Goal: Information Seeking & Learning: Learn about a topic

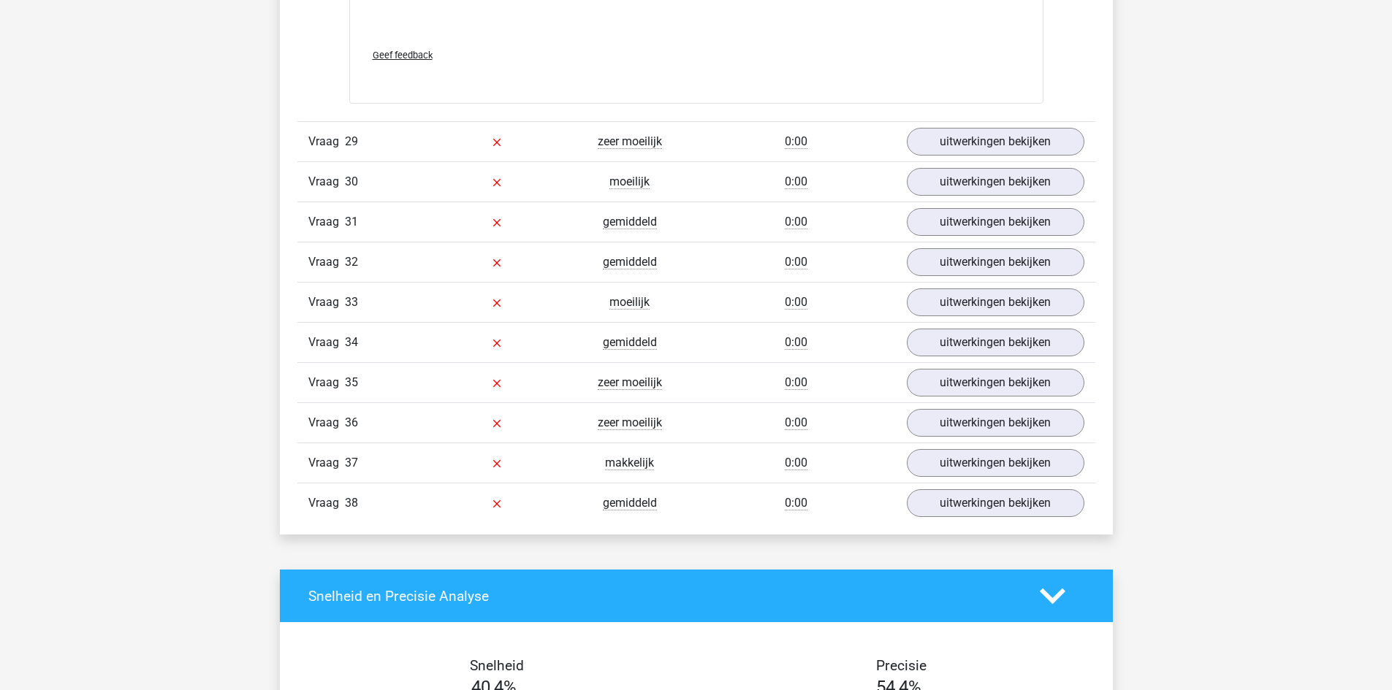
scroll to position [14542, 0]
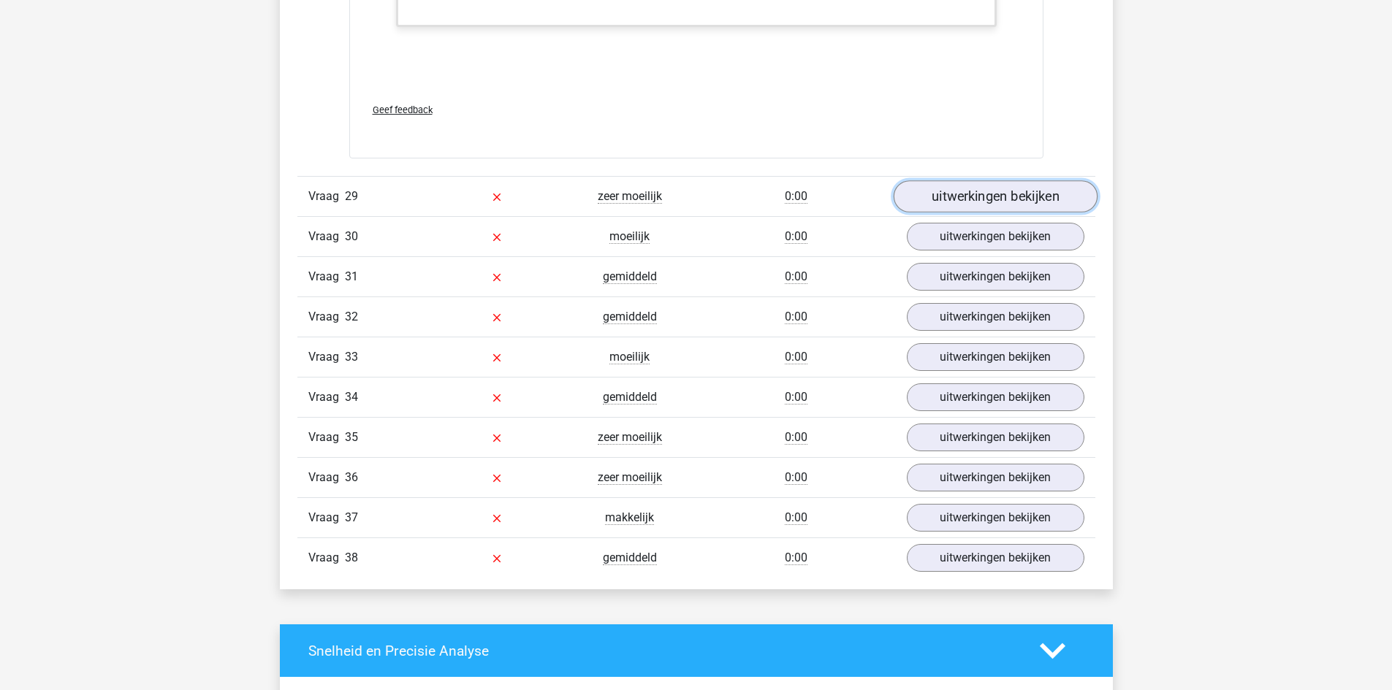
click at [1035, 193] on link "uitwerkingen bekijken" at bounding box center [995, 196] width 204 height 32
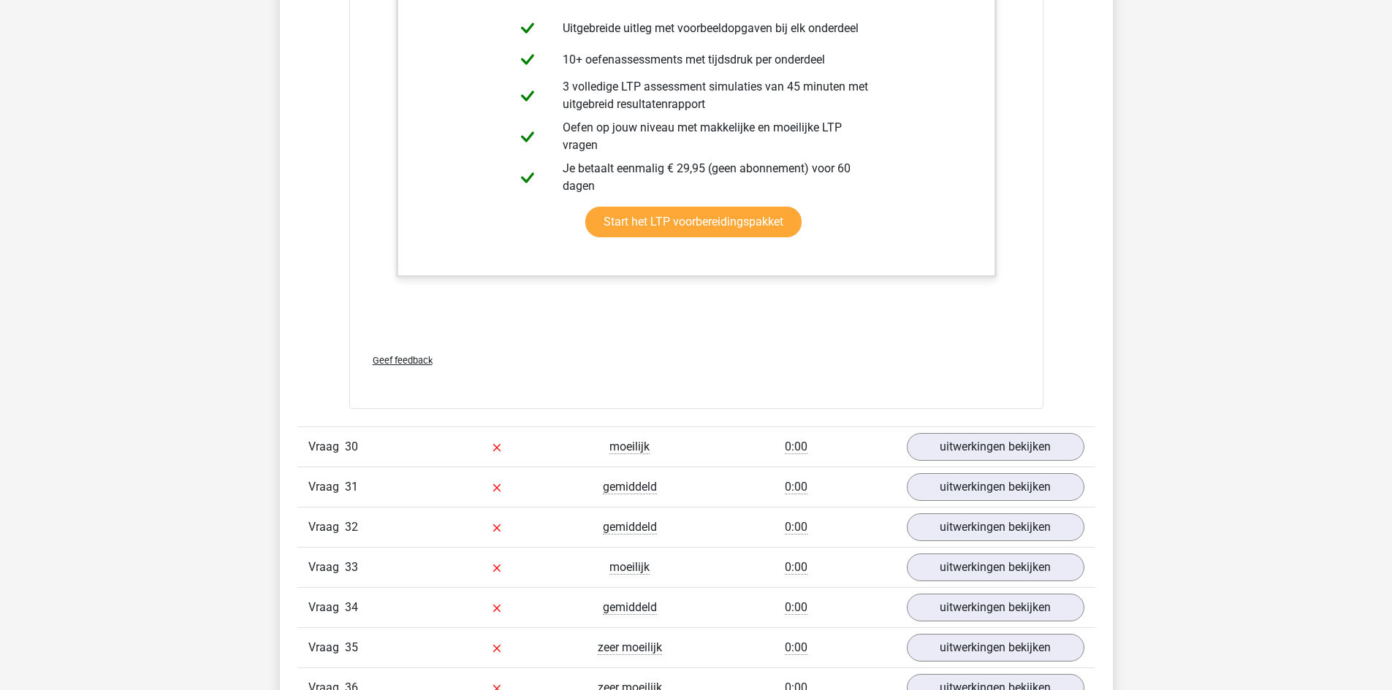
scroll to position [15418, 0]
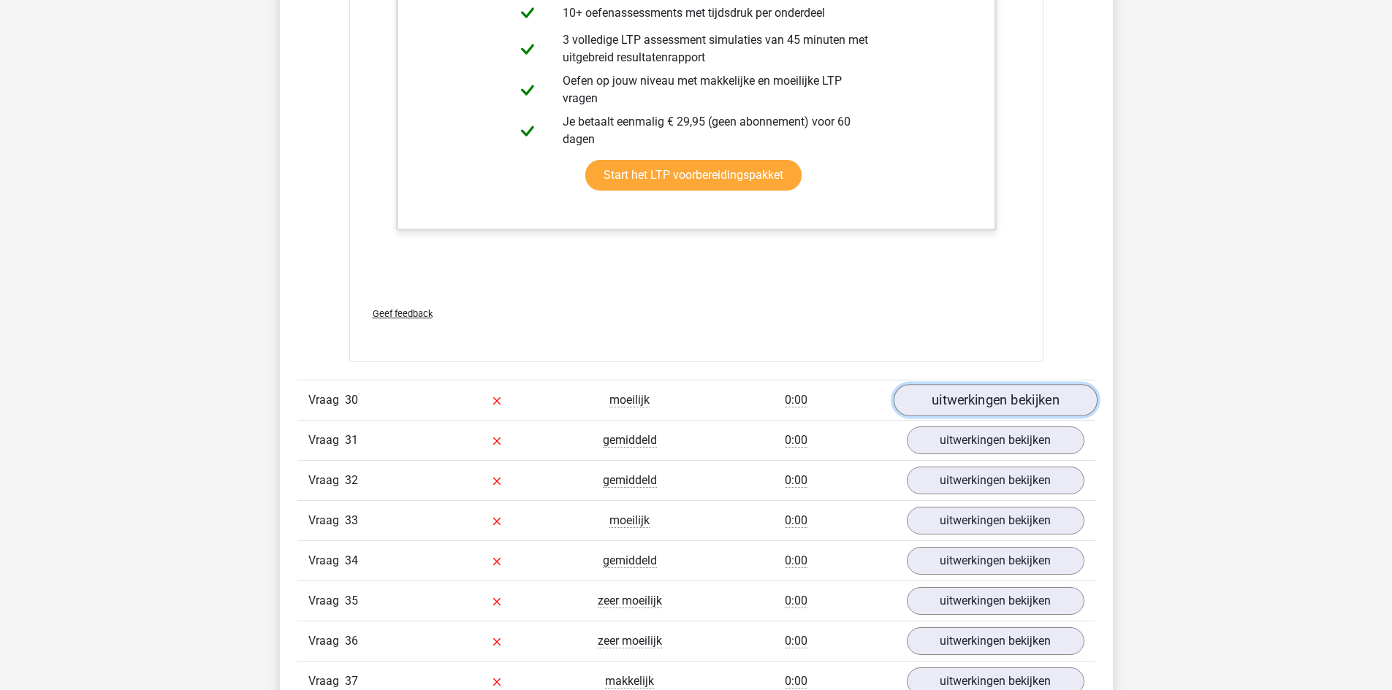
click at [983, 399] on link "uitwerkingen bekijken" at bounding box center [995, 401] width 204 height 32
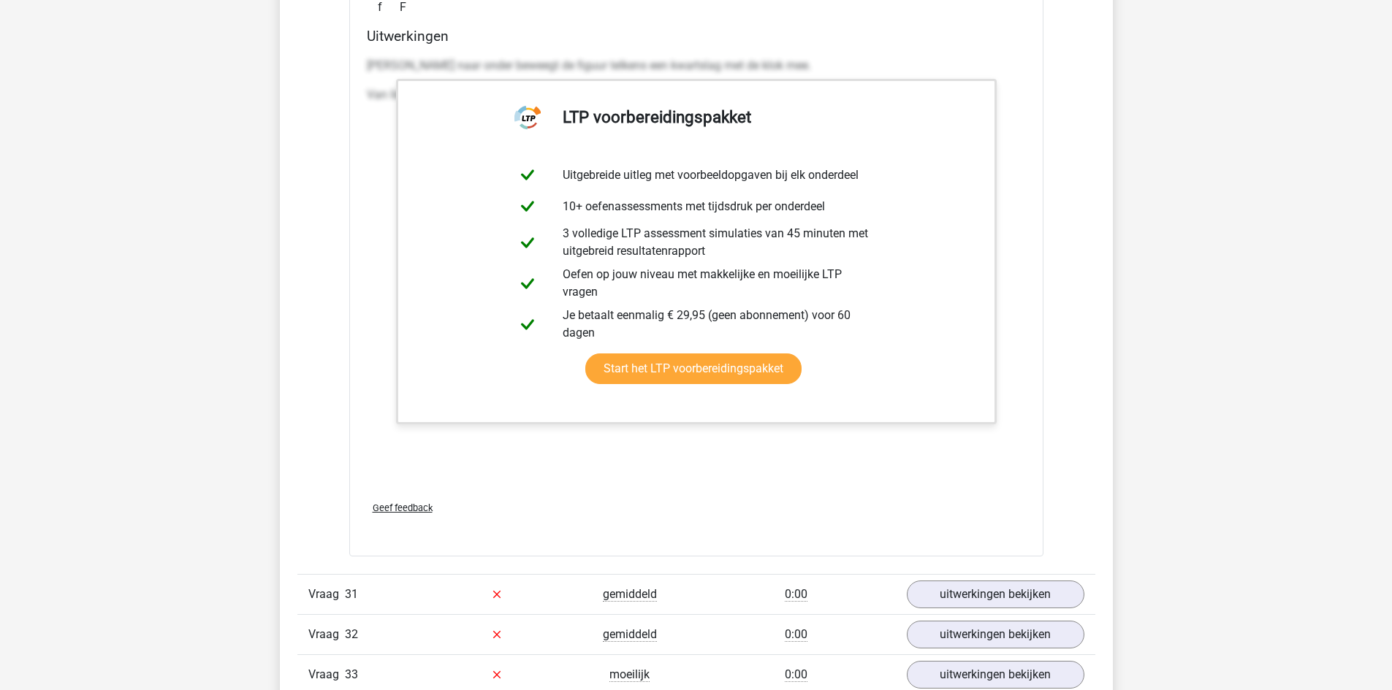
scroll to position [16295, 0]
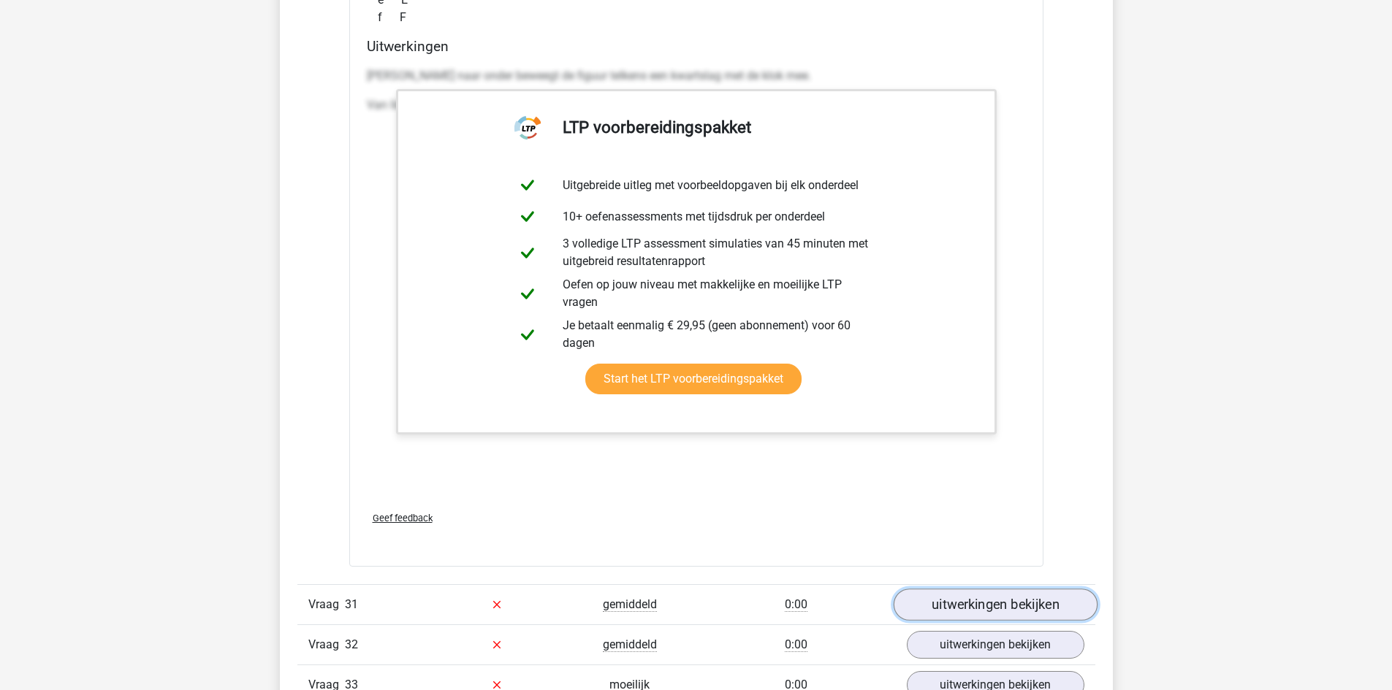
click at [1009, 609] on link "uitwerkingen bekijken" at bounding box center [995, 605] width 204 height 32
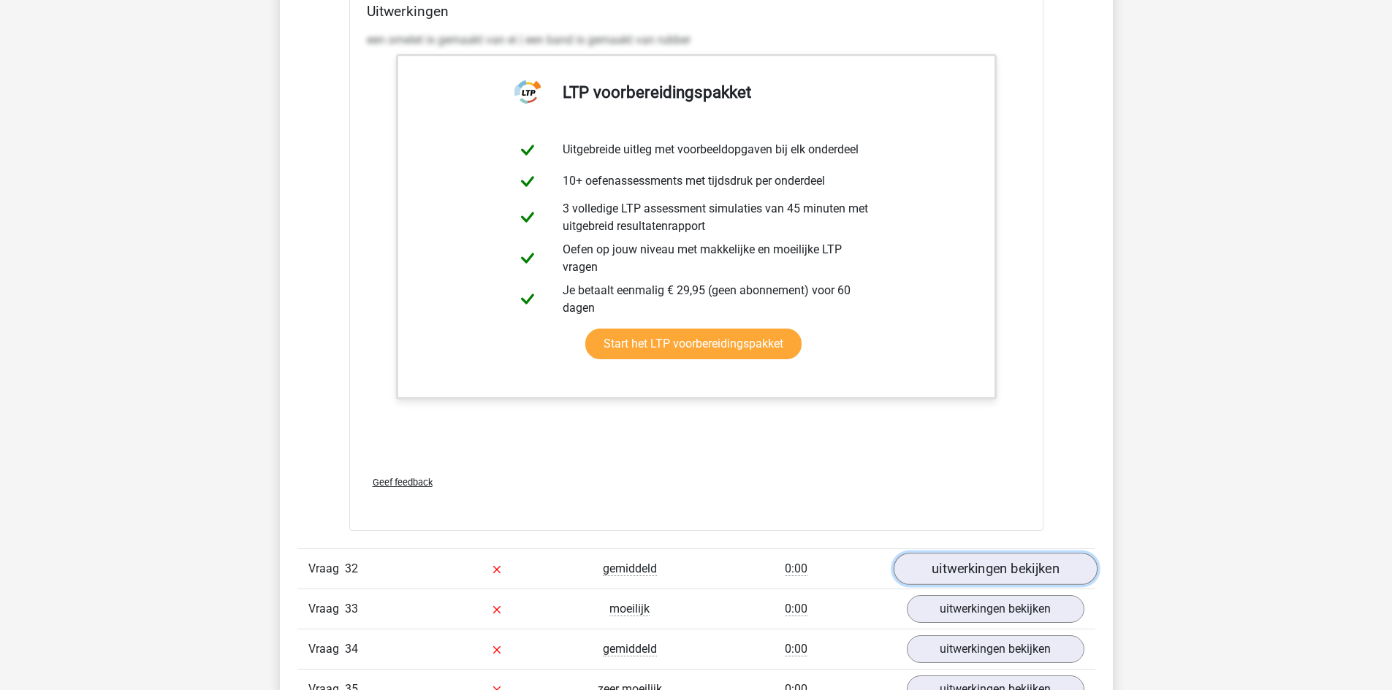
click at [1018, 566] on link "uitwerkingen bekijken" at bounding box center [995, 569] width 204 height 32
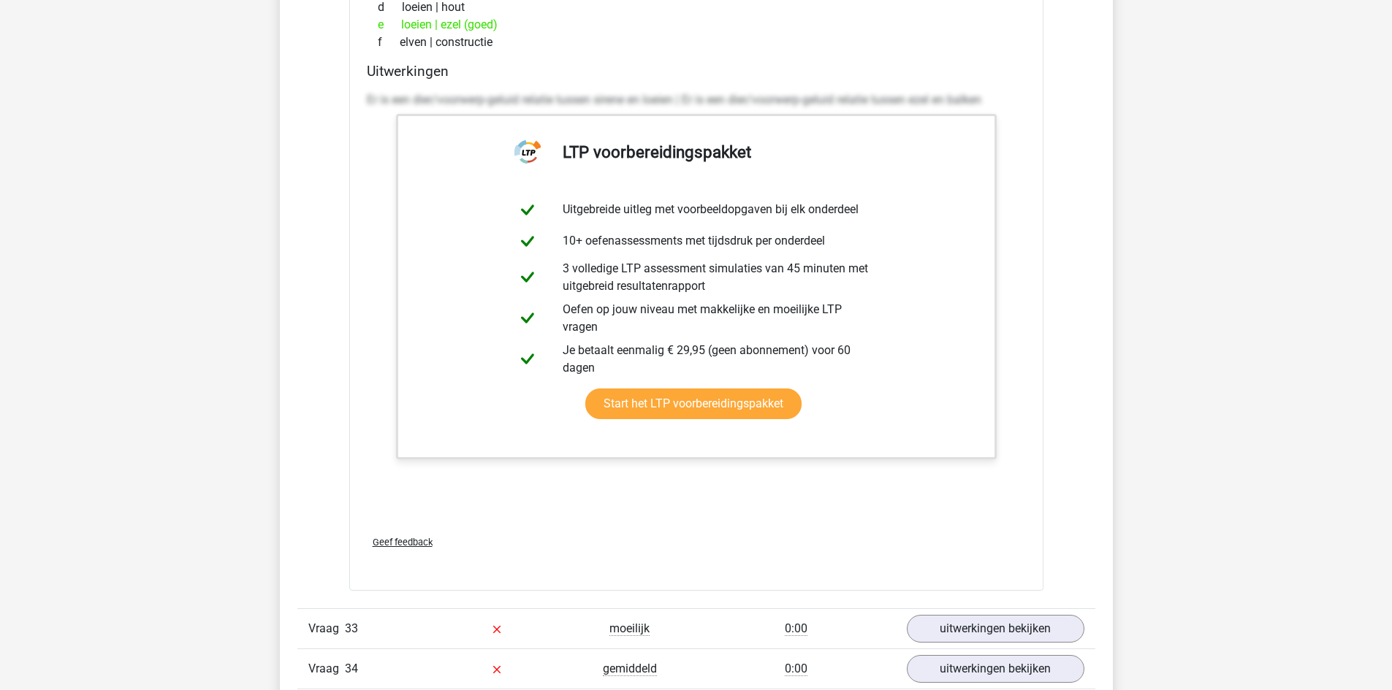
scroll to position [17830, 0]
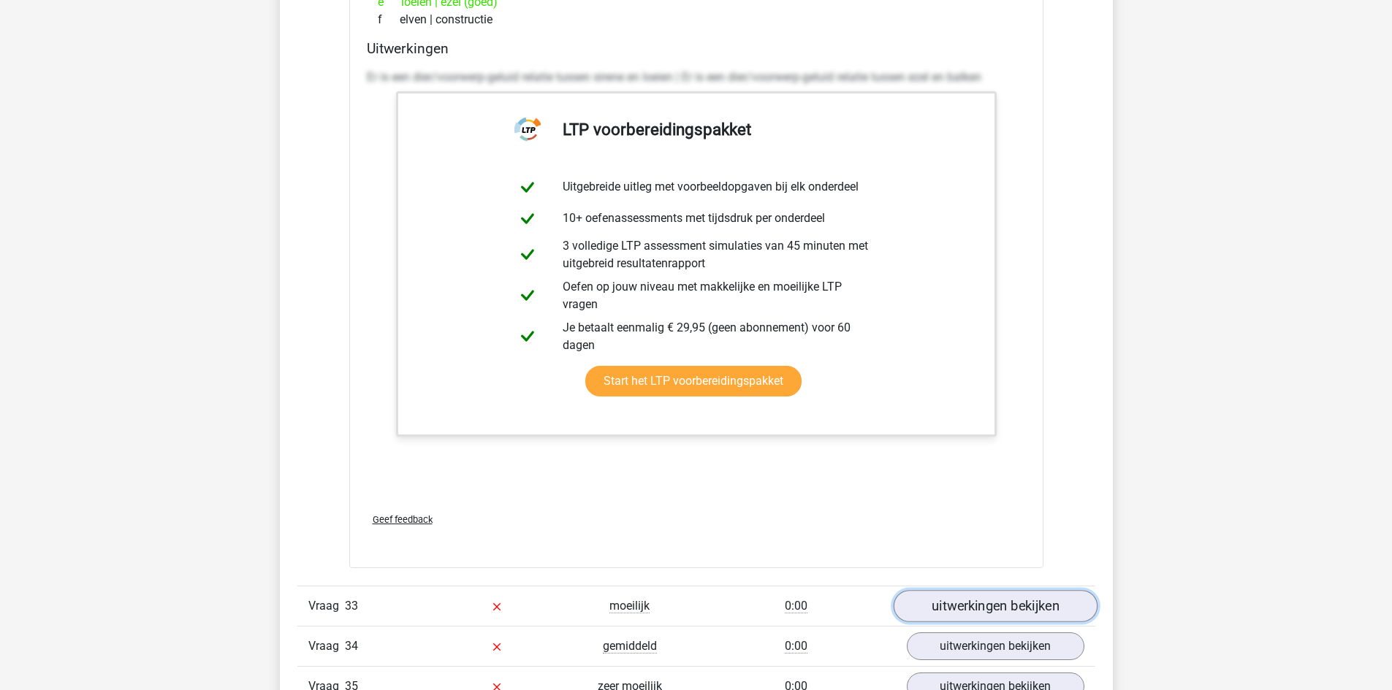
click at [1018, 600] on link "uitwerkingen bekijken" at bounding box center [995, 606] width 204 height 32
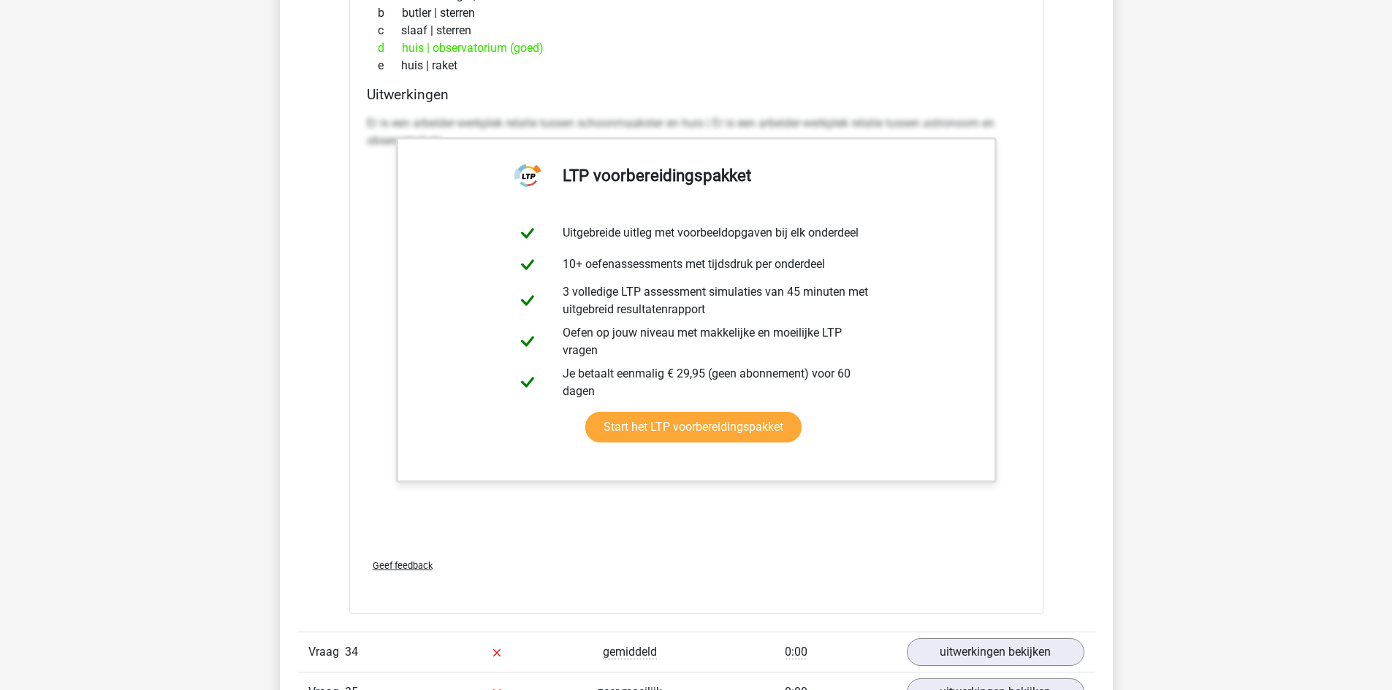
scroll to position [18560, 0]
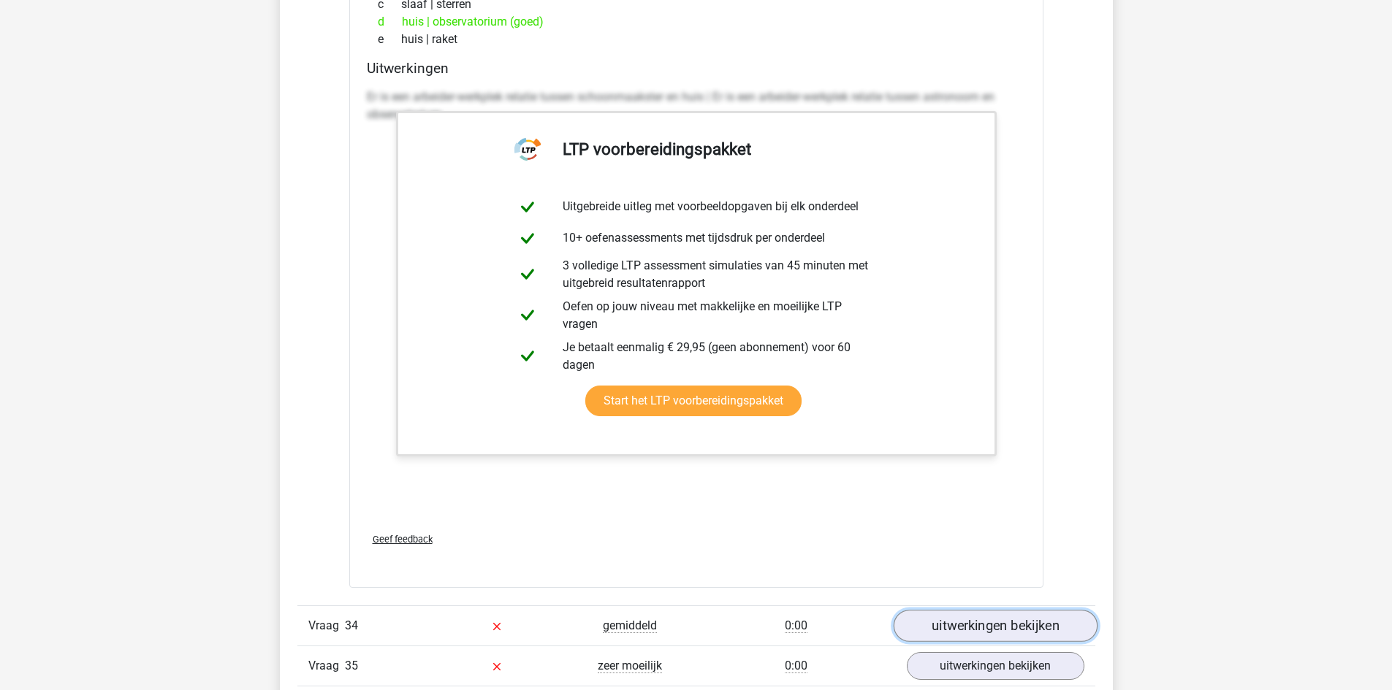
click at [1016, 625] on link "uitwerkingen bekijken" at bounding box center [995, 627] width 204 height 32
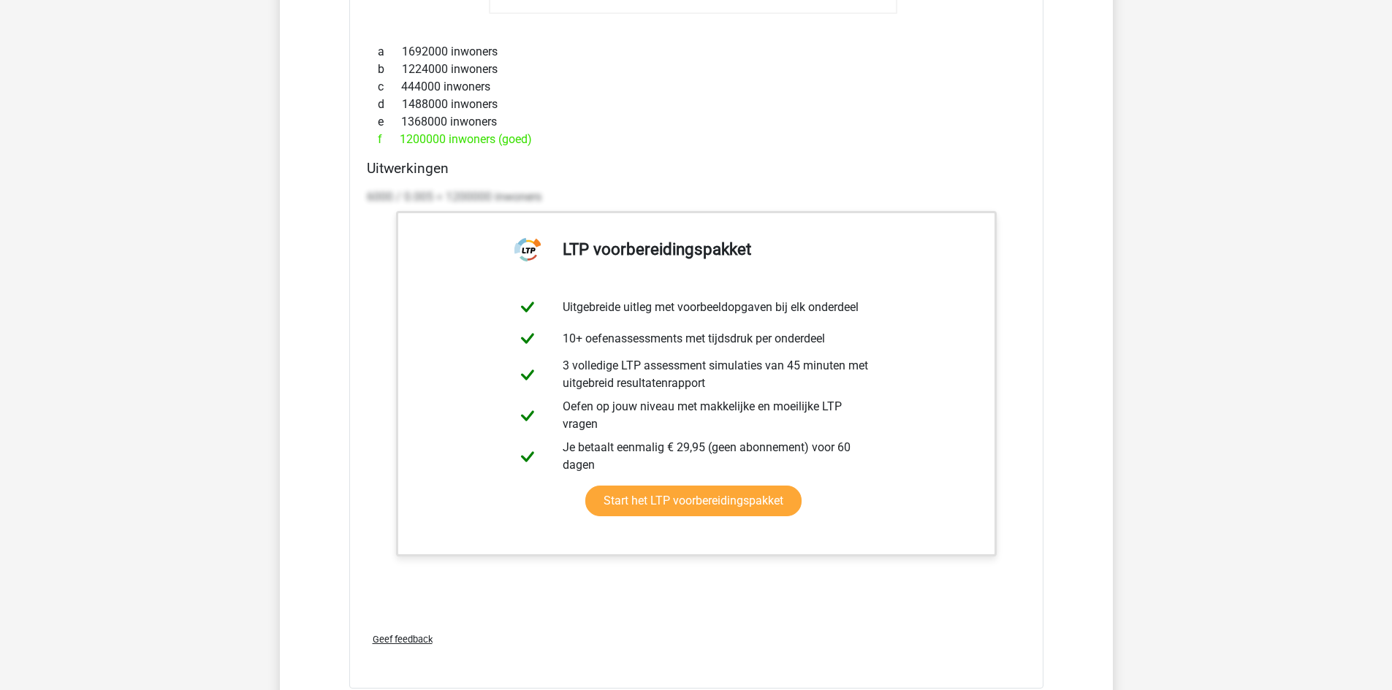
scroll to position [20168, 0]
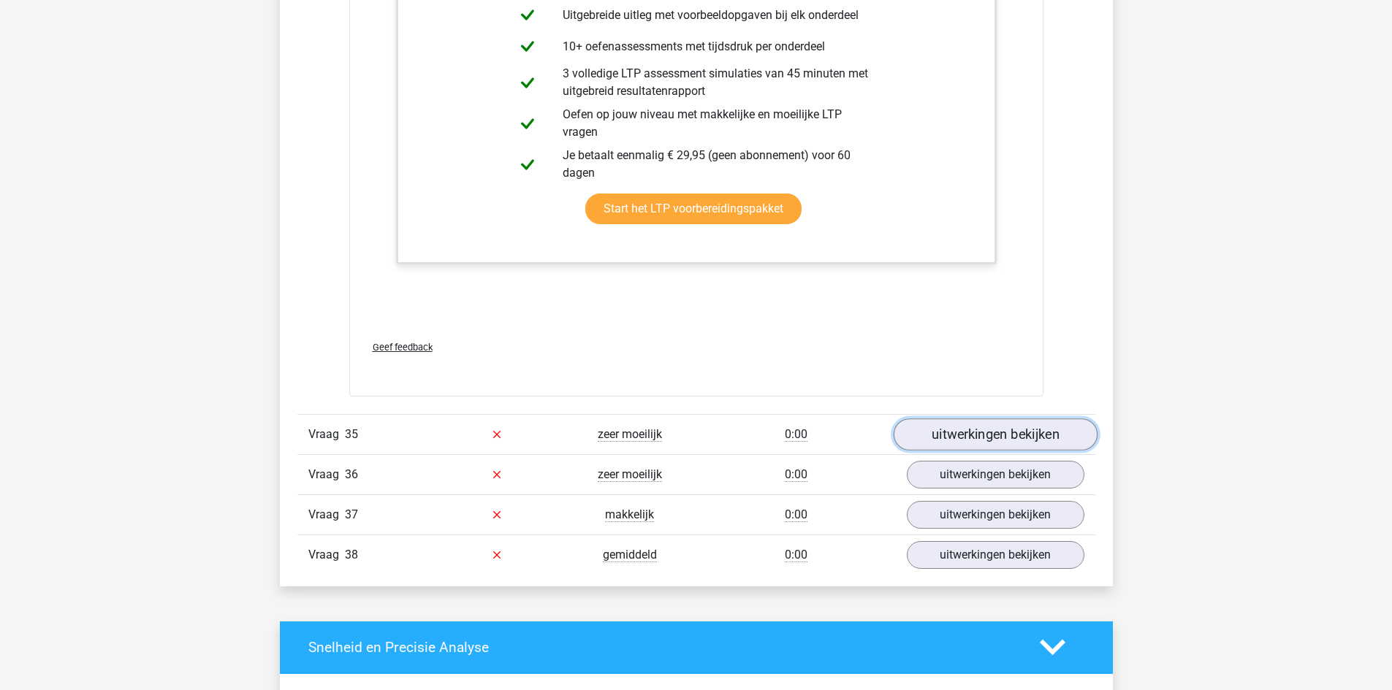
click at [1051, 435] on link "uitwerkingen bekijken" at bounding box center [995, 435] width 204 height 32
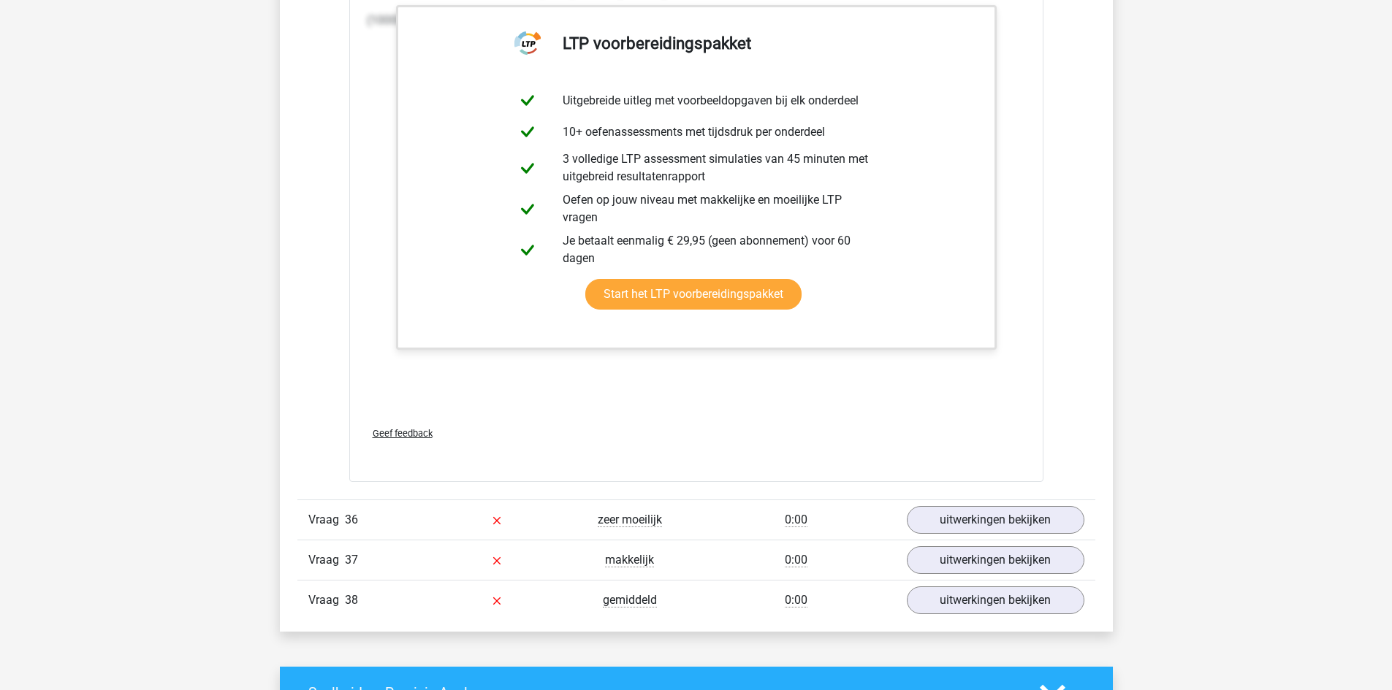
scroll to position [21556, 0]
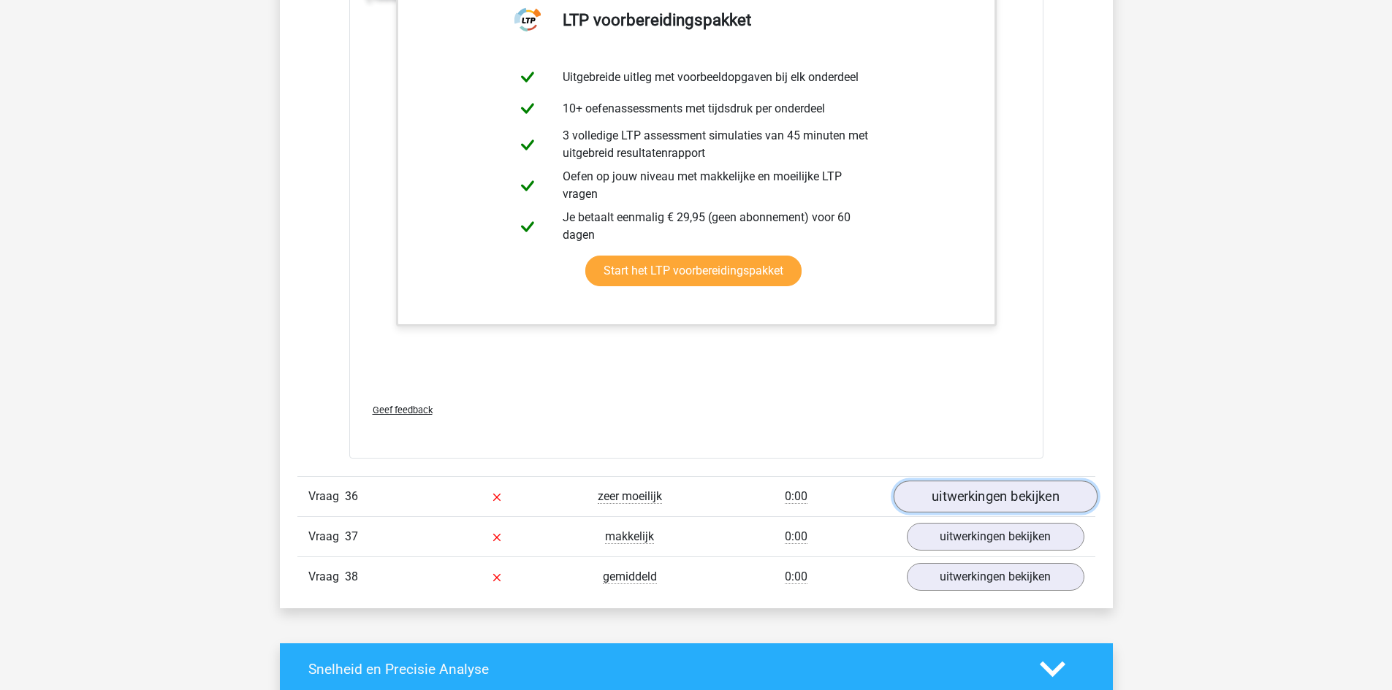
click at [1034, 492] on link "uitwerkingen bekijken" at bounding box center [995, 497] width 204 height 32
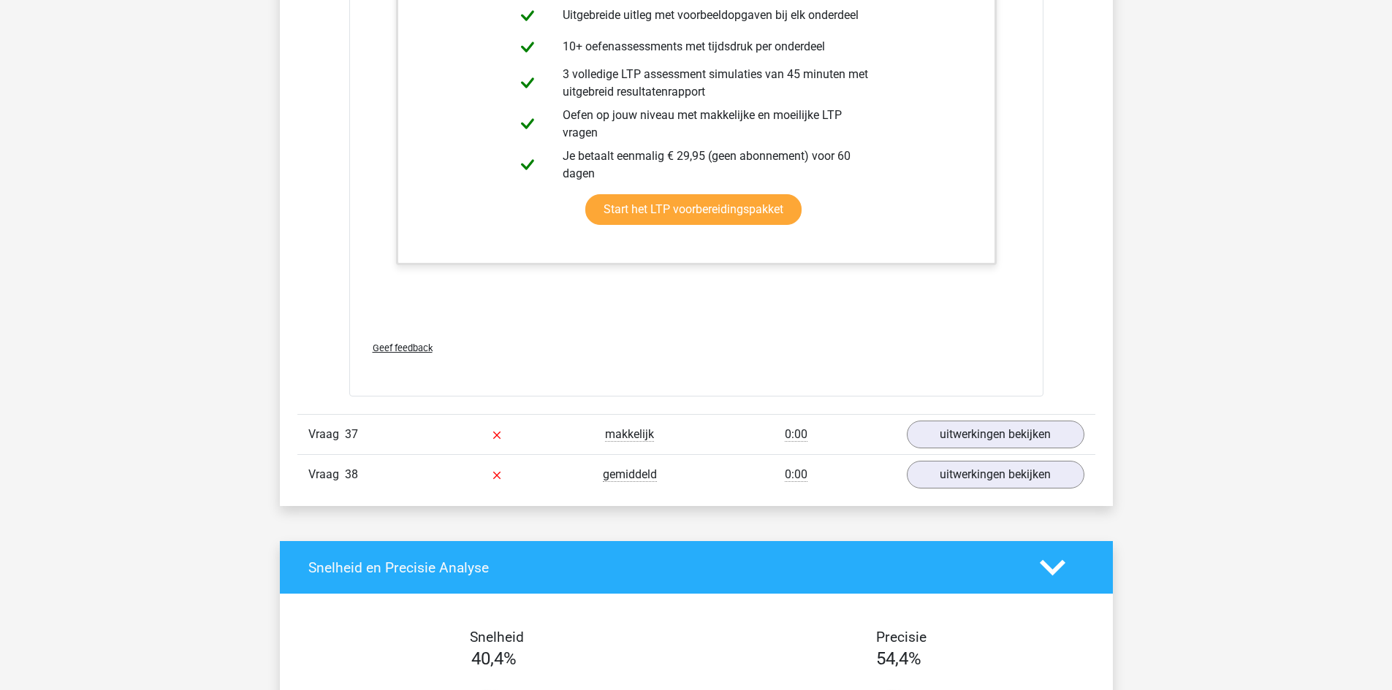
scroll to position [23090, 0]
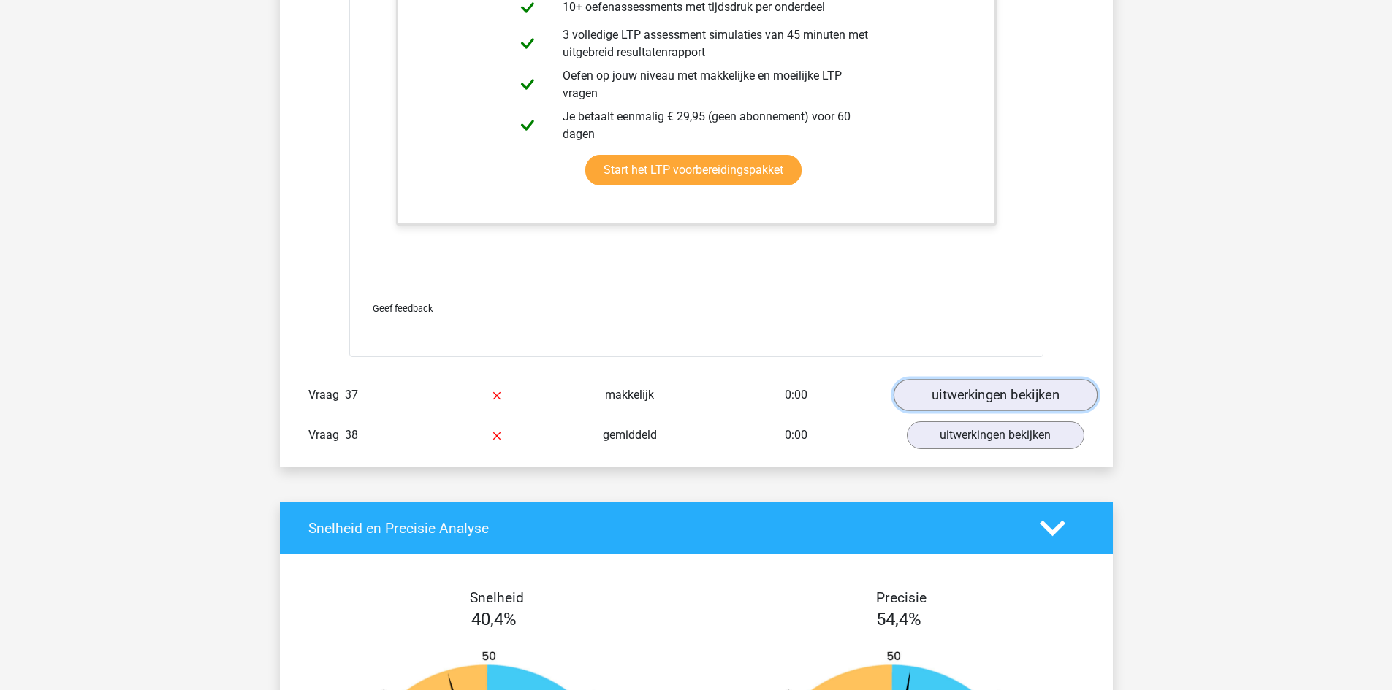
click at [969, 388] on link "uitwerkingen bekijken" at bounding box center [995, 395] width 204 height 32
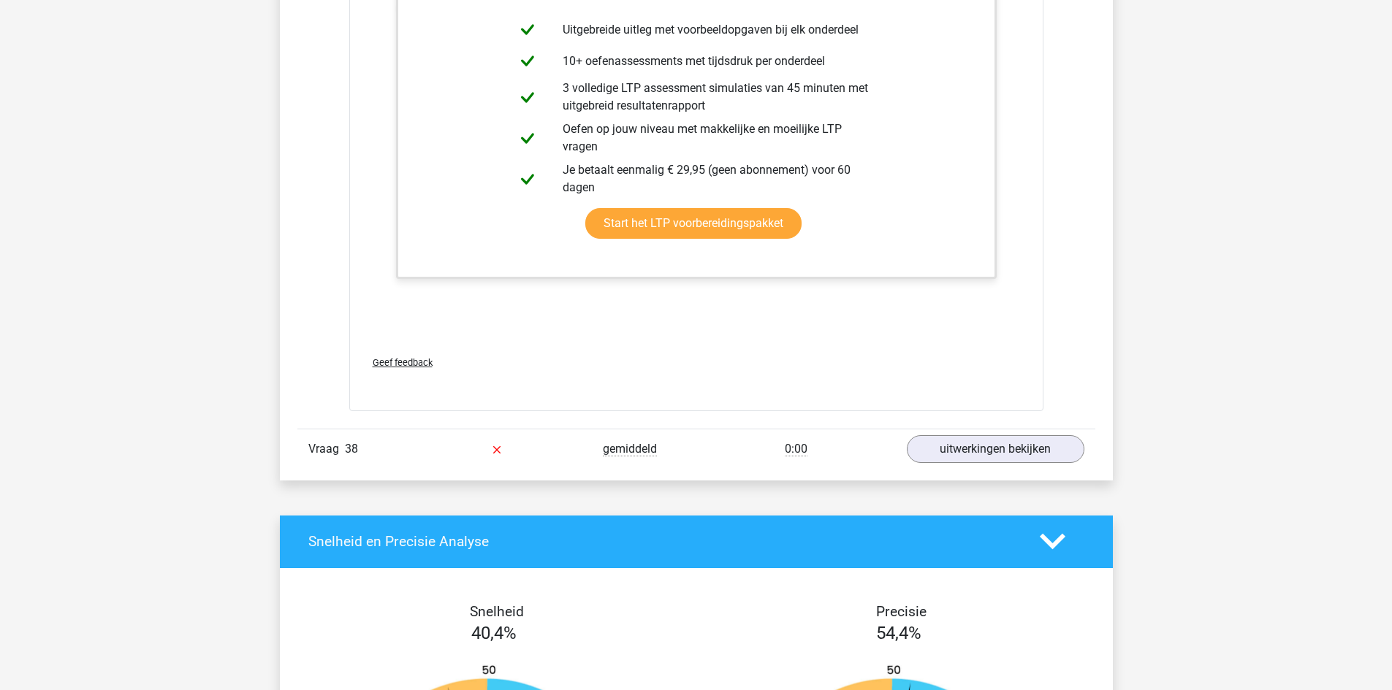
scroll to position [23967, 0]
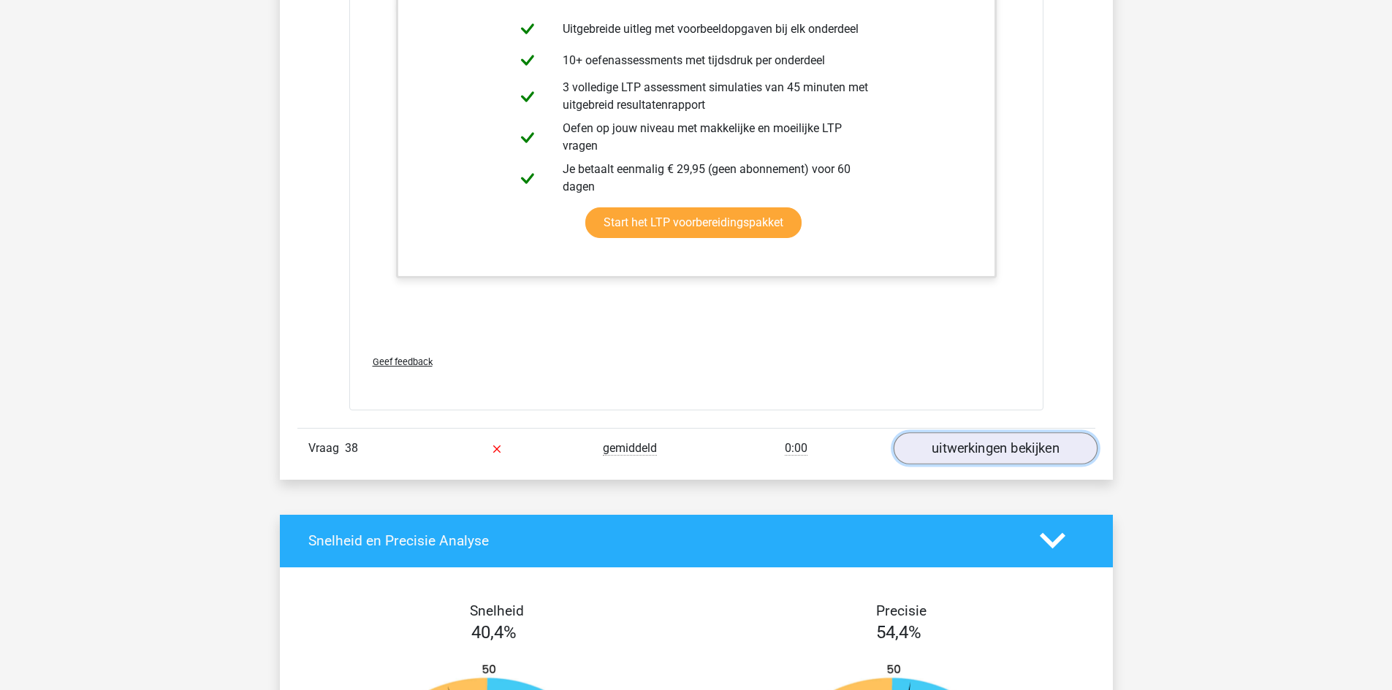
click at [960, 450] on link "uitwerkingen bekijken" at bounding box center [995, 449] width 204 height 32
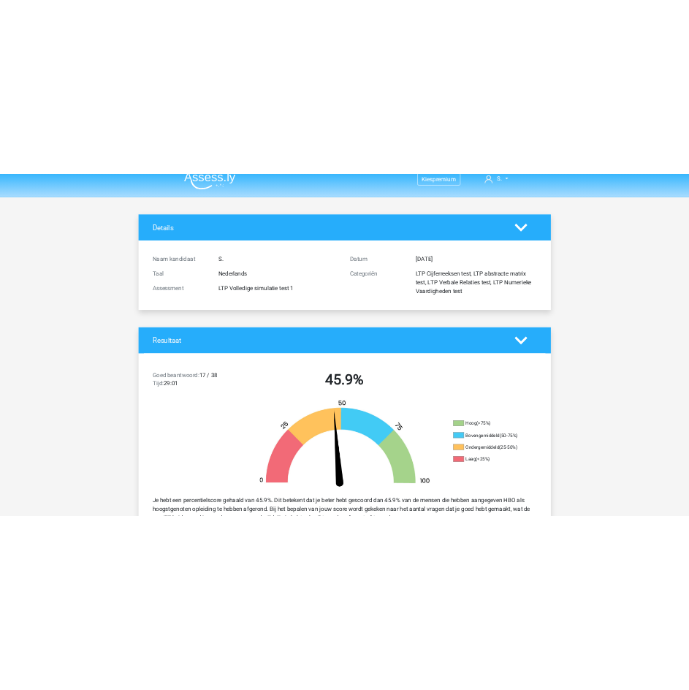
scroll to position [0, 0]
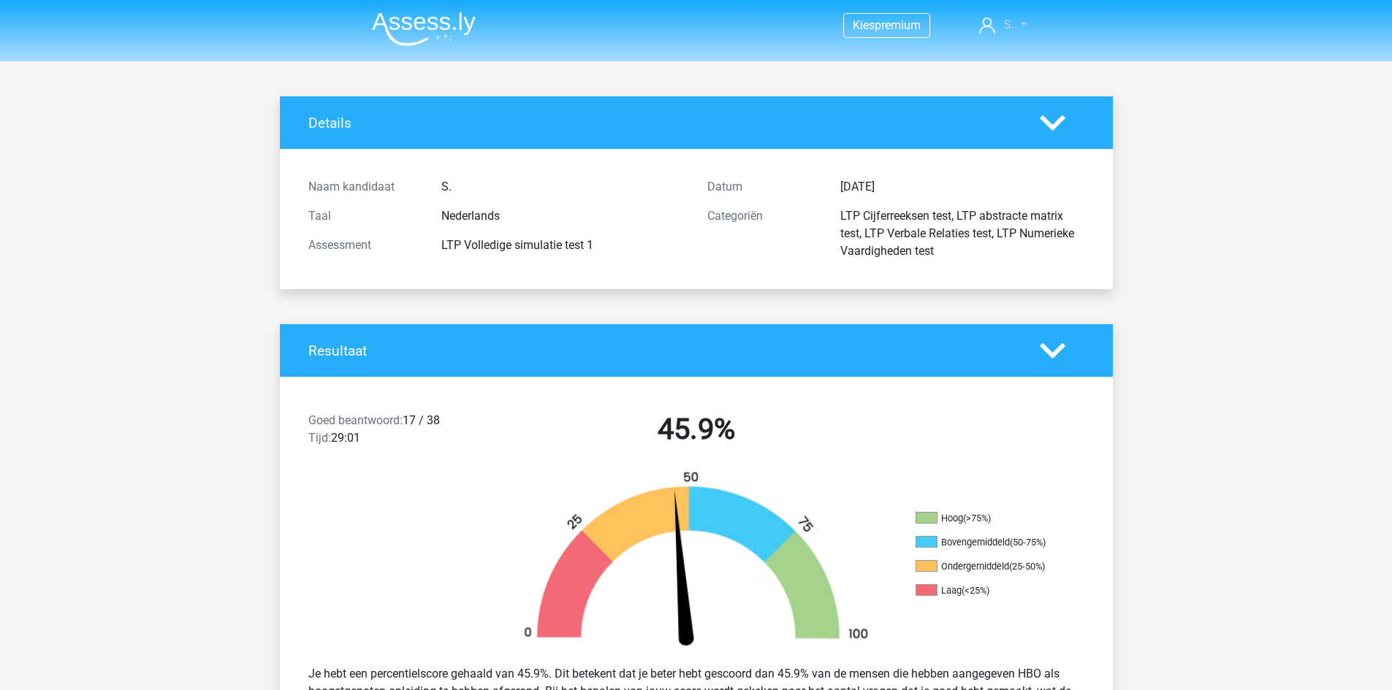
click at [1010, 24] on span "S." at bounding box center [1009, 25] width 10 height 14
click at [778, 42] on nav "Kies premium S. skaiser@ziggo.nl" at bounding box center [696, 25] width 672 height 47
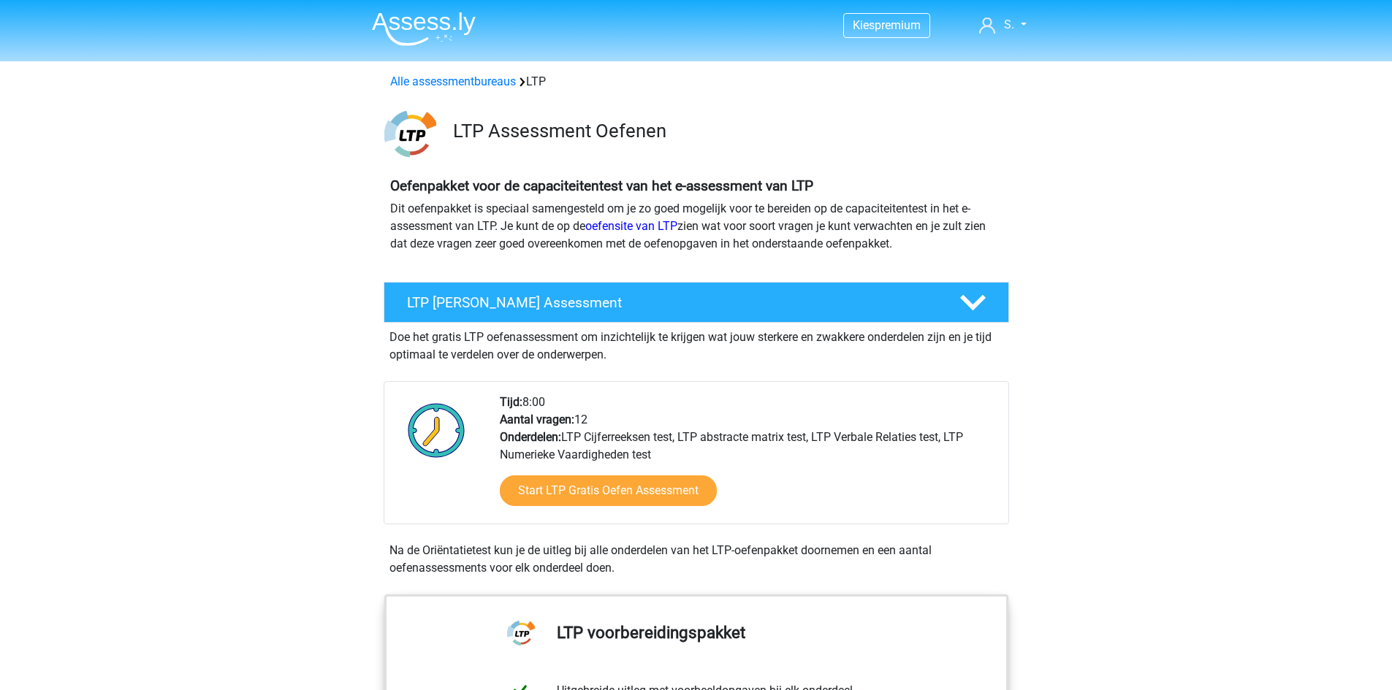
scroll to position [1169, 0]
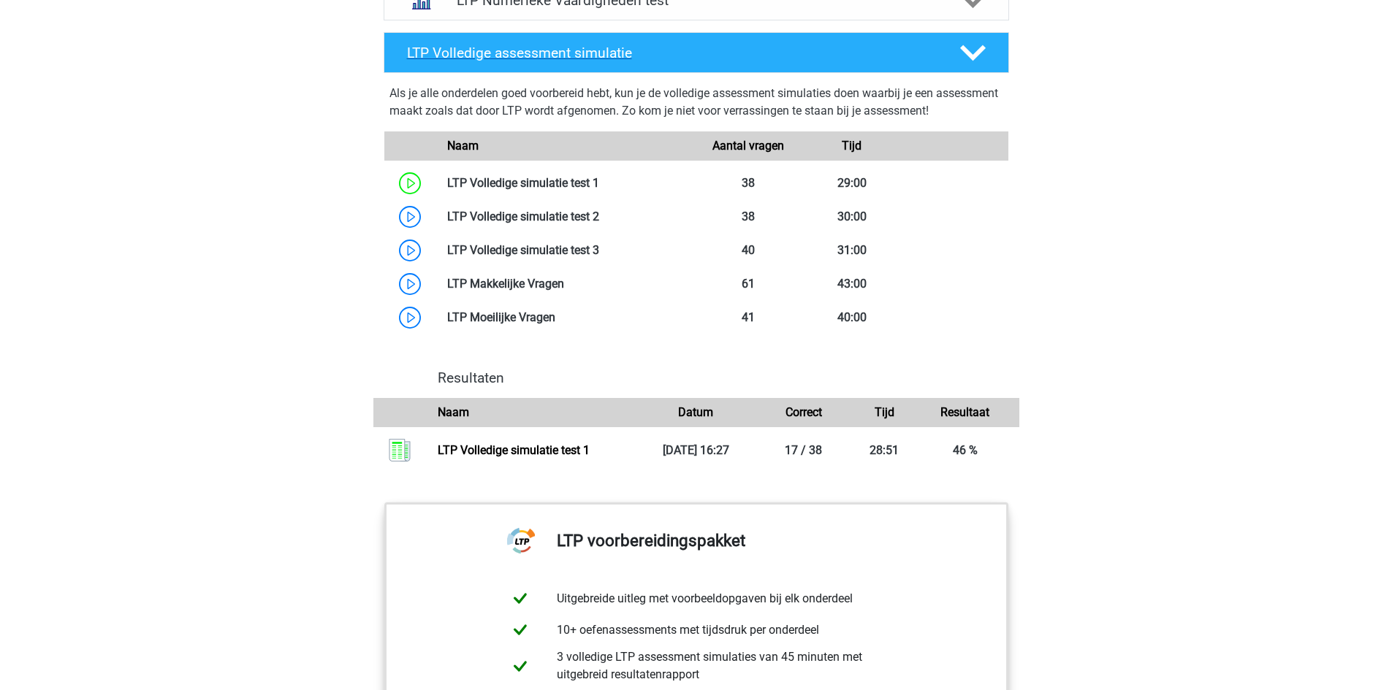
click at [980, 52] on polygon at bounding box center [973, 53] width 26 height 16
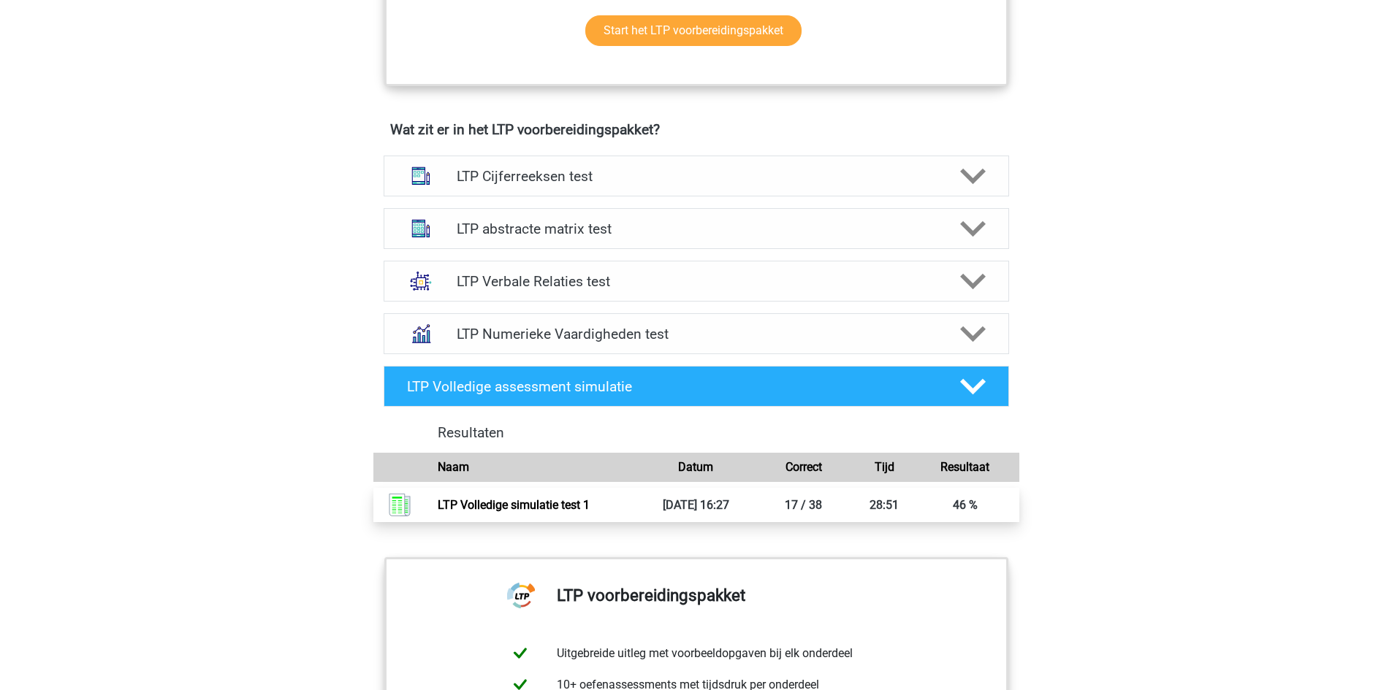
scroll to position [804, 0]
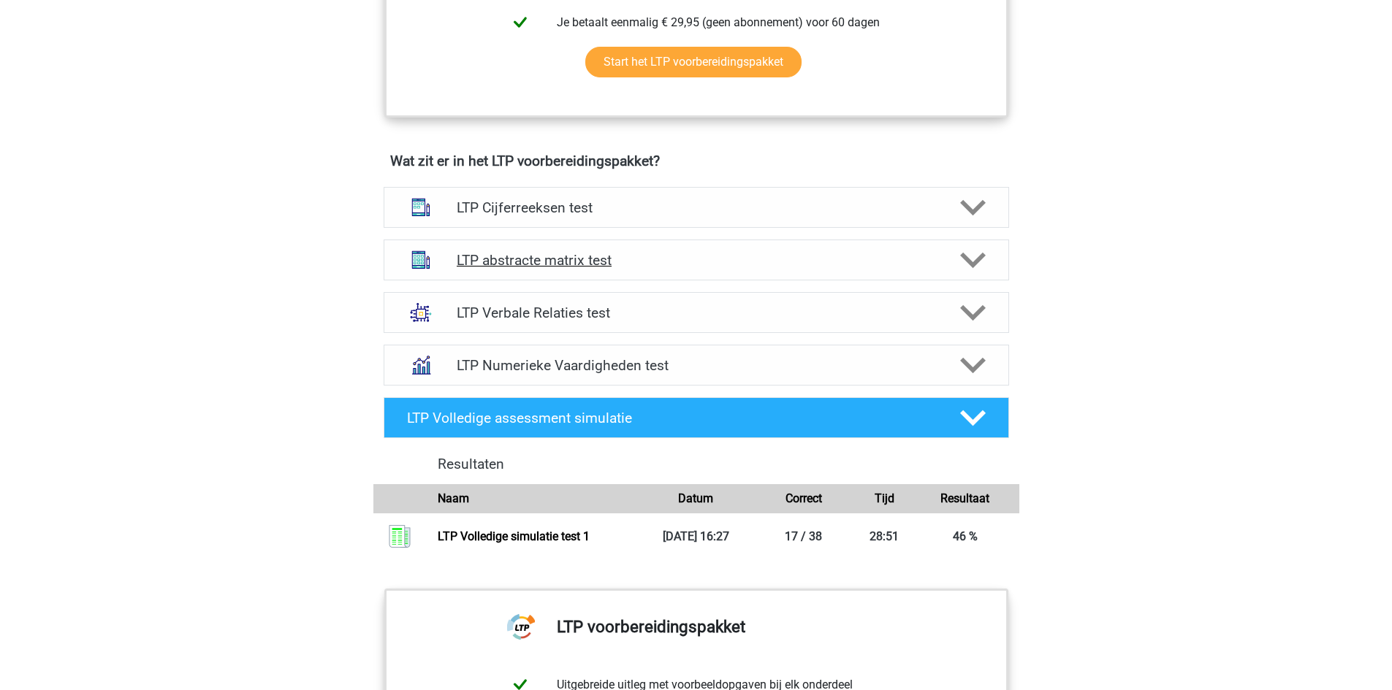
click at [975, 257] on icon at bounding box center [973, 261] width 26 height 26
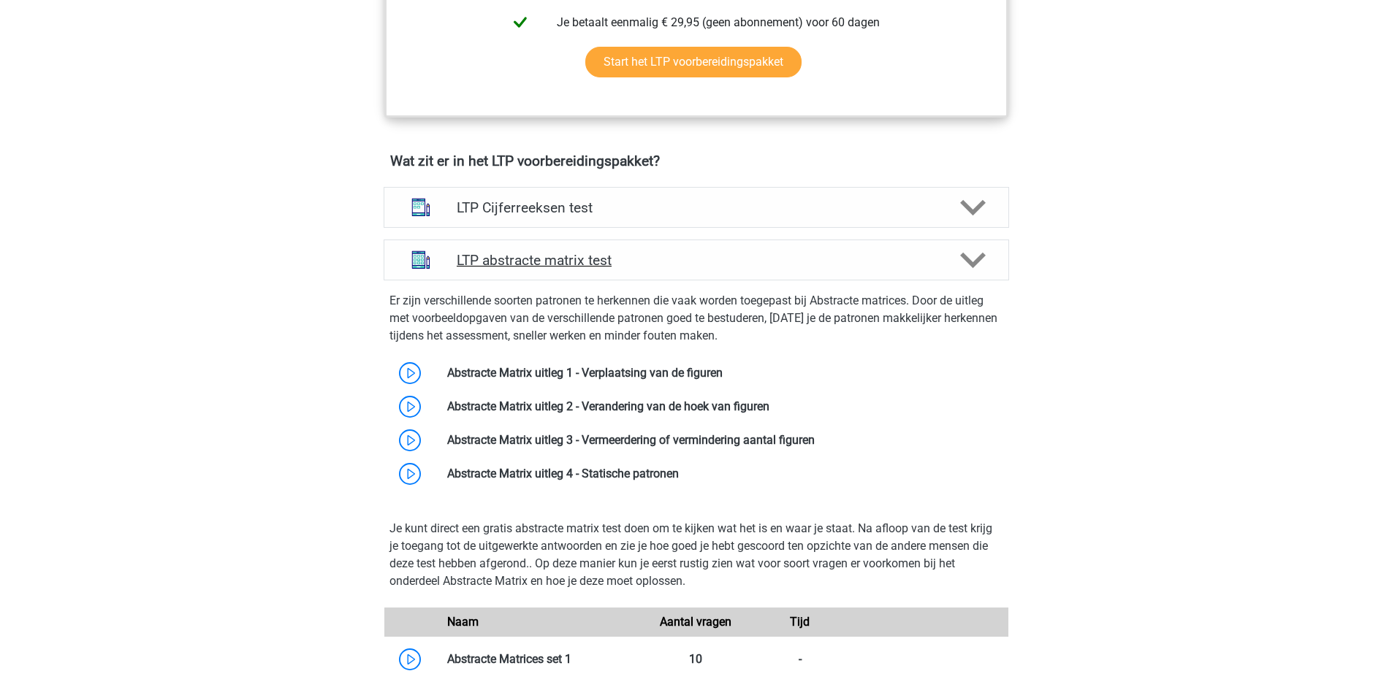
click at [978, 259] on polygon at bounding box center [973, 260] width 26 height 16
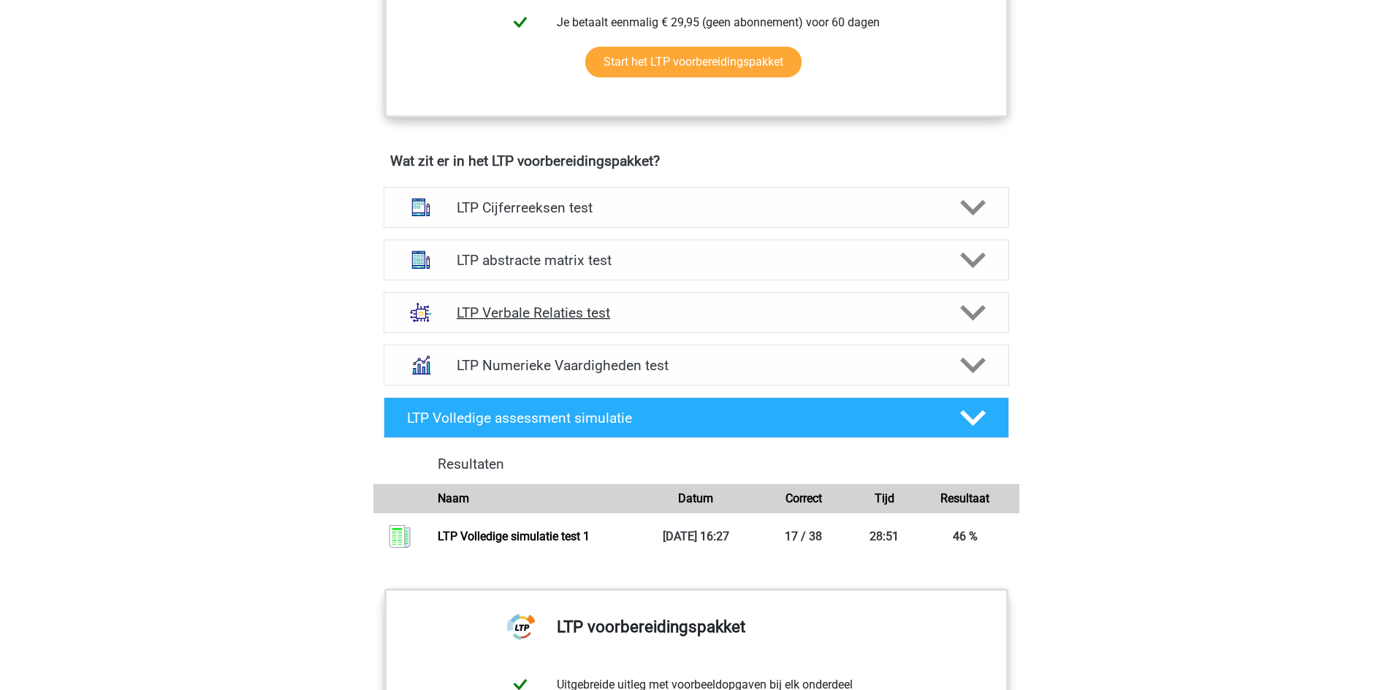
click at [967, 313] on polygon at bounding box center [973, 313] width 26 height 16
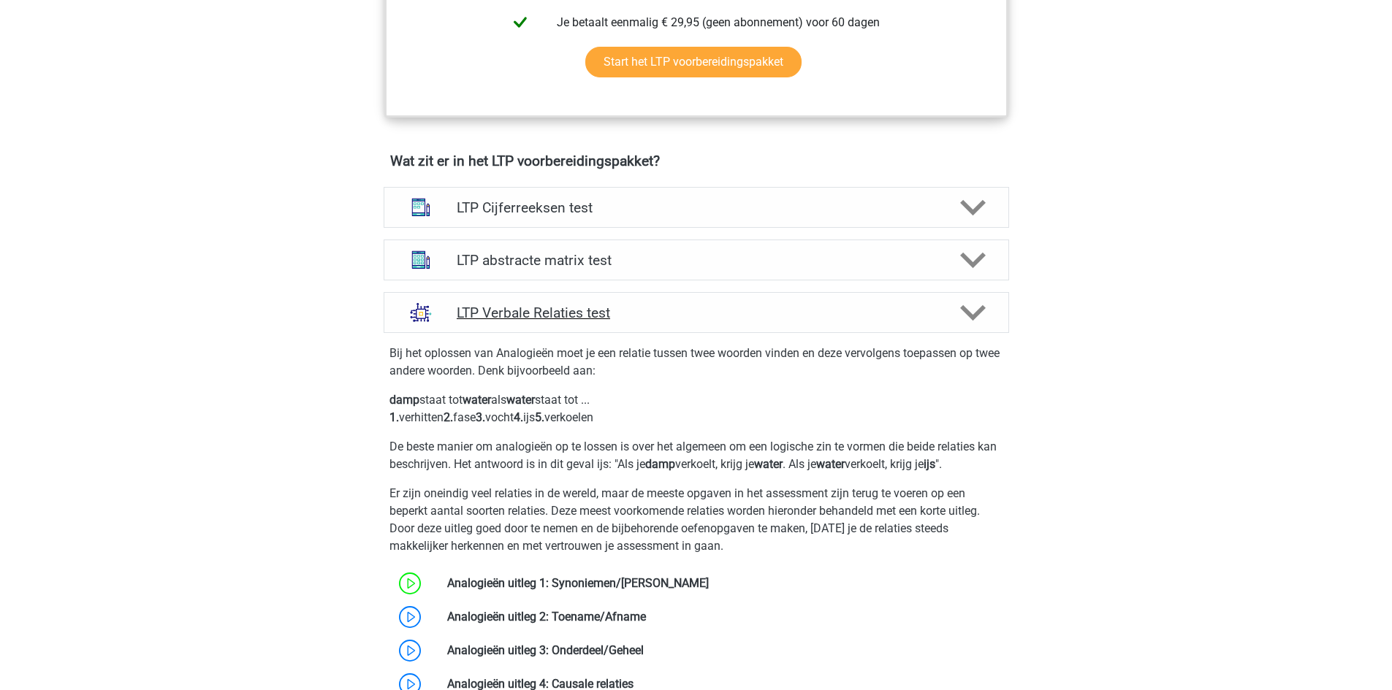
click at [973, 307] on icon at bounding box center [973, 313] width 26 height 26
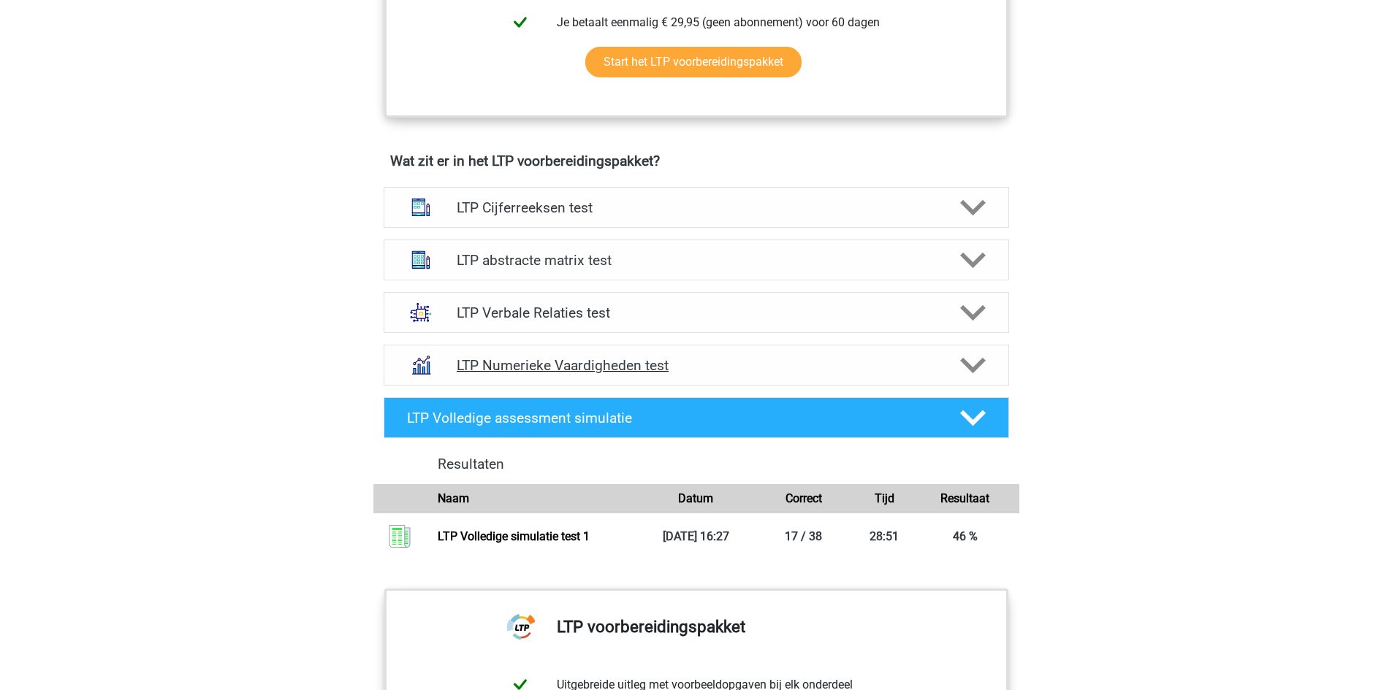
click at [974, 366] on polygon at bounding box center [973, 365] width 26 height 16
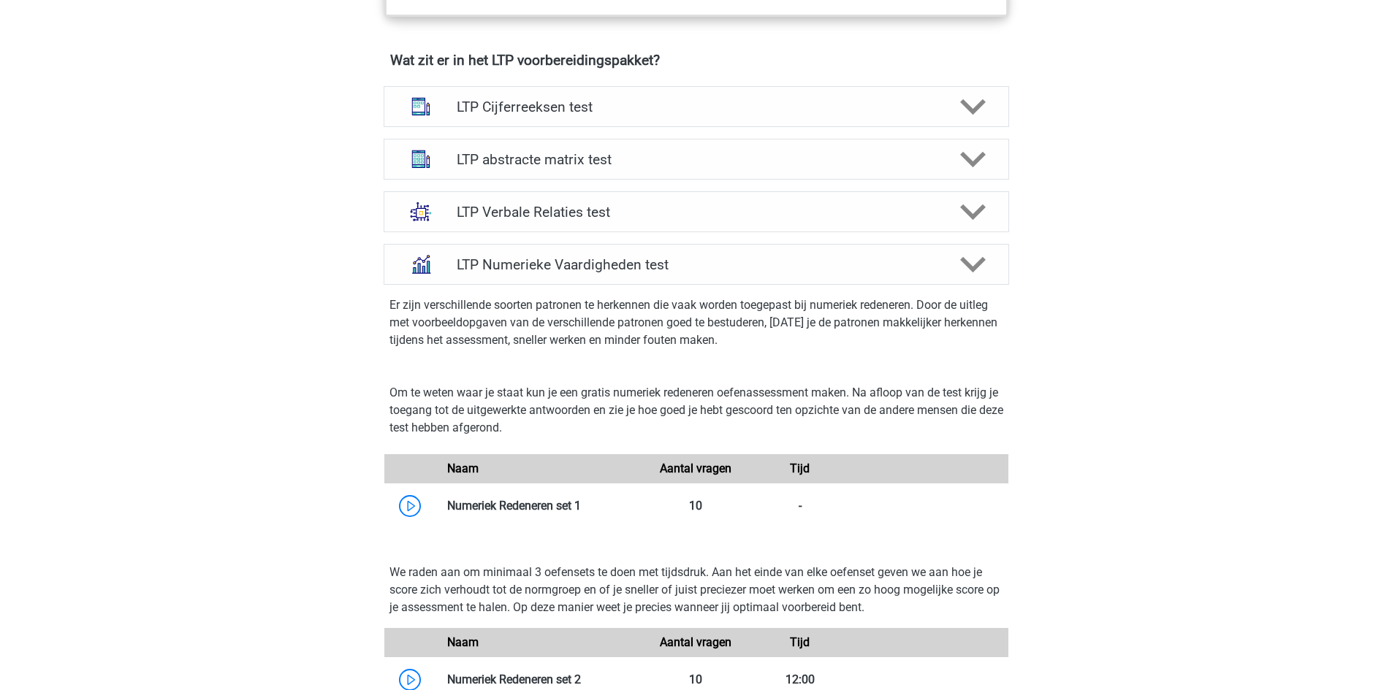
scroll to position [877, 0]
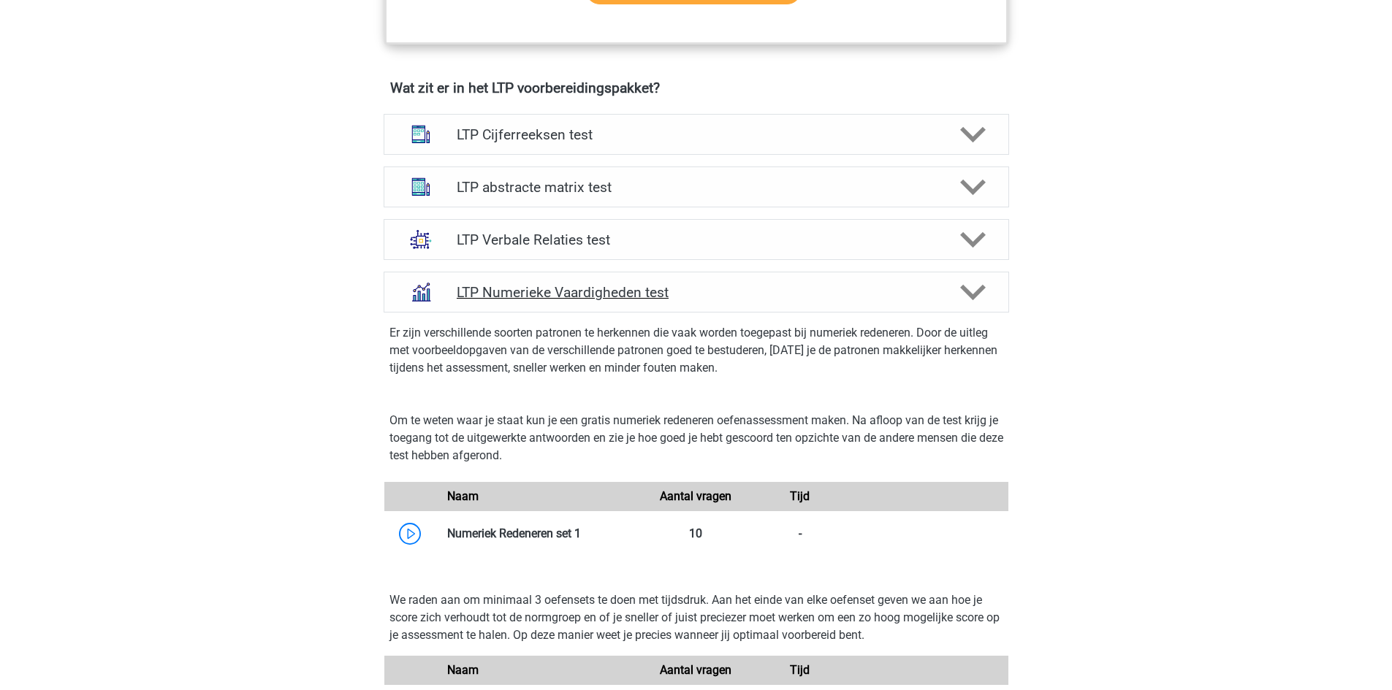
click at [969, 293] on polygon at bounding box center [973, 292] width 26 height 16
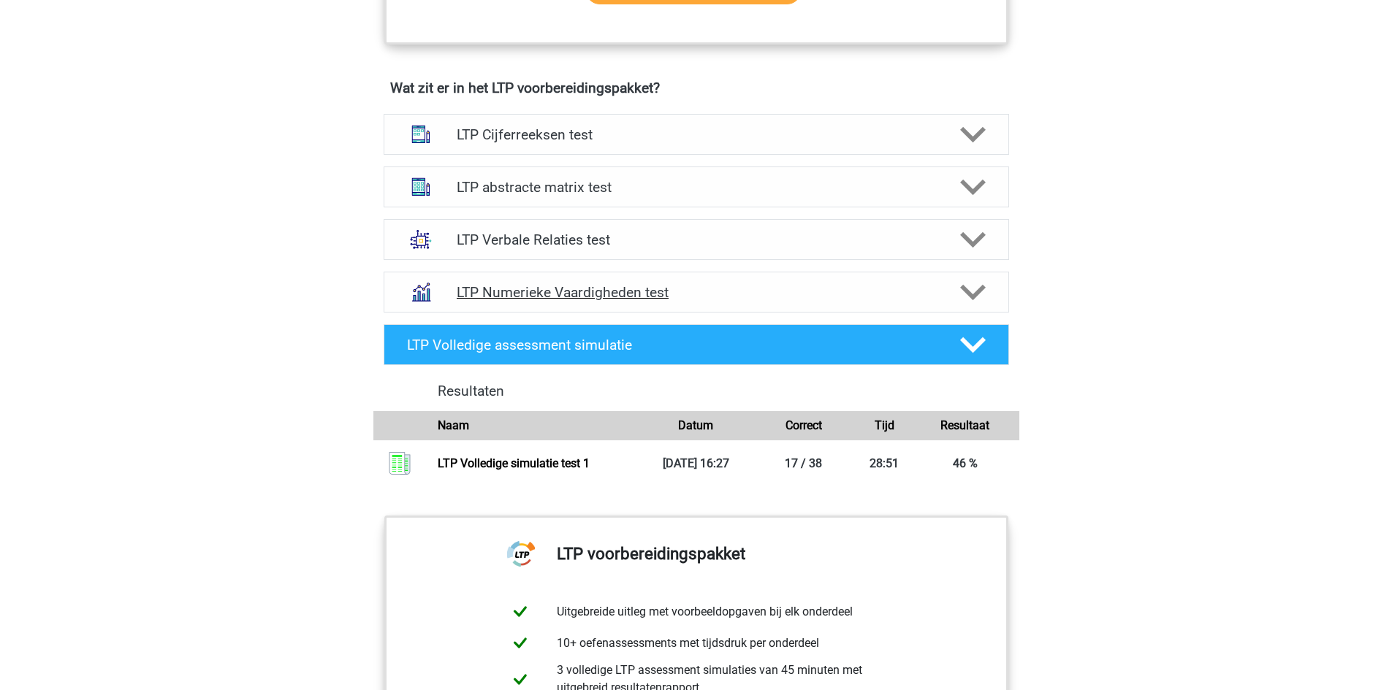
click at [969, 293] on polygon at bounding box center [973, 292] width 26 height 16
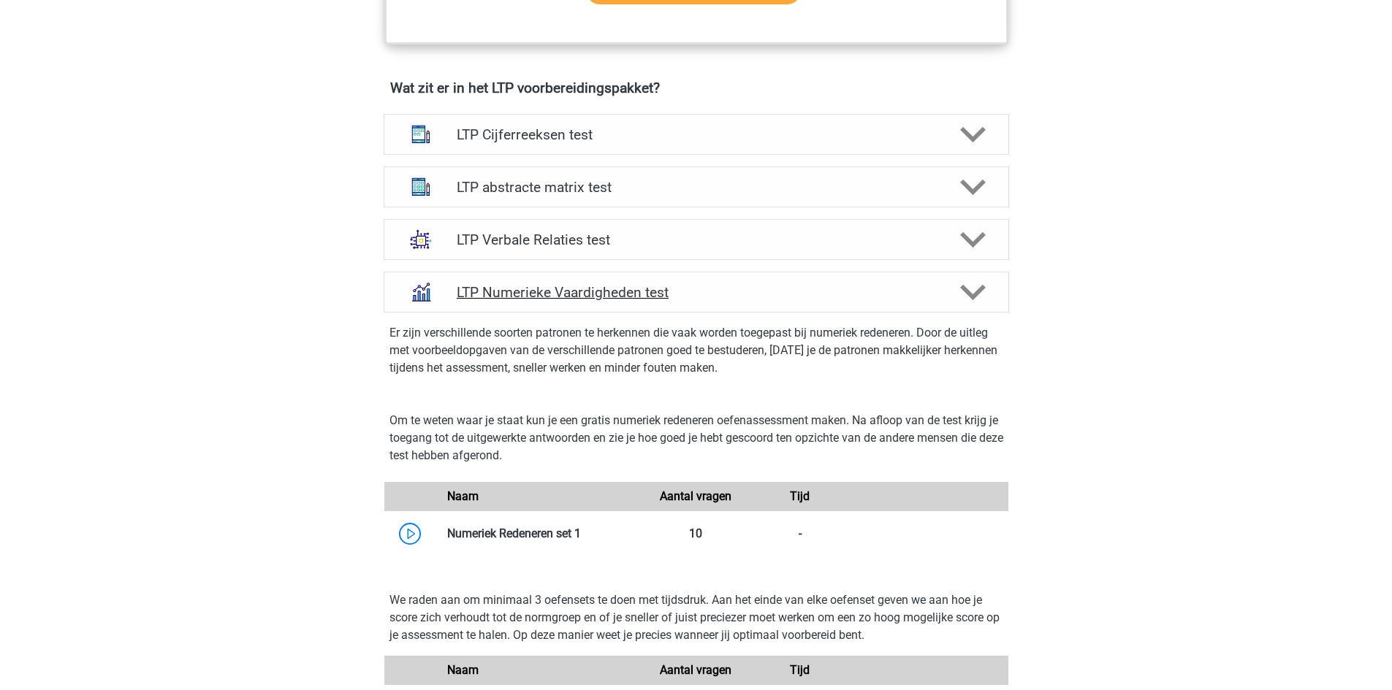
click at [969, 293] on polygon at bounding box center [973, 292] width 26 height 16
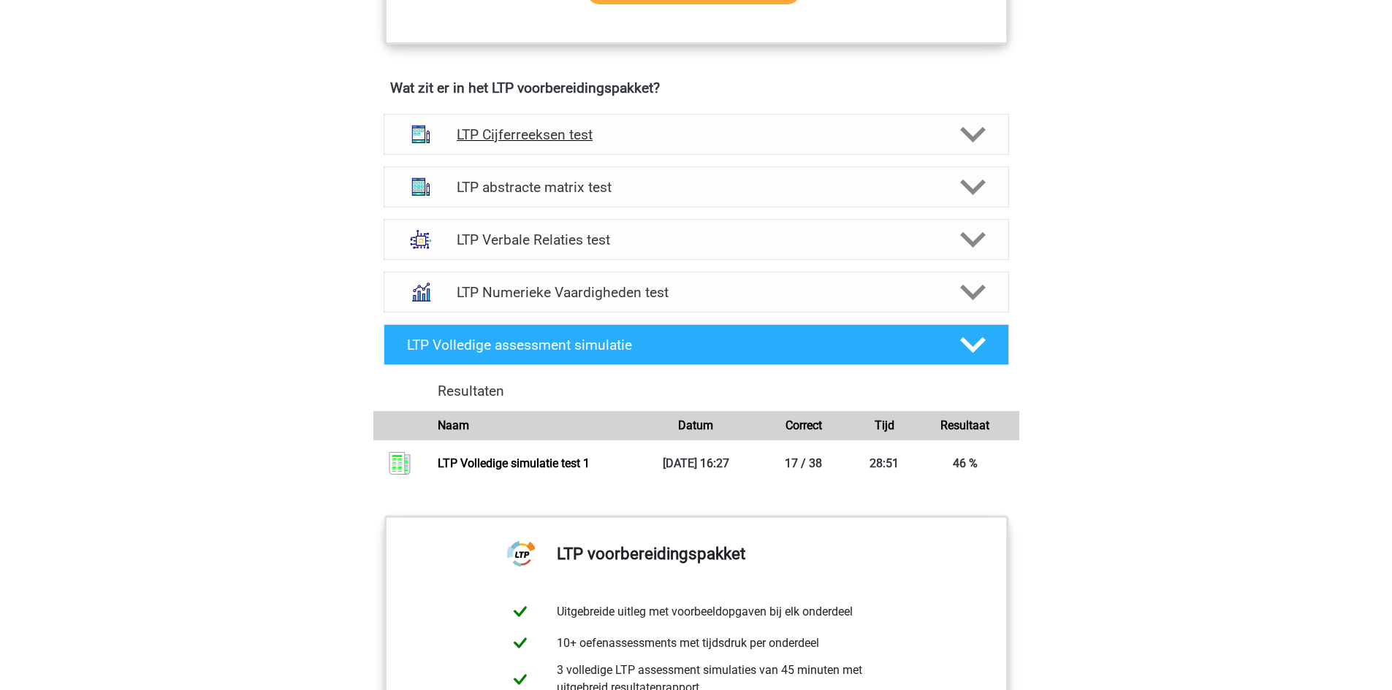
click at [980, 135] on polygon at bounding box center [973, 134] width 26 height 16
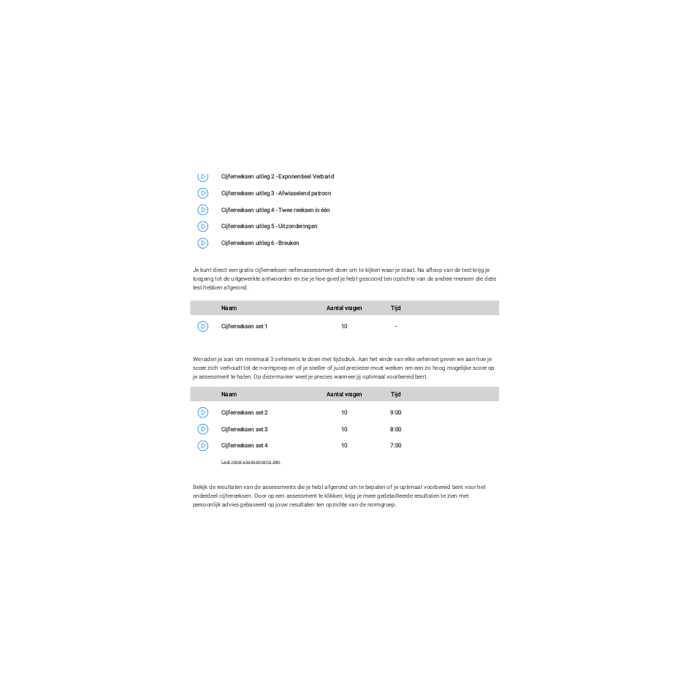
scroll to position [1169, 0]
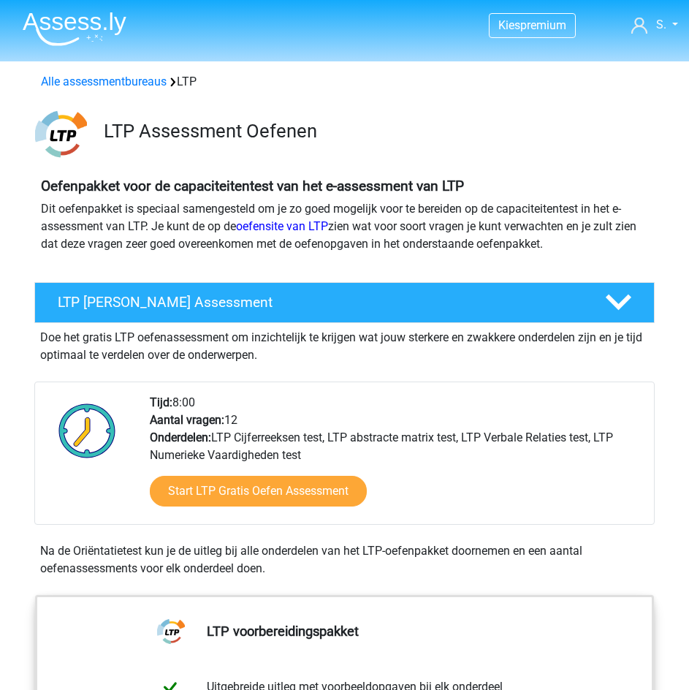
scroll to position [1168, 0]
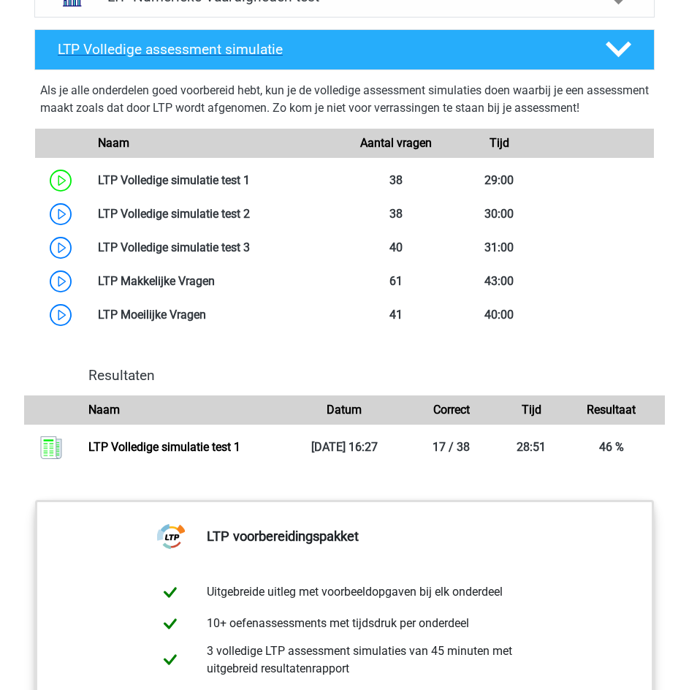
click at [598, 49] on div at bounding box center [618, 50] width 50 height 26
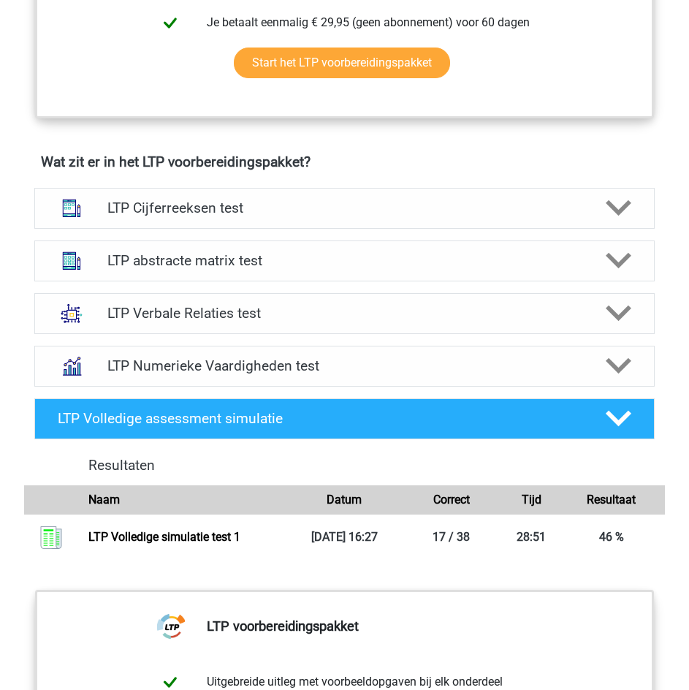
scroll to position [730, 0]
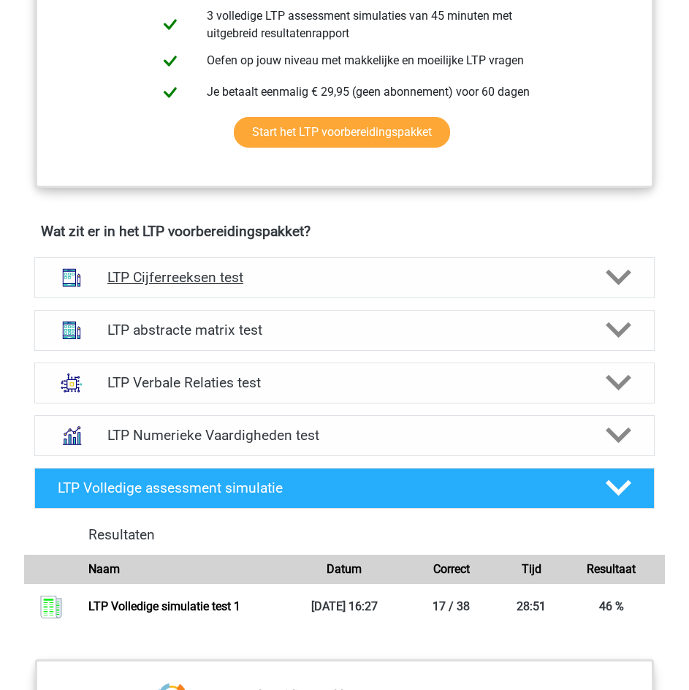
click at [607, 275] on icon at bounding box center [619, 278] width 26 height 26
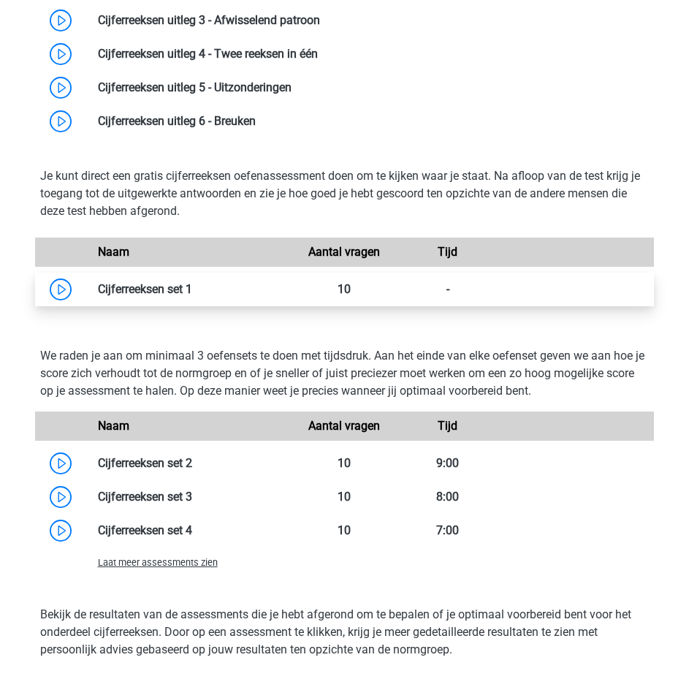
scroll to position [1168, 0]
click at [192, 287] on link at bounding box center [192, 288] width 0 height 14
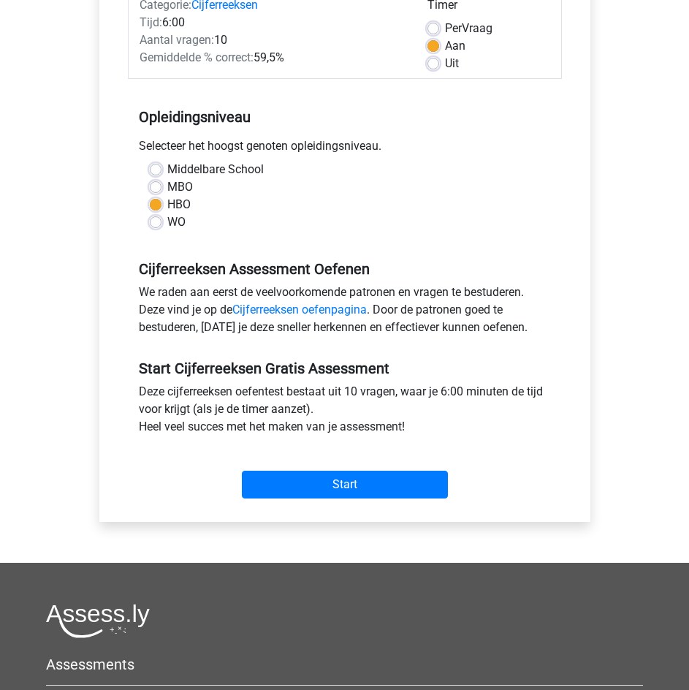
scroll to position [219, 0]
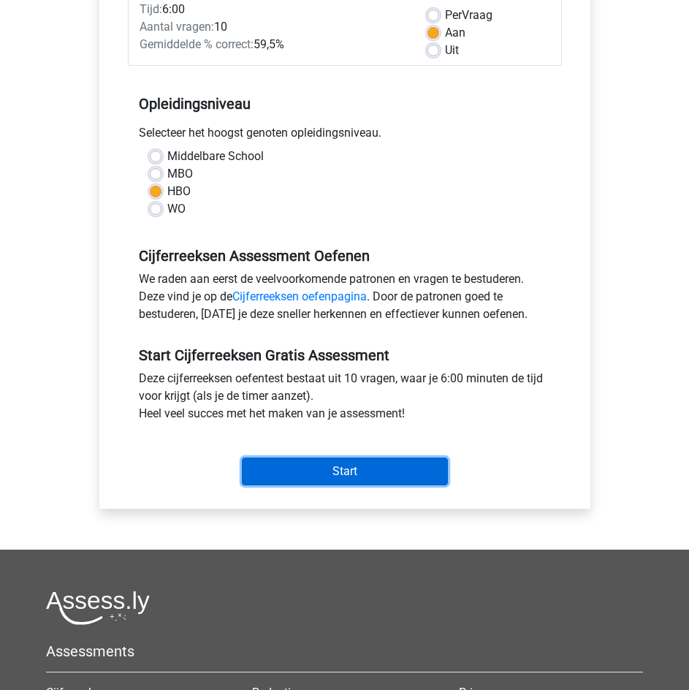
click at [385, 473] on input "Start" at bounding box center [345, 471] width 206 height 28
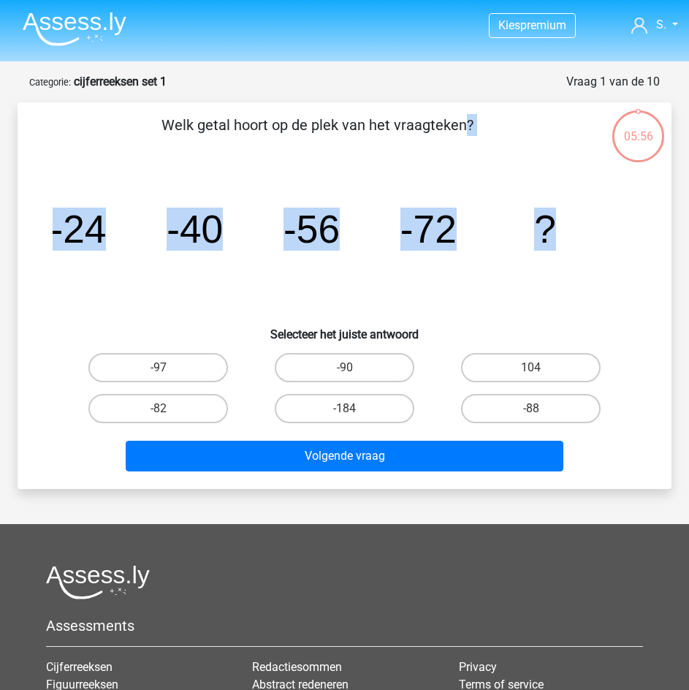
drag, startPoint x: 166, startPoint y: 125, endPoint x: 557, endPoint y: 210, distance: 400.1
click at [557, 210] on div "Welk getal hoort op de plek van het vraagteken? image/svg+xml -24 -40 -56 -72 ?…" at bounding box center [344, 295] width 642 height 363
copy div "Welk getal hoort op de plek van het vraagteken? image/svg+xml -24 -40 -56 -72 ?"
click at [531, 412] on input "-88" at bounding box center [535, 412] width 9 height 9
radio input "true"
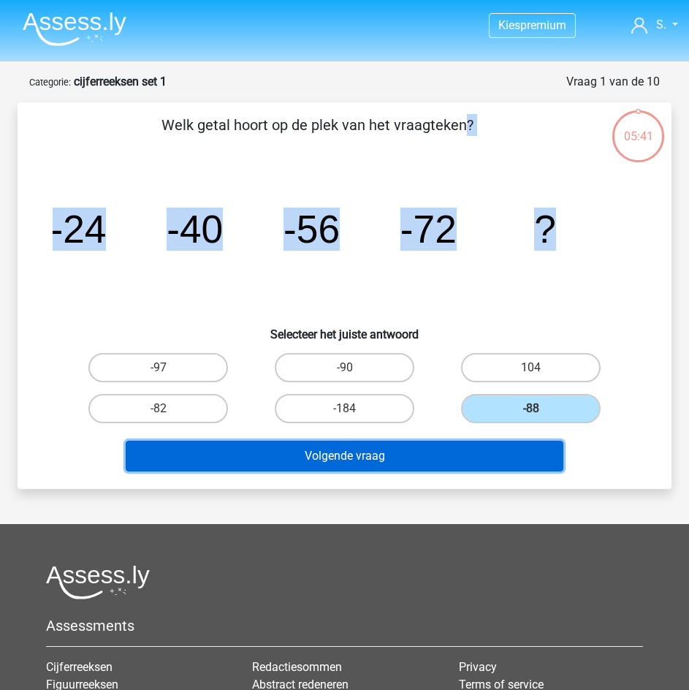
click at [465, 453] on button "Volgende vraag" at bounding box center [345, 456] width 438 height 31
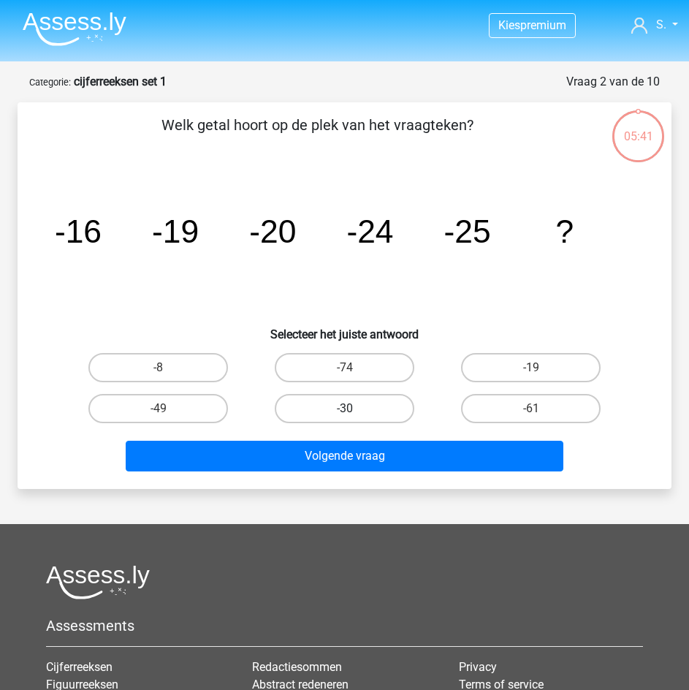
scroll to position [73, 0]
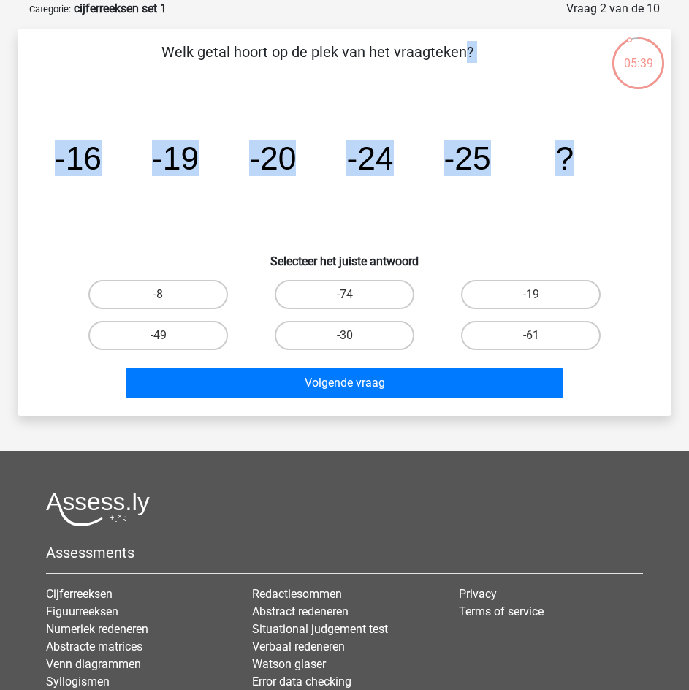
drag, startPoint x: 165, startPoint y: 50, endPoint x: 587, endPoint y: 143, distance: 432.6
click at [587, 143] on div "Welk getal hoort op de plek van het vraagteken? image/svg+xml -16 -19 -20 -24 -…" at bounding box center [344, 222] width 642 height 363
copy div "Welk getal hoort op de plek van het vraagteken? image/svg+xml -16 -19 -20 -24 -…"
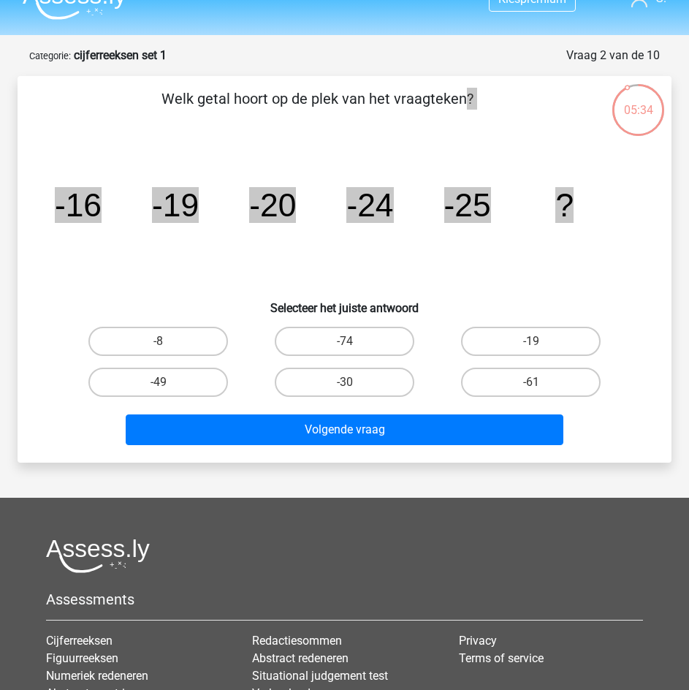
scroll to position [0, 0]
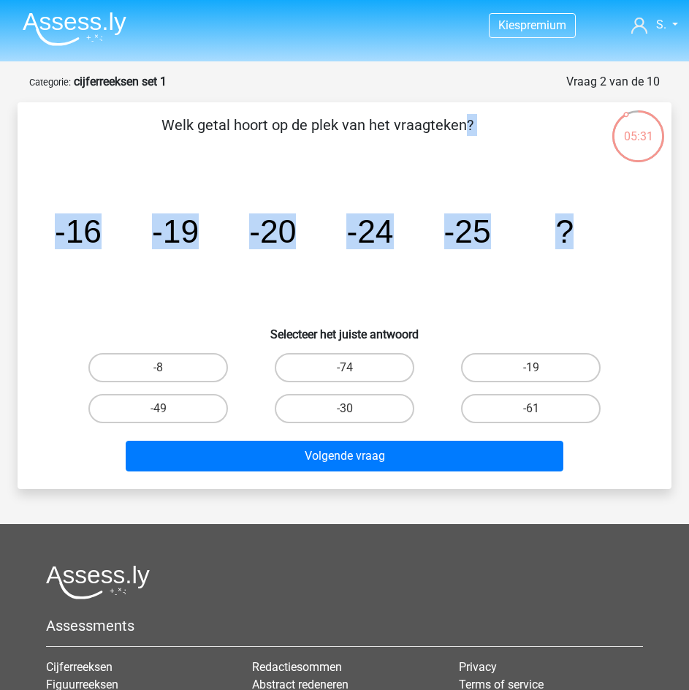
click at [566, 283] on icon "image/svg+xml -16 -19 -20 -24 -25 ?" at bounding box center [345, 243] width 584 height 146
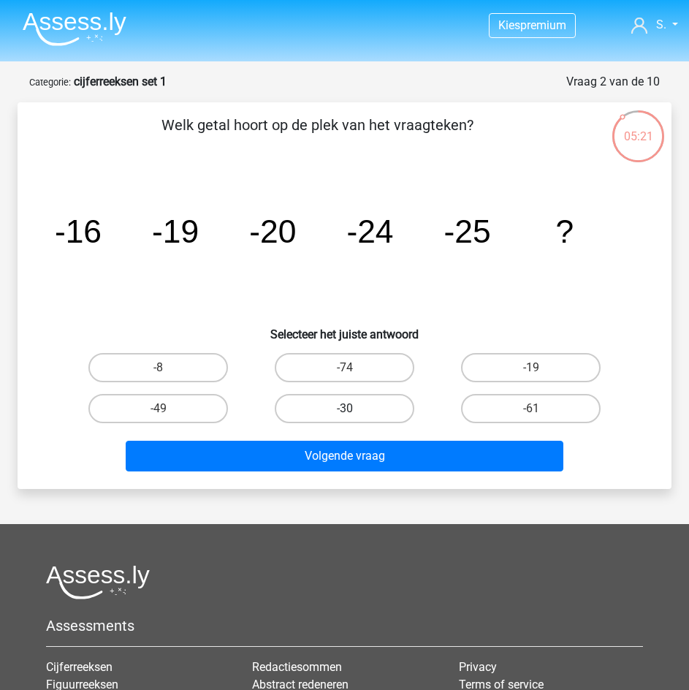
click at [327, 409] on label "-30" at bounding box center [345, 408] width 140 height 29
click at [345, 409] on input "-30" at bounding box center [349, 412] width 9 height 9
radio input "true"
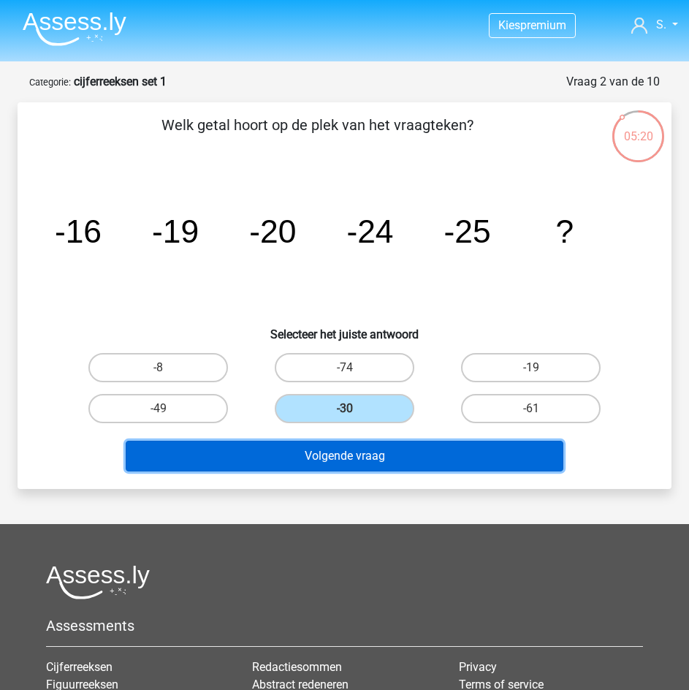
click at [344, 452] on button "Volgende vraag" at bounding box center [345, 456] width 438 height 31
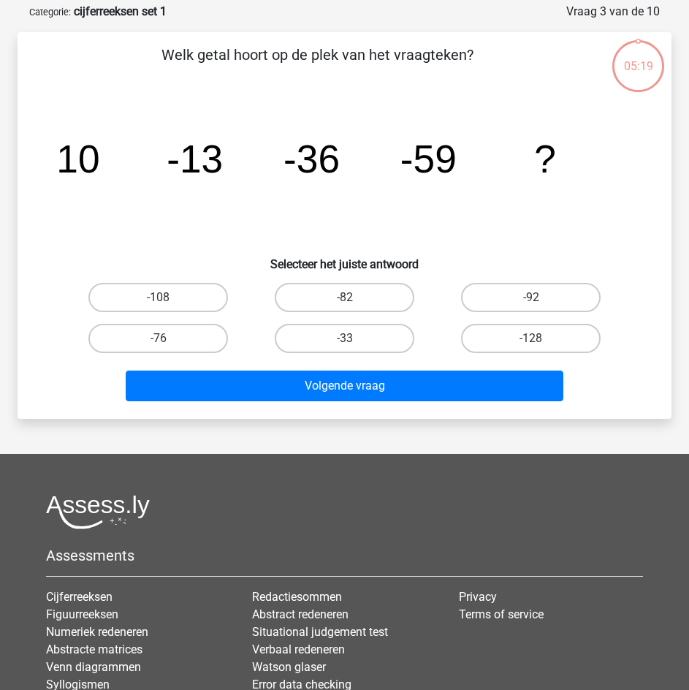
scroll to position [73, 0]
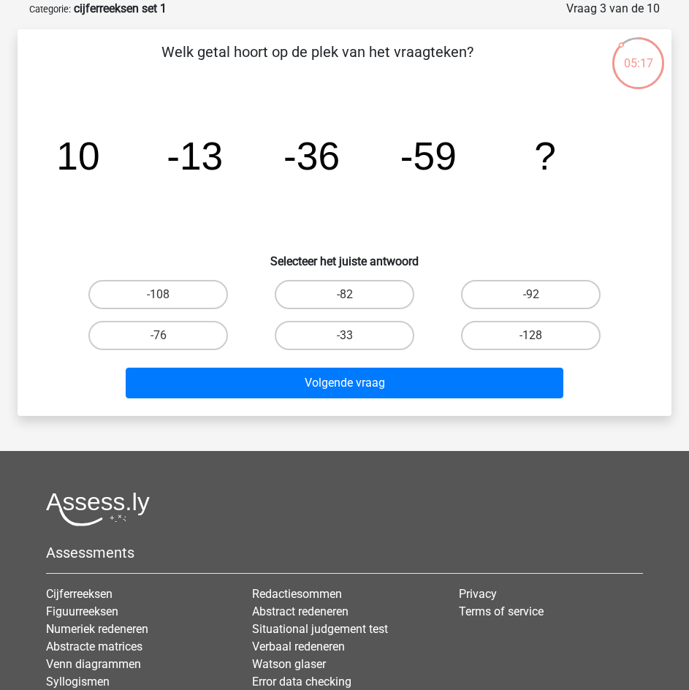
click at [162, 50] on p "Welk getal hoort op de plek van het vraagteken?" at bounding box center [317, 63] width 552 height 44
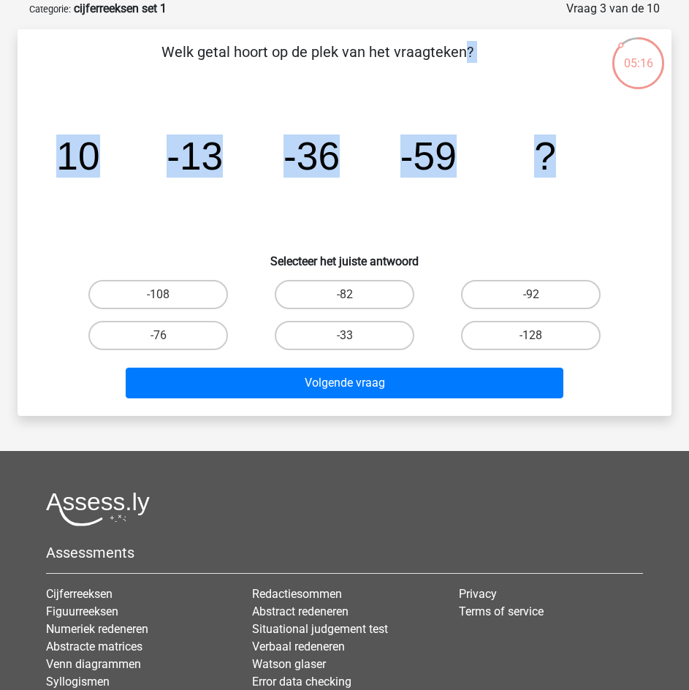
drag, startPoint x: 166, startPoint y: 50, endPoint x: 572, endPoint y: 140, distance: 416.1
click at [572, 140] on div "Welk getal hoort op de plek van het vraagteken? image/svg+xml 10 -13 -36 -59 ? …" at bounding box center [344, 222] width 642 height 363
copy div "Welk getal hoort op de plek van het vraagteken? image/svg+xml 10 -13 -36 -59 ?"
click at [486, 227] on icon "image/svg+xml 10 -13 -36 -59 ?" at bounding box center [345, 169] width 584 height 146
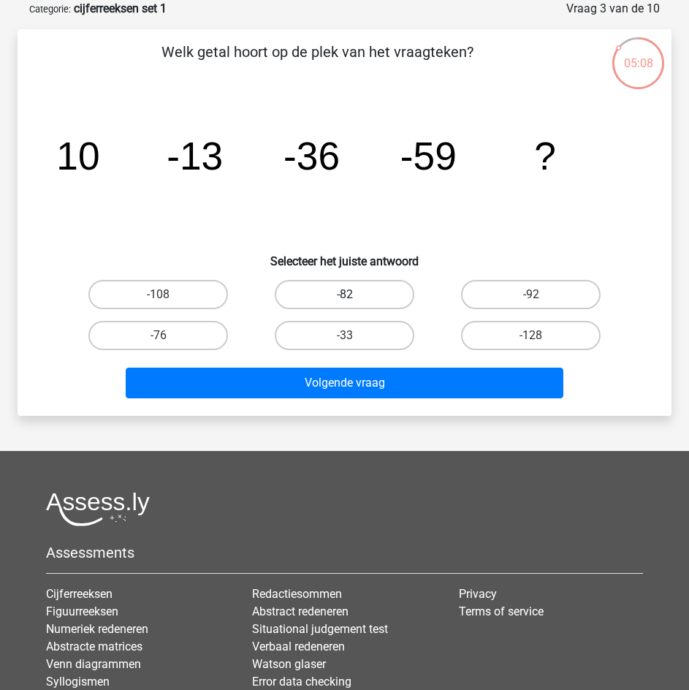
click at [382, 299] on label "-82" at bounding box center [345, 294] width 140 height 29
click at [354, 299] on input "-82" at bounding box center [349, 298] width 9 height 9
radio input "true"
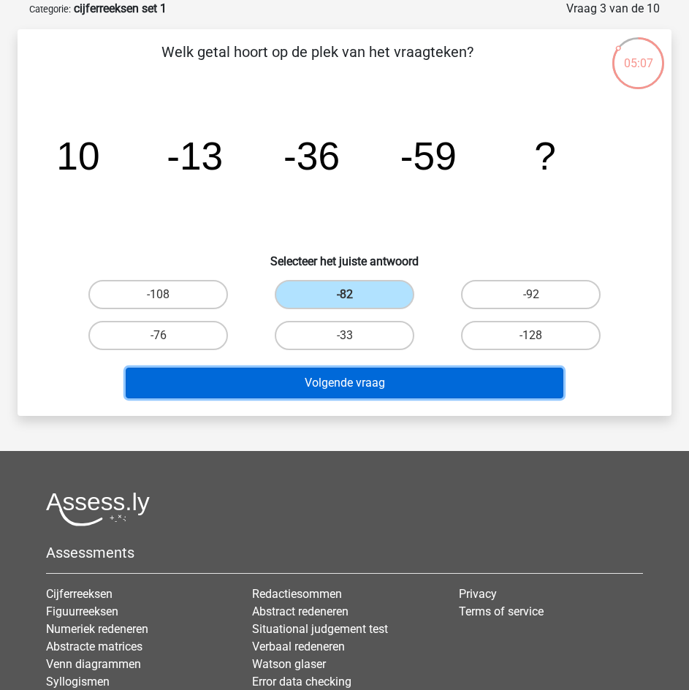
click at [388, 389] on button "Volgende vraag" at bounding box center [345, 383] width 438 height 31
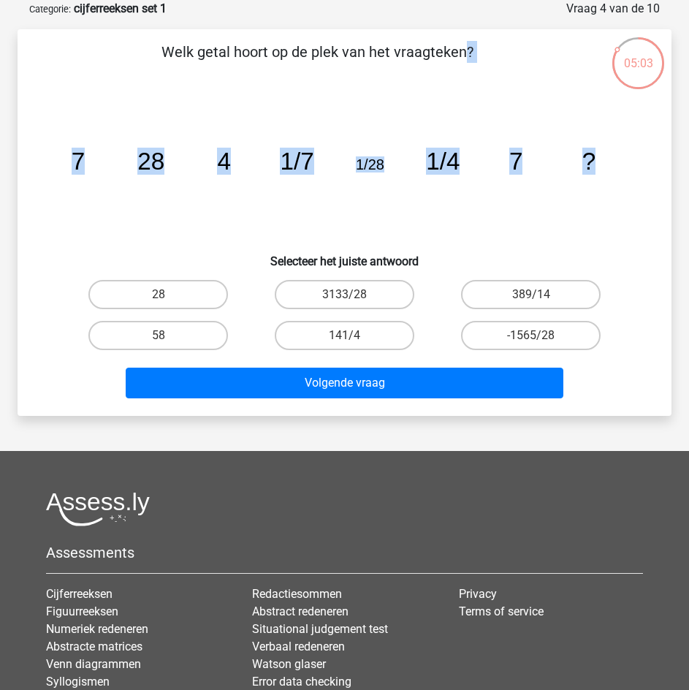
drag, startPoint x: 166, startPoint y: 53, endPoint x: 593, endPoint y: 157, distance: 440.0
click at [593, 157] on div "Welk getal hoort op de plek van het vraagteken? image/svg+xml 7 28 4 1/7 1/28 1…" at bounding box center [344, 222] width 642 height 363
copy div "Welk getal hoort op de plek van het vraagteken? image/svg+xml 7 28 4 1/7 1/28 1…"
click at [421, 212] on icon "image/svg+xml 7 28 4 1/7 1/28 1/4 7 ?" at bounding box center [345, 169] width 584 height 146
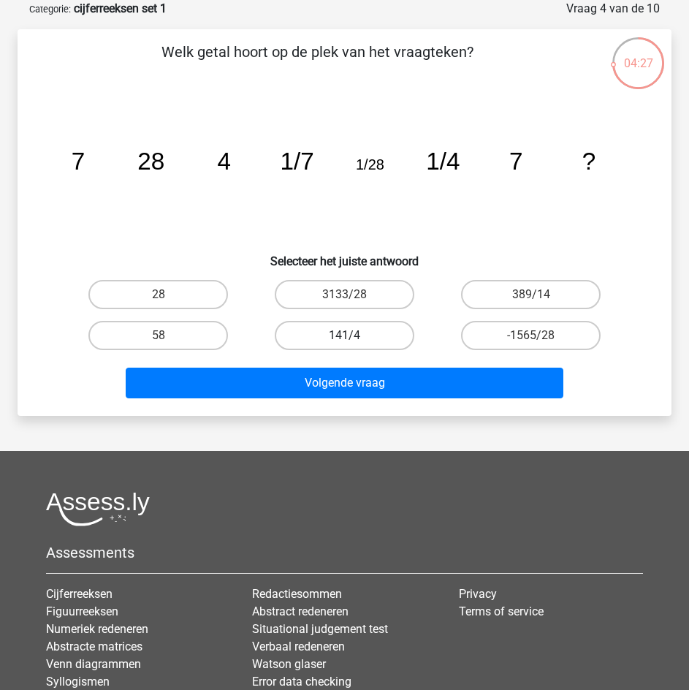
click at [378, 340] on label "141/4" at bounding box center [345, 335] width 140 height 29
click at [354, 340] on input "141/4" at bounding box center [349, 339] width 9 height 9
radio input "true"
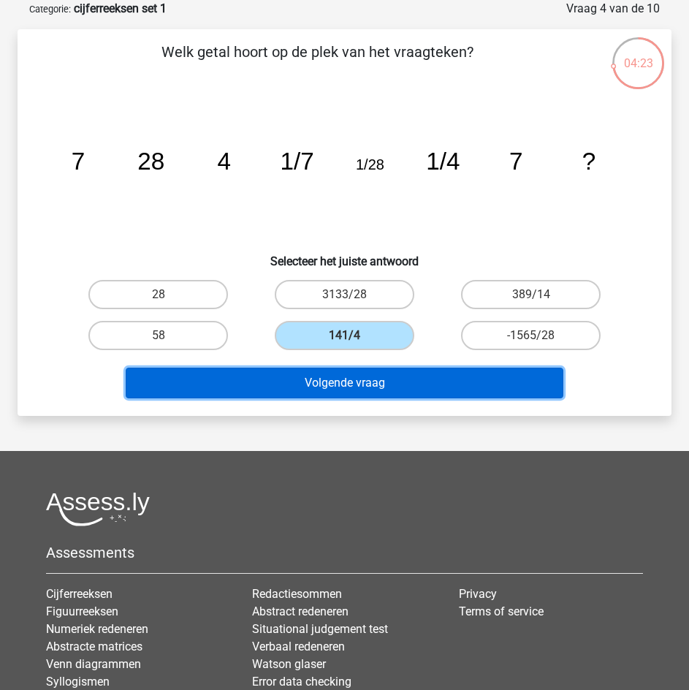
click at [408, 378] on button "Volgende vraag" at bounding box center [345, 383] width 438 height 31
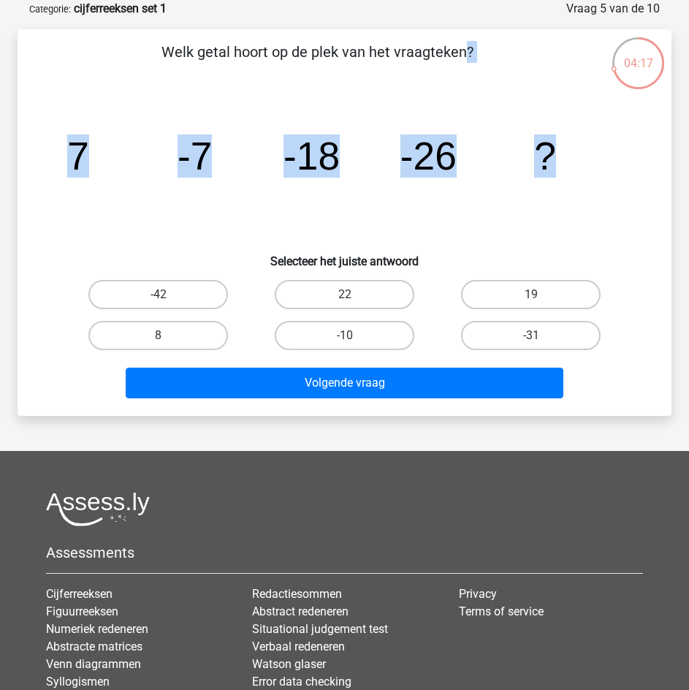
drag, startPoint x: 168, startPoint y: 52, endPoint x: 560, endPoint y: 140, distance: 401.3
click at [560, 140] on div "Welk getal hoort op de plek van het vraagteken? image/svg+xml 7 -7 -18 -26 ? Se…" at bounding box center [344, 222] width 642 height 363
copy div "Welk getal hoort op de plek van het vraagteken? image/svg+xml 7 -7 -18 -26 ?"
click at [438, 108] on icon "image/svg+xml 7 -7 -18 -26 ?" at bounding box center [345, 169] width 584 height 146
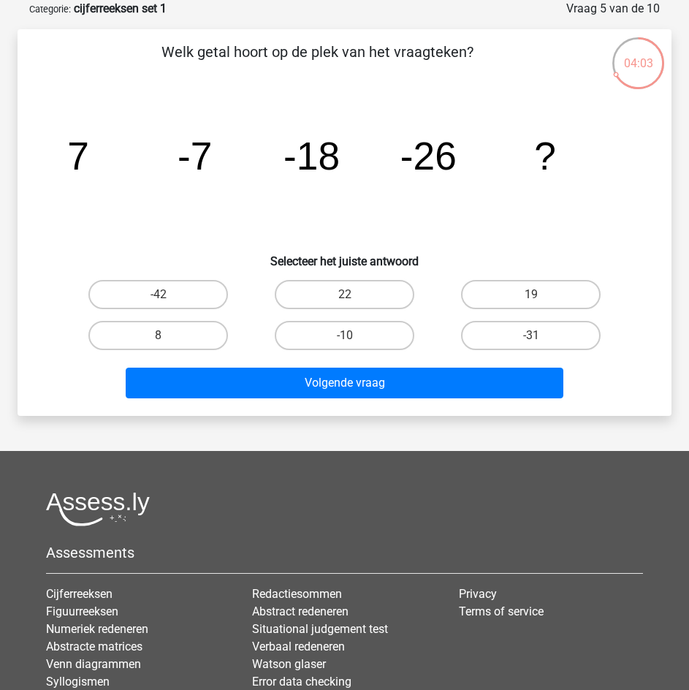
click at [535, 337] on input "-31" at bounding box center [535, 339] width 9 height 9
radio input "true"
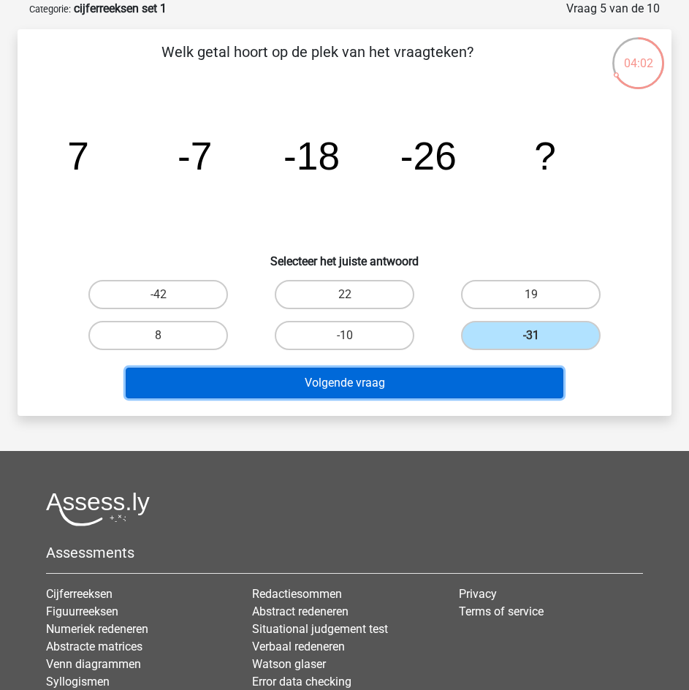
click at [510, 376] on button "Volgende vraag" at bounding box center [345, 383] width 438 height 31
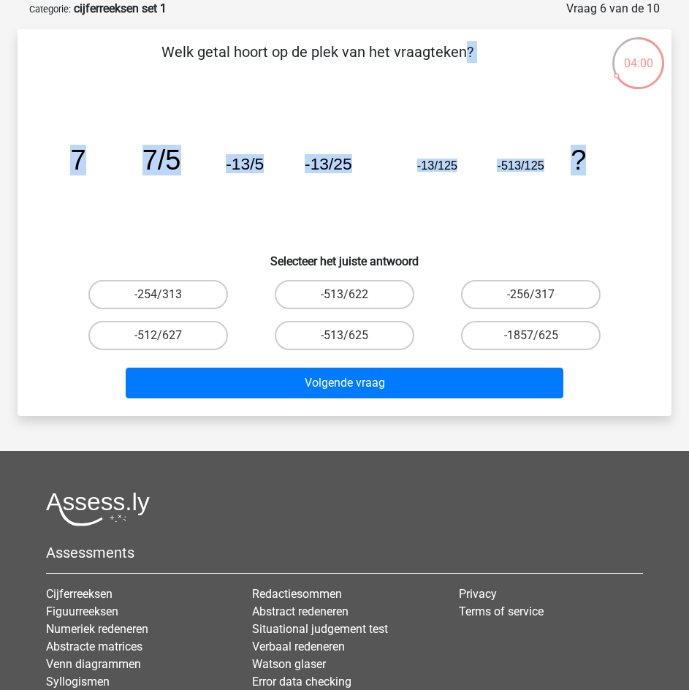
drag, startPoint x: 166, startPoint y: 54, endPoint x: 600, endPoint y: 145, distance: 443.5
click at [600, 145] on div "Welk getal hoort op de plek van het vraagteken? image/svg+xml 7 7/5 -13/5 -13/2…" at bounding box center [344, 222] width 642 height 363
copy div "Welk getal hoort op de plek van het vraagteken? image/svg+xml 7 7/5 -13/5 -13/2…"
click at [373, 332] on label "-513/625" at bounding box center [345, 335] width 140 height 29
click at [354, 335] on input "-513/625" at bounding box center [349, 339] width 9 height 9
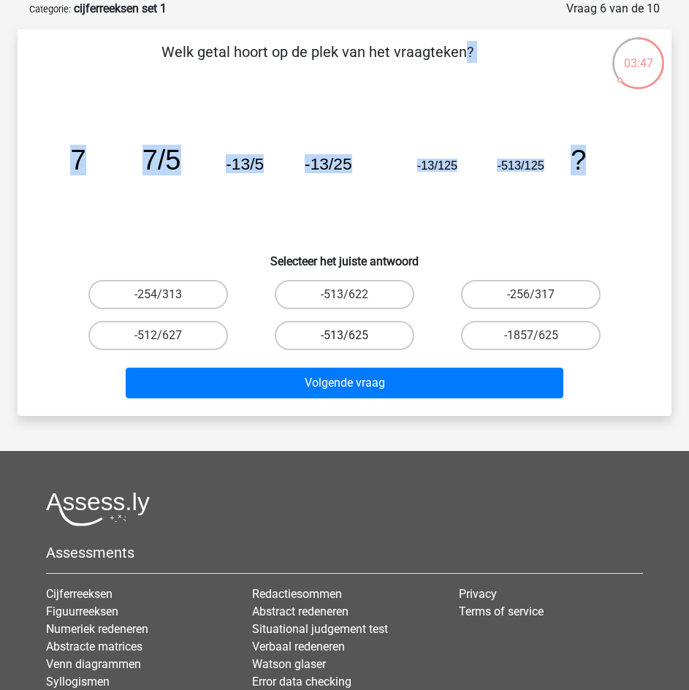
radio input "true"
click at [437, 224] on icon "image/svg+xml 7 7/5 -13/5 -13/25 -13/125 -513/125 ?" at bounding box center [345, 169] width 584 height 146
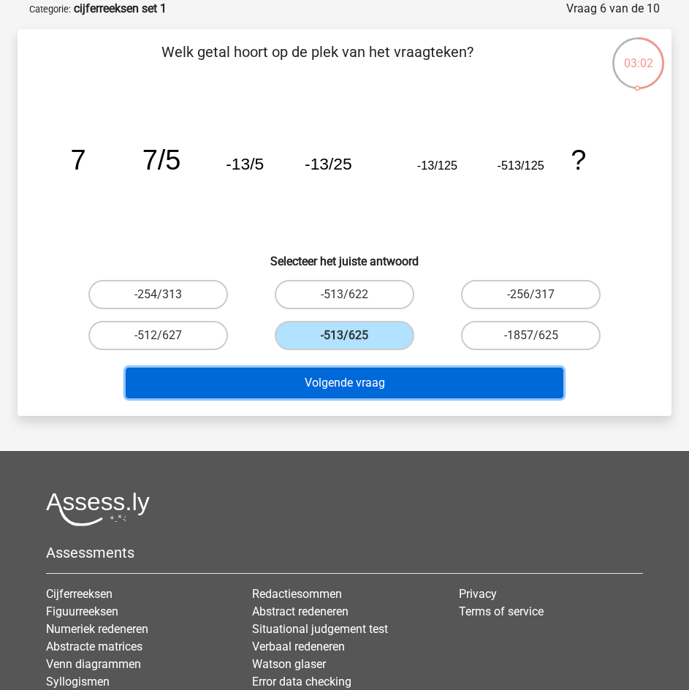
click at [516, 378] on button "Volgende vraag" at bounding box center [345, 383] width 438 height 31
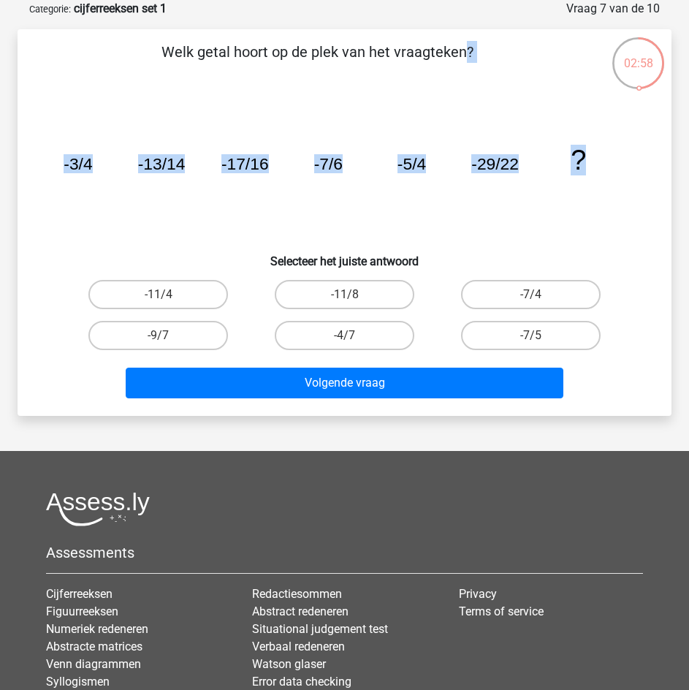
drag, startPoint x: 165, startPoint y: 51, endPoint x: 663, endPoint y: 141, distance: 506.4
click at [664, 140] on div "Welk getal hoort op de plek van het vraagteken? image/svg+xml -3/4 -13/14 -17/1…" at bounding box center [344, 222] width 642 height 363
copy div "Welk getal hoort op de plek van het vraagteken? image/svg+xml -3/4 -13/14 -17/1…"
click at [516, 227] on icon "image/svg+xml -3/4 -13/14 -17/16 -7/6 -5/4 -29/22 ?" at bounding box center [345, 169] width 584 height 146
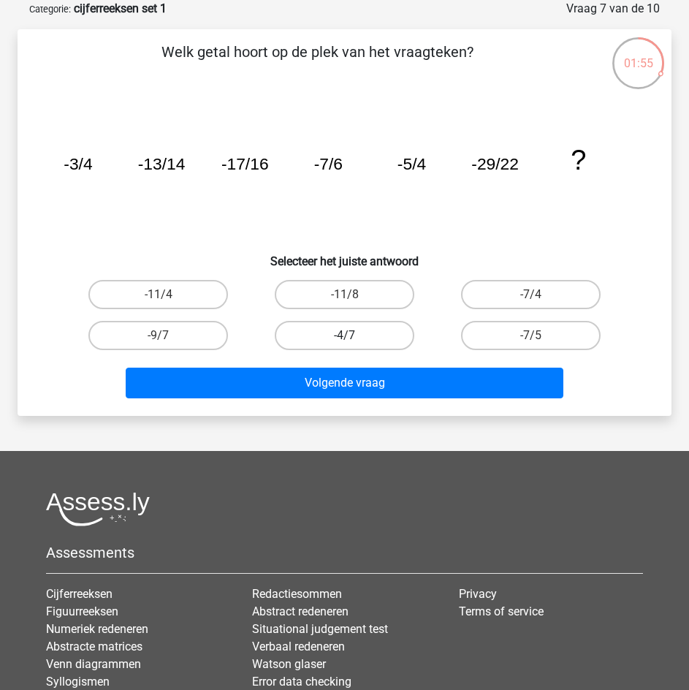
click at [374, 329] on label "-4/7" at bounding box center [345, 335] width 140 height 29
click at [354, 335] on input "-4/7" at bounding box center [349, 339] width 9 height 9
radio input "true"
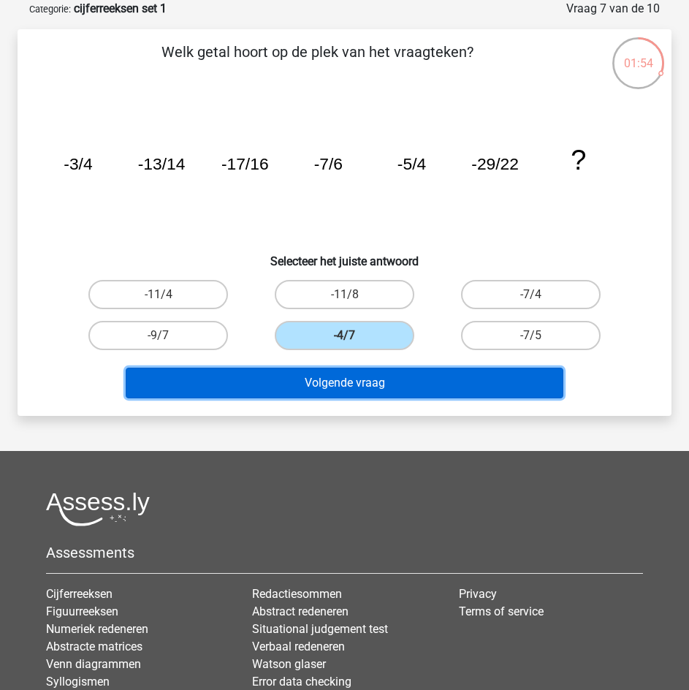
click at [389, 384] on button "Volgende vraag" at bounding box center [345, 383] width 438 height 31
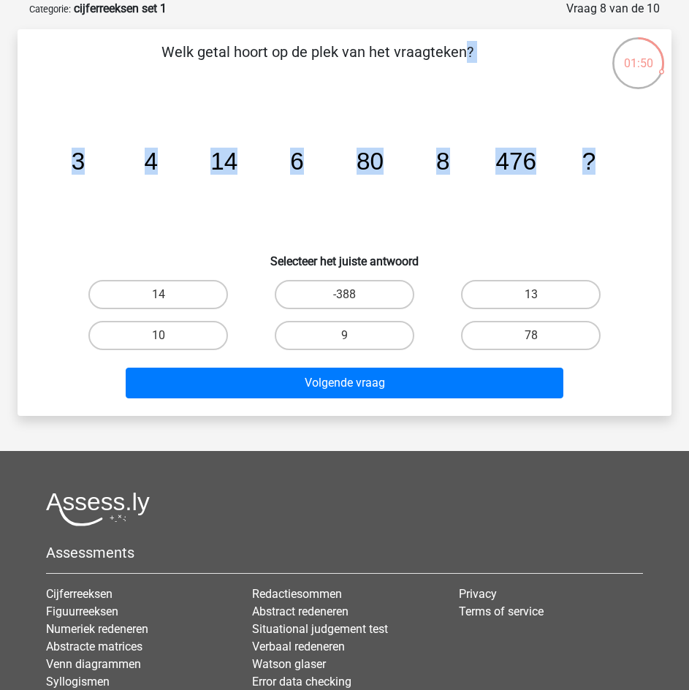
drag, startPoint x: 165, startPoint y: 50, endPoint x: 593, endPoint y: 139, distance: 436.6
click at [593, 139] on div "Welk getal hoort op de plek van het vraagteken? image/svg+xml 3 4 14 6 80 8 476…" at bounding box center [344, 222] width 642 height 363
copy div "Welk getal hoort op de plek van het vraagteken? image/svg+xml 3 4 14 6 80 8 476…"
click at [346, 224] on icon "image/svg+xml 3 4 14 6 80 8 476 ?" at bounding box center [345, 169] width 584 height 146
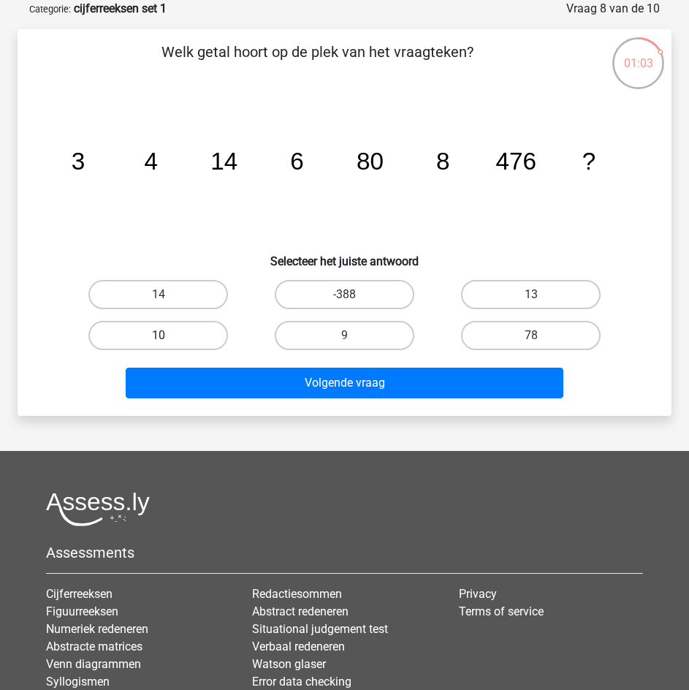
click at [198, 338] on label "10" at bounding box center [158, 335] width 140 height 29
click at [168, 338] on input "10" at bounding box center [163, 339] width 9 height 9
radio input "true"
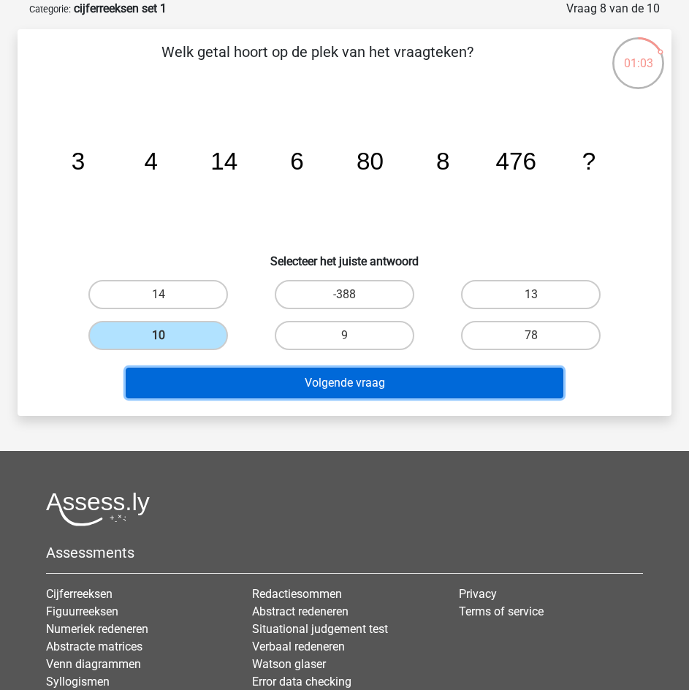
click at [297, 378] on button "Volgende vraag" at bounding box center [345, 383] width 438 height 31
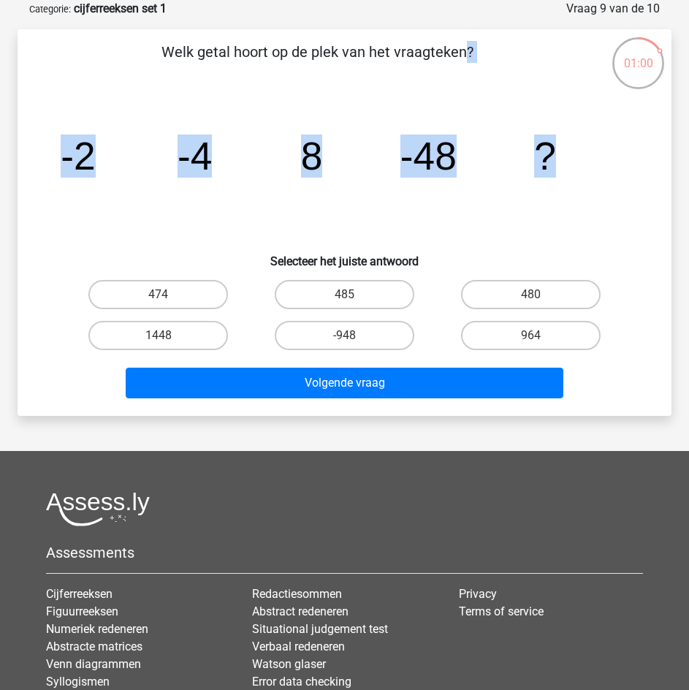
drag, startPoint x: 167, startPoint y: 50, endPoint x: 558, endPoint y: 135, distance: 400.9
click at [558, 135] on div "Welk getal hoort op de plek van het vraagteken? image/svg+xml -2 -4 8 -48 ? Sel…" at bounding box center [344, 222] width 642 height 363
copy div "Welk getal hoort op de plek van het vraagteken? image/svg+xml -2 -4 8 -48 ?"
click at [358, 227] on icon "image/svg+xml -2 -4 8 -48 ?" at bounding box center [345, 169] width 584 height 146
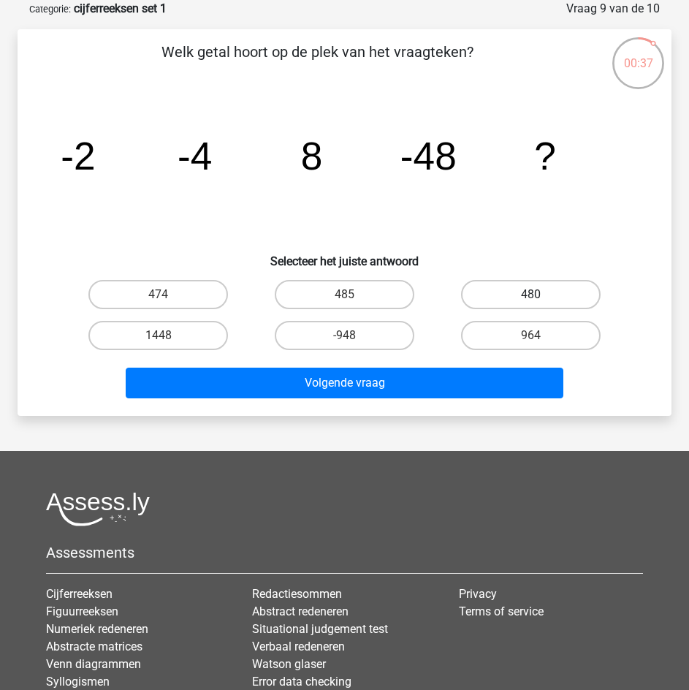
click at [503, 288] on label "480" at bounding box center [531, 294] width 140 height 29
click at [531, 294] on input "480" at bounding box center [535, 298] width 9 height 9
radio input "true"
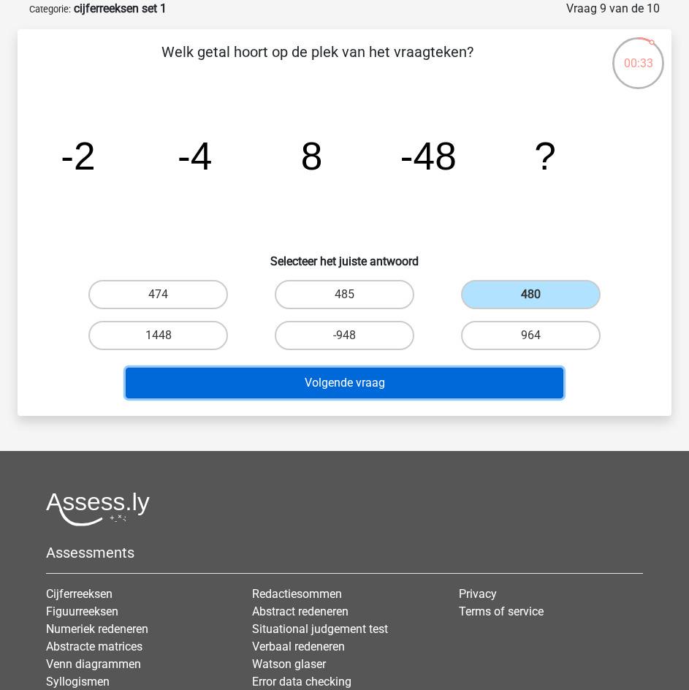
click at [436, 386] on button "Volgende vraag" at bounding box center [345, 383] width 438 height 31
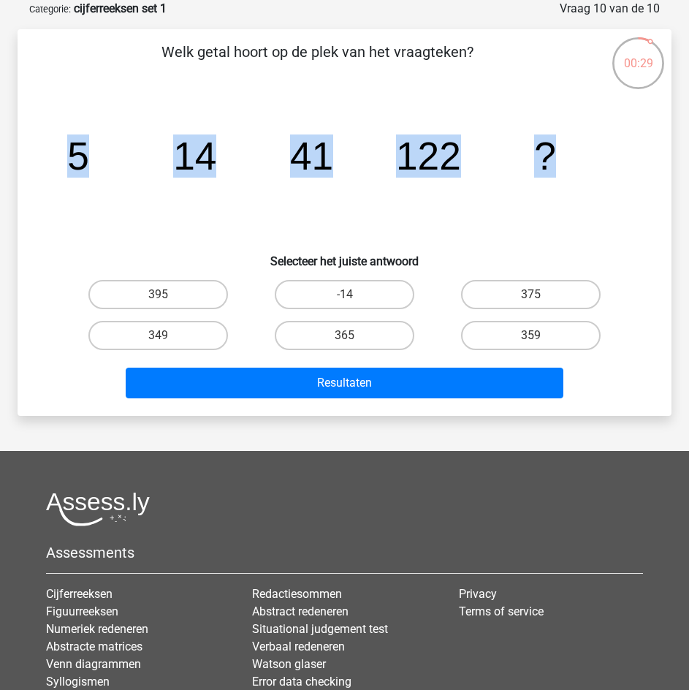
drag, startPoint x: 172, startPoint y: 52, endPoint x: 560, endPoint y: 142, distance: 397.7
click at [560, 142] on div "Welk getal hoort op de plek van het vraagteken? image/svg+xml 5 14 41 122 ? Sel…" at bounding box center [344, 222] width 642 height 363
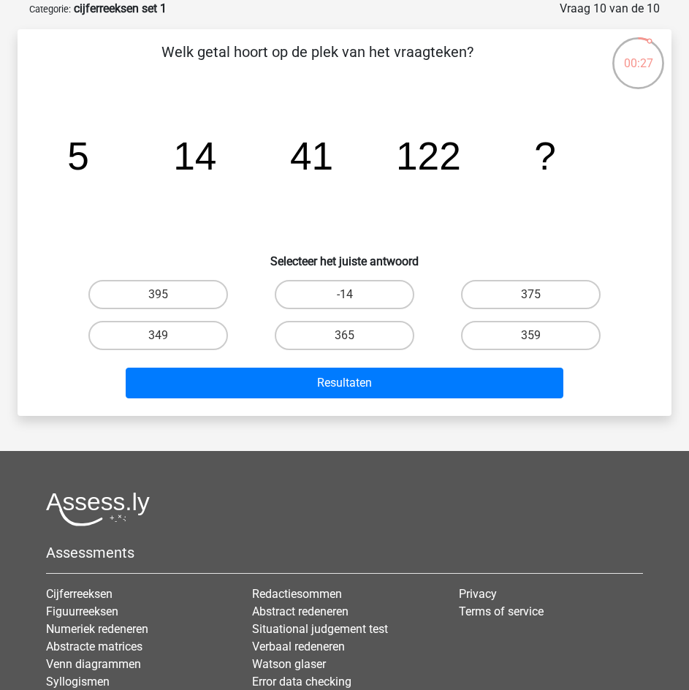
click at [169, 56] on p "Welk getal hoort op de plek van het vraagteken?" at bounding box center [317, 63] width 552 height 44
click at [160, 50] on p "Welk getal hoort op de plek van het vraagteken?" at bounding box center [317, 63] width 552 height 44
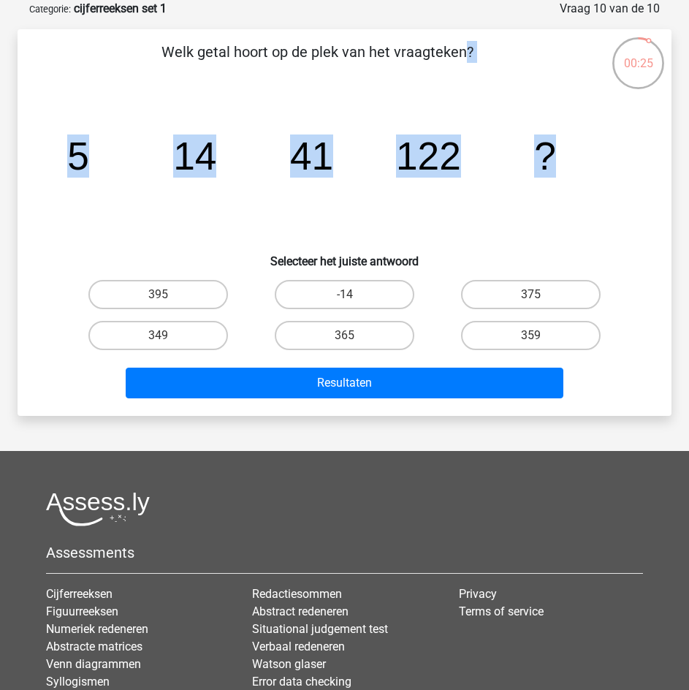
drag, startPoint x: 164, startPoint y: 49, endPoint x: 561, endPoint y: 121, distance: 403.9
click at [561, 119] on div "Welk getal hoort op de plek van het vraagteken? image/svg+xml 5 14 41 122 ? Sel…" at bounding box center [344, 222] width 642 height 363
copy div "Welk getal hoort op de plek van het vraagteken? image/svg+xml 5 14 41 122 ?"
click at [435, 250] on h6 "Selecteer het juiste antwoord" at bounding box center [344, 256] width 607 height 26
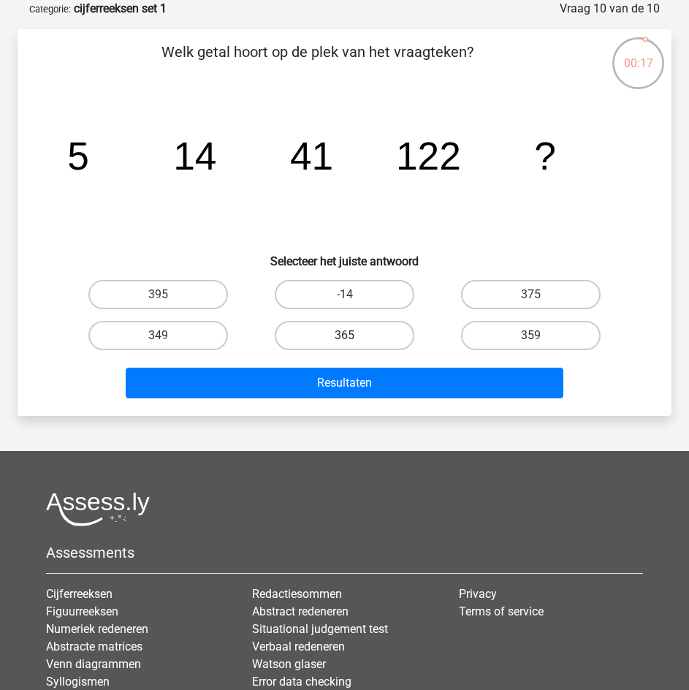
click at [388, 330] on label "365" at bounding box center [345, 335] width 140 height 29
click at [354, 335] on input "365" at bounding box center [349, 339] width 9 height 9
radio input "true"
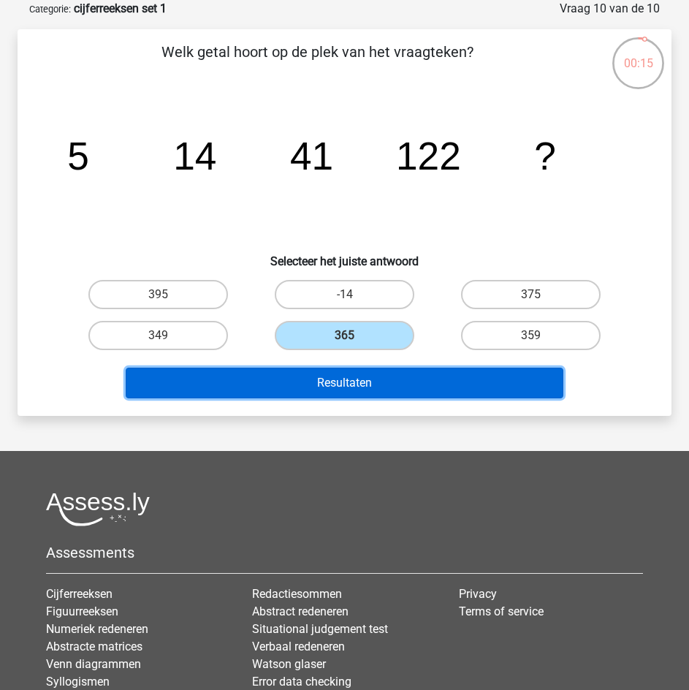
click at [389, 373] on button "Resultaten" at bounding box center [345, 383] width 438 height 31
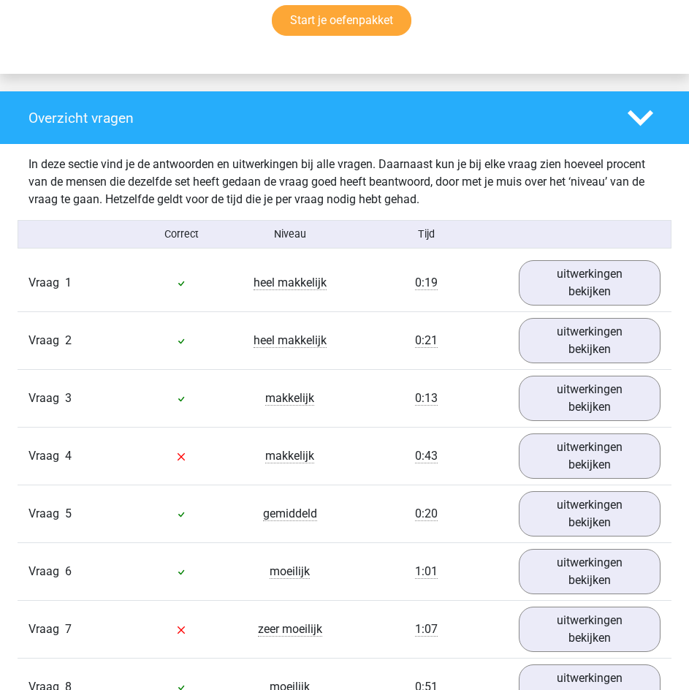
scroll to position [1023, 0]
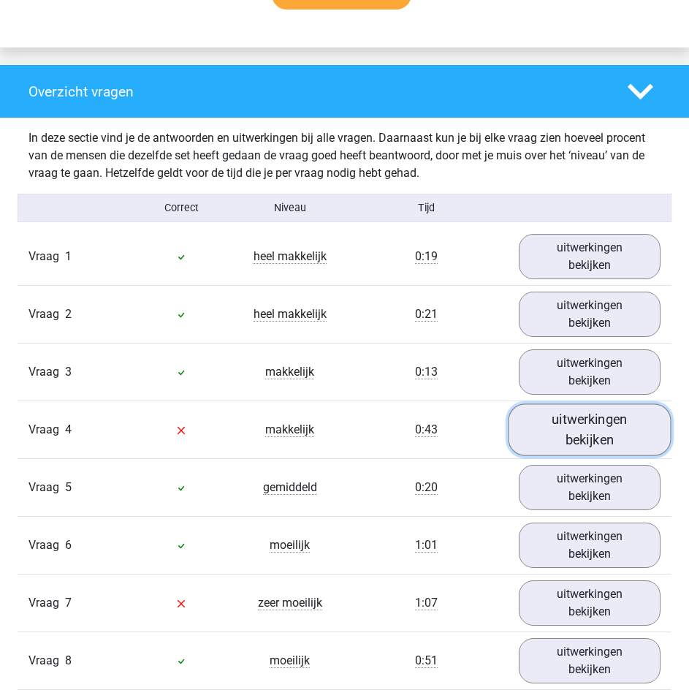
click at [584, 432] on link "uitwerkingen bekijken" at bounding box center [590, 430] width 163 height 52
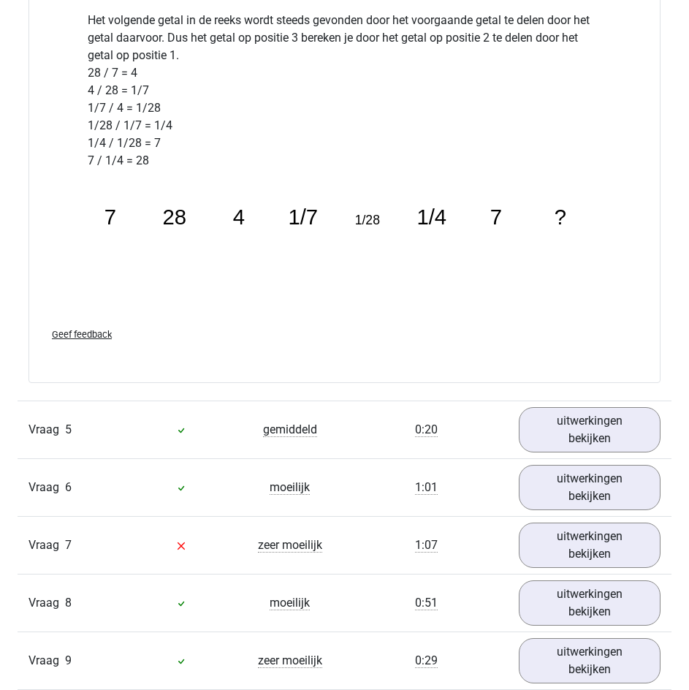
scroll to position [1900, 0]
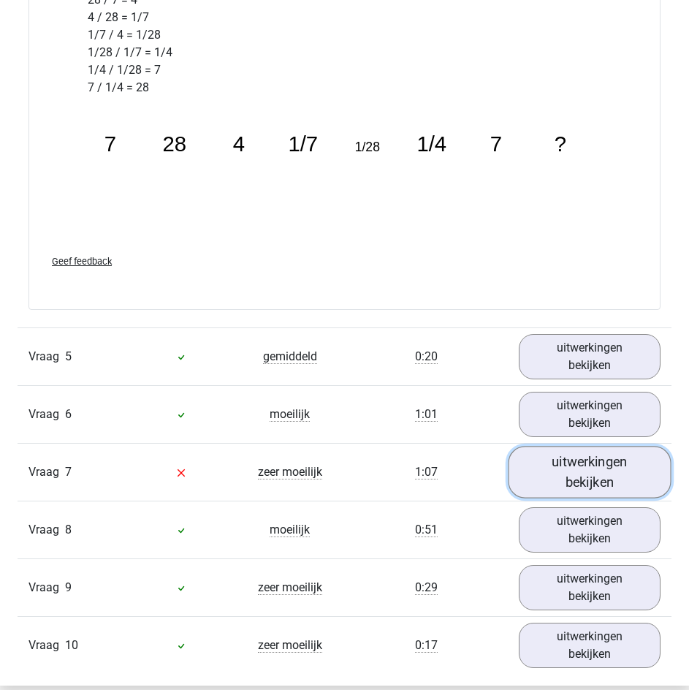
click at [555, 464] on link "uitwerkingen bekijken" at bounding box center [590, 472] width 163 height 52
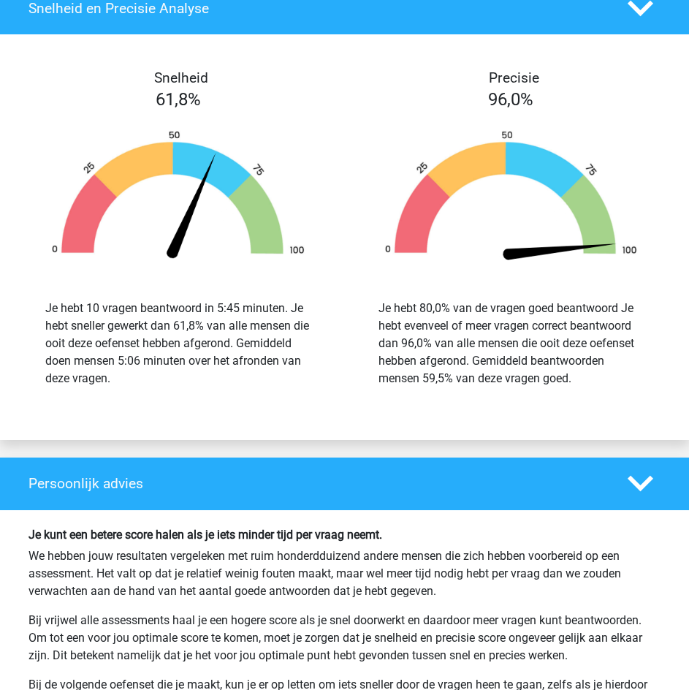
scroll to position [3402, 0]
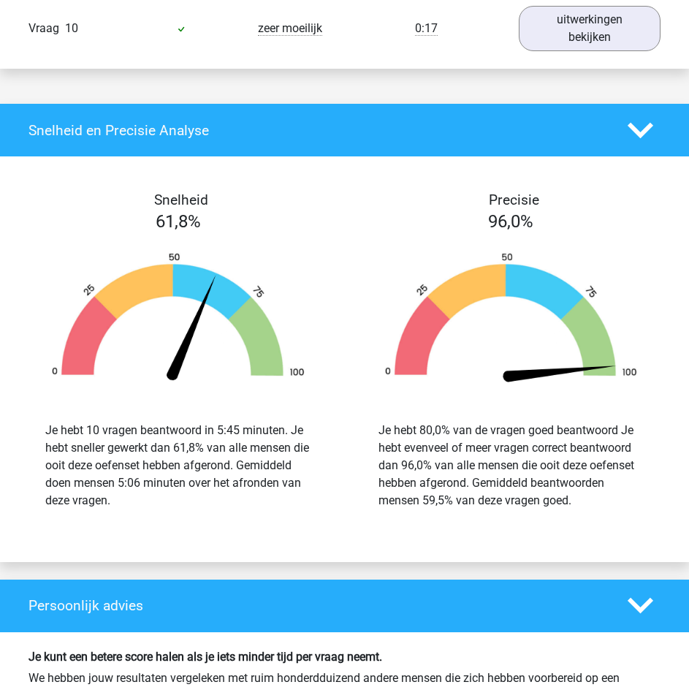
click at [372, 596] on div "Persoonlijk advies" at bounding box center [344, 605] width 689 height 53
click at [639, 604] on icon at bounding box center [641, 606] width 26 height 26
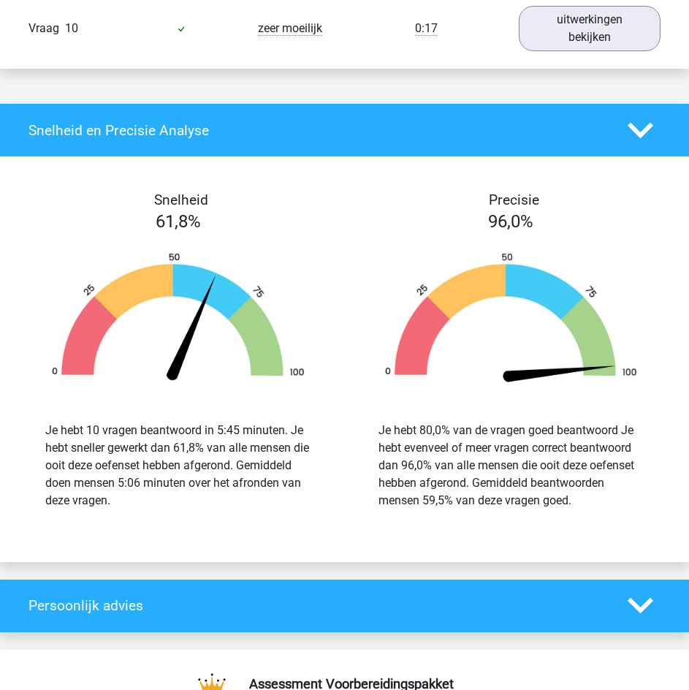
click at [639, 126] on icon at bounding box center [641, 131] width 26 height 26
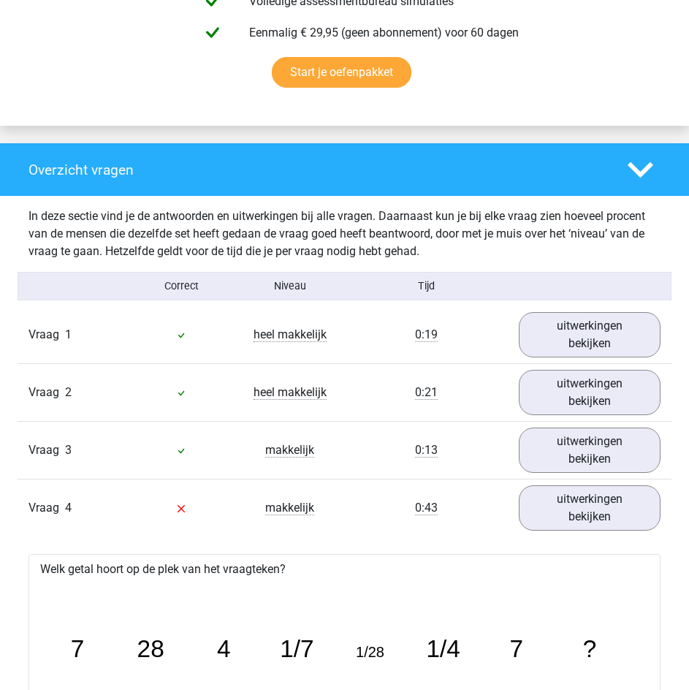
scroll to position [772, 0]
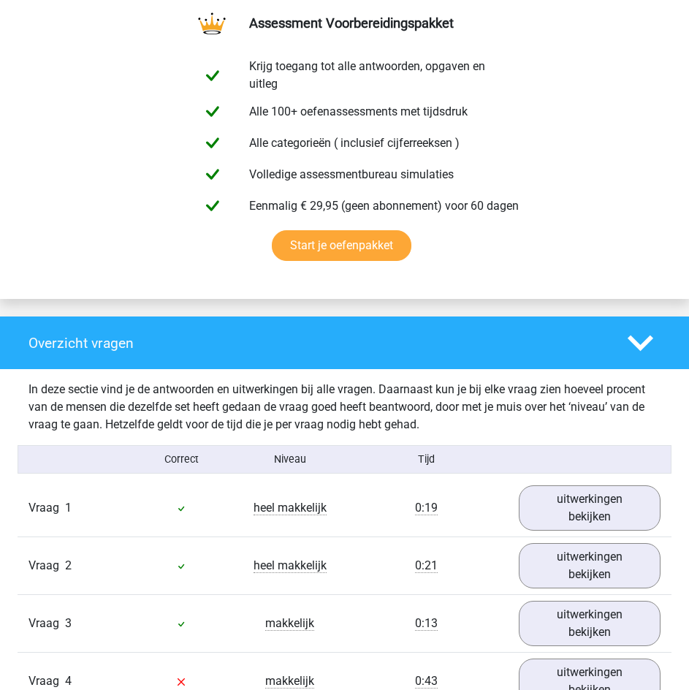
click at [641, 347] on polygon at bounding box center [641, 343] width 26 height 16
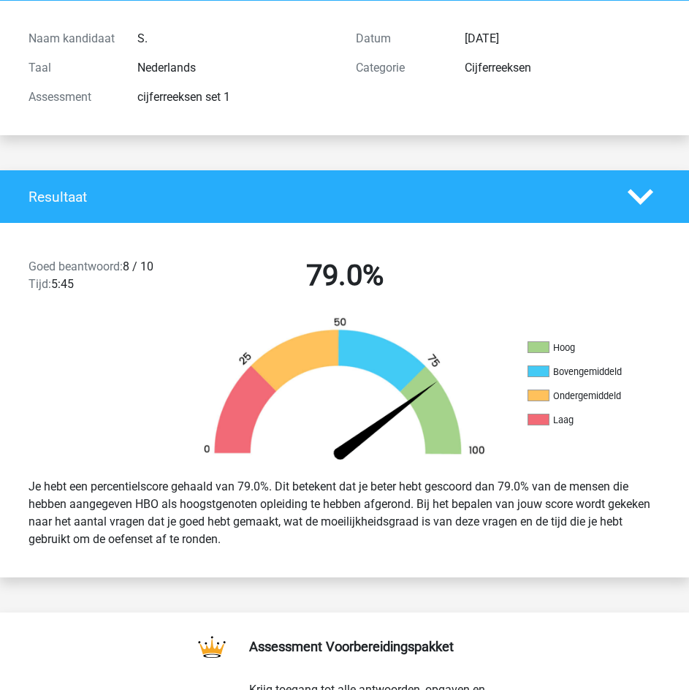
scroll to position [41, 0]
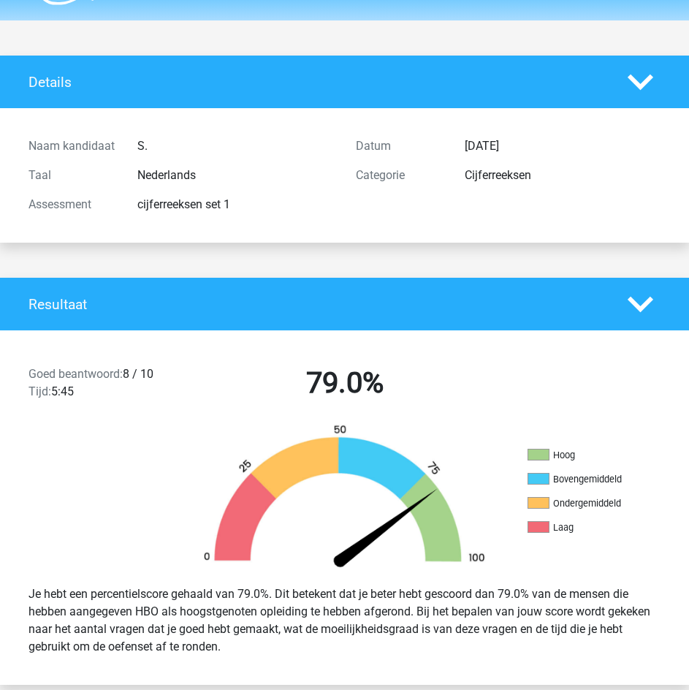
click at [643, 299] on icon at bounding box center [641, 305] width 26 height 26
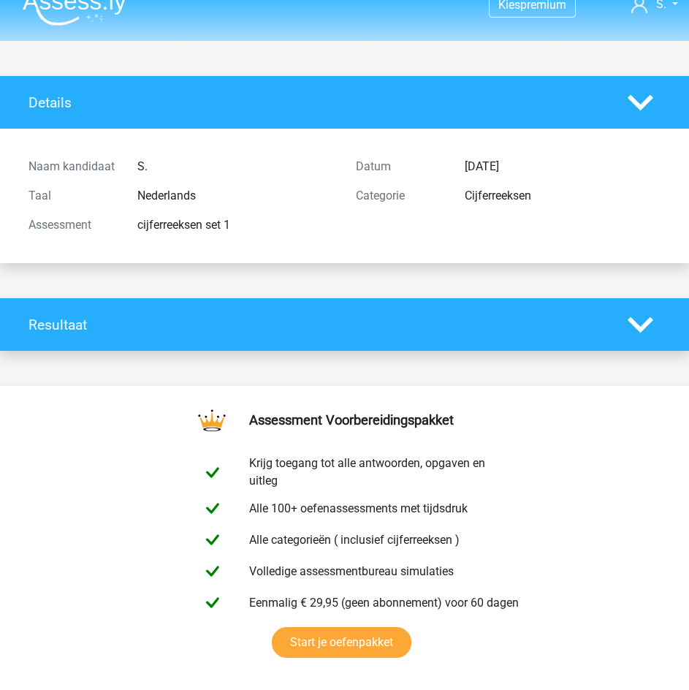
scroll to position [0, 0]
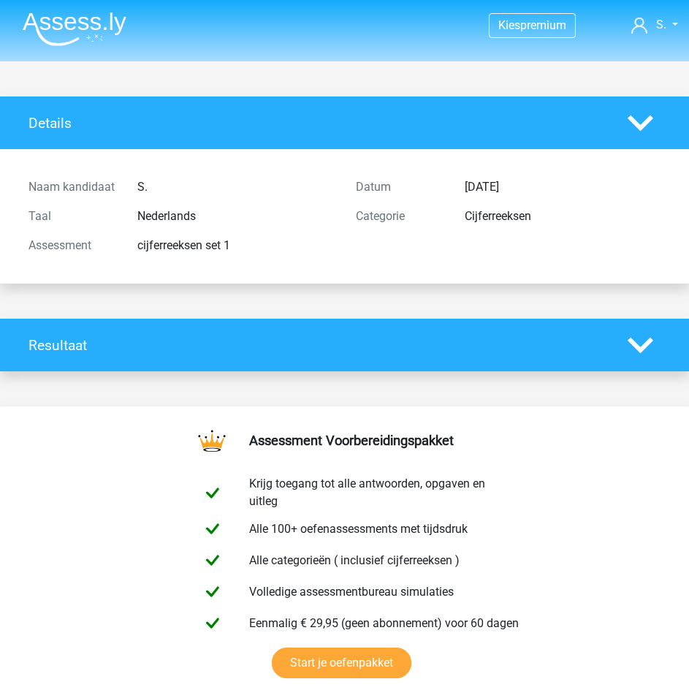
click at [636, 122] on polygon at bounding box center [641, 123] width 26 height 16
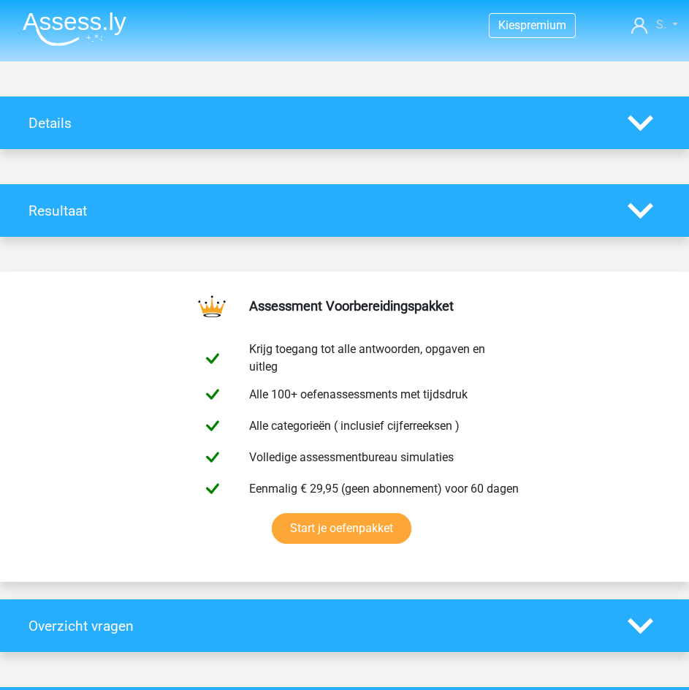
click at [637, 26] on icon at bounding box center [639, 26] width 16 height 16
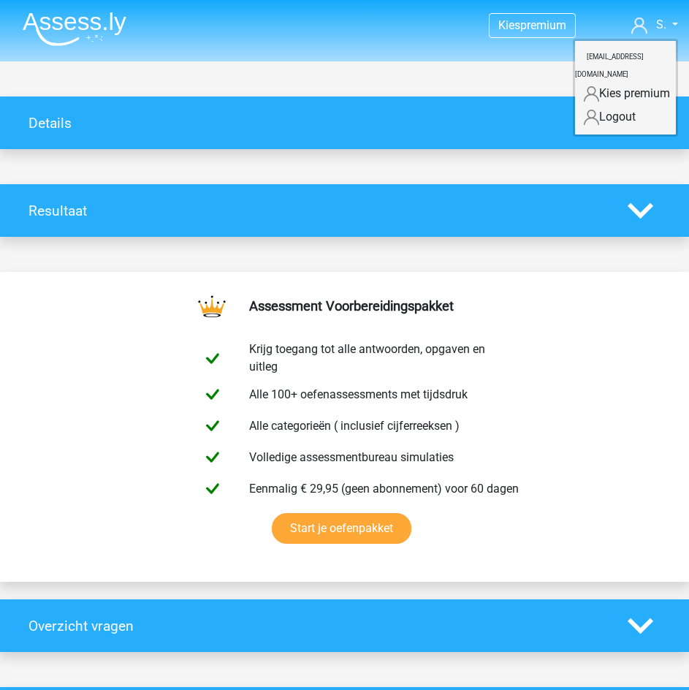
click at [91, 24] on img at bounding box center [75, 29] width 104 height 34
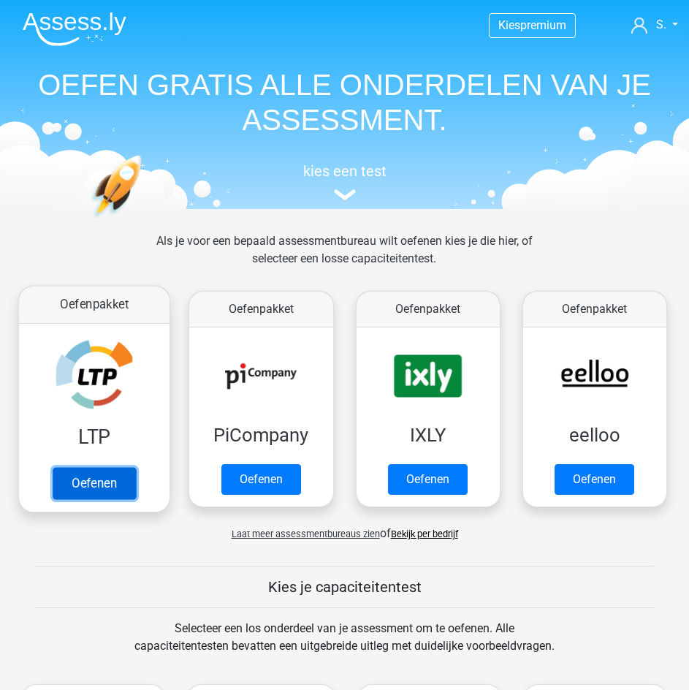
click at [110, 468] on link "Oefenen" at bounding box center [94, 484] width 83 height 32
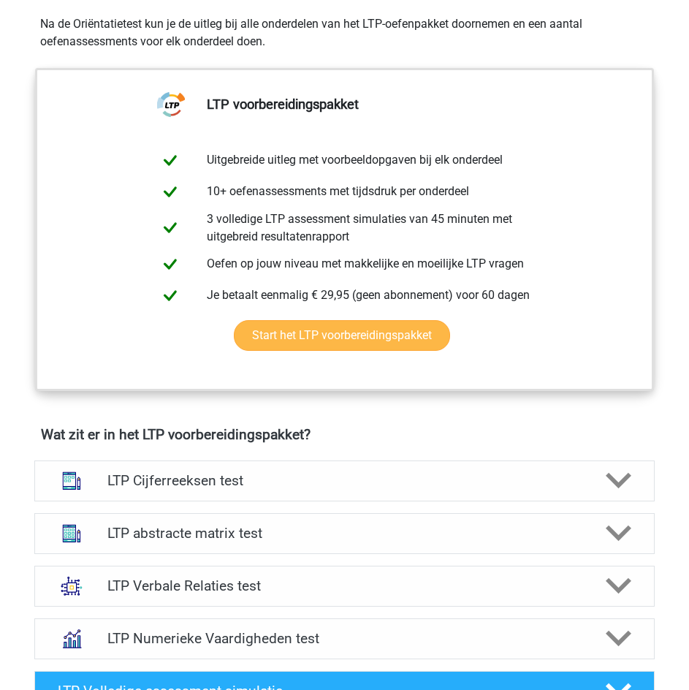
scroll to position [585, 0]
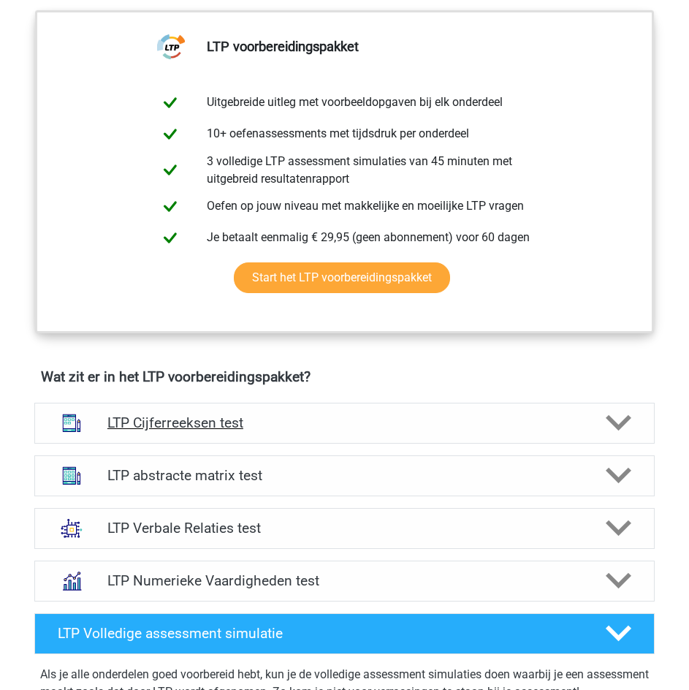
click at [530, 415] on h4 "LTP Cijferreeksen test" at bounding box center [344, 422] width 474 height 17
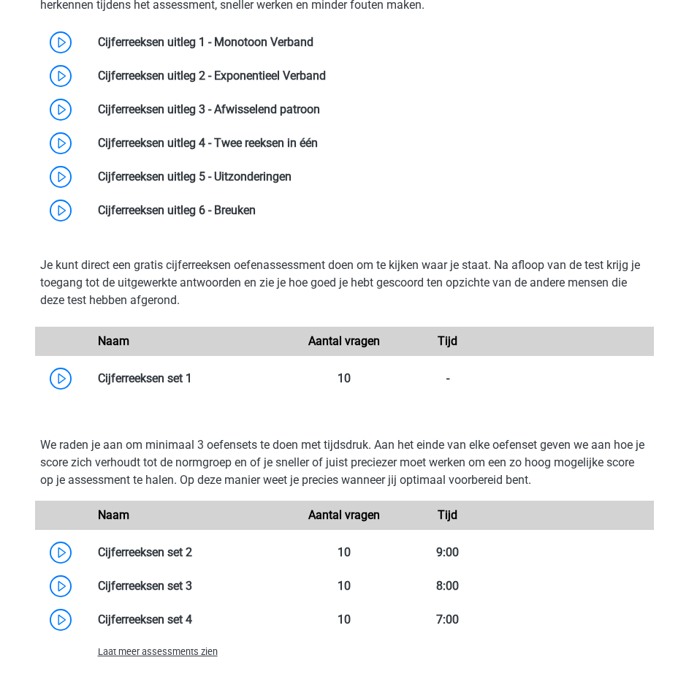
scroll to position [1096, 0]
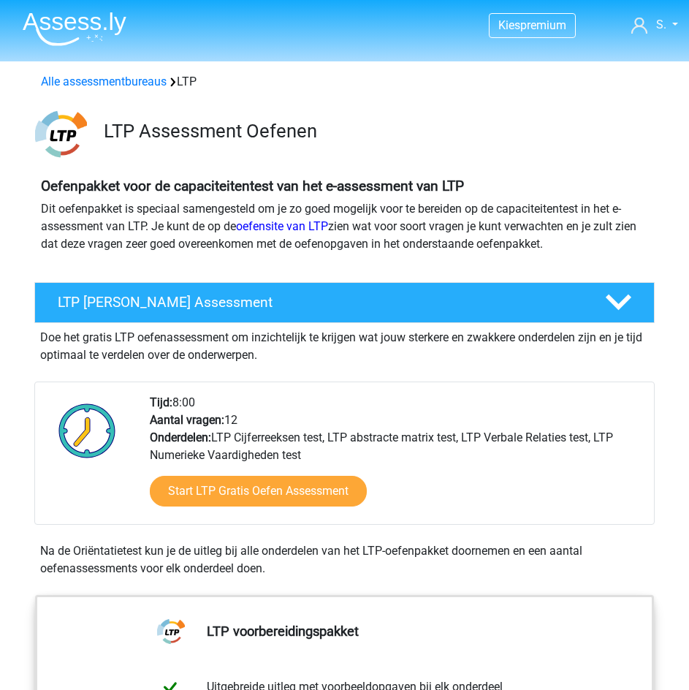
scroll to position [1096, 0]
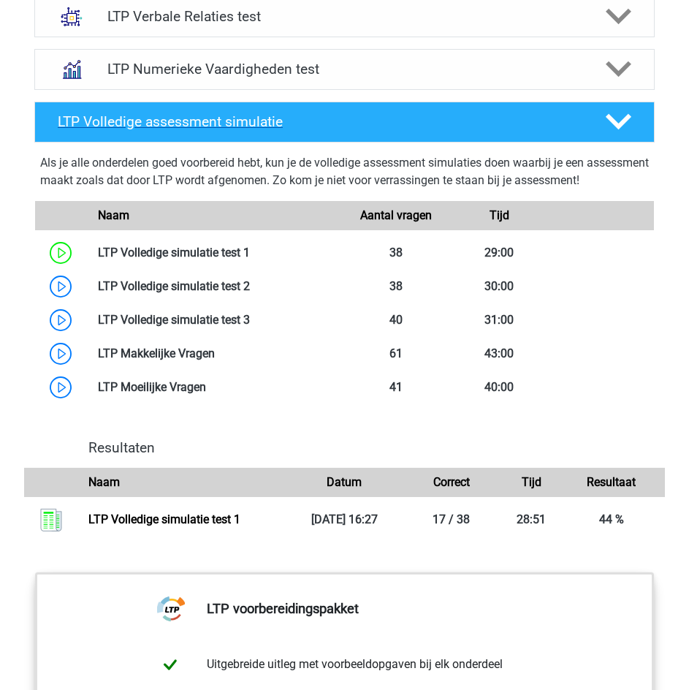
click at [559, 120] on h4 "LTP Volledige assessment simulatie" at bounding box center [320, 121] width 524 height 17
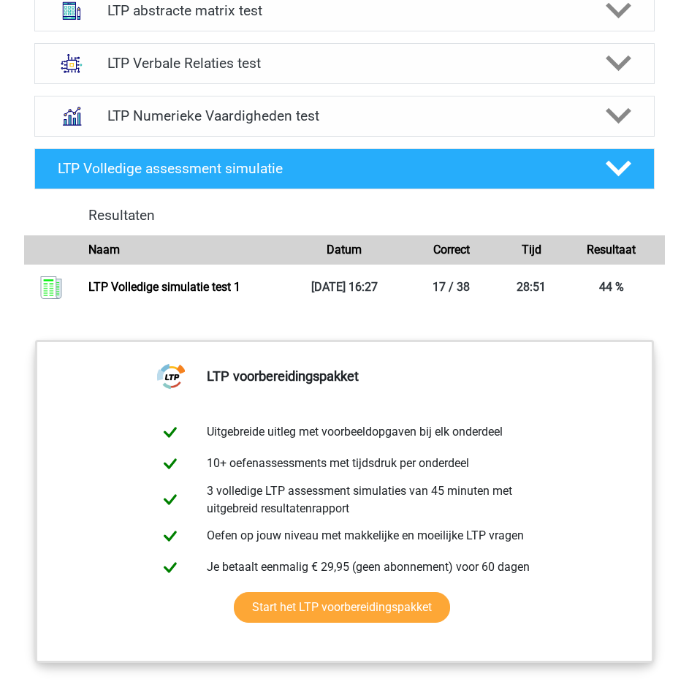
scroll to position [1023, 0]
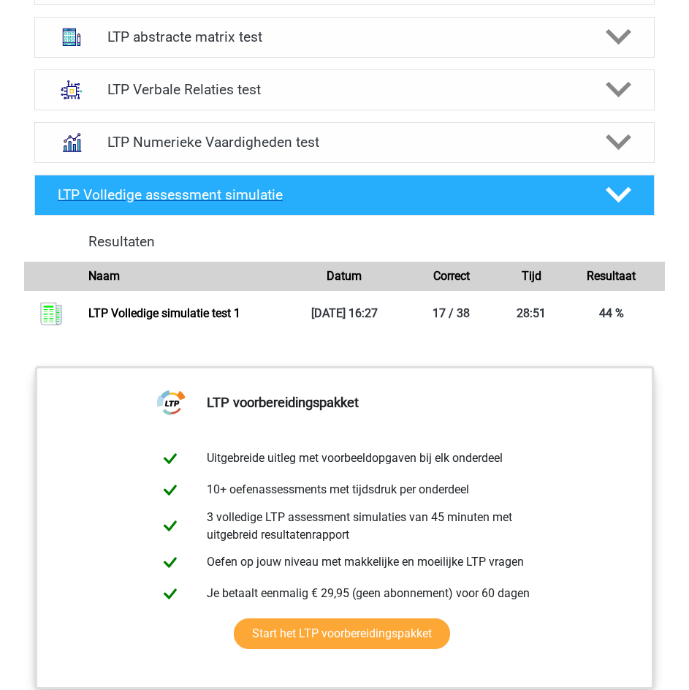
click at [533, 188] on h4 "LTP Volledige assessment simulatie" at bounding box center [320, 194] width 524 height 17
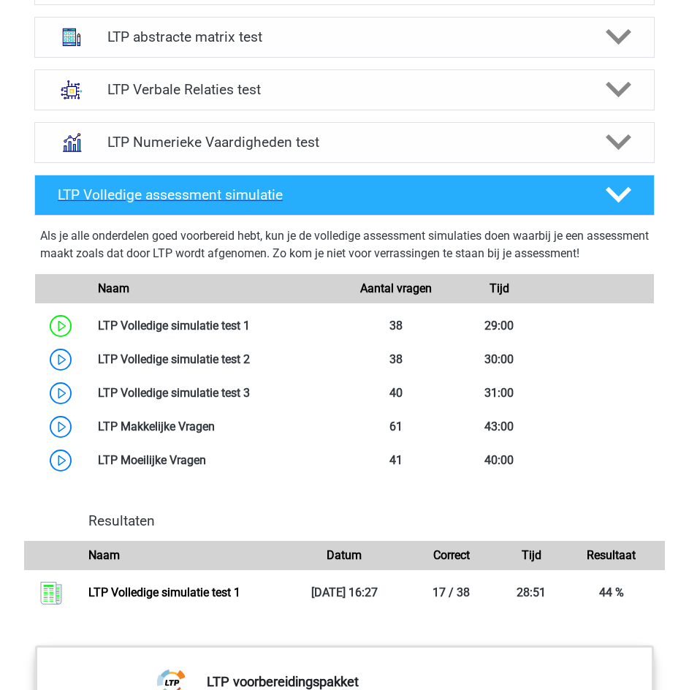
click at [533, 188] on h4 "LTP Volledige assessment simulatie" at bounding box center [320, 194] width 524 height 17
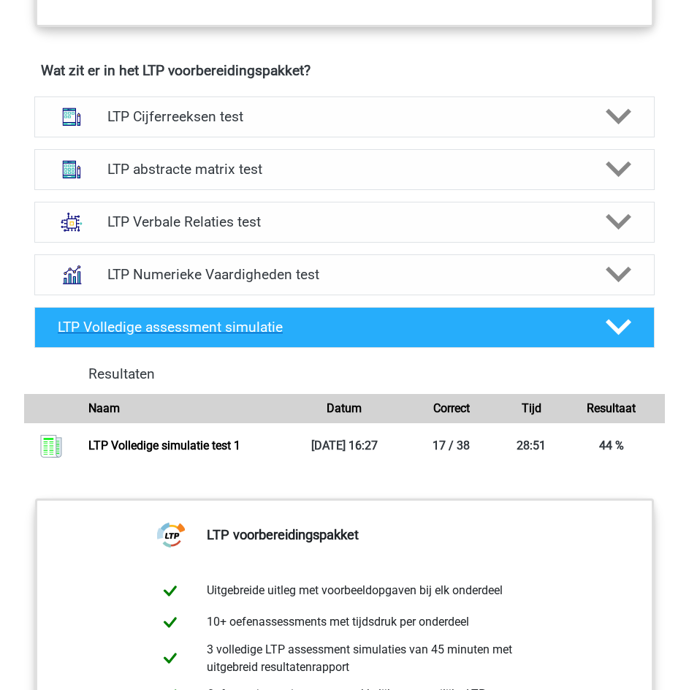
scroll to position [877, 0]
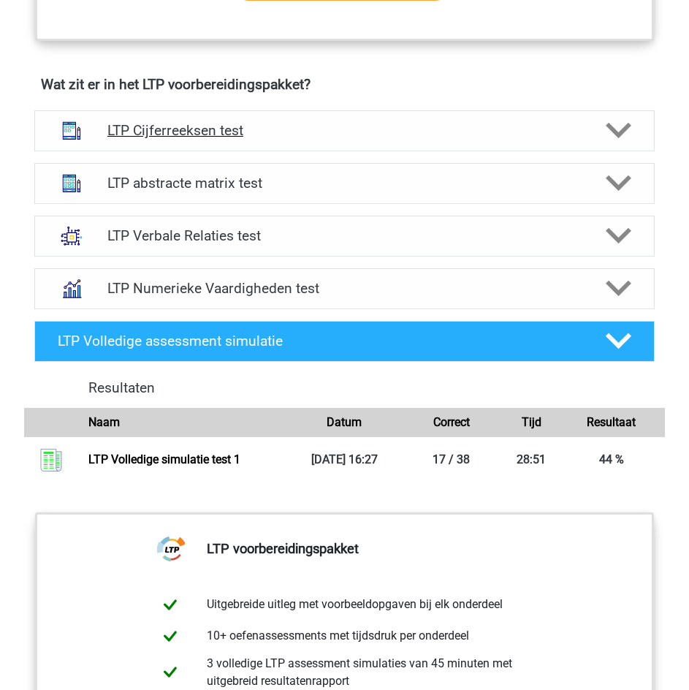
click at [528, 129] on h4 "LTP Cijferreeksen test" at bounding box center [344, 130] width 474 height 17
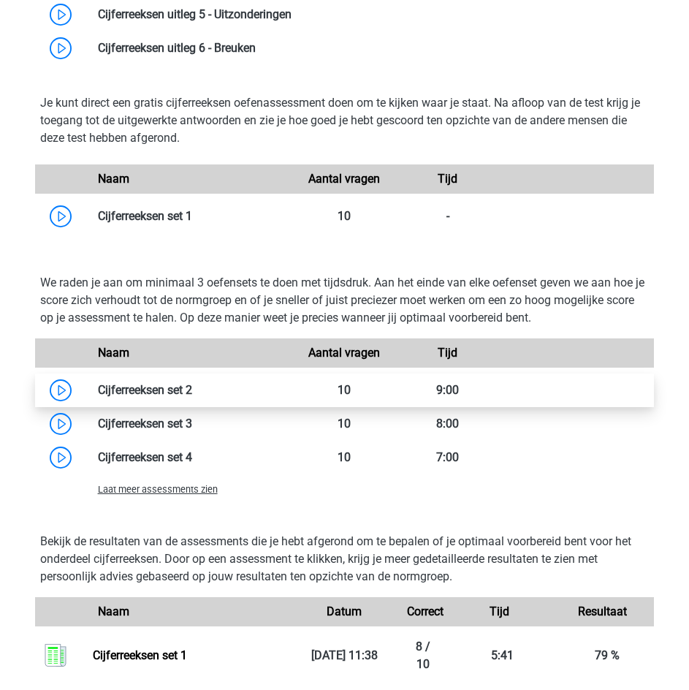
scroll to position [1242, 0]
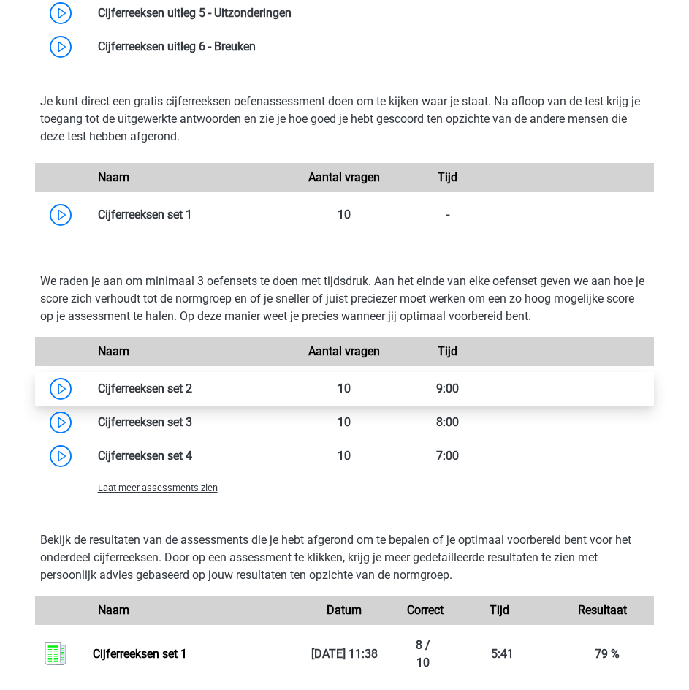
click at [192, 385] on link at bounding box center [192, 388] width 0 height 14
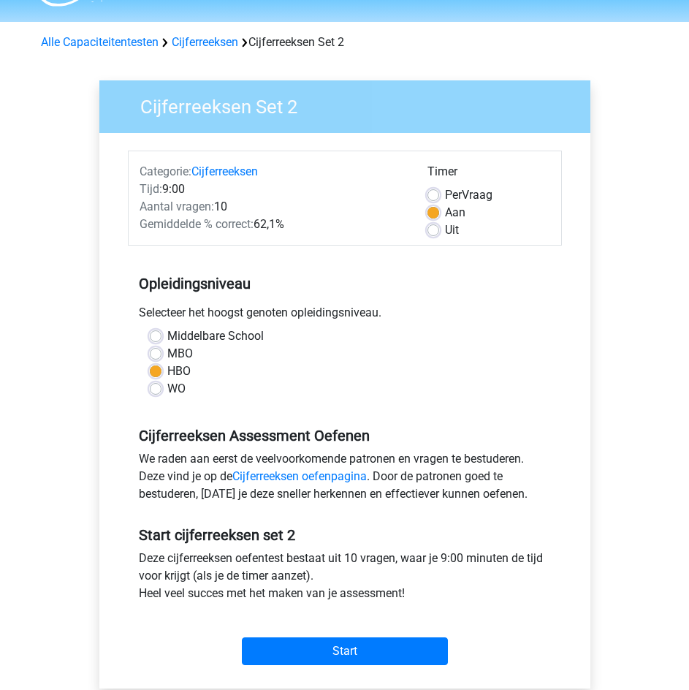
scroll to position [73, 0]
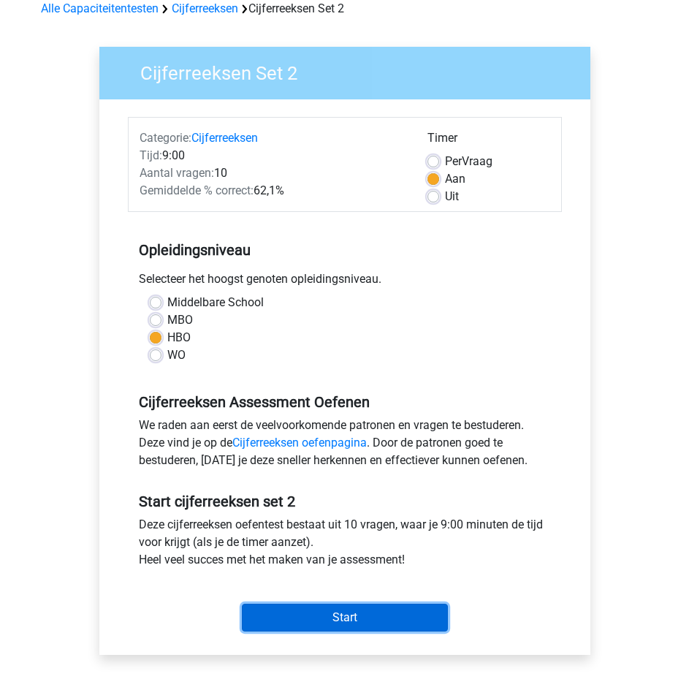
click at [365, 617] on input "Start" at bounding box center [345, 618] width 206 height 28
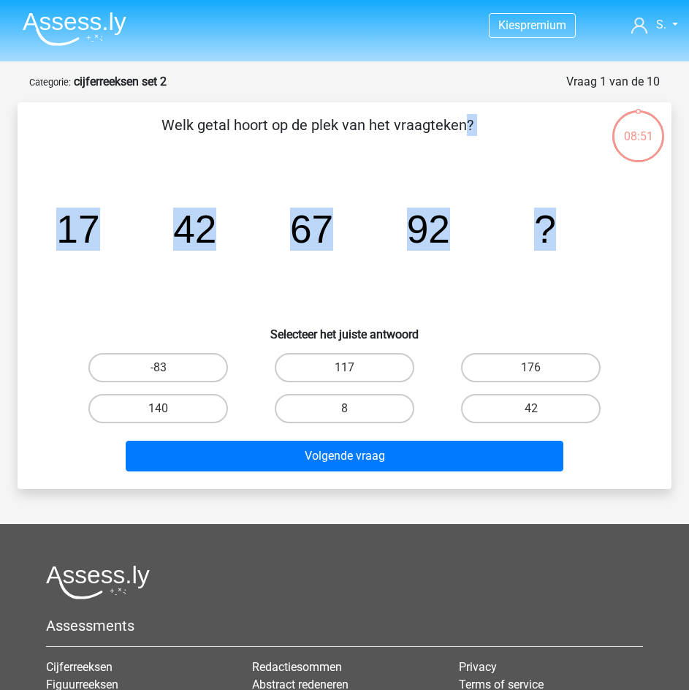
drag, startPoint x: 166, startPoint y: 123, endPoint x: 560, endPoint y: 206, distance: 402.5
click at [560, 206] on div "Welk getal hoort op de plek van het vraagteken? image/svg+xml 17 42 67 92 ? Sel…" at bounding box center [344, 295] width 642 height 363
copy div "Welk getal hoort op de plek van het vraagteken? image/svg+xml 17 42 67 92 ?"
click at [222, 294] on icon "image/svg+xml 17 42 67 92 ?" at bounding box center [345, 243] width 584 height 146
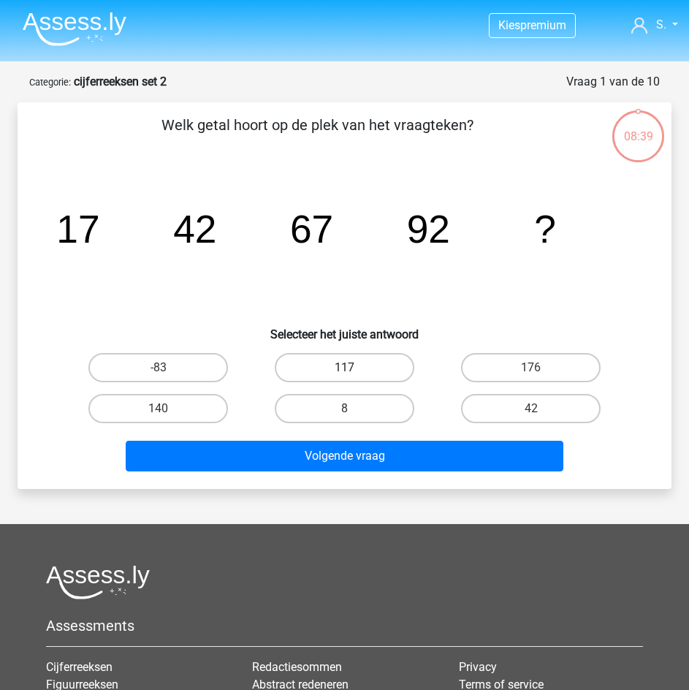
click at [390, 360] on label "117" at bounding box center [345, 367] width 140 height 29
click at [354, 368] on input "117" at bounding box center [349, 372] width 9 height 9
radio input "true"
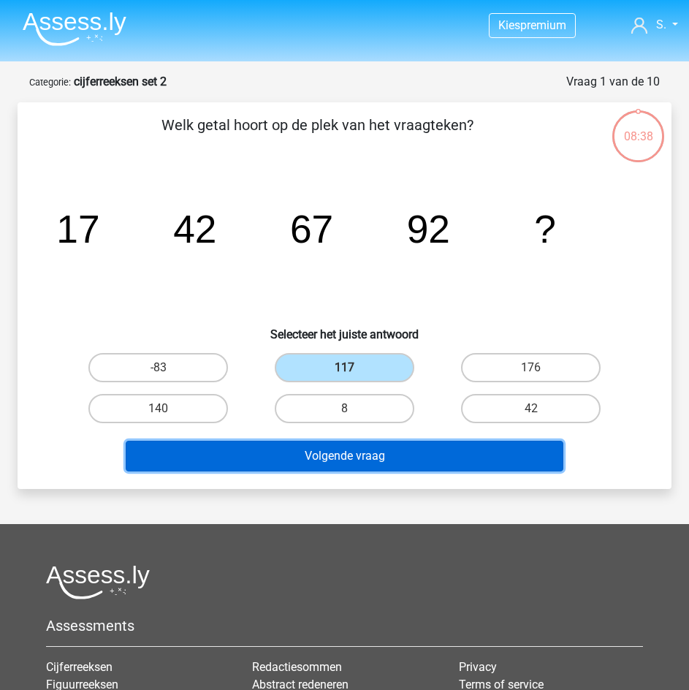
click at [395, 459] on button "Volgende vraag" at bounding box center [345, 456] width 438 height 31
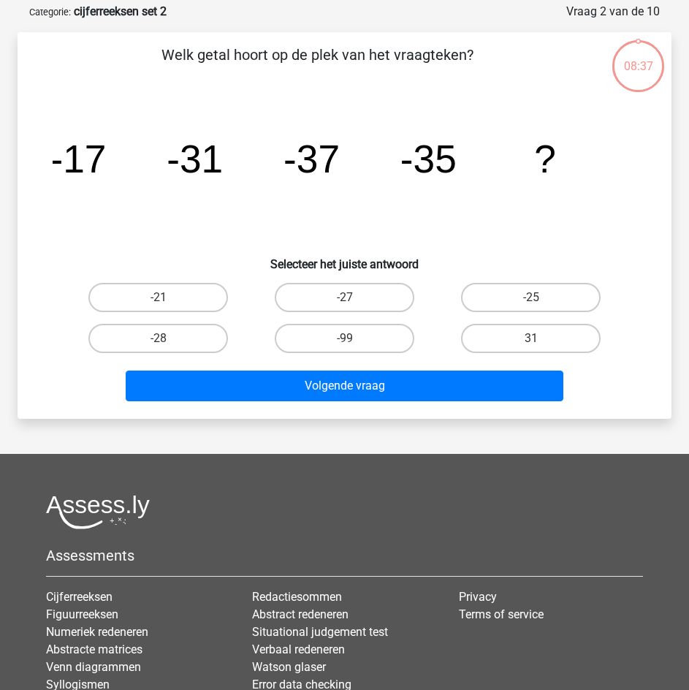
scroll to position [73, 0]
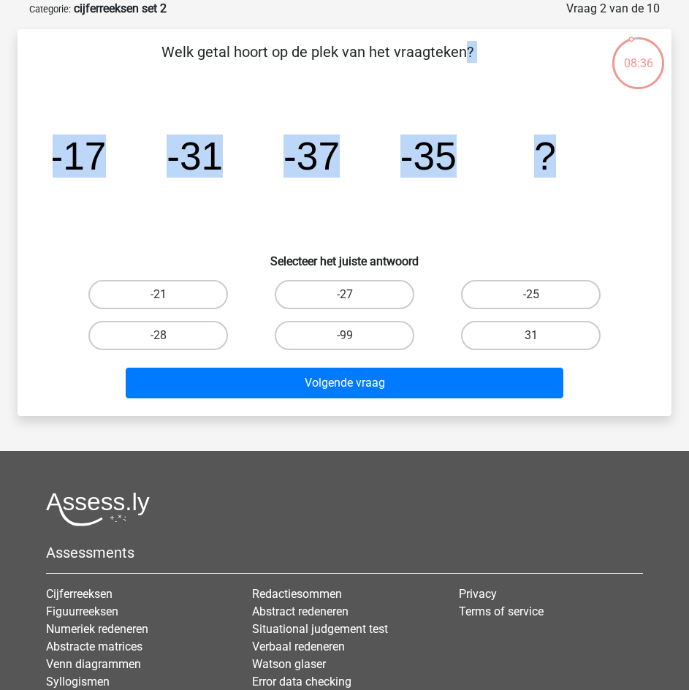
drag, startPoint x: 165, startPoint y: 48, endPoint x: 669, endPoint y: 178, distance: 519.8
click at [669, 178] on div "Welk getal hoort op de plek van het vraagteken? image/svg+xml -17 -31 -37 -35 ?…" at bounding box center [345, 222] width 654 height 387
copy div "Welk getal hoort op de plek van het vraagteken? image/svg+xml -17 -31 -37 -35 ?"
click at [514, 290] on label "-25" at bounding box center [531, 294] width 140 height 29
click at [531, 294] on input "-25" at bounding box center [535, 298] width 9 height 9
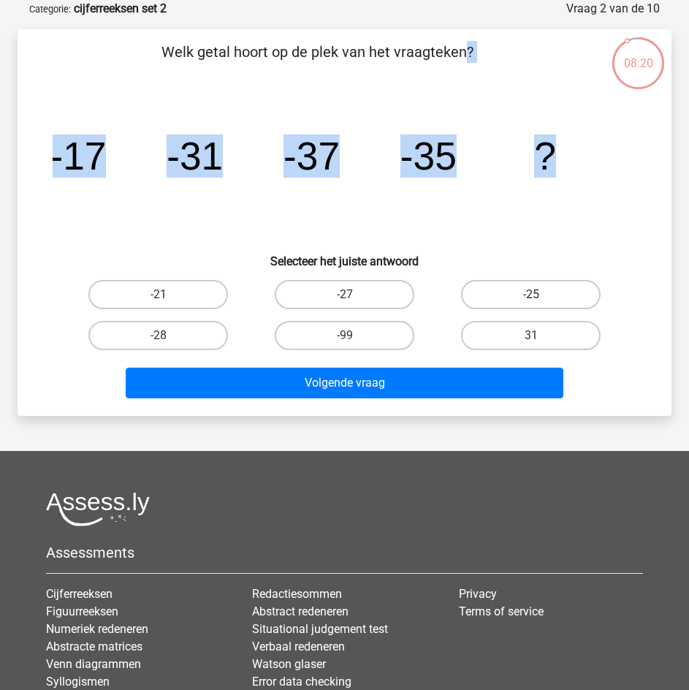
radio input "true"
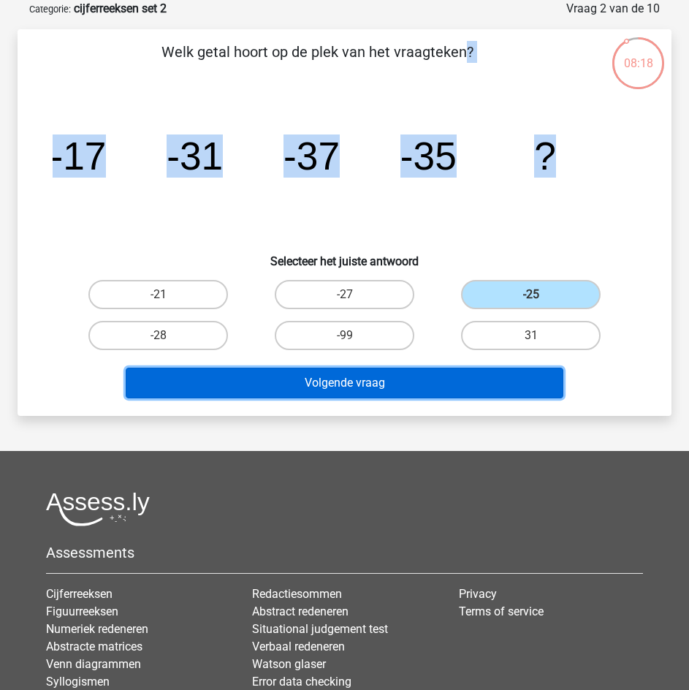
click at [454, 374] on button "Volgende vraag" at bounding box center [345, 383] width 438 height 31
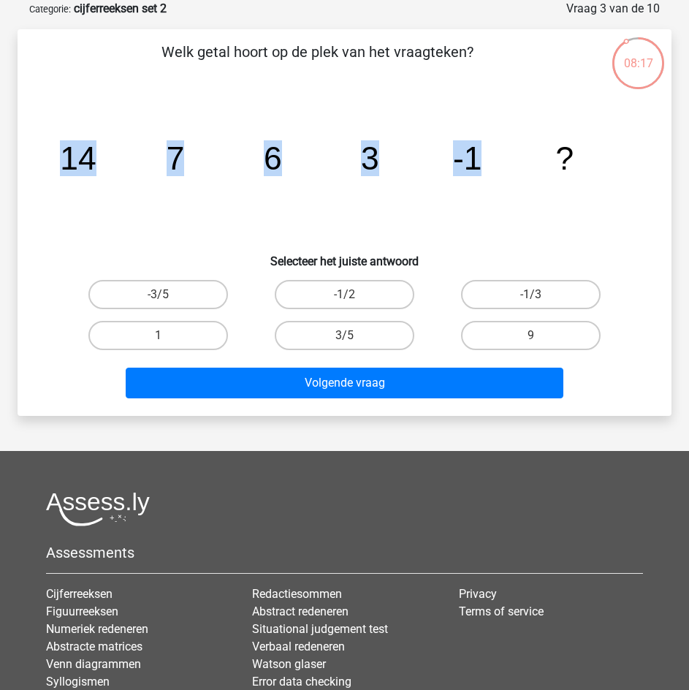
drag, startPoint x: 170, startPoint y: 50, endPoint x: 519, endPoint y: 109, distance: 353.5
click at [519, 109] on div "Welk getal hoort op de plek van het vraagteken? image/svg+xml 14 7 6 3 -1 ? Sel…" at bounding box center [344, 222] width 642 height 363
drag, startPoint x: 164, startPoint y: 50, endPoint x: 574, endPoint y: 145, distance: 419.9
click at [574, 145] on div "Welk getal hoort op de plek van het vraagteken? image/svg+xml 14 7 6 3 -1 ? Sel…" at bounding box center [344, 222] width 642 height 363
copy div "Welk getal hoort op de plek van het vraagteken? image/svg+xml 14 7 6 3 -1 ?"
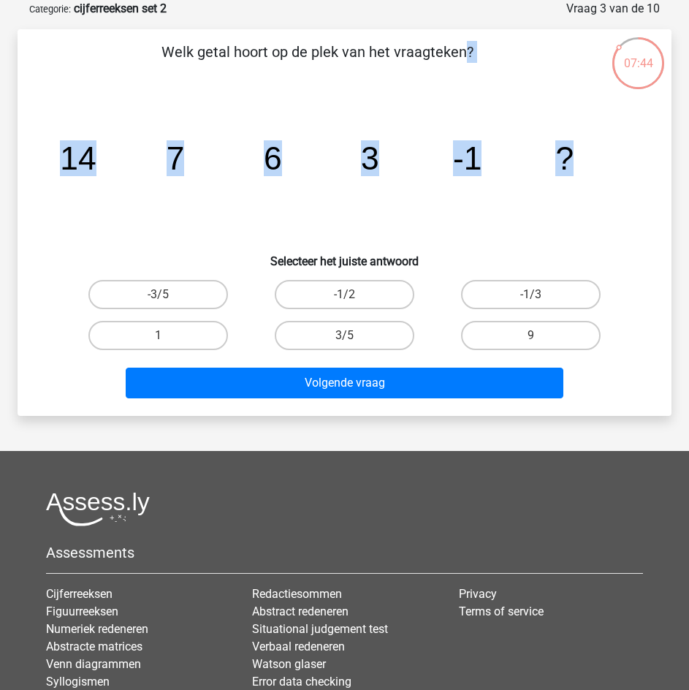
click at [210, 178] on icon "image/svg+xml 14 7 6 3 -1 ?" at bounding box center [345, 169] width 584 height 146
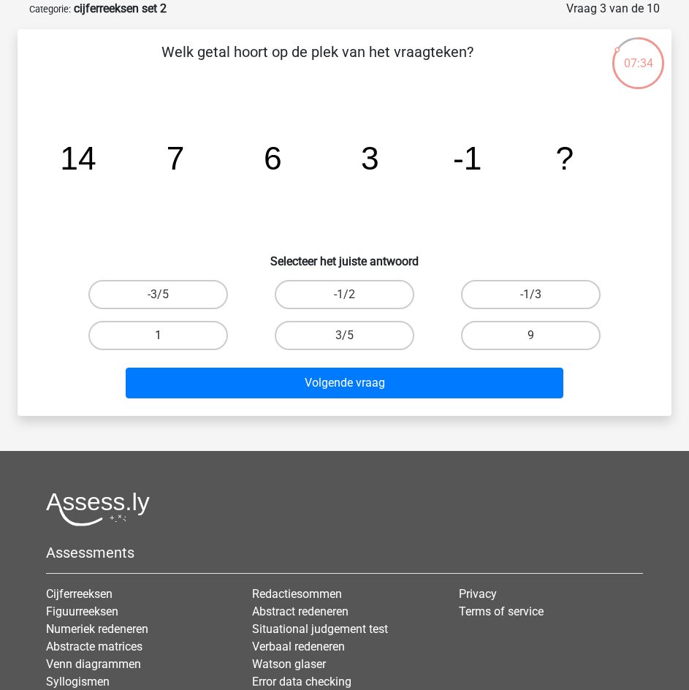
click at [137, 328] on label "1" at bounding box center [158, 335] width 140 height 29
click at [159, 335] on input "1" at bounding box center [163, 339] width 9 height 9
radio input "true"
click at [550, 289] on label "-1/3" at bounding box center [531, 294] width 140 height 29
click at [541, 294] on input "-1/3" at bounding box center [535, 298] width 9 height 9
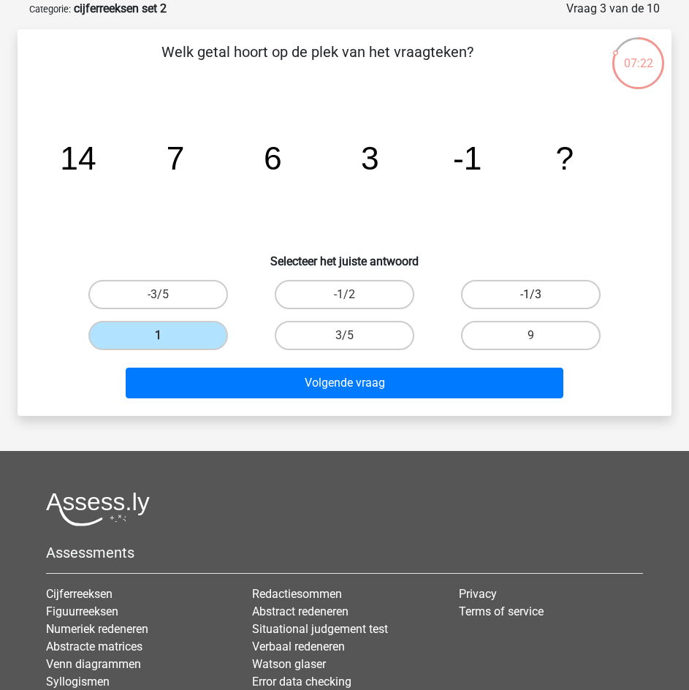
radio input "true"
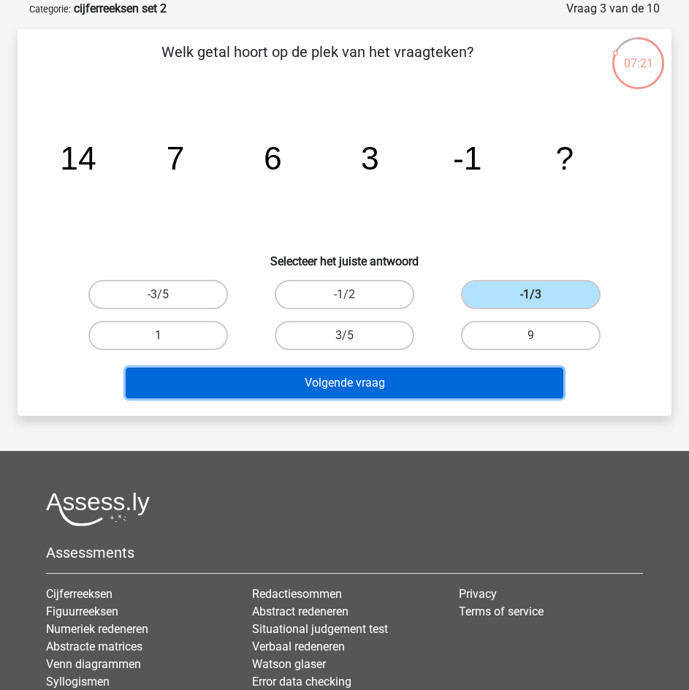
click at [503, 376] on button "Volgende vraag" at bounding box center [345, 383] width 438 height 31
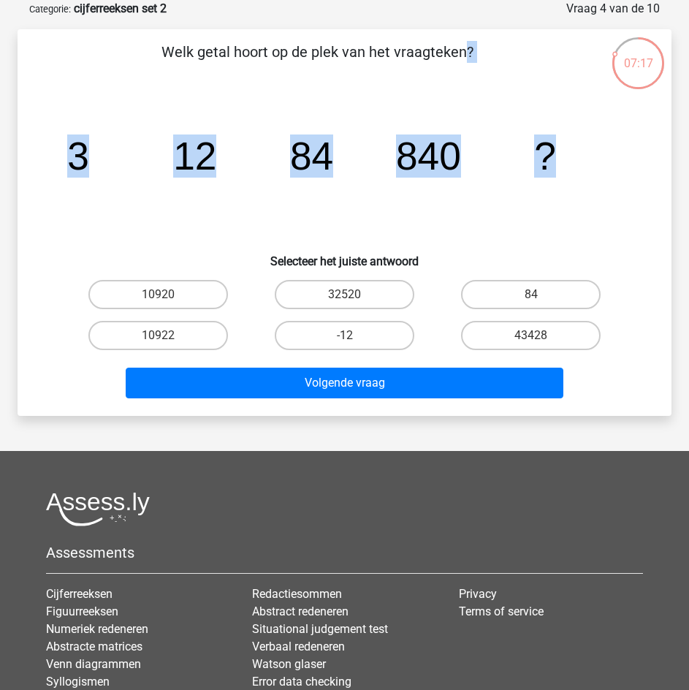
drag, startPoint x: 165, startPoint y: 57, endPoint x: 567, endPoint y: 124, distance: 407.4
click at [567, 124] on div "Welk getal hoort op de plek van het vraagteken? image/svg+xml 3 12 84 840 ? Sel…" at bounding box center [344, 222] width 642 height 363
copy div "Welk getal hoort op de plek van het vraagteken? image/svg+xml 3 12 84 840 ?"
click at [346, 237] on icon "image/svg+xml 3 12 84 840 ?" at bounding box center [345, 169] width 584 height 146
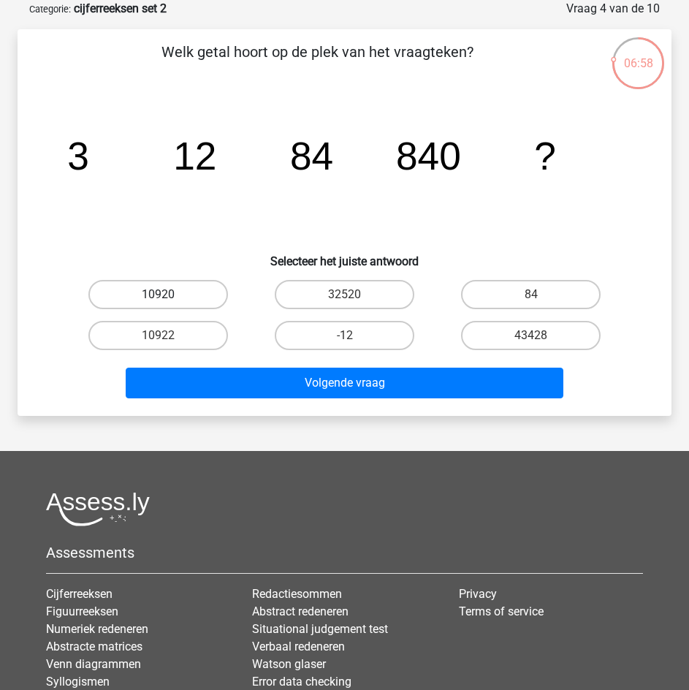
click at [156, 294] on label "10920" at bounding box center [158, 294] width 140 height 29
click at [159, 294] on input "10920" at bounding box center [163, 298] width 9 height 9
radio input "true"
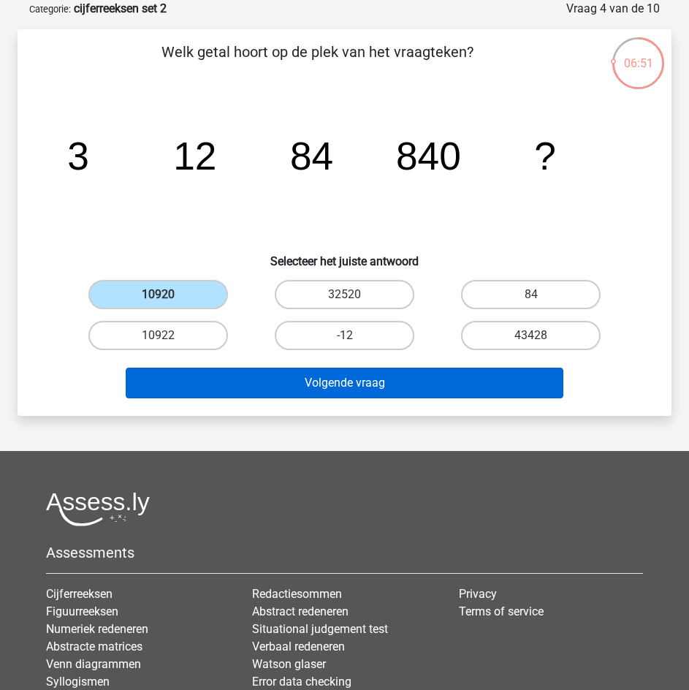
click at [370, 384] on button "Volgende vraag" at bounding box center [345, 383] width 438 height 31
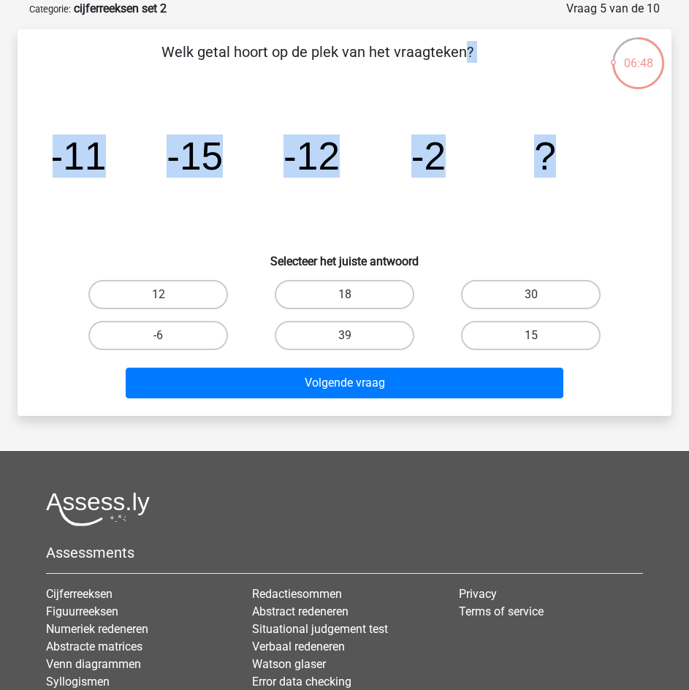
drag, startPoint x: 163, startPoint y: 46, endPoint x: 563, endPoint y: 141, distance: 411.5
click at [563, 141] on div "Welk getal hoort op de plek van het vraagteken? image/svg+xml -11 -15 -12 -2 ? …" at bounding box center [344, 222] width 642 height 363
copy div "Welk getal hoort op de plek van het vraagteken? image/svg+xml -11 -15 -12 -2 ?"
click at [121, 218] on icon "image/svg+xml -11 -15 -12 -2 ?" at bounding box center [345, 169] width 584 height 146
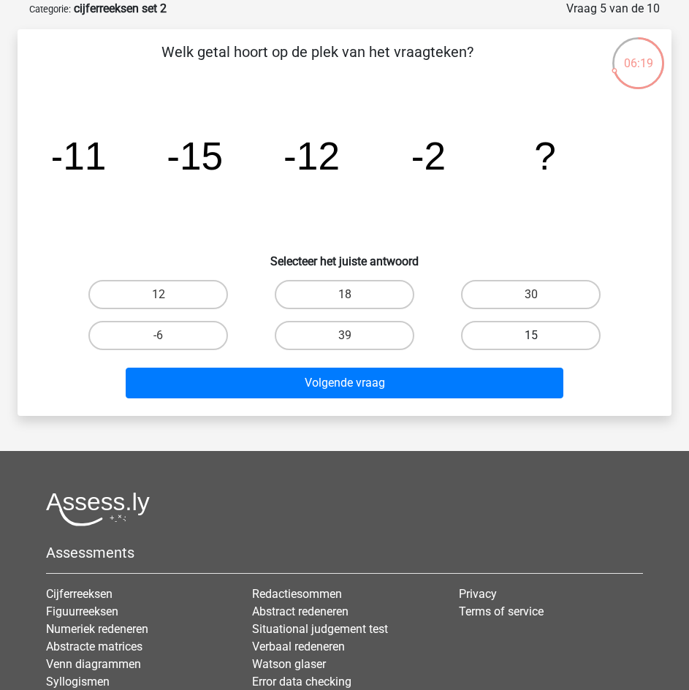
click at [566, 338] on label "15" at bounding box center [531, 335] width 140 height 29
click at [541, 338] on input "15" at bounding box center [535, 339] width 9 height 9
radio input "true"
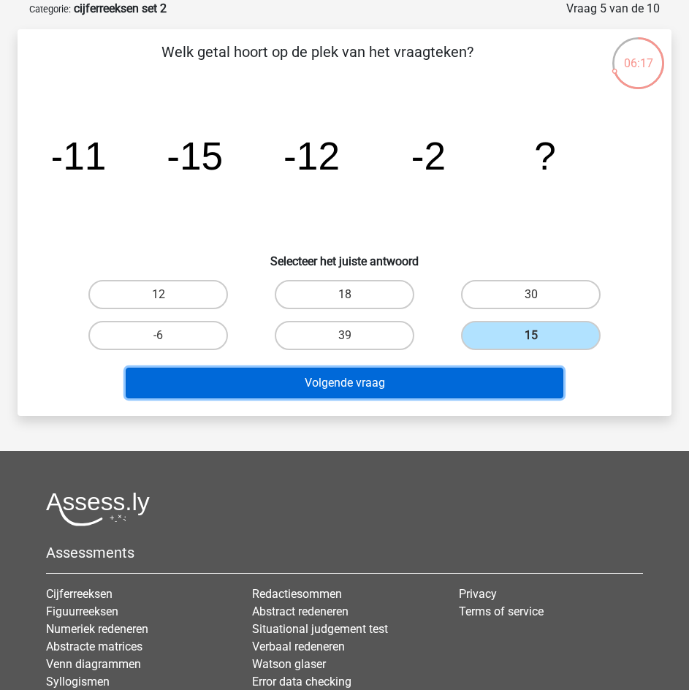
click at [494, 384] on button "Volgende vraag" at bounding box center [345, 383] width 438 height 31
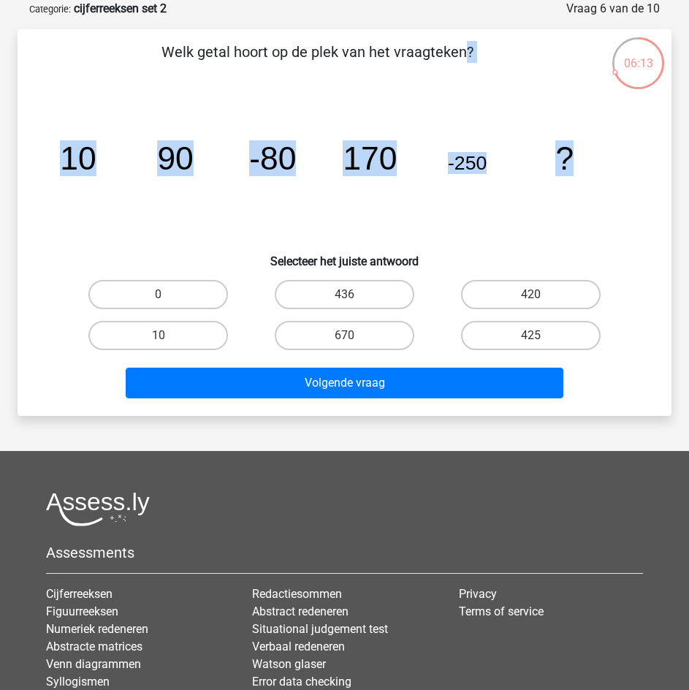
drag, startPoint x: 163, startPoint y: 48, endPoint x: 581, endPoint y: 153, distance: 430.8
click at [581, 153] on div "Welk getal hoort op de plek van het vraagteken? image/svg+xml 10 90 -80 170 -25…" at bounding box center [344, 222] width 642 height 363
copy div "Welk getal hoort op de plek van het vraagteken? image/svg+xml 10 90 -80 170 -25…"
click at [415, 261] on h6 "Selecteer het juiste antwoord" at bounding box center [344, 256] width 607 height 26
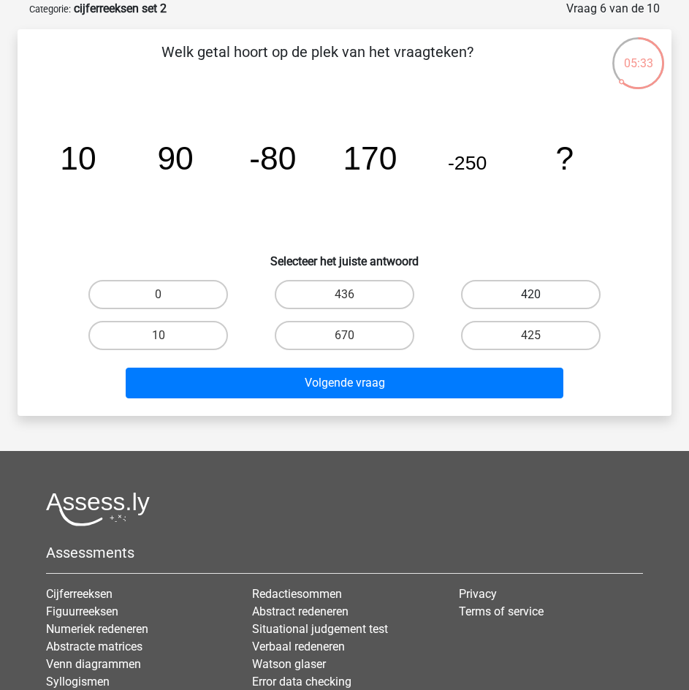
click at [530, 294] on label "420" at bounding box center [531, 294] width 140 height 29
click at [531, 294] on input "420" at bounding box center [535, 298] width 9 height 9
radio input "true"
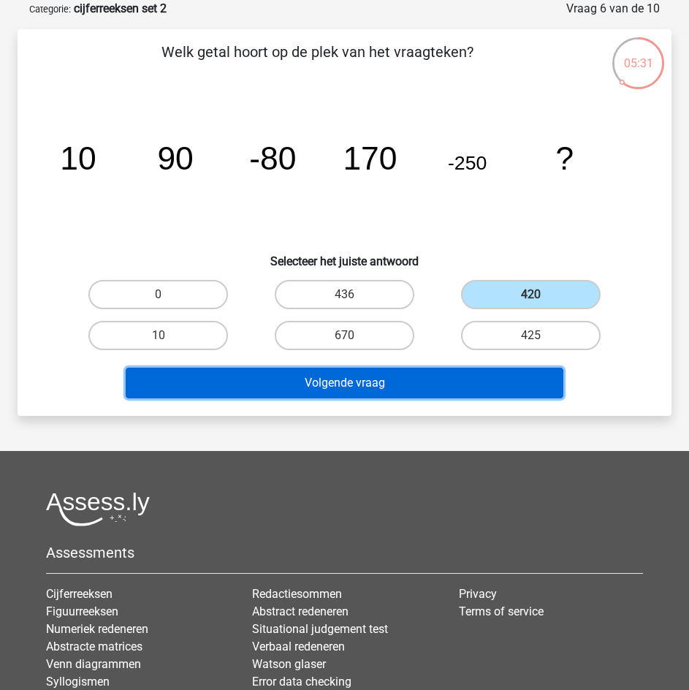
click at [499, 379] on button "Volgende vraag" at bounding box center [345, 383] width 438 height 31
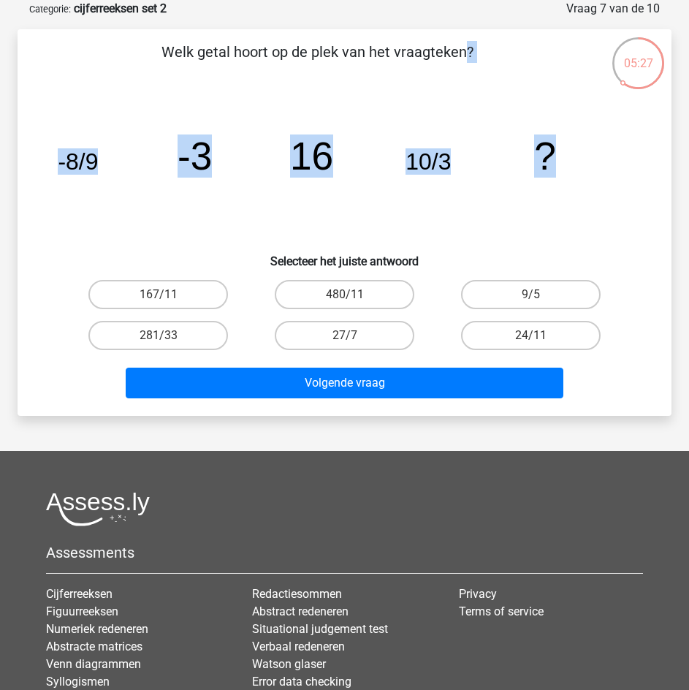
drag, startPoint x: 164, startPoint y: 51, endPoint x: 560, endPoint y: 159, distance: 411.2
click at [560, 159] on div "Welk getal hoort op de plek van het vraagteken? image/svg+xml -8/9 -3 16 10/3 ?…" at bounding box center [344, 222] width 642 height 363
copy div "Welk getal hoort op de plek van het vraagteken? image/svg+xml -8/9 -3 16 10/3 ?"
click at [431, 235] on icon "image/svg+xml -8/9 -3 16 10/3 ?" at bounding box center [345, 169] width 584 height 146
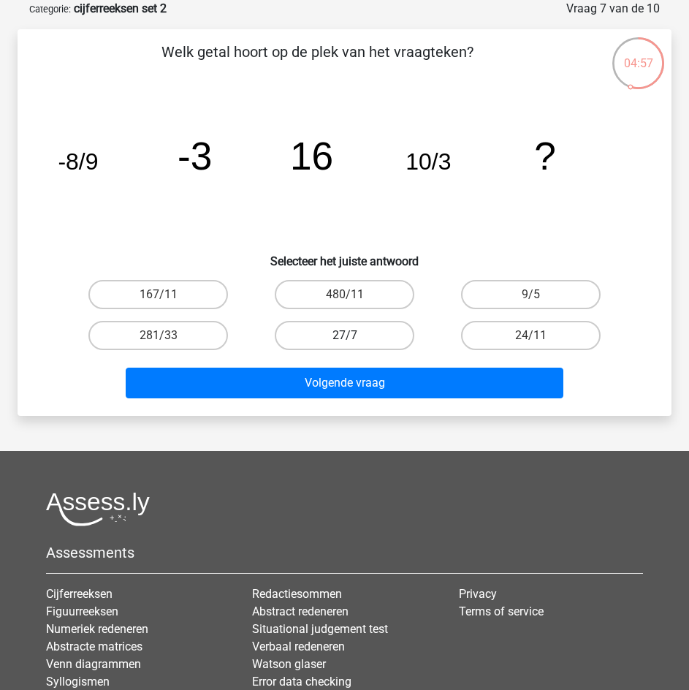
click at [371, 335] on label "27/7" at bounding box center [345, 335] width 140 height 29
click at [354, 335] on input "27/7" at bounding box center [349, 339] width 9 height 9
radio input "true"
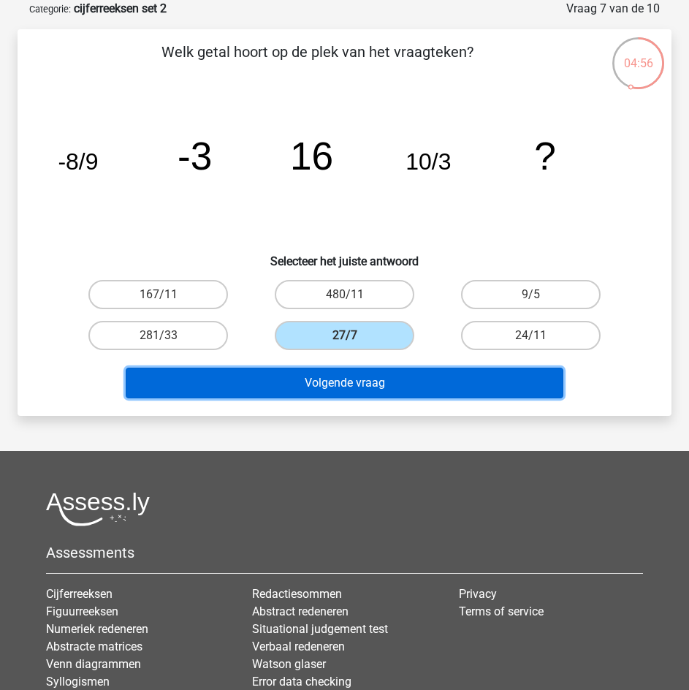
click at [383, 381] on button "Volgende vraag" at bounding box center [345, 383] width 438 height 31
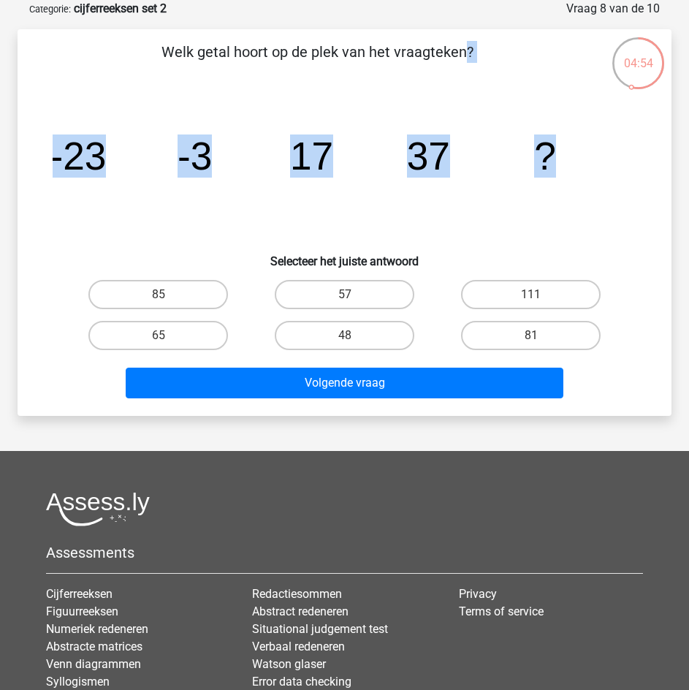
drag, startPoint x: 166, startPoint y: 55, endPoint x: 572, endPoint y: 153, distance: 418.1
click at [572, 153] on div "Welk getal hoort op de plek van het vraagteken? image/svg+xml -23 -3 17 37 ? Se…" at bounding box center [344, 222] width 642 height 363
copy div "Welk getal hoort op de plek van het vraagteken? image/svg+xml -23 -3 17 37 ?"
click at [471, 229] on icon "image/svg+xml -23 -3 17 37 ?" at bounding box center [345, 169] width 584 height 146
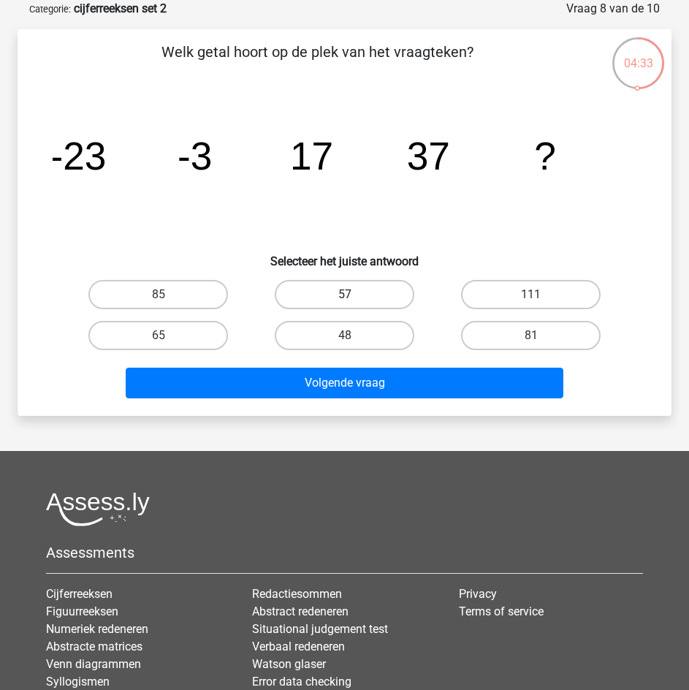
click at [387, 292] on label "57" at bounding box center [345, 294] width 140 height 29
click at [354, 294] on input "57" at bounding box center [349, 298] width 9 height 9
radio input "true"
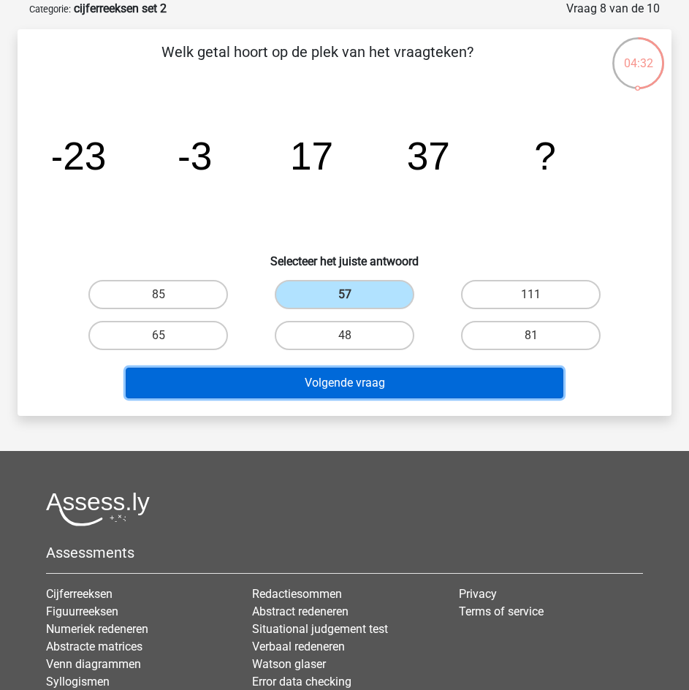
click at [400, 374] on button "Volgende vraag" at bounding box center [345, 383] width 438 height 31
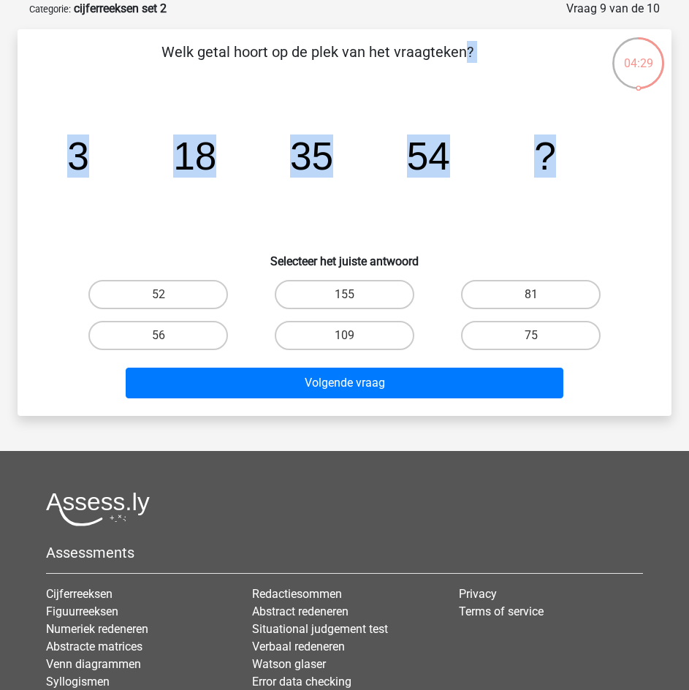
drag, startPoint x: 164, startPoint y: 47, endPoint x: 556, endPoint y: 150, distance: 405.0
click at [556, 150] on div "Welk getal hoort op de plek van het vraagteken? image/svg+xml 3 18 35 54 ? Sele…" at bounding box center [344, 222] width 642 height 363
copy div "Welk getal hoort op de plek van het vraagteken? image/svg+xml 3 18 35 54 ?"
click at [264, 218] on icon "image/svg+xml 3 18 35 54 ?" at bounding box center [345, 169] width 584 height 146
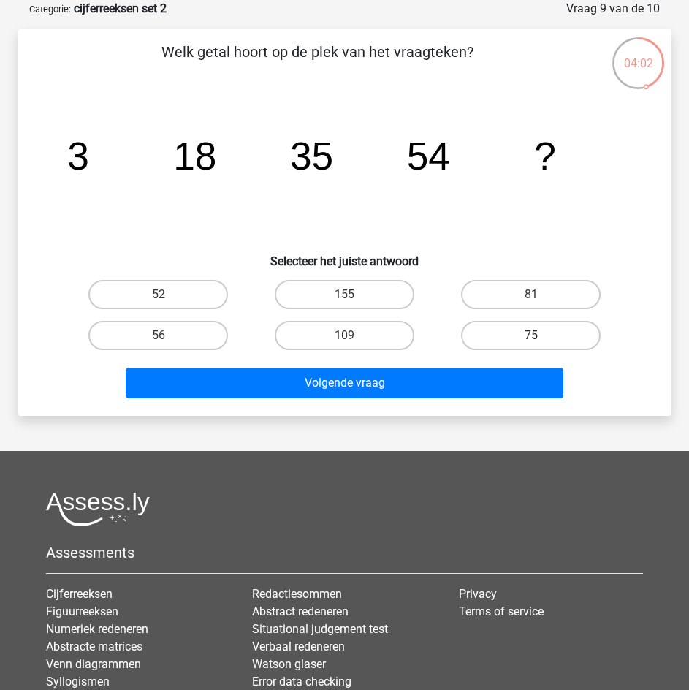
click at [522, 338] on label "75" at bounding box center [531, 335] width 140 height 29
click at [531, 338] on input "75" at bounding box center [535, 339] width 9 height 9
radio input "true"
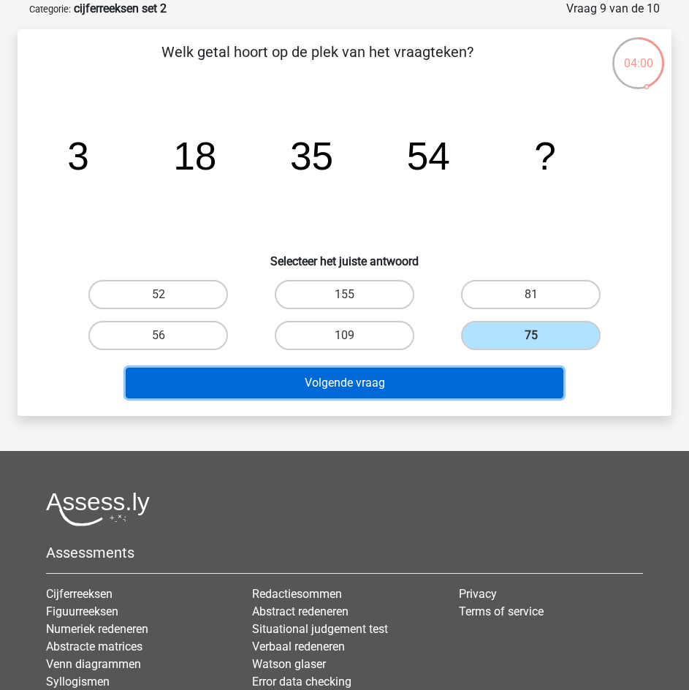
click at [495, 381] on button "Volgende vraag" at bounding box center [345, 383] width 438 height 31
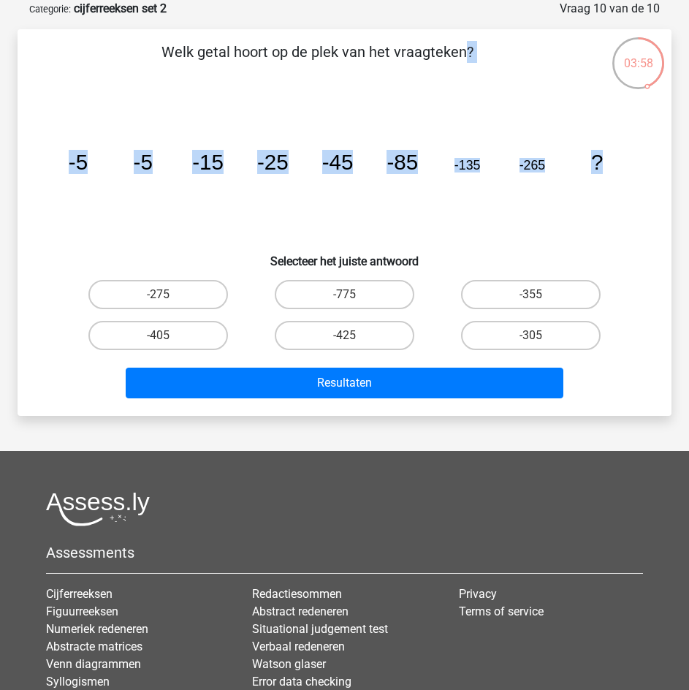
drag, startPoint x: 165, startPoint y: 50, endPoint x: 636, endPoint y: 139, distance: 479.5
click at [636, 139] on div "Welk getal hoort op de plek van het vraagteken? image/svg+xml -5 -5 -15 -25 -45…" at bounding box center [344, 222] width 642 height 363
copy div "Welk getal hoort op de plek van het vraagteken? image/svg+xml -5 -5 -15 -25 -45…"
click at [186, 238] on icon "image/svg+xml -5 -5 -15 -25 -45 -85 -135 -265 ?" at bounding box center [345, 169] width 584 height 146
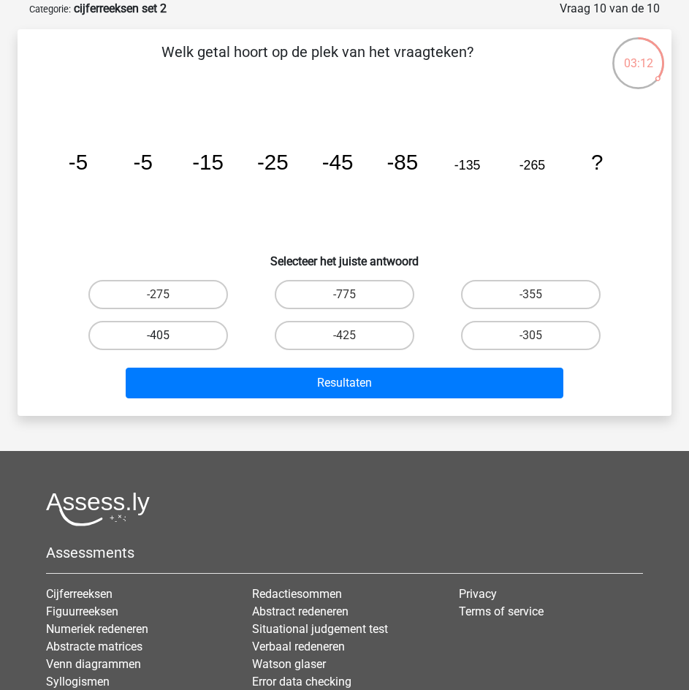
click at [187, 332] on label "-405" at bounding box center [158, 335] width 140 height 29
click at [168, 335] on input "-405" at bounding box center [163, 339] width 9 height 9
radio input "true"
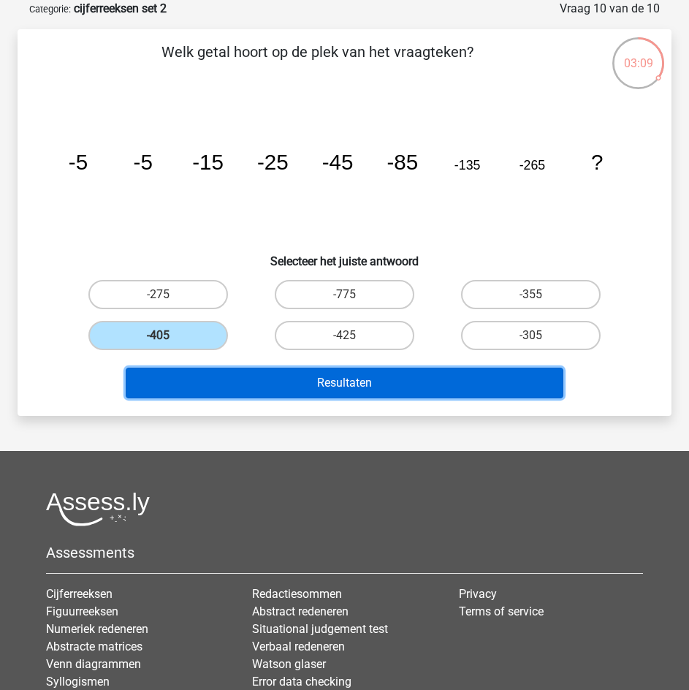
click at [316, 382] on button "Resultaten" at bounding box center [345, 383] width 438 height 31
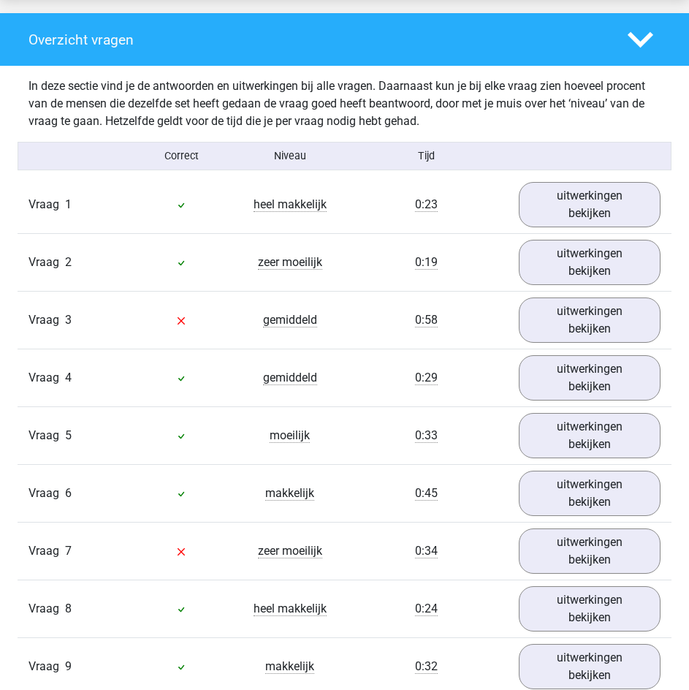
scroll to position [1096, 0]
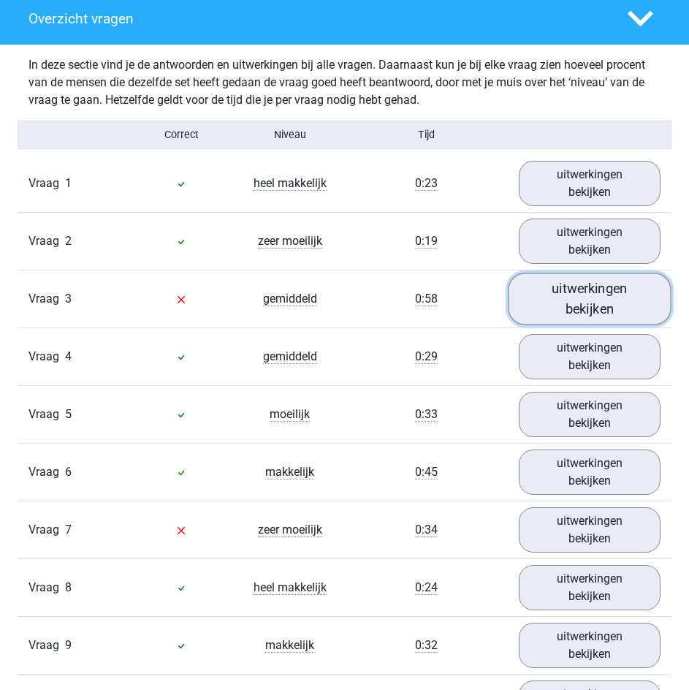
click at [561, 300] on link "uitwerkingen bekijken" at bounding box center [590, 299] width 163 height 52
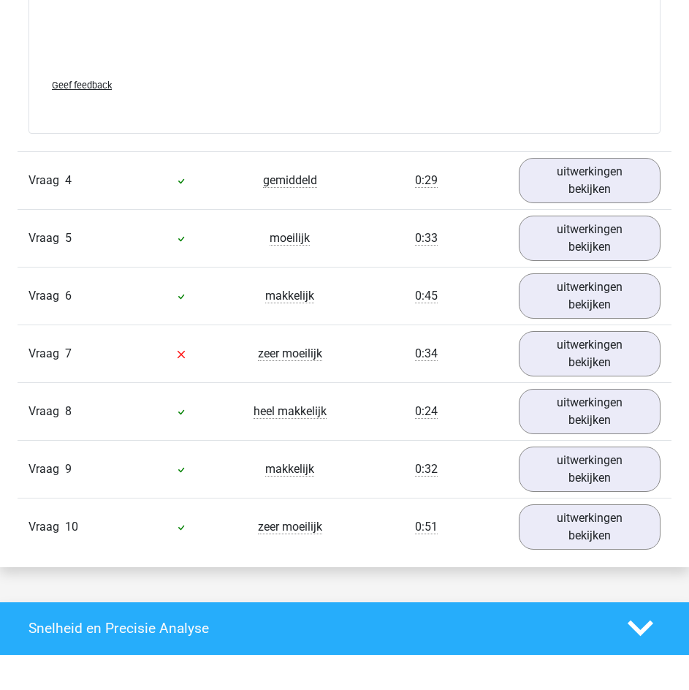
scroll to position [2192, 0]
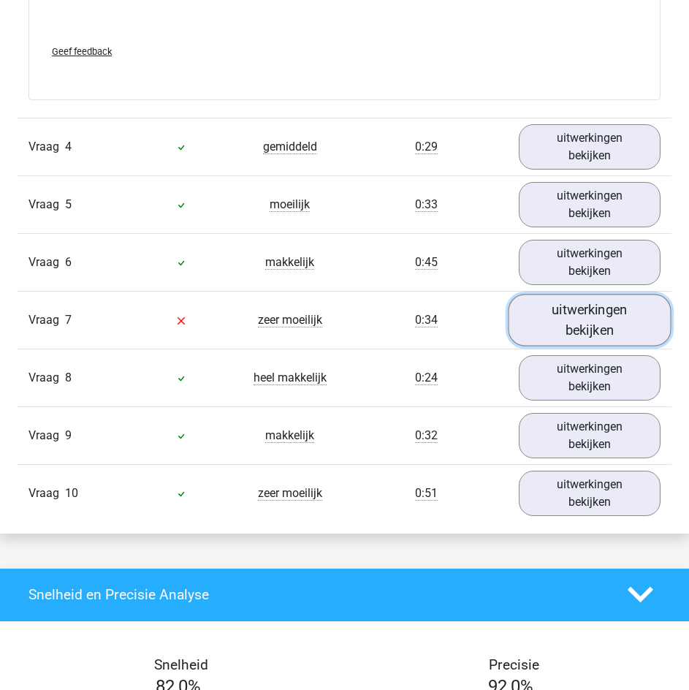
click at [566, 316] on link "uitwerkingen bekijken" at bounding box center [590, 320] width 163 height 52
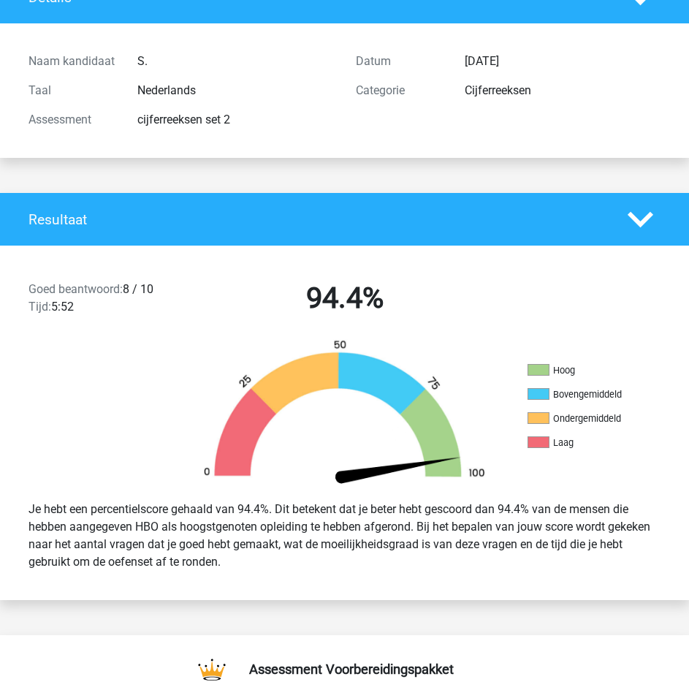
scroll to position [0, 0]
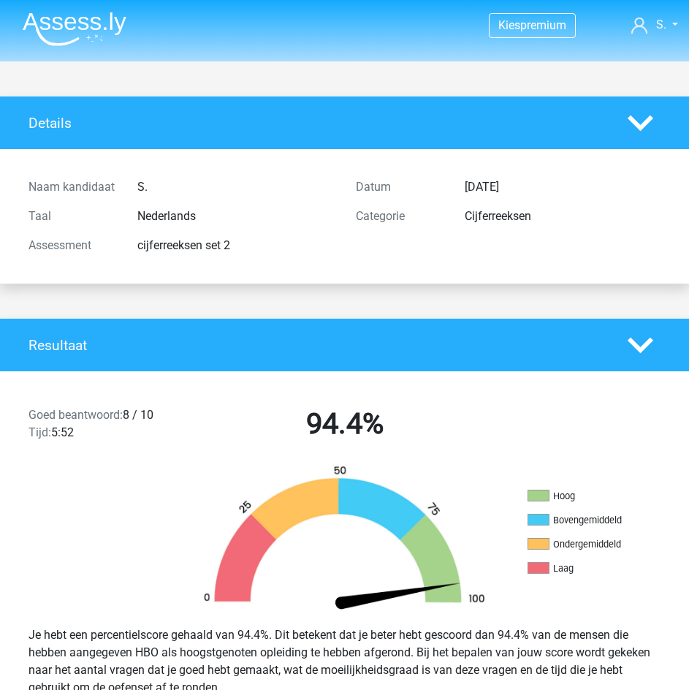
click at [79, 24] on img at bounding box center [75, 29] width 104 height 34
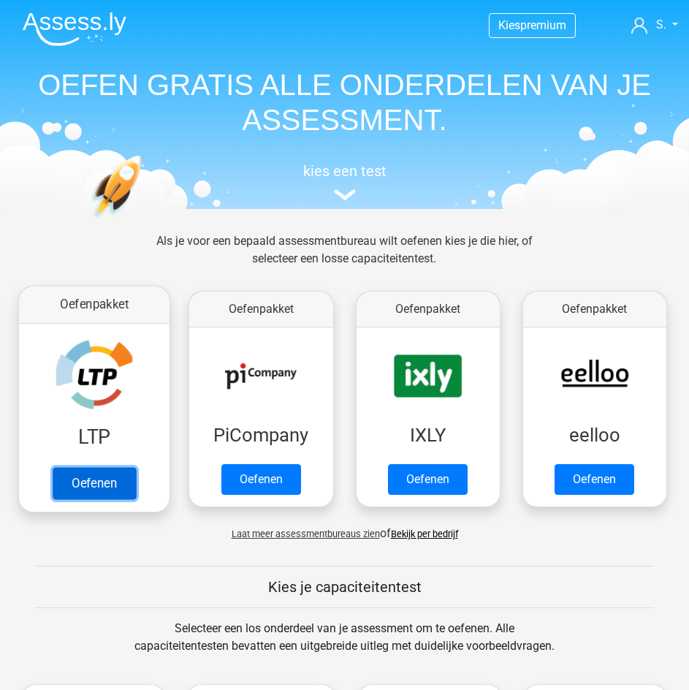
click at [88, 468] on link "Oefenen" at bounding box center [94, 484] width 83 height 32
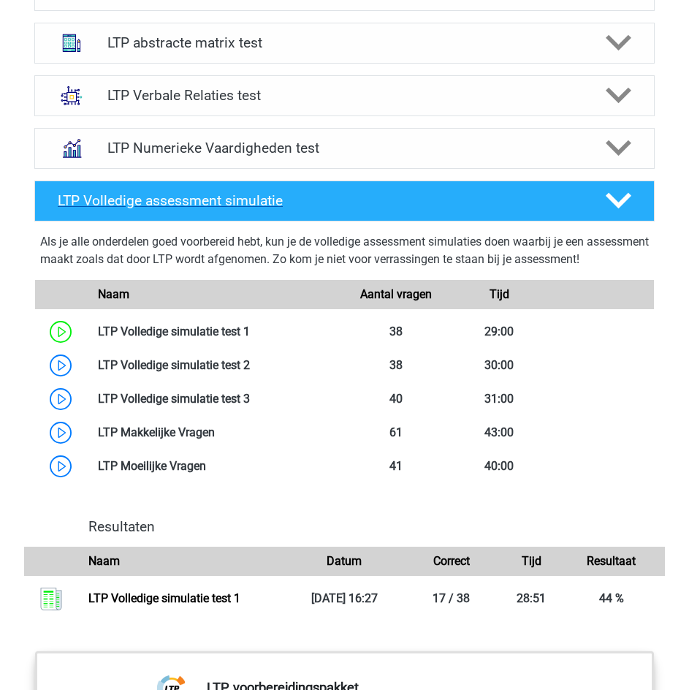
scroll to position [1023, 0]
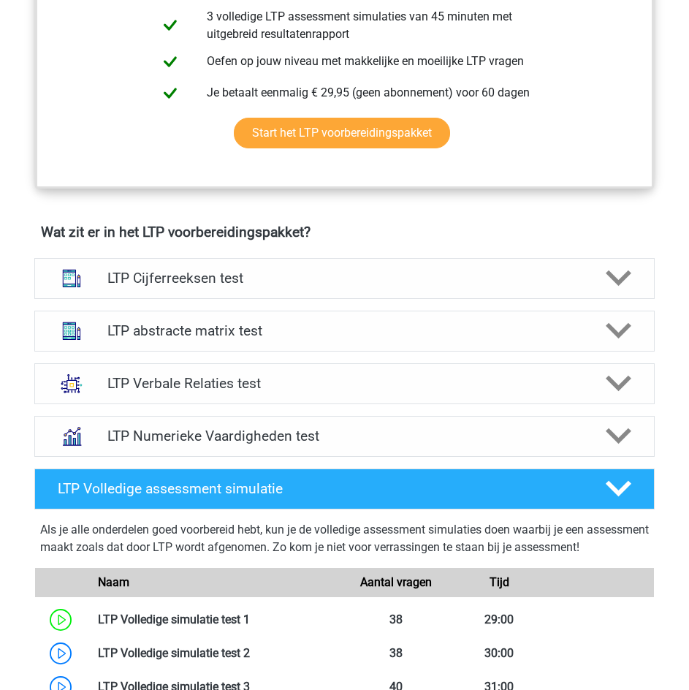
scroll to position [731, 0]
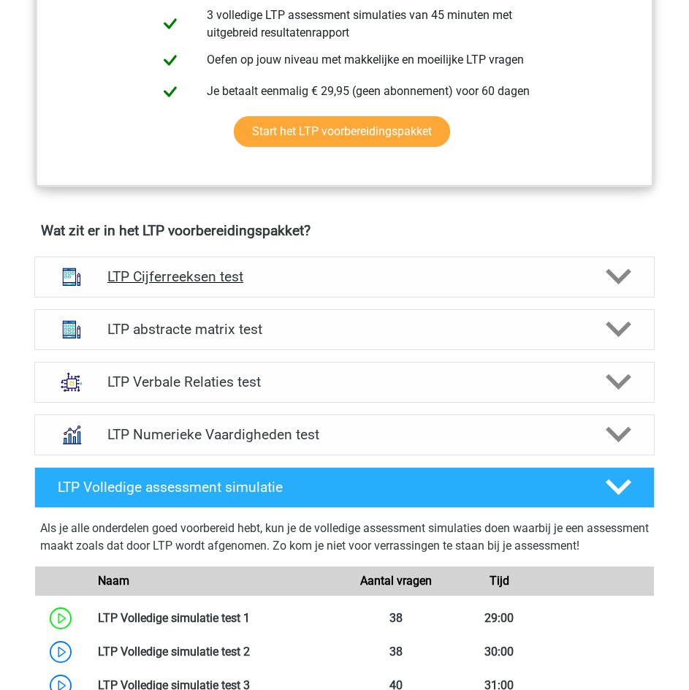
click at [387, 272] on h4 "LTP Cijferreeksen test" at bounding box center [344, 276] width 474 height 17
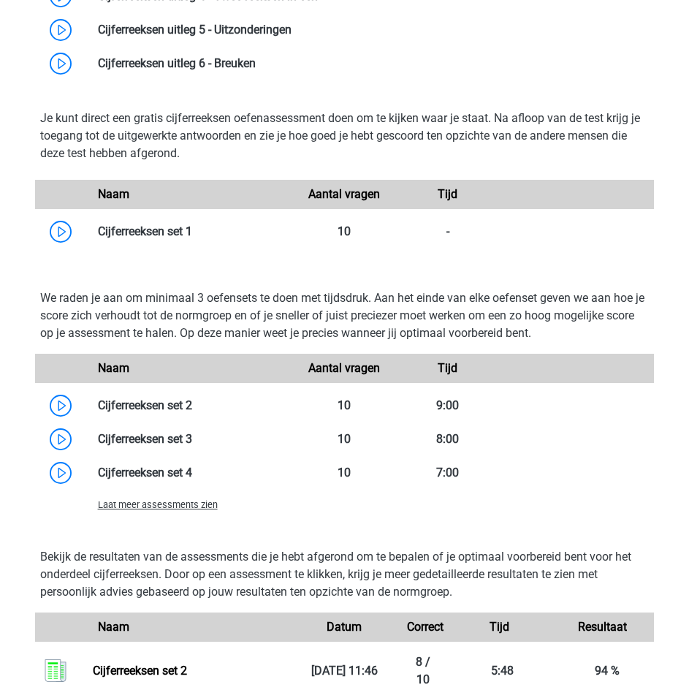
scroll to position [1242, 0]
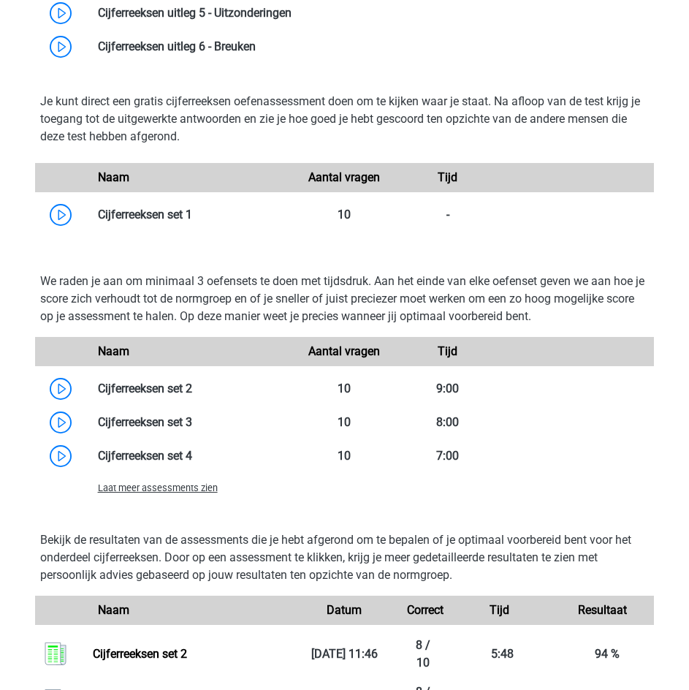
click at [183, 489] on span "Laat meer assessments zien" at bounding box center [158, 487] width 120 height 11
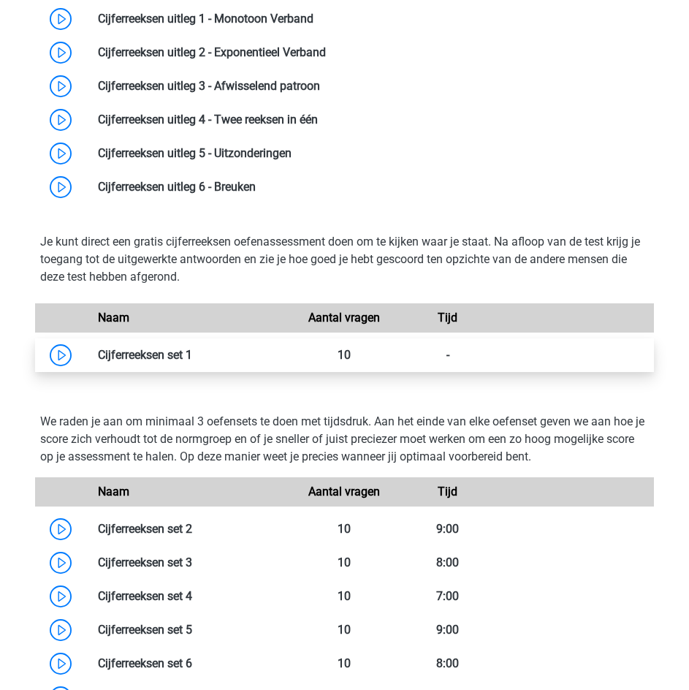
scroll to position [877, 0]
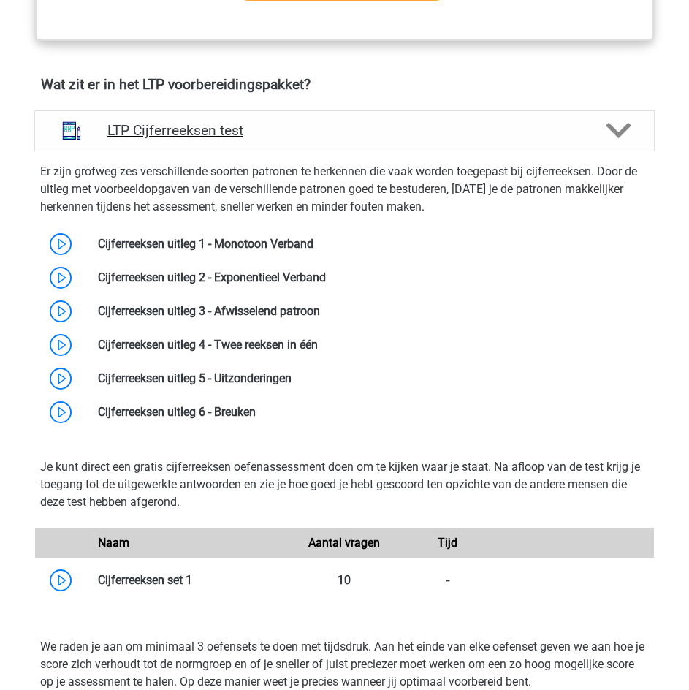
click at [233, 139] on h4 "LTP Cijferreeksen test" at bounding box center [344, 130] width 474 height 17
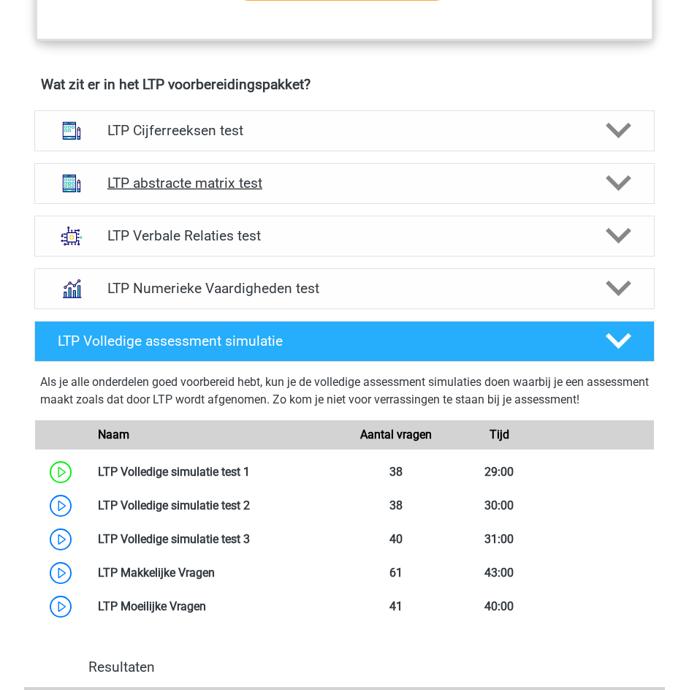
click at [243, 189] on h4 "LTP abstracte matrix test" at bounding box center [344, 183] width 474 height 17
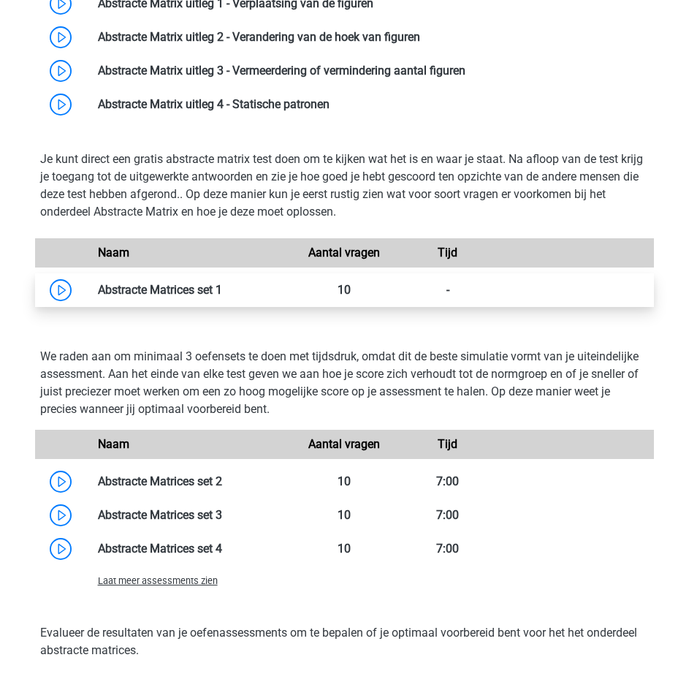
scroll to position [1169, 0]
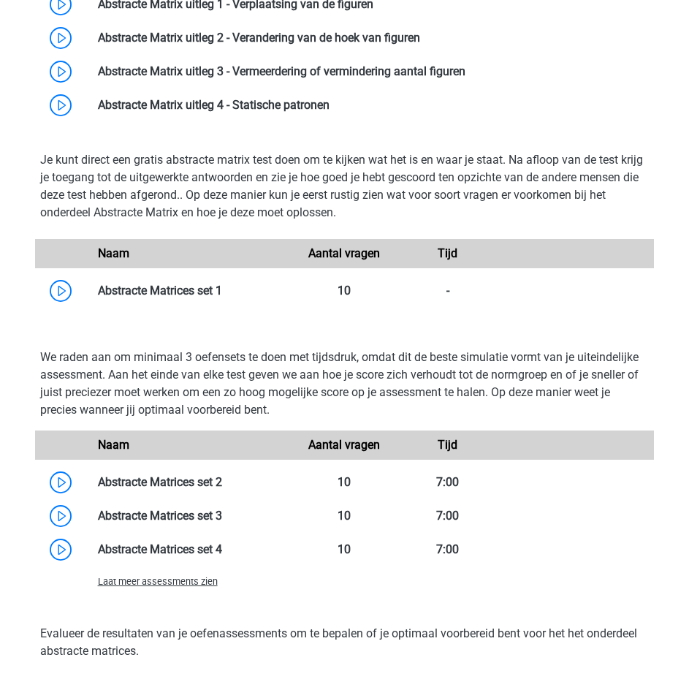
click at [189, 585] on span "Laat meer assessments zien" at bounding box center [158, 581] width 120 height 11
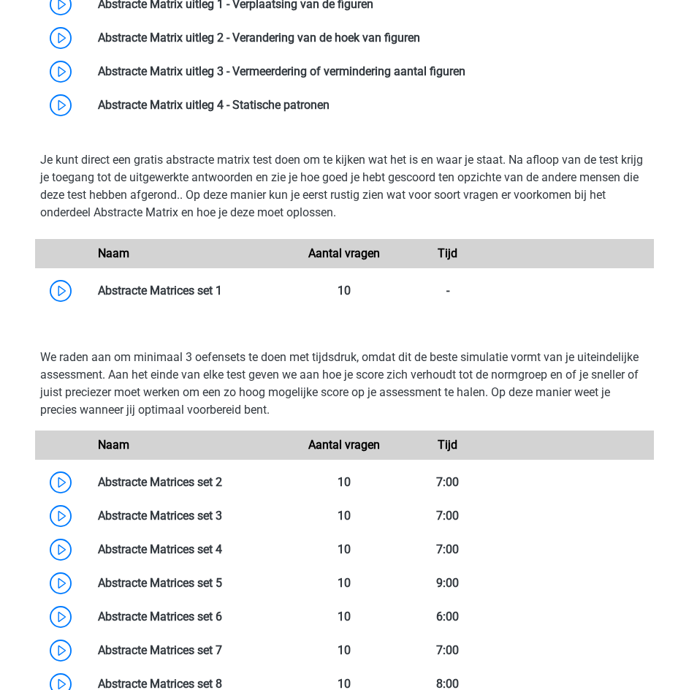
drag, startPoint x: 351, startPoint y: 1, endPoint x: 255, endPoint y: 334, distance: 346.7
click at [255, 334] on div "We raden aan om minimaal 3 oefensets te doen met tijdsdruk, omdat dit de beste …" at bounding box center [344, 573] width 632 height 484
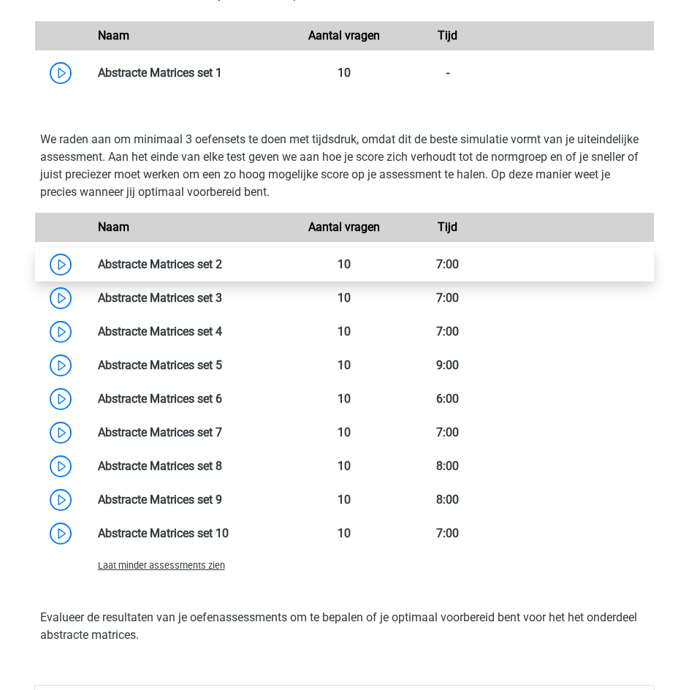
scroll to position [1388, 0]
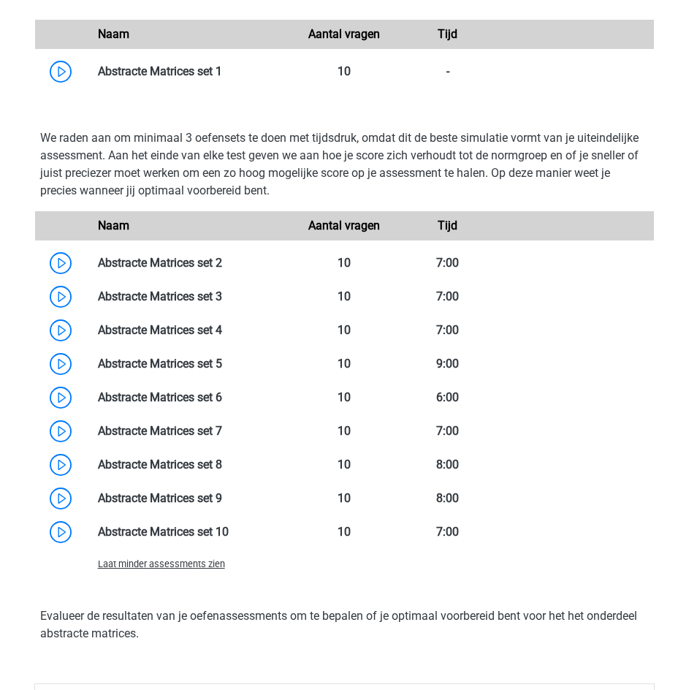
click at [192, 567] on span "Laat minder assessments zien" at bounding box center [161, 563] width 127 height 11
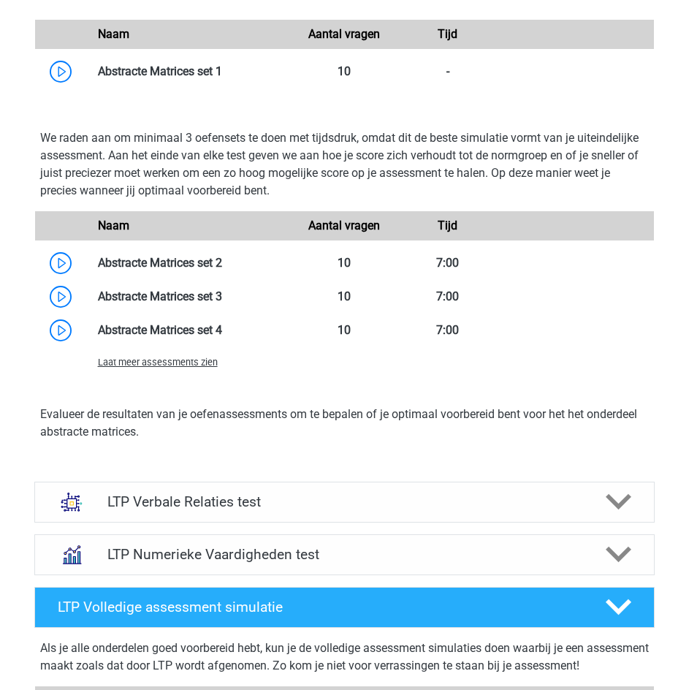
click at [169, 359] on span "Laat meer assessments zien" at bounding box center [158, 362] width 120 height 11
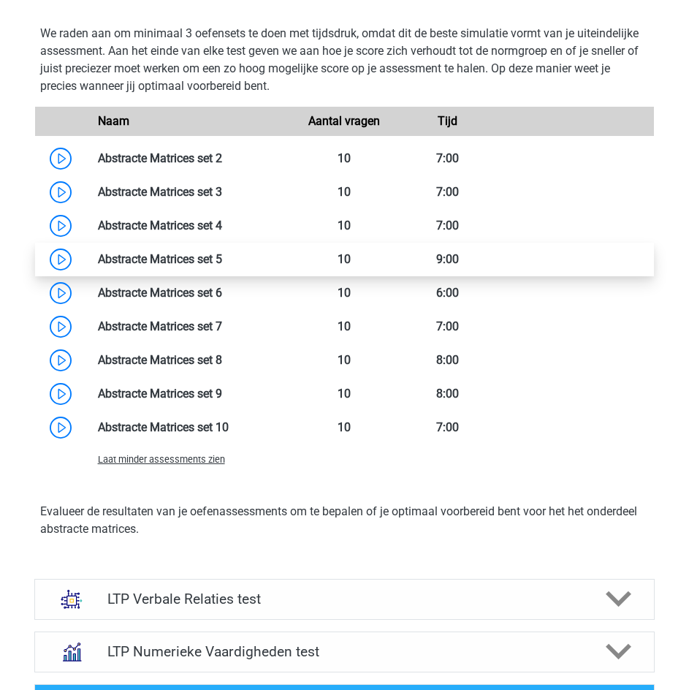
scroll to position [1534, 0]
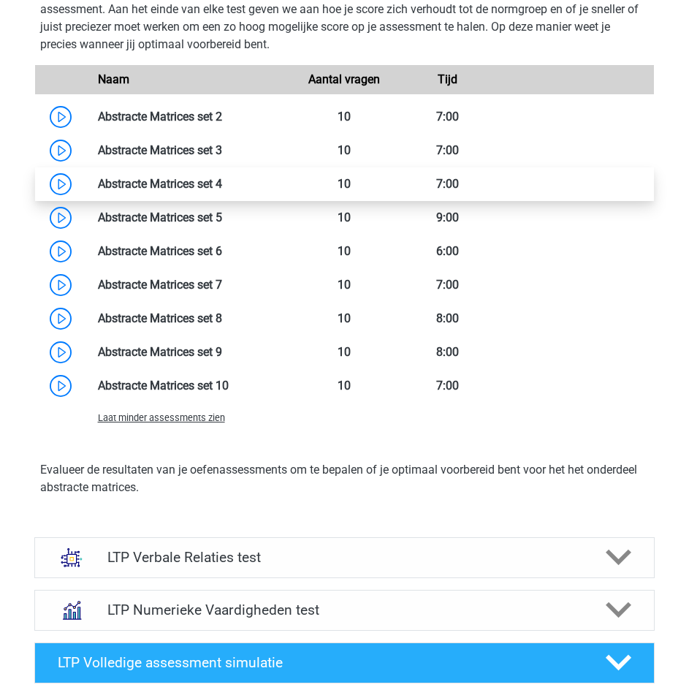
click at [222, 186] on link at bounding box center [222, 184] width 0 height 14
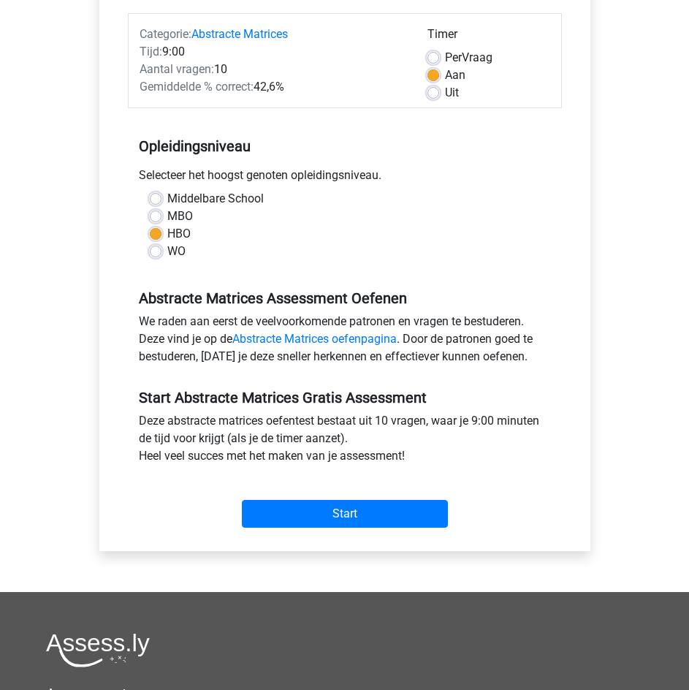
scroll to position [292, 0]
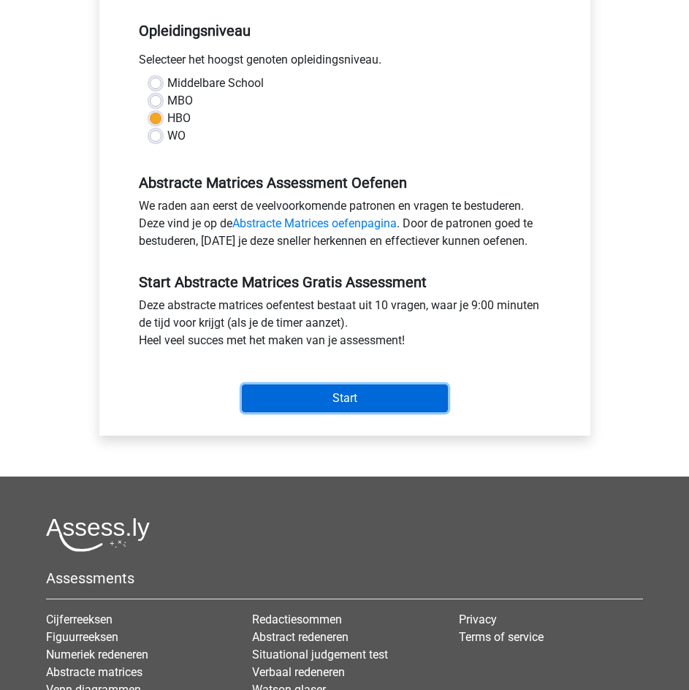
click at [416, 388] on input "Start" at bounding box center [345, 398] width 206 height 28
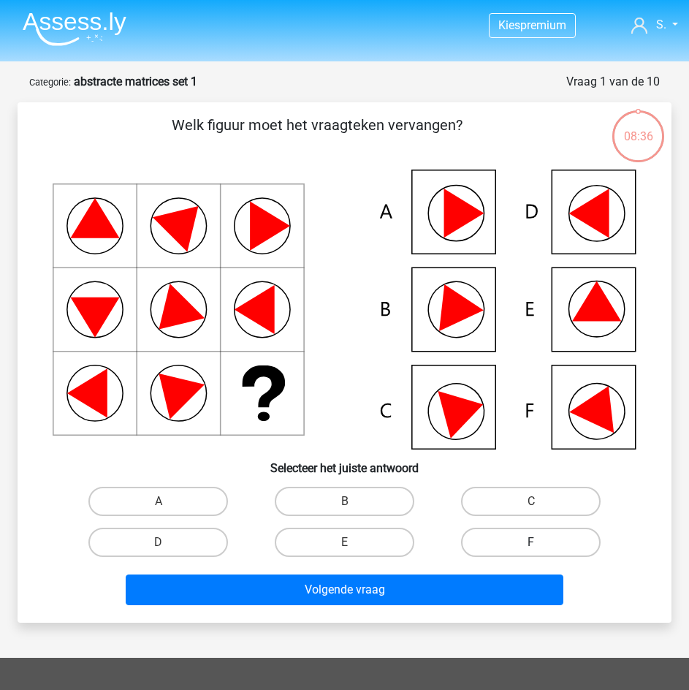
click at [514, 547] on label "F" at bounding box center [531, 542] width 140 height 29
click at [531, 547] on input "F" at bounding box center [535, 546] width 9 height 9
radio input "true"
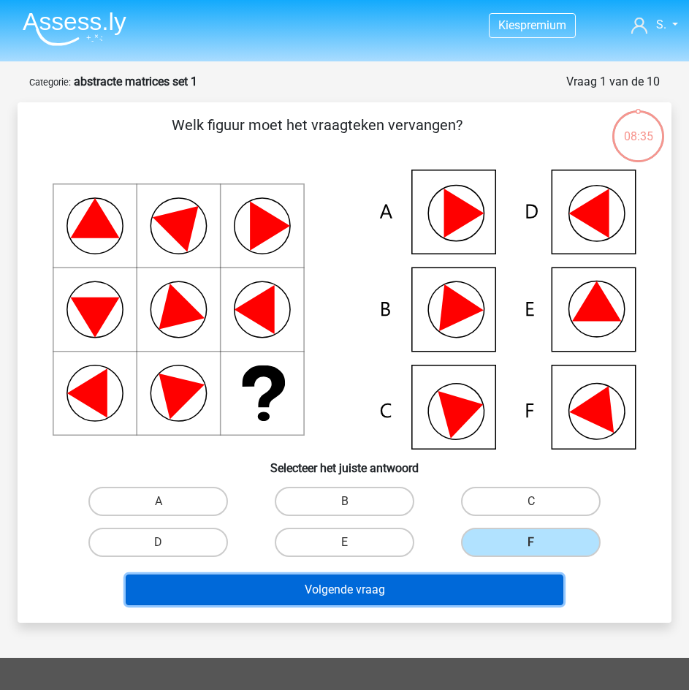
click at [511, 590] on button "Volgende vraag" at bounding box center [345, 589] width 438 height 31
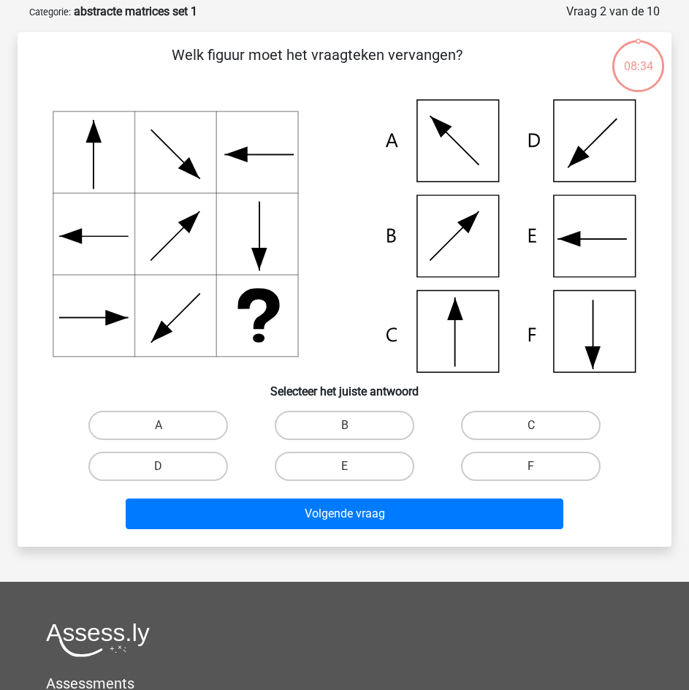
scroll to position [73, 0]
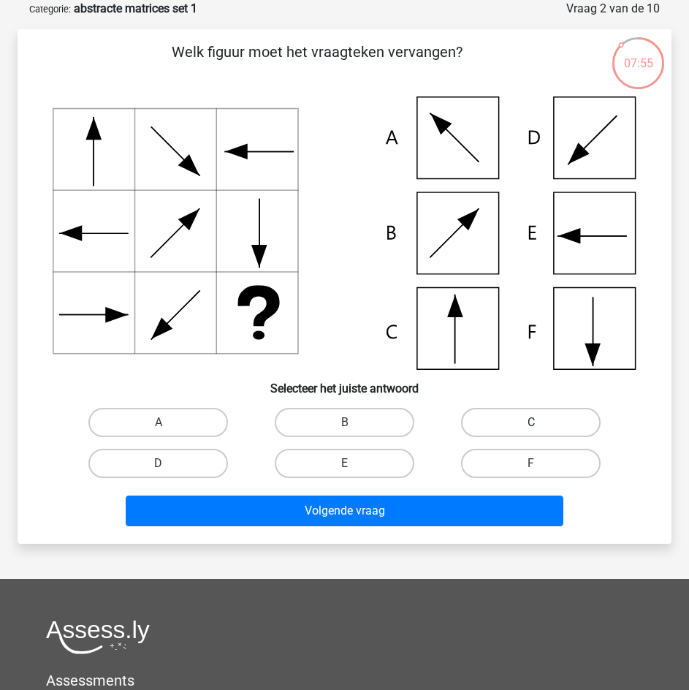
click at [486, 412] on label "C" at bounding box center [531, 422] width 140 height 29
click at [531, 422] on input "C" at bounding box center [535, 426] width 9 height 9
radio input "true"
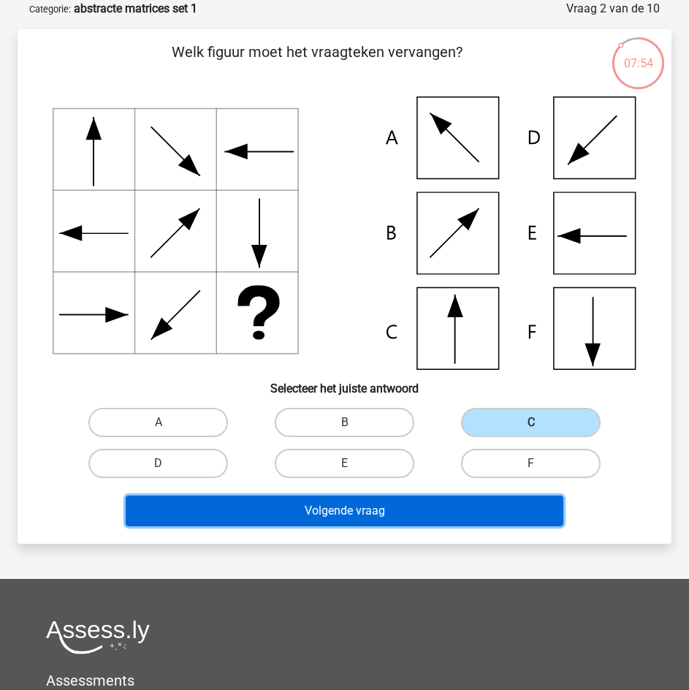
click at [445, 506] on button "Volgende vraag" at bounding box center [345, 510] width 438 height 31
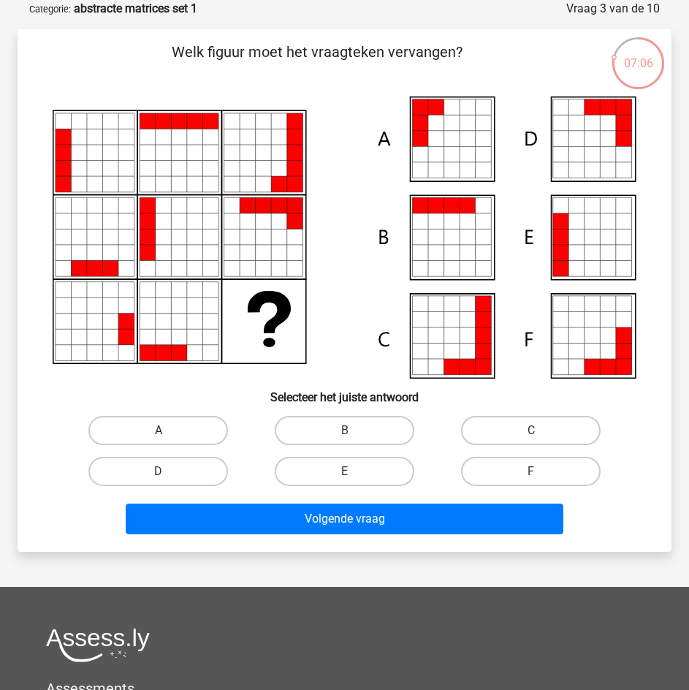
click at [204, 425] on label "A" at bounding box center [158, 430] width 140 height 29
click at [168, 430] on input "A" at bounding box center [163, 434] width 9 height 9
radio input "true"
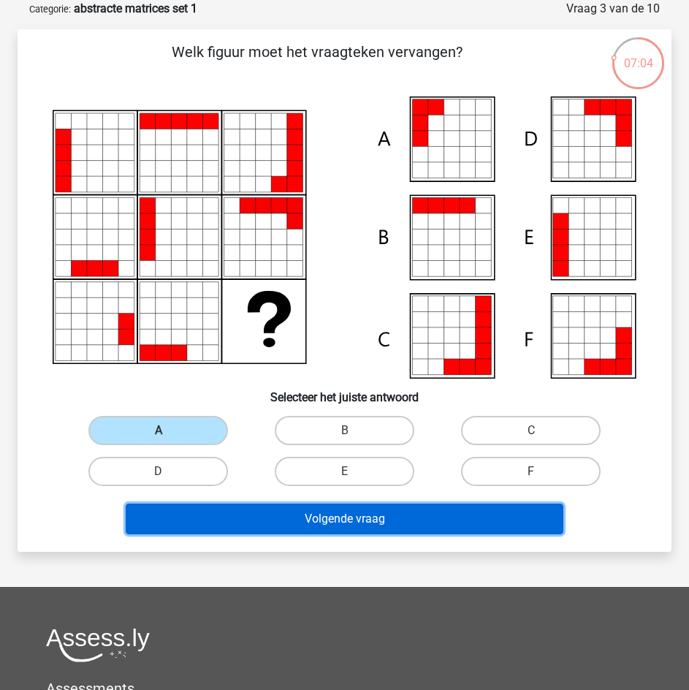
click at [256, 517] on button "Volgende vraag" at bounding box center [345, 518] width 438 height 31
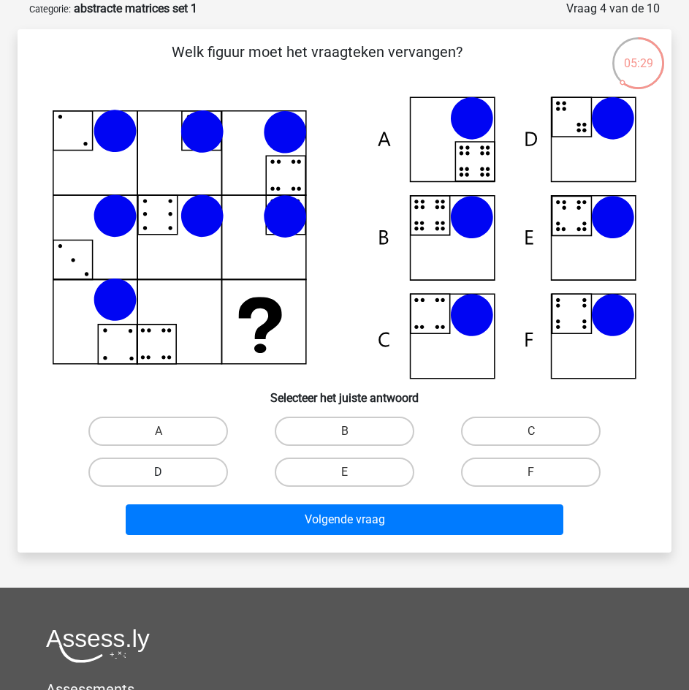
click at [197, 467] on label "D" at bounding box center [158, 471] width 140 height 29
click at [168, 472] on input "D" at bounding box center [163, 476] width 9 height 9
radio input "true"
click at [295, 429] on label "B" at bounding box center [345, 430] width 140 height 29
click at [345, 431] on input "B" at bounding box center [349, 435] width 9 height 9
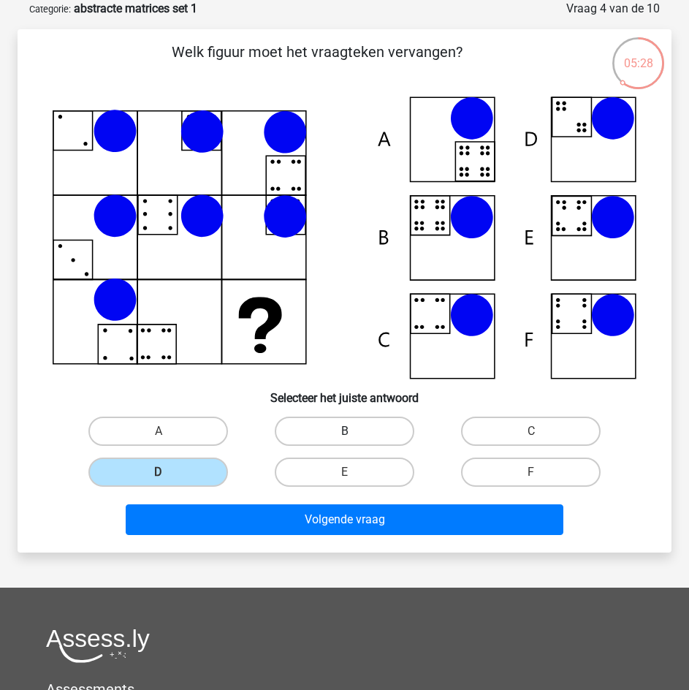
radio input "true"
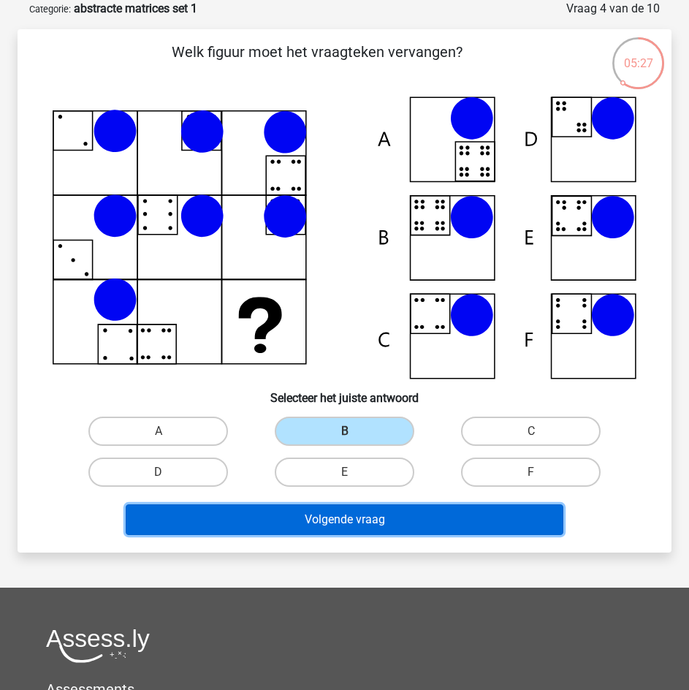
click at [281, 522] on button "Volgende vraag" at bounding box center [345, 519] width 438 height 31
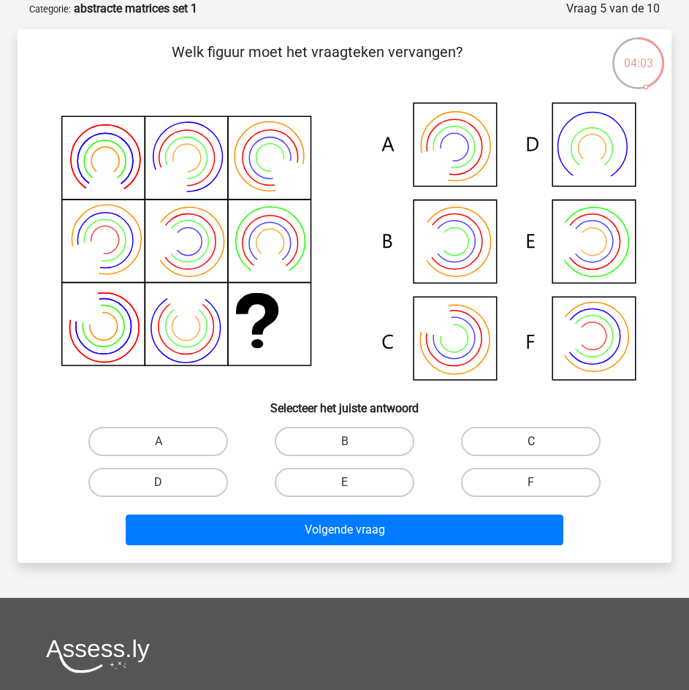
click at [504, 446] on label "C" at bounding box center [531, 441] width 140 height 29
click at [531, 446] on input "C" at bounding box center [535, 445] width 9 height 9
radio input "true"
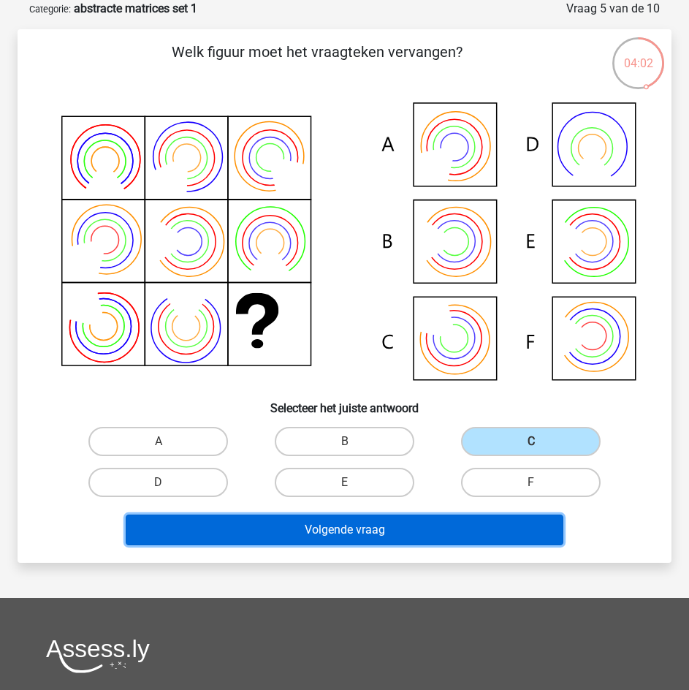
click at [479, 516] on button "Volgende vraag" at bounding box center [345, 529] width 438 height 31
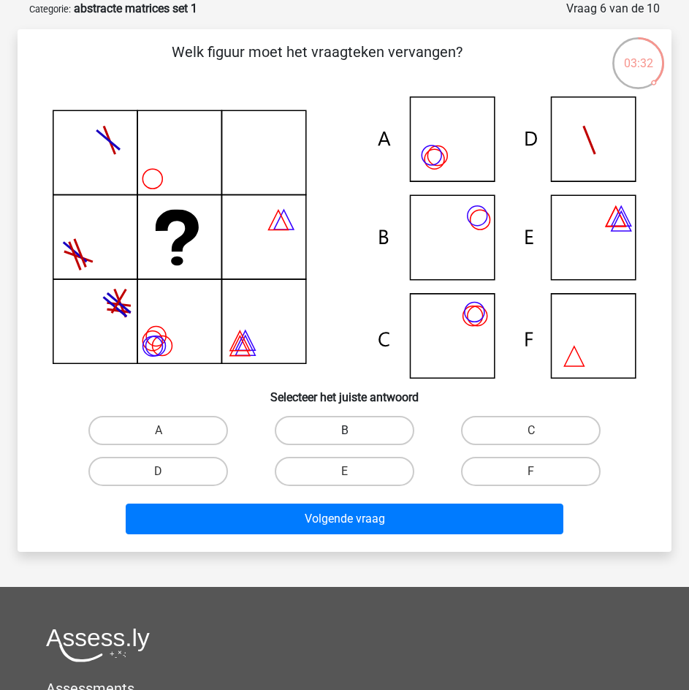
click at [349, 422] on label "B" at bounding box center [345, 430] width 140 height 29
click at [349, 430] on input "B" at bounding box center [349, 434] width 9 height 9
radio input "true"
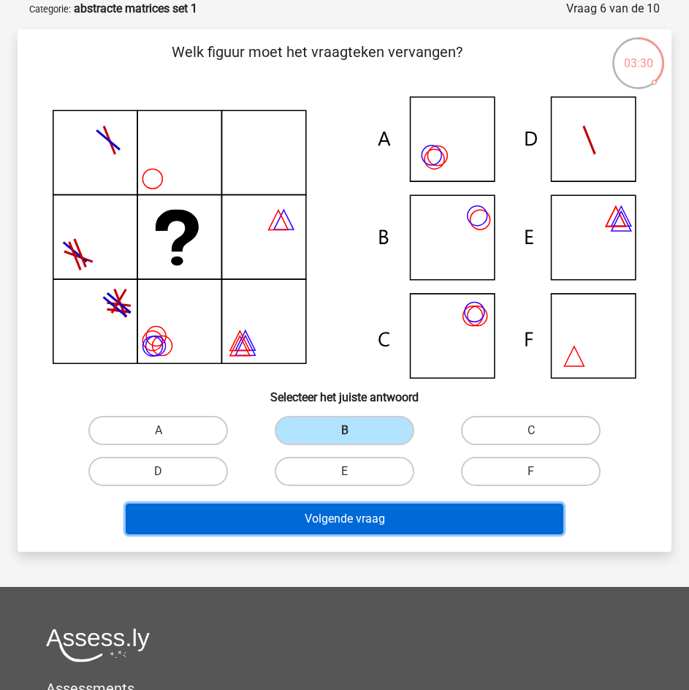
click at [380, 526] on button "Volgende vraag" at bounding box center [345, 518] width 438 height 31
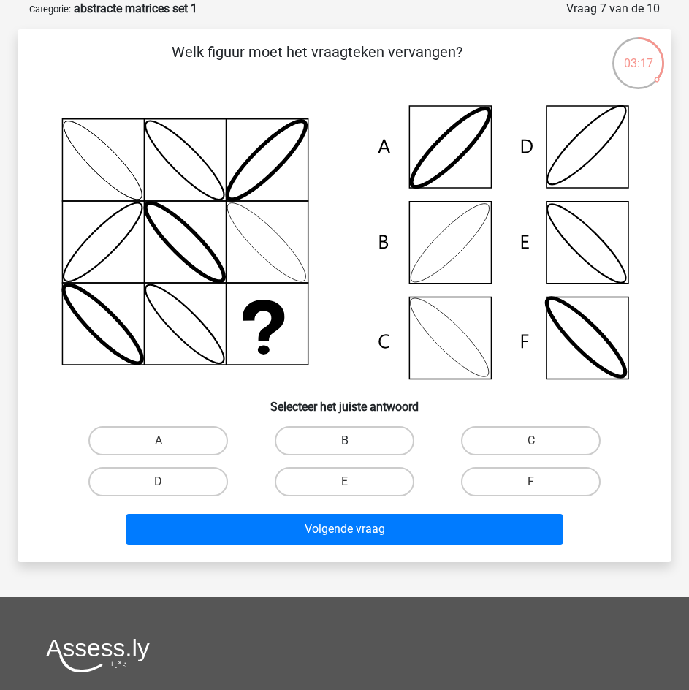
click at [373, 438] on label "B" at bounding box center [345, 440] width 140 height 29
click at [354, 441] on input "B" at bounding box center [349, 445] width 9 height 9
radio input "true"
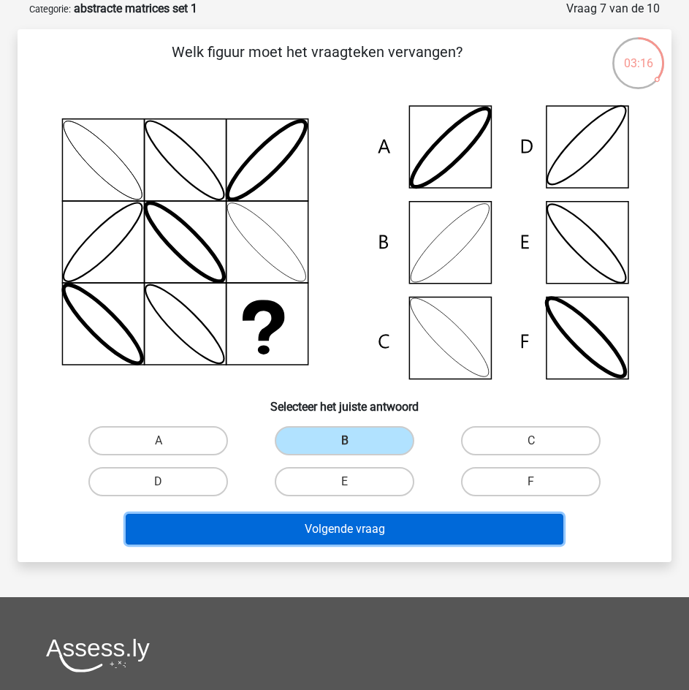
click at [385, 524] on button "Volgende vraag" at bounding box center [345, 529] width 438 height 31
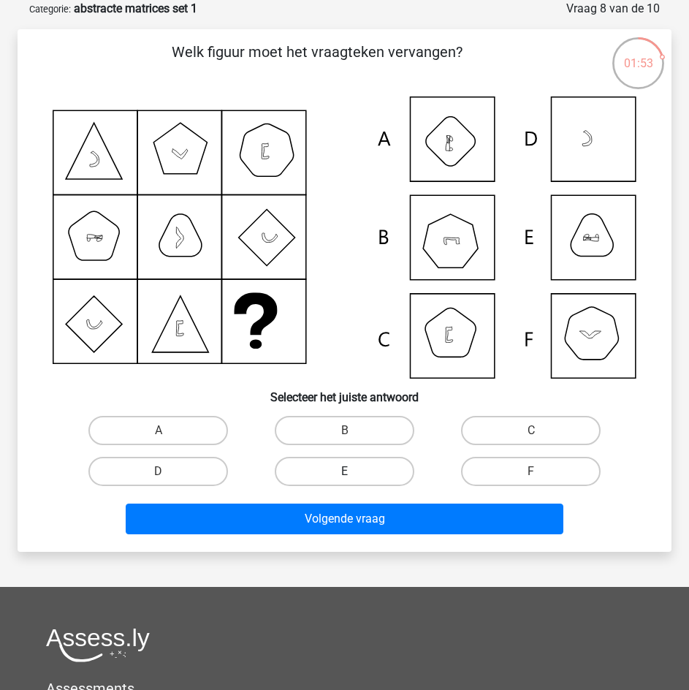
click at [370, 476] on label "E" at bounding box center [345, 471] width 140 height 29
click at [354, 476] on input "E" at bounding box center [349, 475] width 9 height 9
radio input "true"
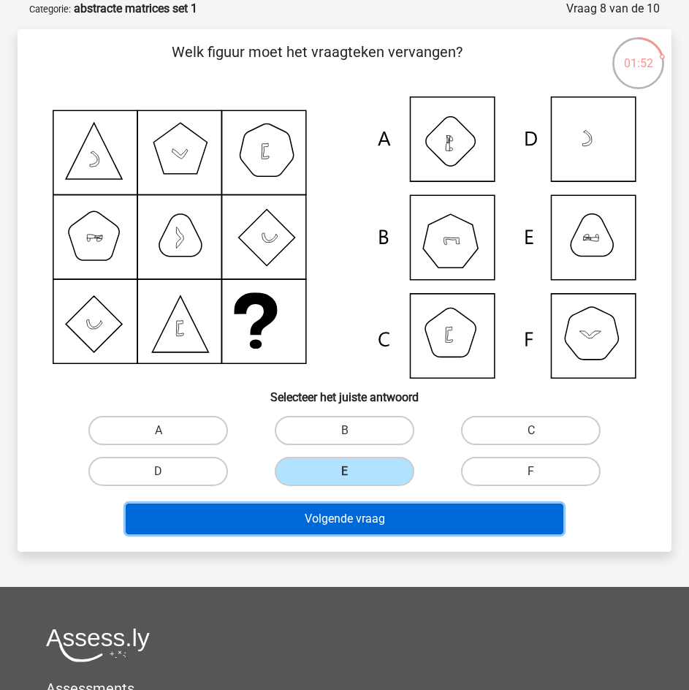
click at [376, 511] on button "Volgende vraag" at bounding box center [345, 518] width 438 height 31
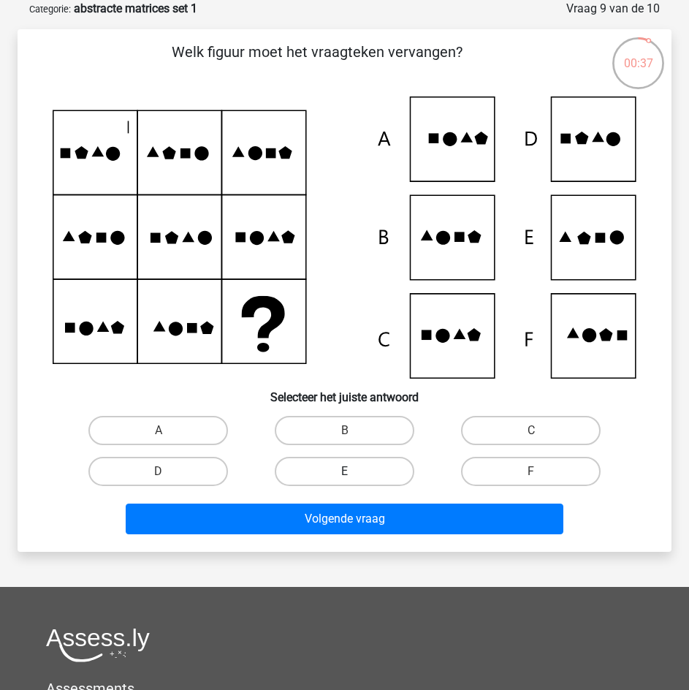
click at [359, 471] on label "E" at bounding box center [345, 471] width 140 height 29
click at [354, 471] on input "E" at bounding box center [349, 475] width 9 height 9
radio input "true"
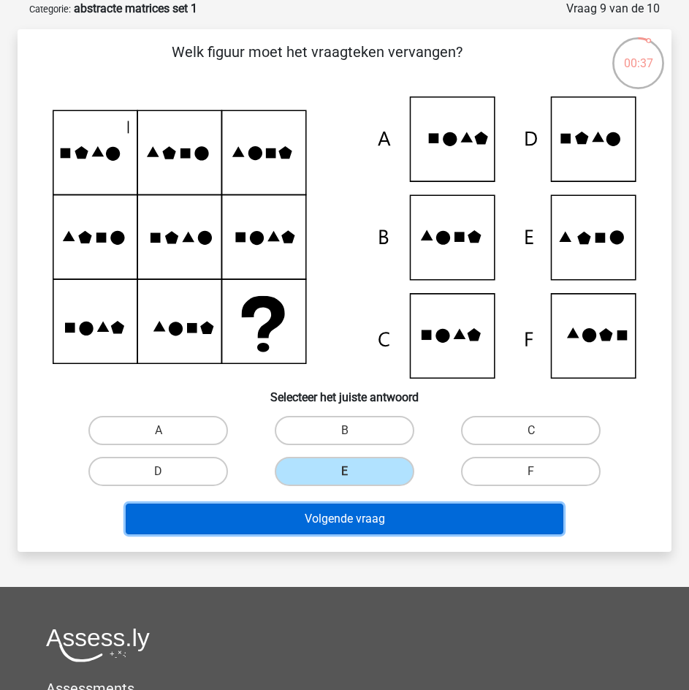
click at [370, 520] on button "Volgende vraag" at bounding box center [345, 518] width 438 height 31
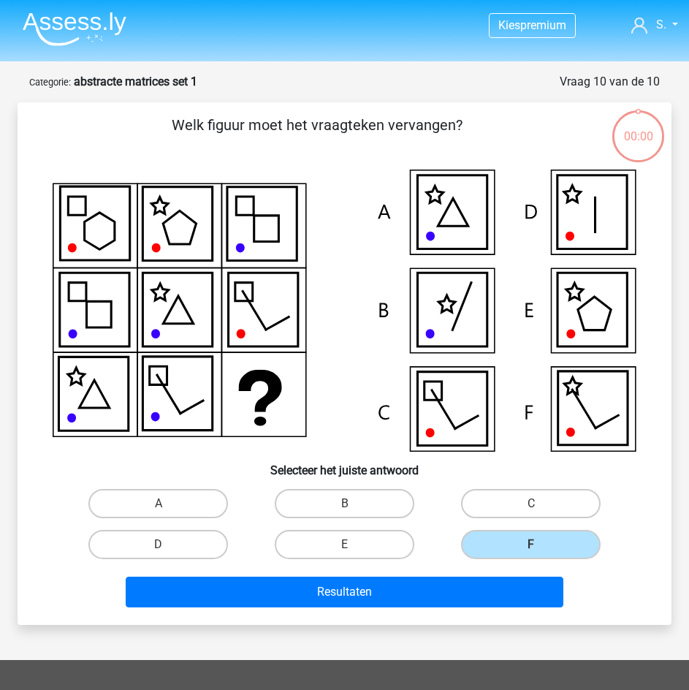
scroll to position [73, 0]
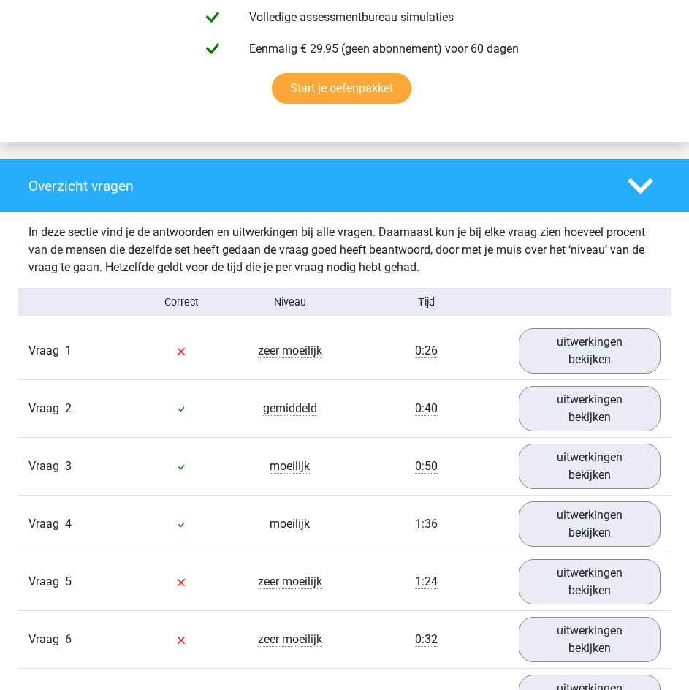
scroll to position [950, 0]
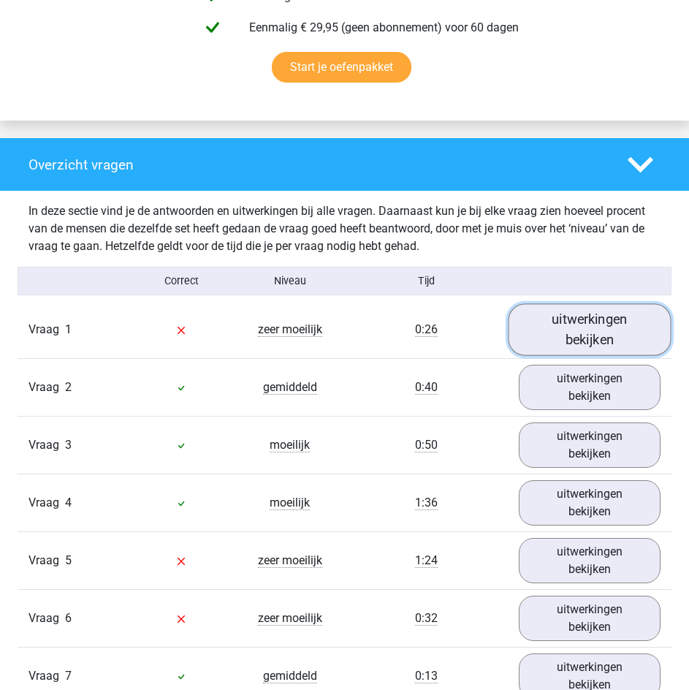
click at [566, 346] on link "uitwerkingen bekijken" at bounding box center [590, 330] width 163 height 52
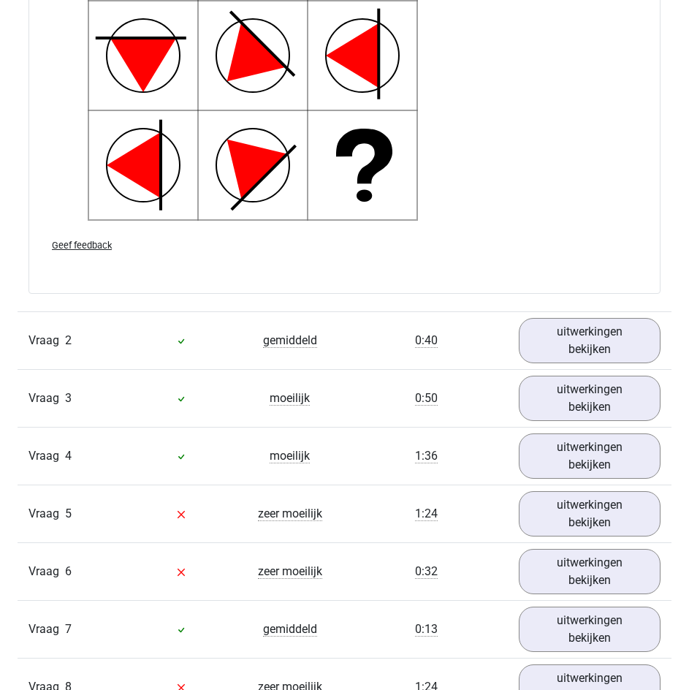
scroll to position [2046, 0]
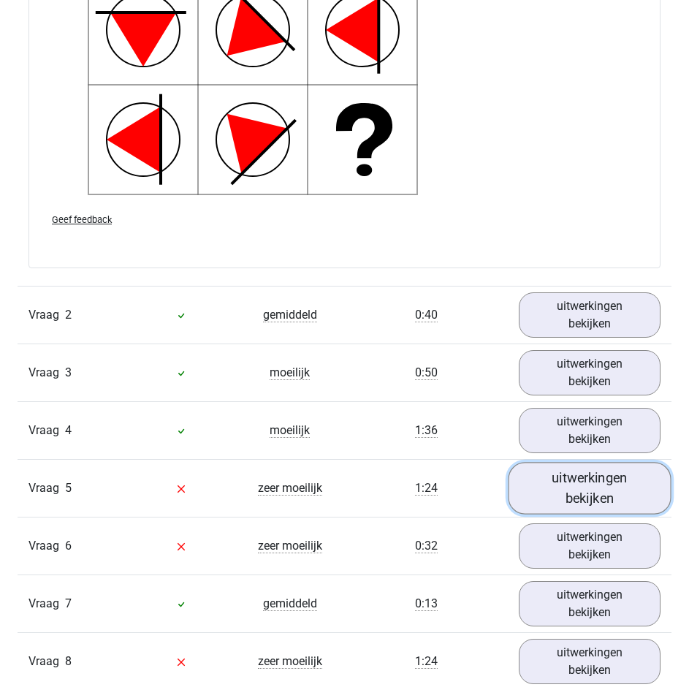
click at [551, 487] on link "uitwerkingen bekijken" at bounding box center [590, 488] width 163 height 52
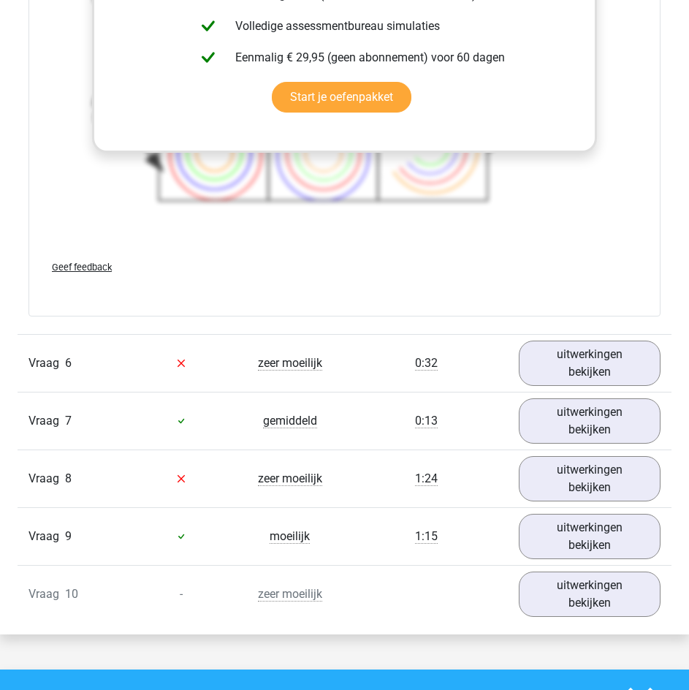
scroll to position [3288, 0]
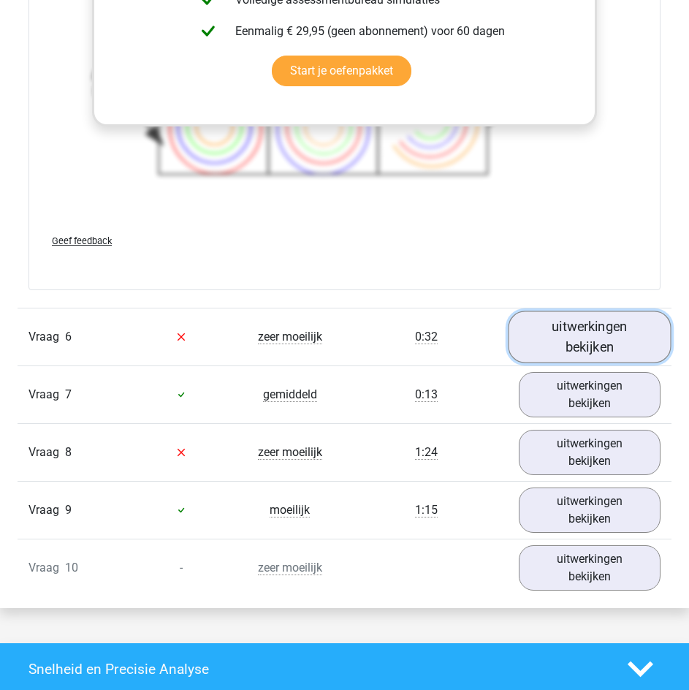
click at [562, 348] on link "uitwerkingen bekijken" at bounding box center [590, 337] width 163 height 52
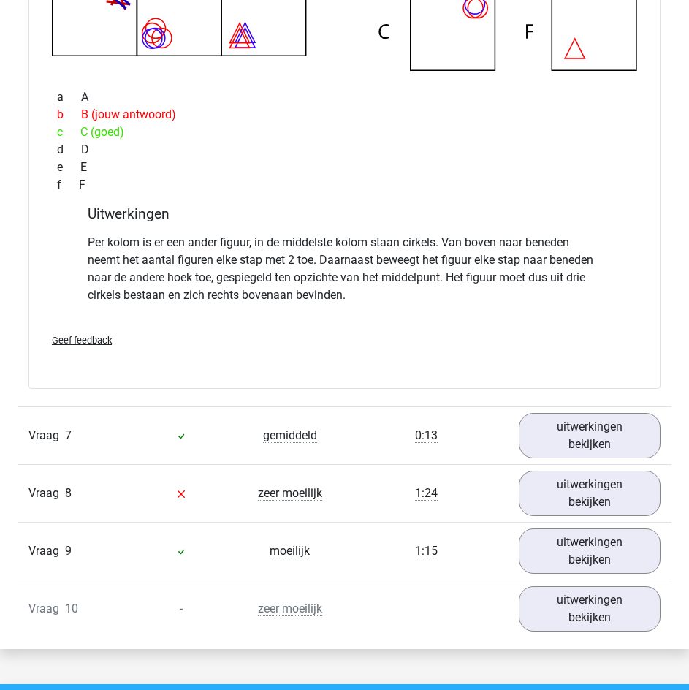
scroll to position [3946, 0]
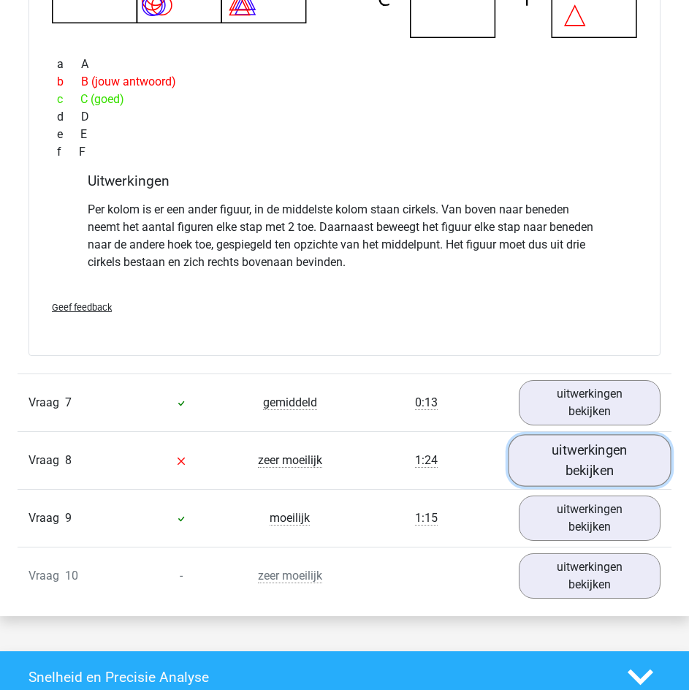
click at [558, 461] on link "uitwerkingen bekijken" at bounding box center [590, 460] width 163 height 52
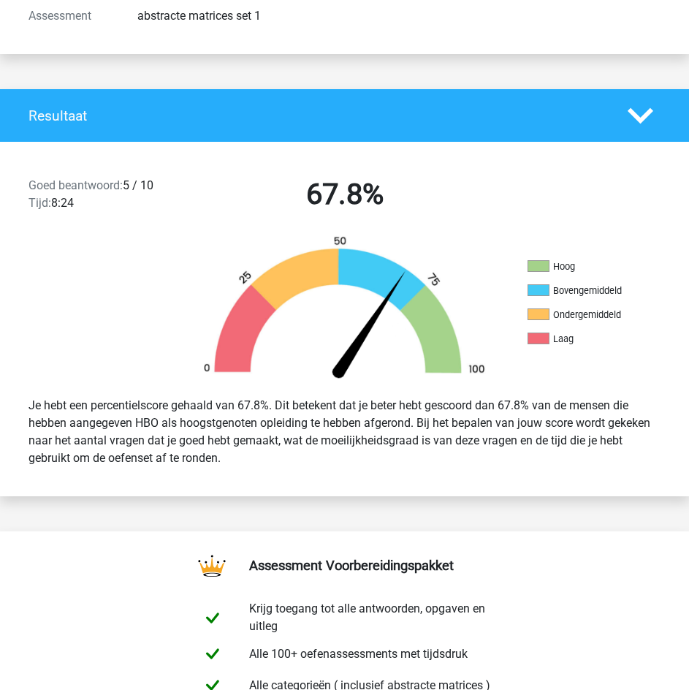
scroll to position [0, 0]
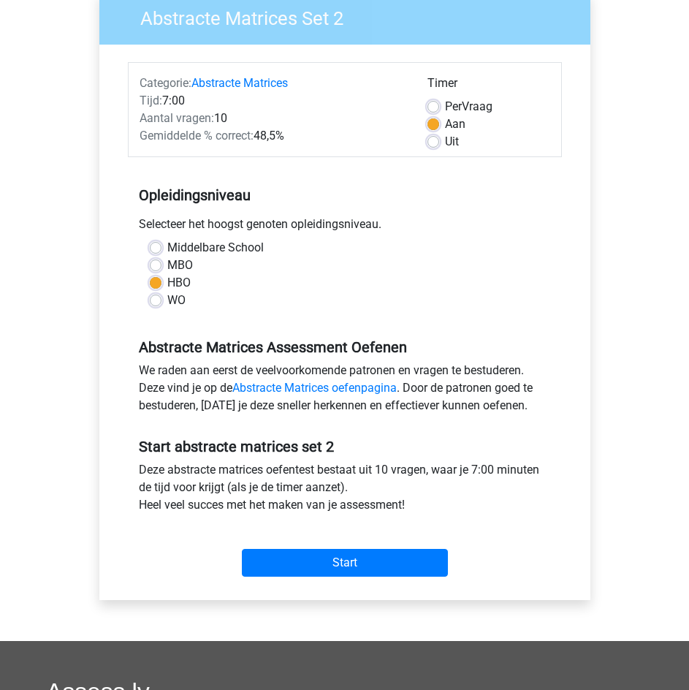
scroll to position [146, 0]
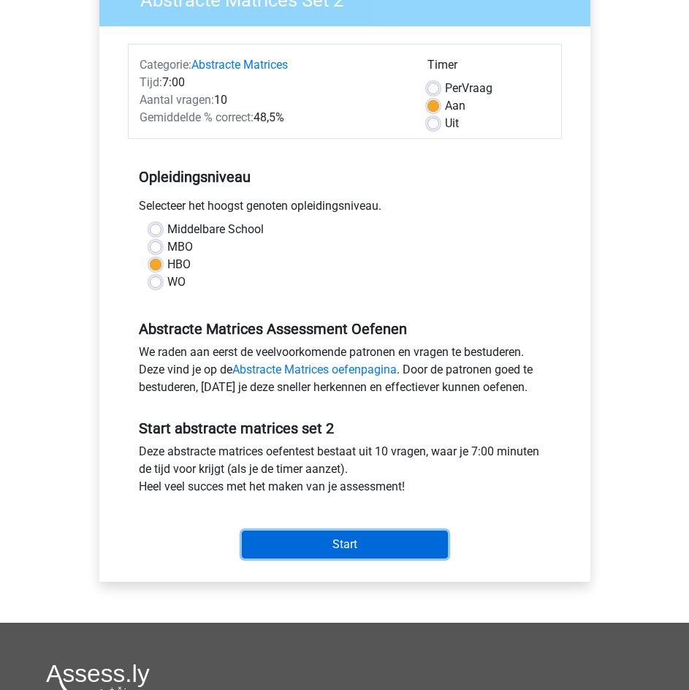
click at [351, 546] on input "Start" at bounding box center [345, 544] width 206 height 28
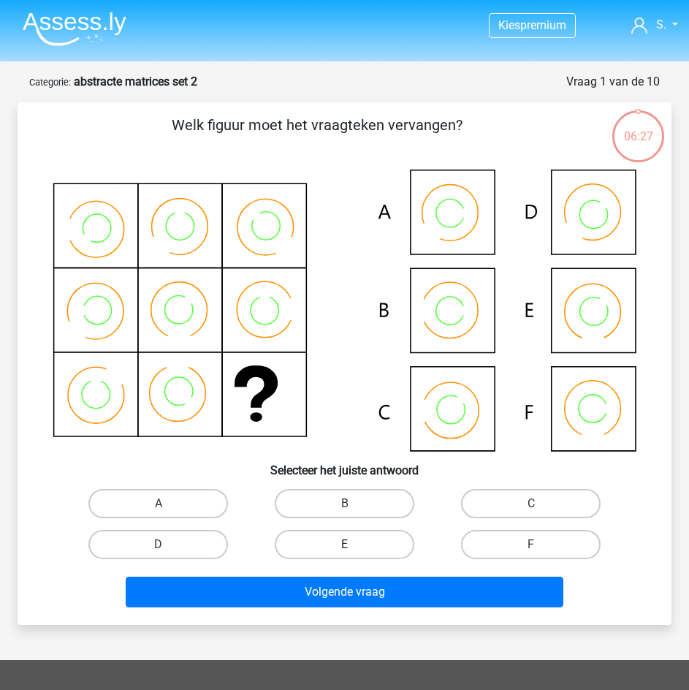
click at [392, 549] on label "E" at bounding box center [345, 544] width 140 height 29
click at [354, 549] on input "E" at bounding box center [349, 548] width 9 height 9
radio input "true"
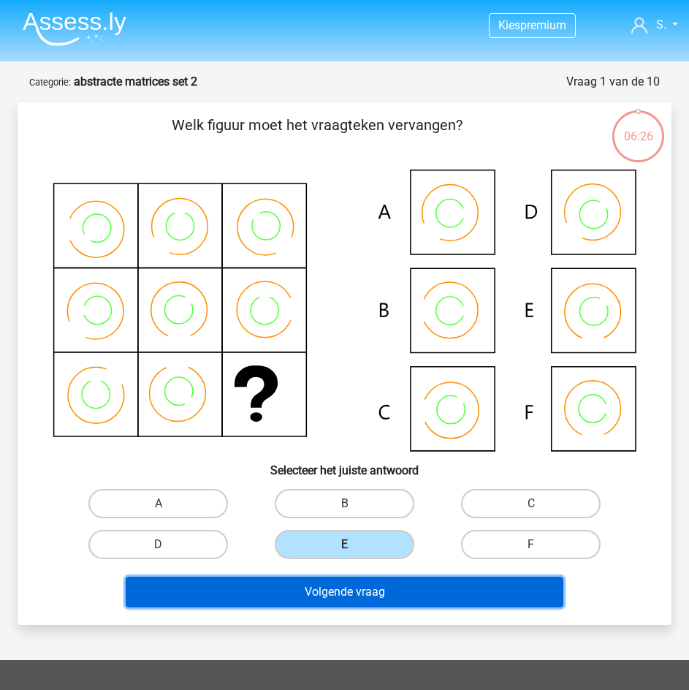
click at [409, 596] on button "Volgende vraag" at bounding box center [345, 591] width 438 height 31
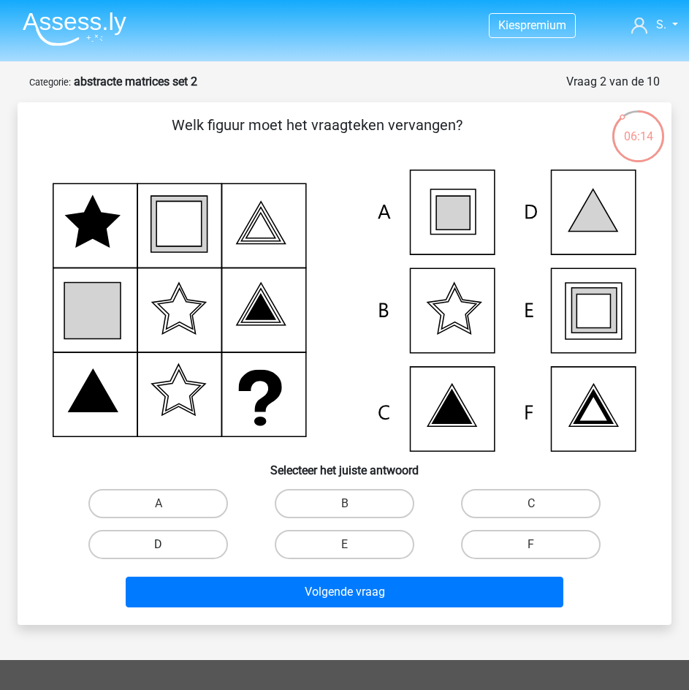
click at [205, 538] on label "D" at bounding box center [158, 544] width 140 height 29
click at [168, 544] on input "D" at bounding box center [163, 548] width 9 height 9
radio input "true"
click at [329, 550] on label "E" at bounding box center [345, 544] width 140 height 29
click at [345, 550] on input "E" at bounding box center [349, 548] width 9 height 9
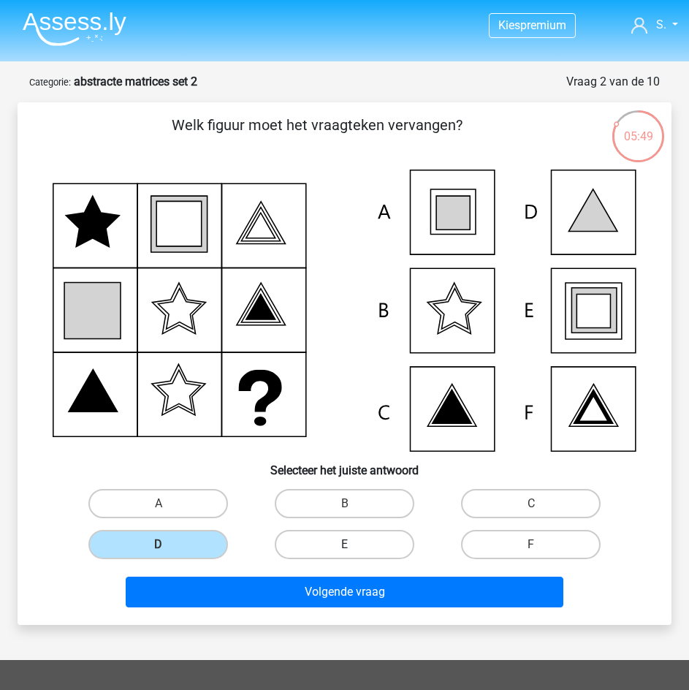
radio input "true"
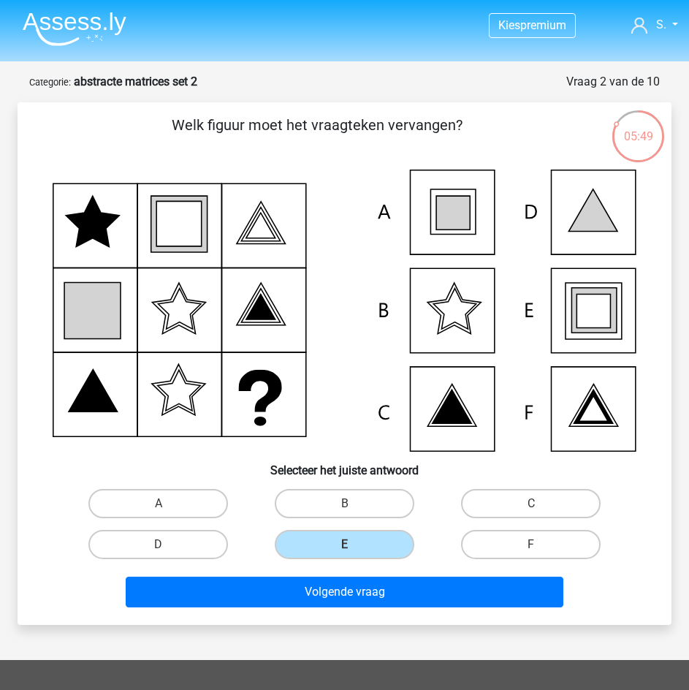
click at [327, 576] on div "Volgende vraag" at bounding box center [344, 589] width 607 height 48
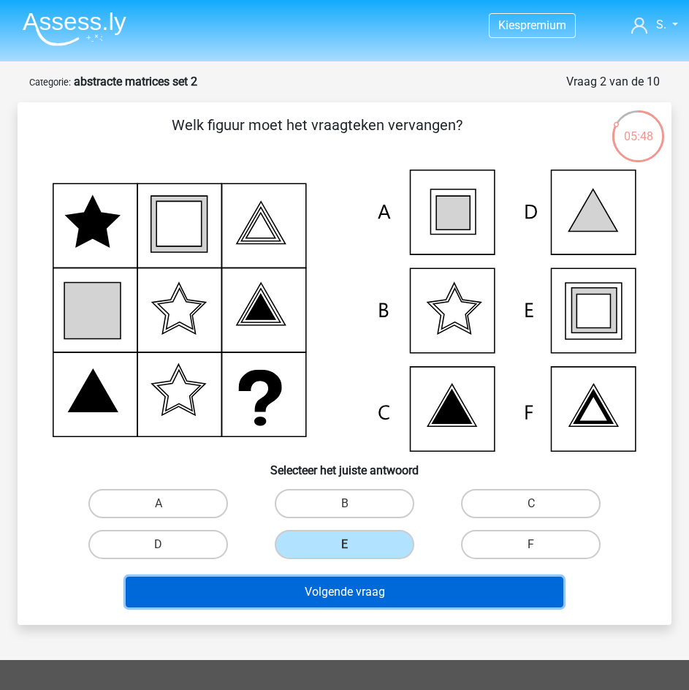
click at [327, 594] on button "Volgende vraag" at bounding box center [345, 591] width 438 height 31
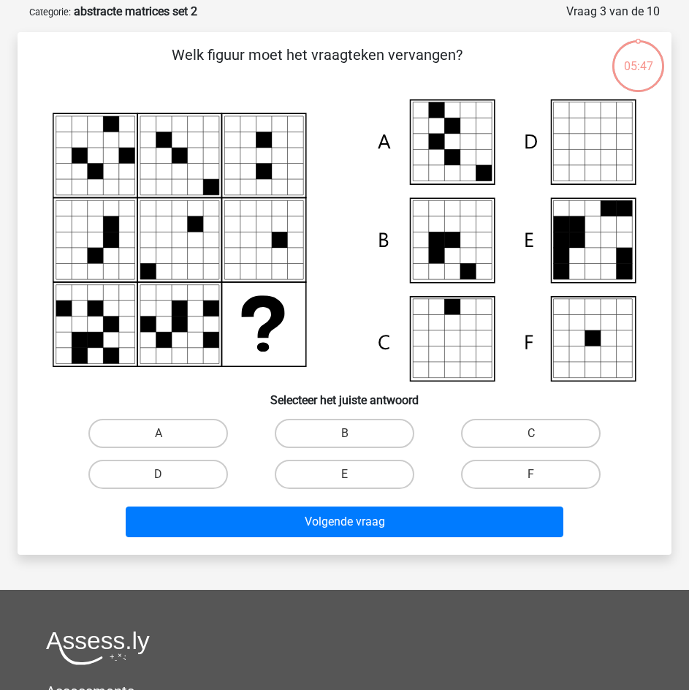
scroll to position [73, 0]
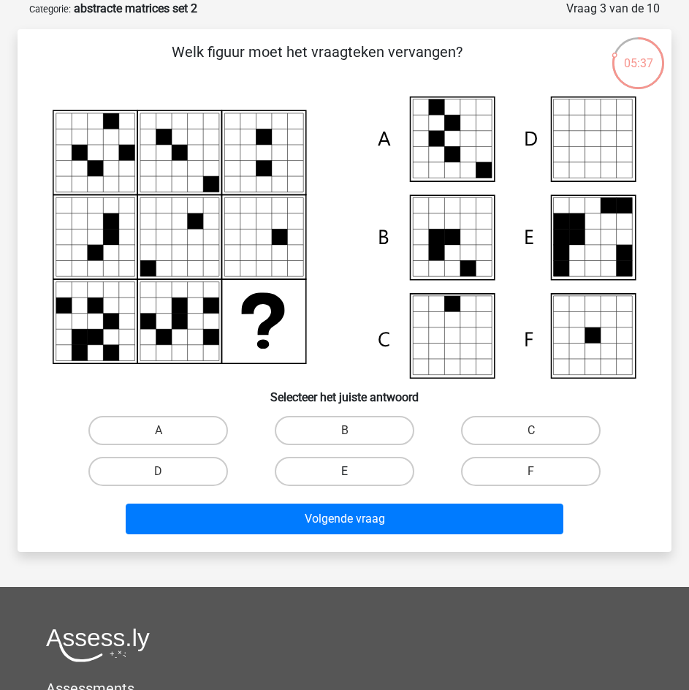
click at [376, 468] on label "E" at bounding box center [345, 471] width 140 height 29
click at [354, 471] on input "E" at bounding box center [349, 475] width 9 height 9
radio input "true"
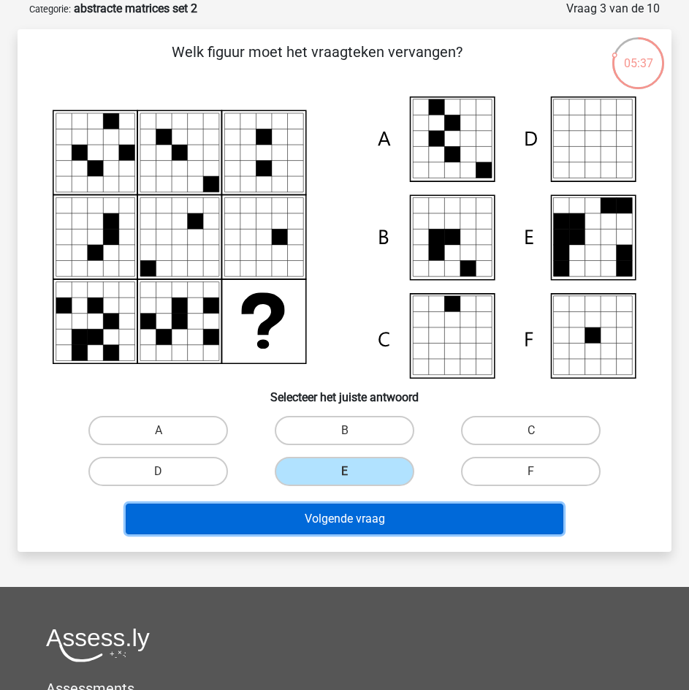
click at [379, 509] on button "Volgende vraag" at bounding box center [345, 518] width 438 height 31
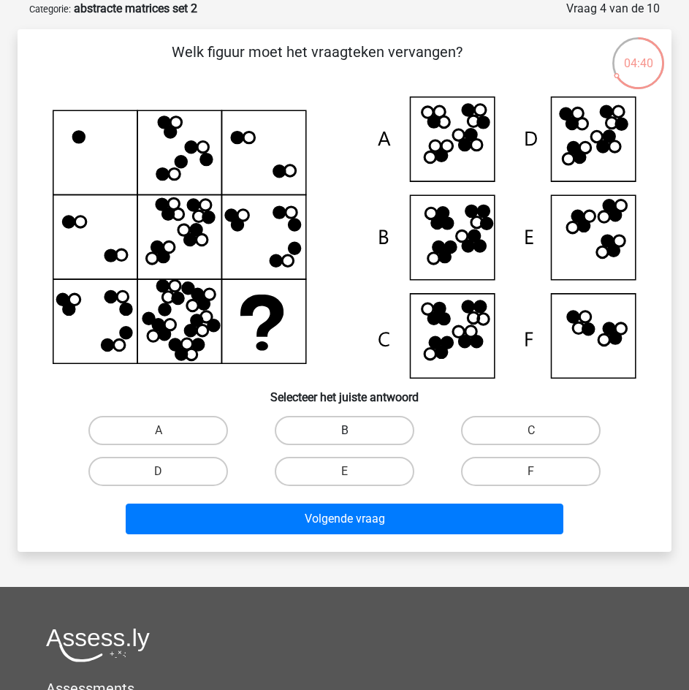
click at [393, 430] on label "B" at bounding box center [345, 430] width 140 height 29
click at [354, 430] on input "B" at bounding box center [349, 434] width 9 height 9
radio input "true"
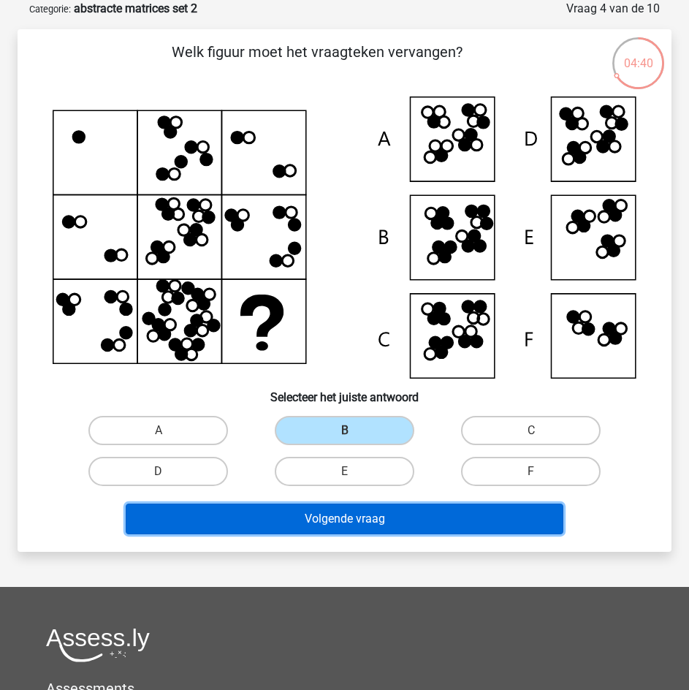
click at [400, 525] on button "Volgende vraag" at bounding box center [345, 518] width 438 height 31
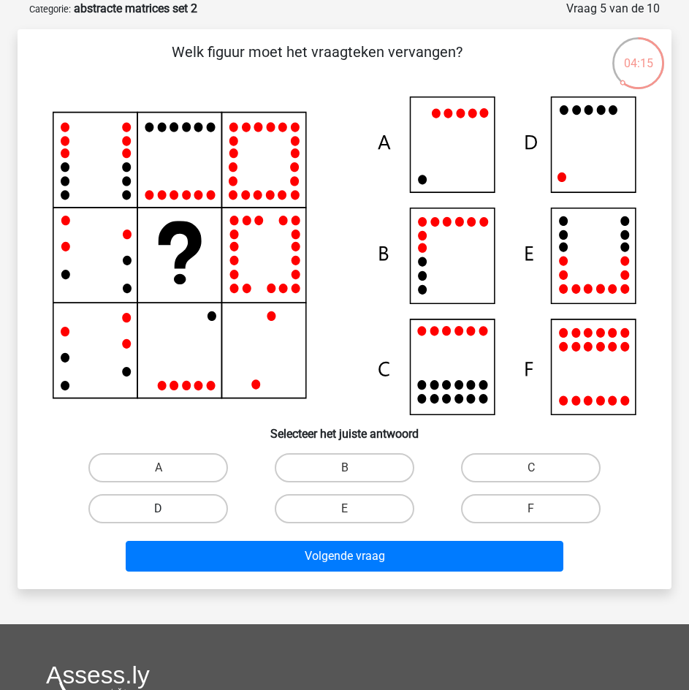
click at [208, 510] on label "D" at bounding box center [158, 508] width 140 height 29
click at [168, 510] on input "D" at bounding box center [163, 513] width 9 height 9
radio input "true"
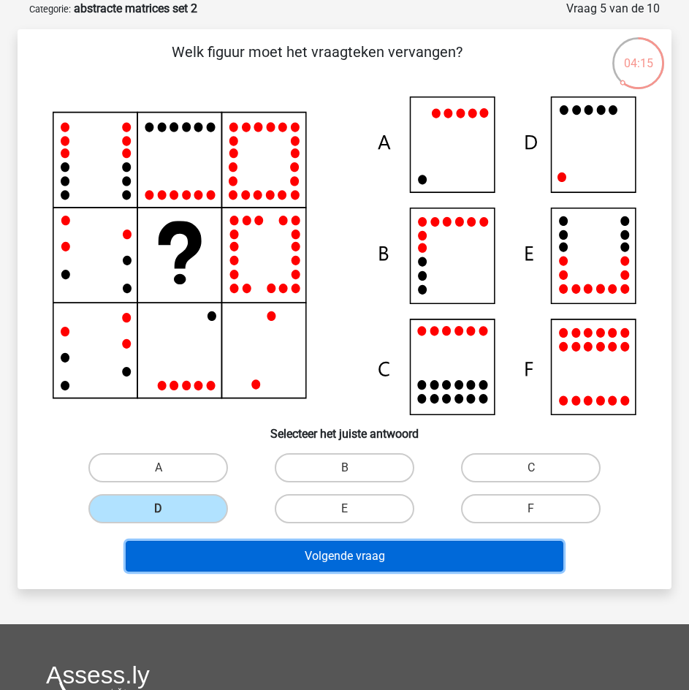
click at [292, 558] on button "Volgende vraag" at bounding box center [345, 556] width 438 height 31
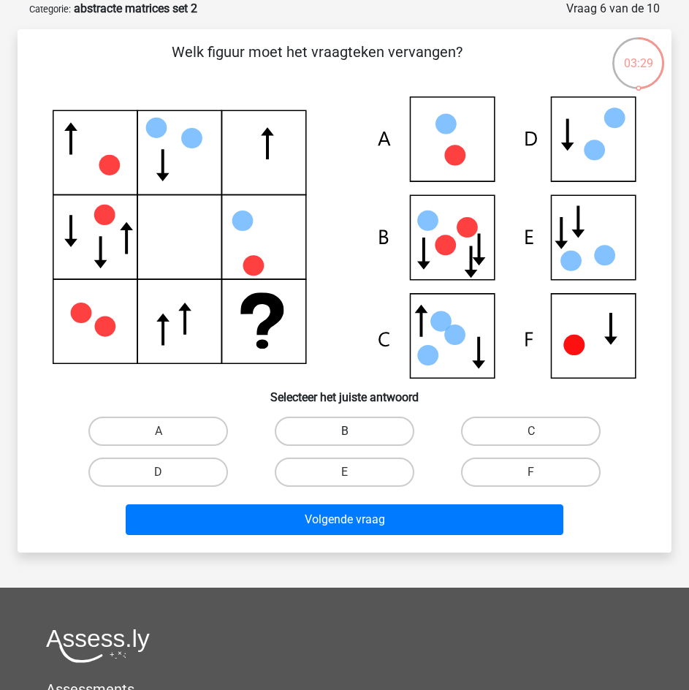
click at [387, 434] on label "B" at bounding box center [345, 430] width 140 height 29
click at [354, 434] on input "B" at bounding box center [349, 435] width 9 height 9
radio input "true"
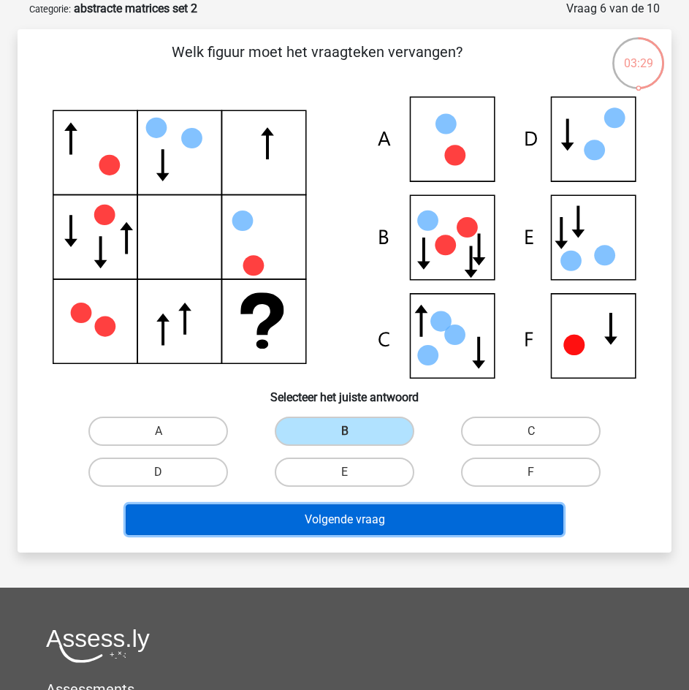
click at [395, 506] on button "Volgende vraag" at bounding box center [345, 519] width 438 height 31
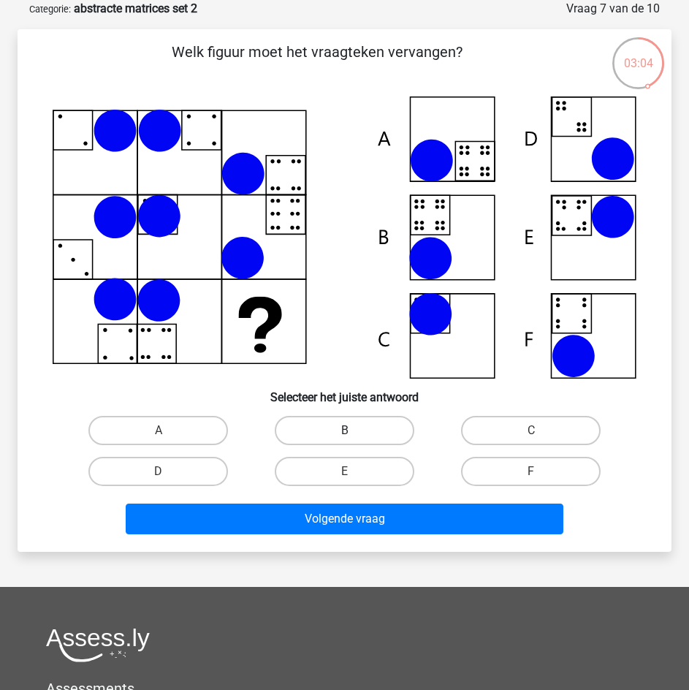
click at [392, 430] on label "B" at bounding box center [345, 430] width 140 height 29
click at [354, 430] on input "B" at bounding box center [349, 434] width 9 height 9
radio input "true"
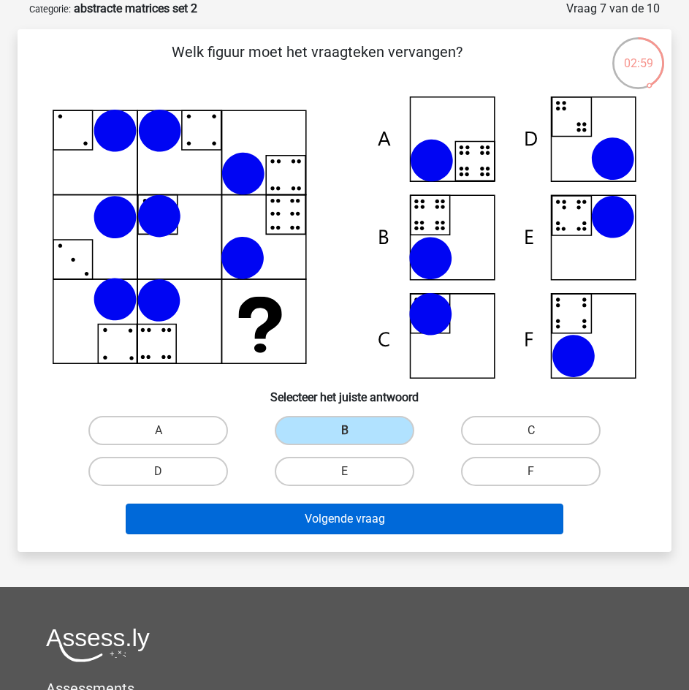
click at [410, 511] on button "Volgende vraag" at bounding box center [345, 518] width 438 height 31
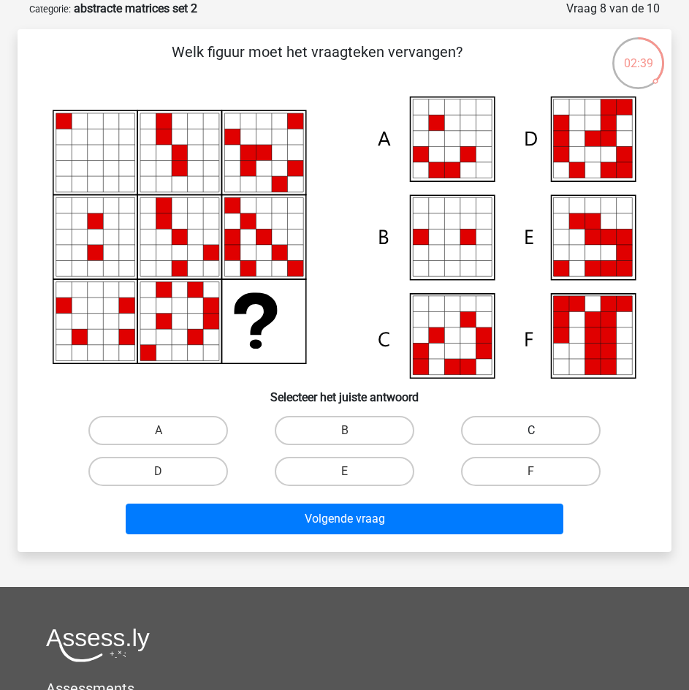
click at [471, 430] on label "C" at bounding box center [531, 430] width 140 height 29
click at [531, 430] on input "C" at bounding box center [535, 434] width 9 height 9
radio input "true"
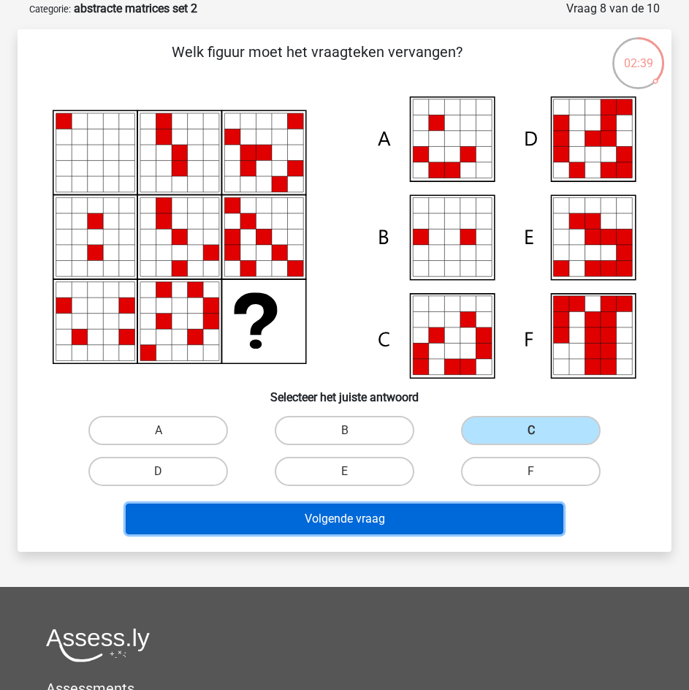
click at [423, 512] on button "Volgende vraag" at bounding box center [345, 518] width 438 height 31
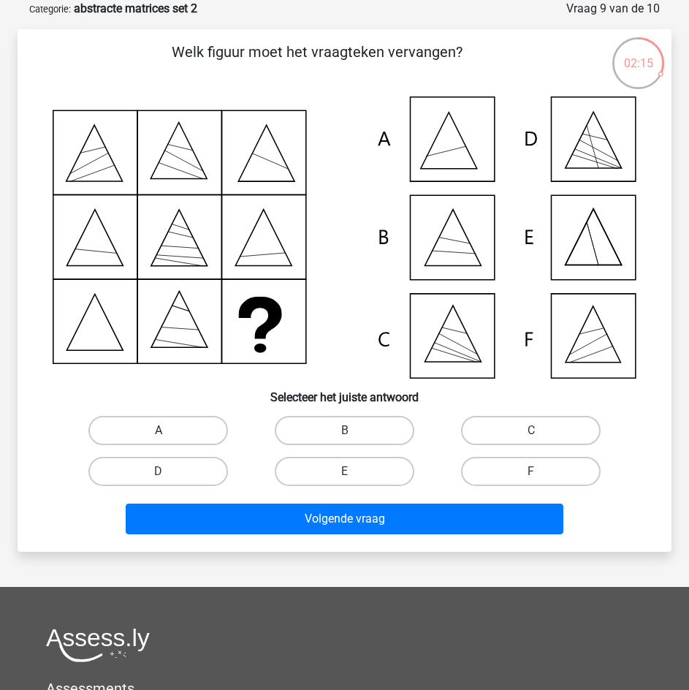
click at [184, 435] on label "A" at bounding box center [158, 430] width 140 height 29
click at [168, 435] on input "A" at bounding box center [163, 434] width 9 height 9
radio input "true"
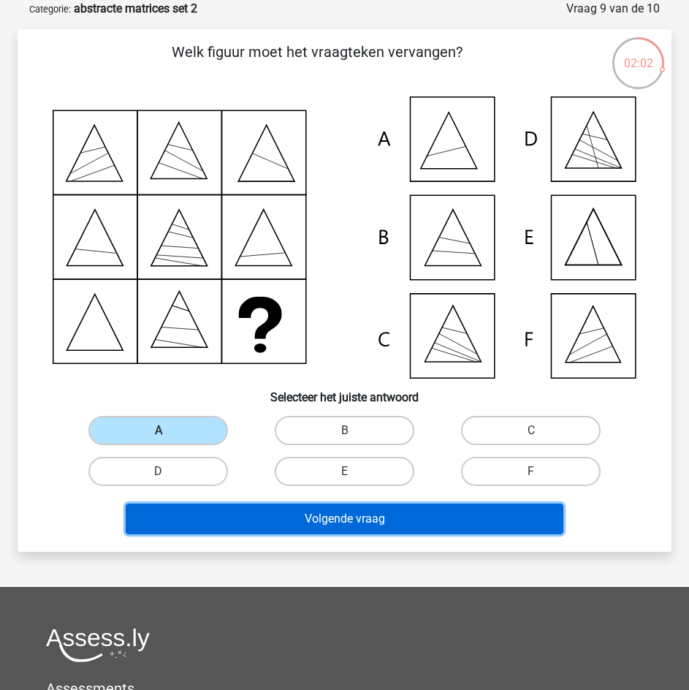
click at [292, 511] on button "Volgende vraag" at bounding box center [345, 518] width 438 height 31
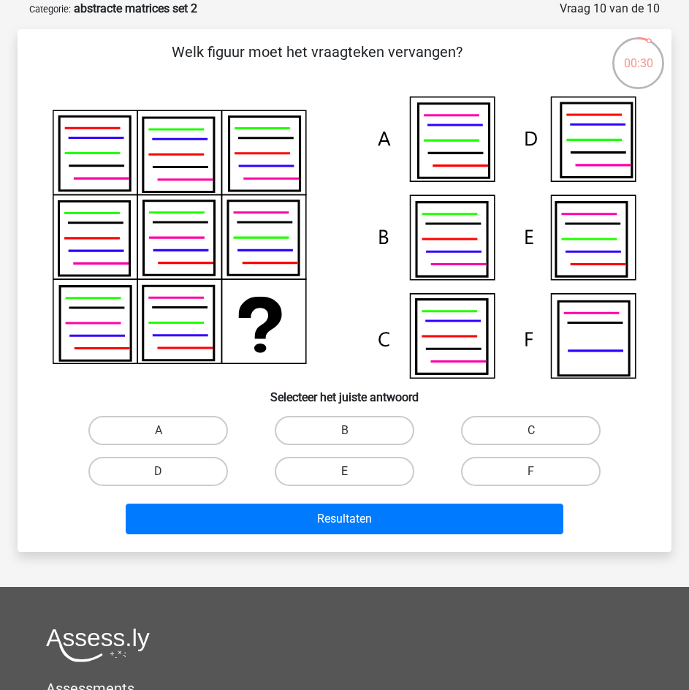
click at [362, 474] on label "E" at bounding box center [345, 471] width 140 height 29
click at [354, 474] on input "E" at bounding box center [349, 475] width 9 height 9
radio input "true"
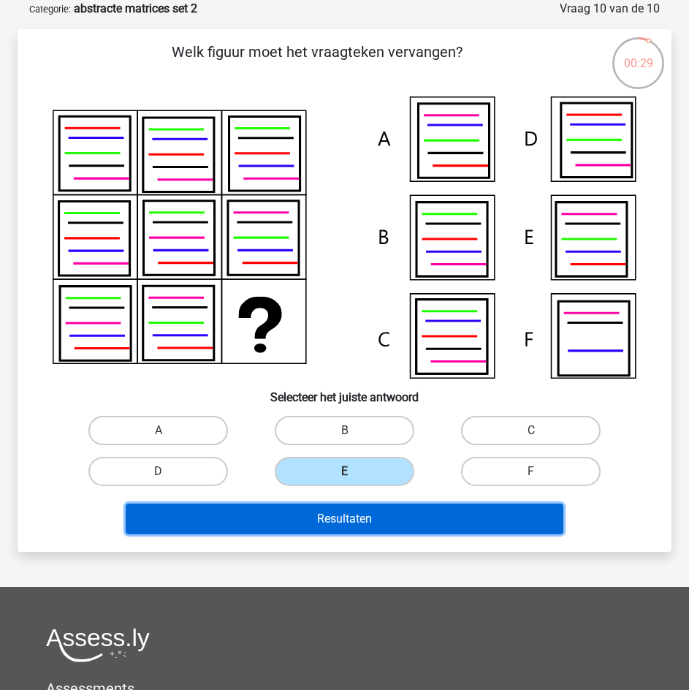
click at [390, 520] on button "Resultaten" at bounding box center [345, 518] width 438 height 31
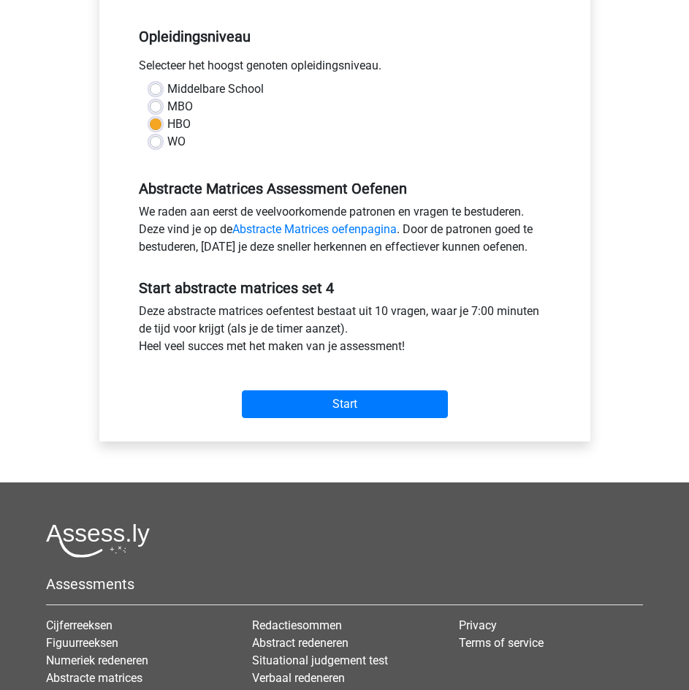
scroll to position [292, 0]
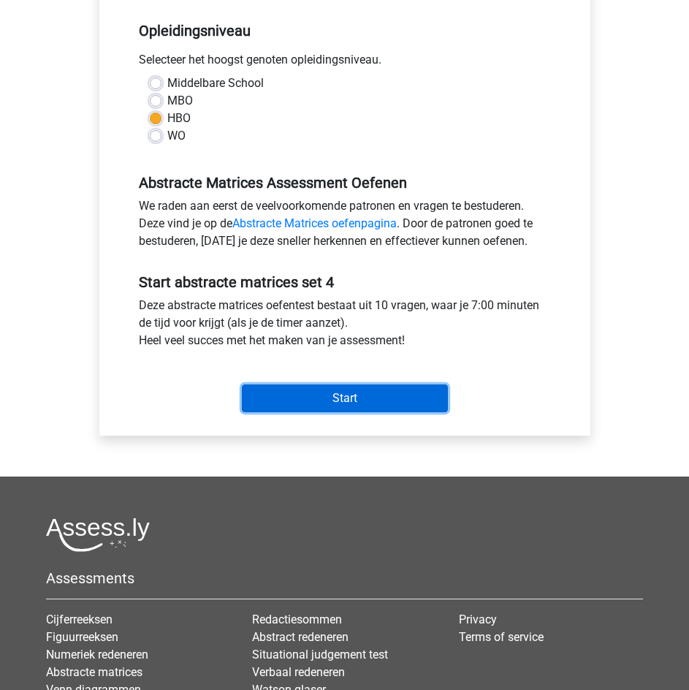
click at [405, 401] on input "Start" at bounding box center [345, 398] width 206 height 28
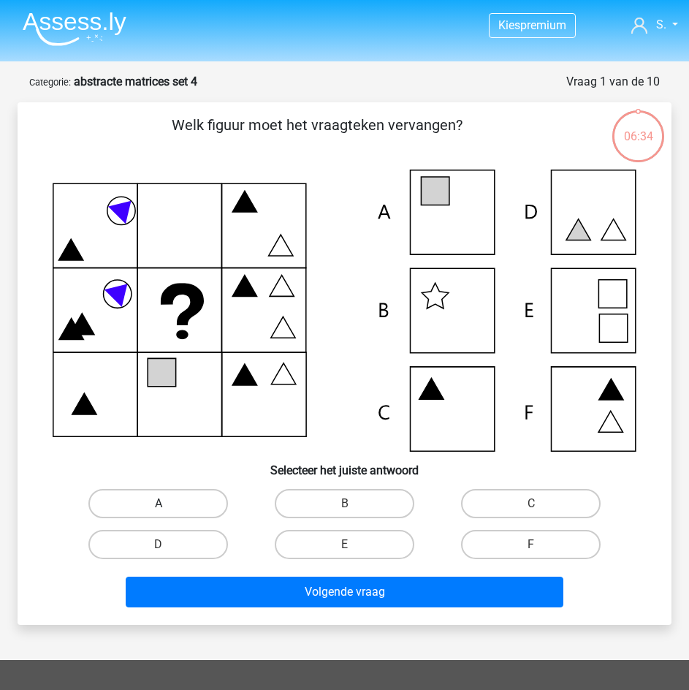
click at [196, 509] on label "A" at bounding box center [158, 503] width 140 height 29
click at [168, 509] on input "A" at bounding box center [163, 507] width 9 height 9
radio input "true"
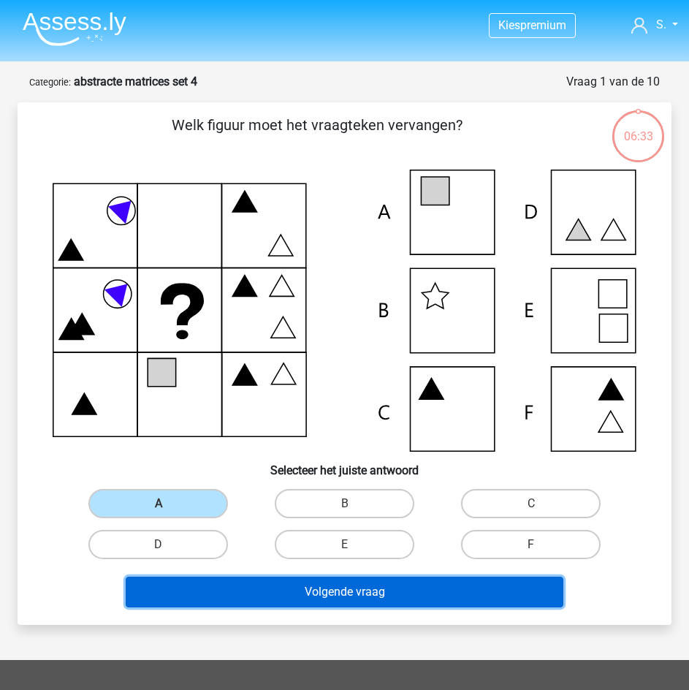
click at [247, 587] on button "Volgende vraag" at bounding box center [345, 591] width 438 height 31
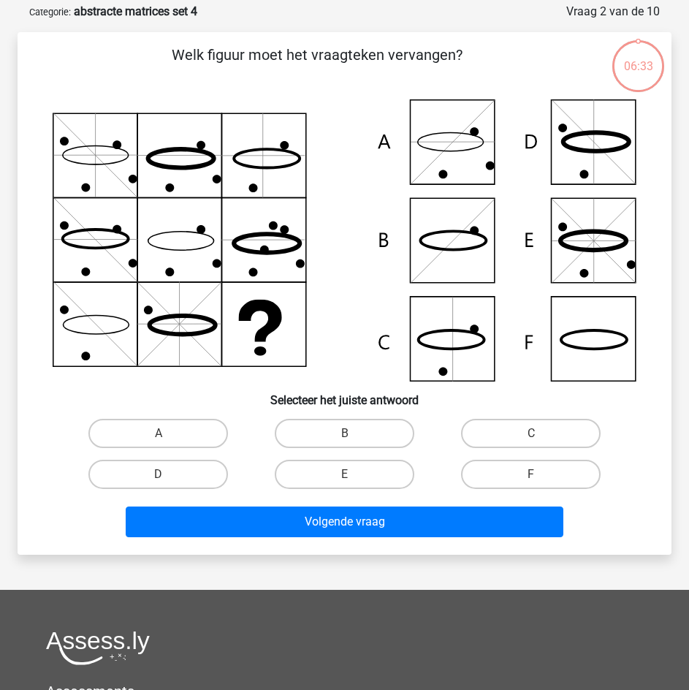
scroll to position [73, 0]
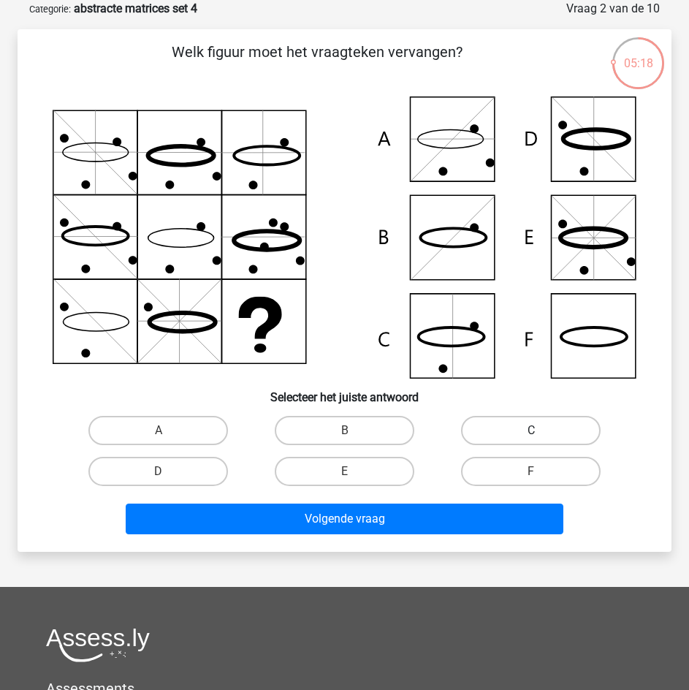
click at [512, 425] on label "C" at bounding box center [531, 430] width 140 height 29
click at [531, 430] on input "C" at bounding box center [535, 434] width 9 height 9
radio input "true"
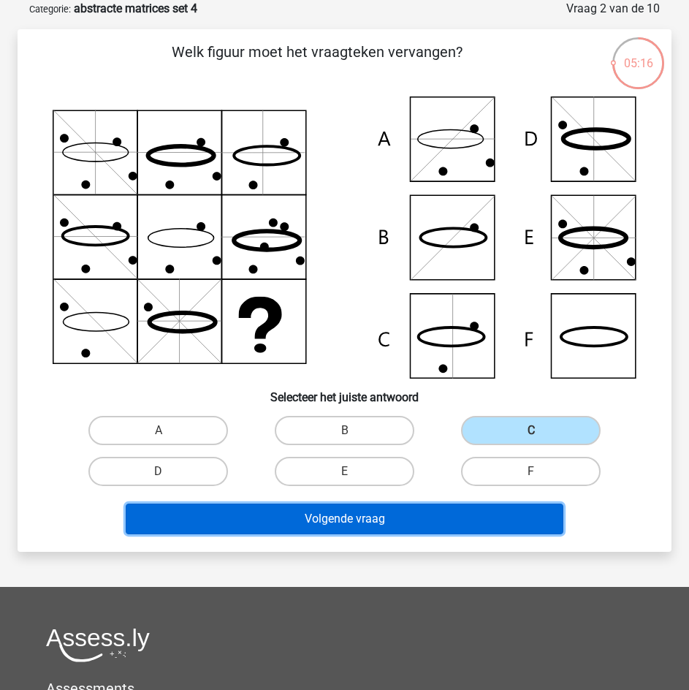
click at [448, 526] on button "Volgende vraag" at bounding box center [345, 518] width 438 height 31
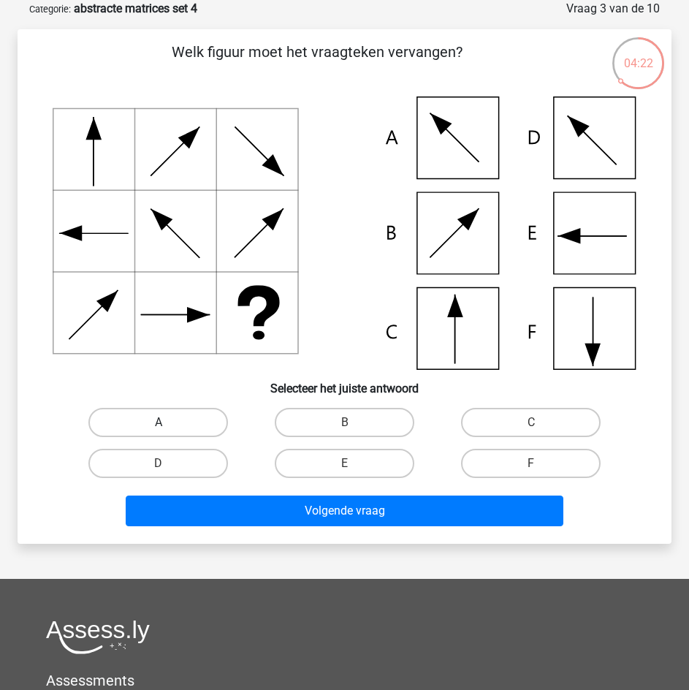
click at [208, 422] on label "A" at bounding box center [158, 422] width 140 height 29
click at [168, 422] on input "A" at bounding box center [163, 426] width 9 height 9
radio input "true"
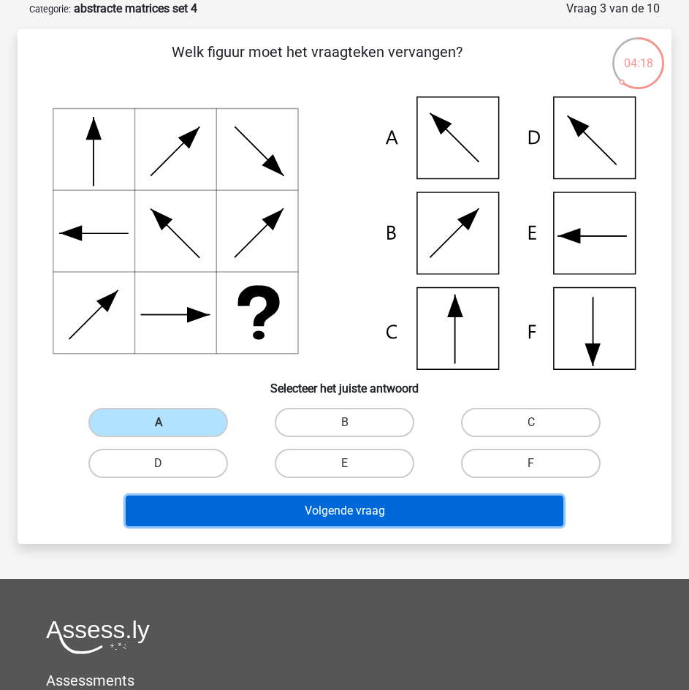
click at [375, 516] on button "Volgende vraag" at bounding box center [345, 510] width 438 height 31
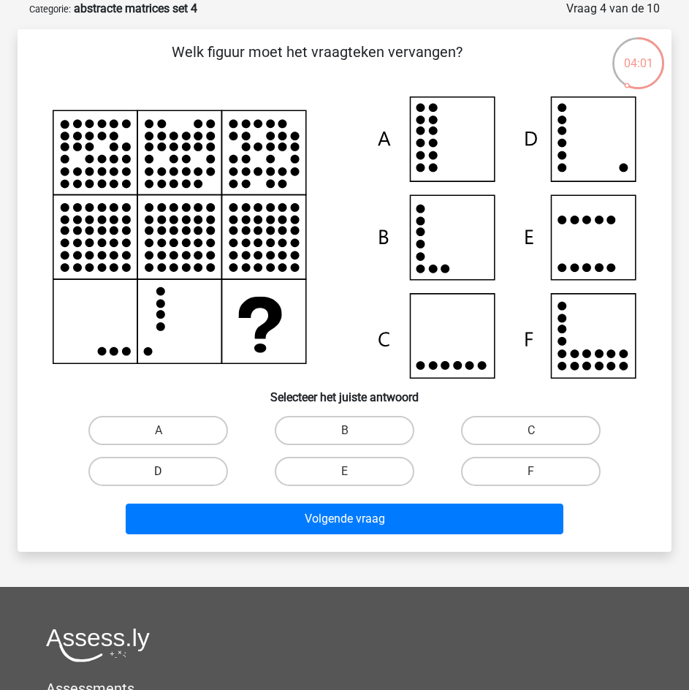
click at [196, 470] on label "D" at bounding box center [158, 471] width 140 height 29
click at [168, 471] on input "D" at bounding box center [163, 475] width 9 height 9
radio input "true"
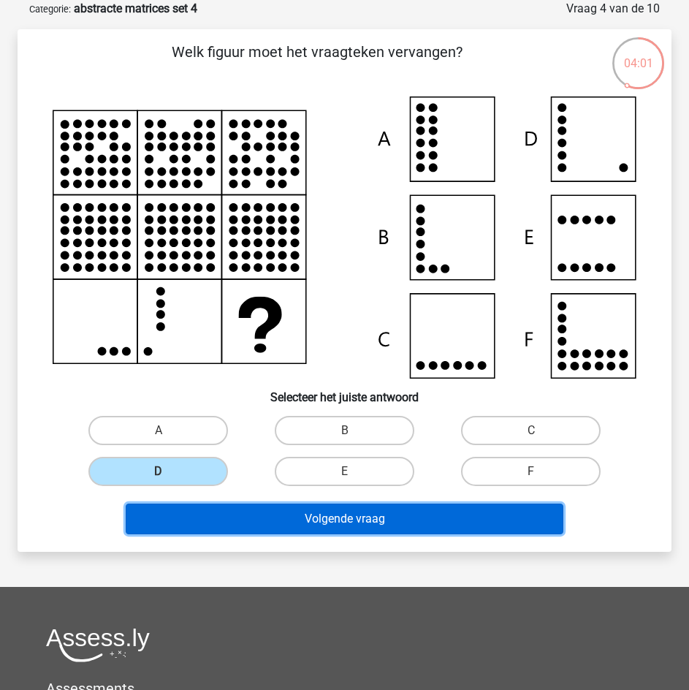
click at [240, 522] on button "Volgende vraag" at bounding box center [345, 518] width 438 height 31
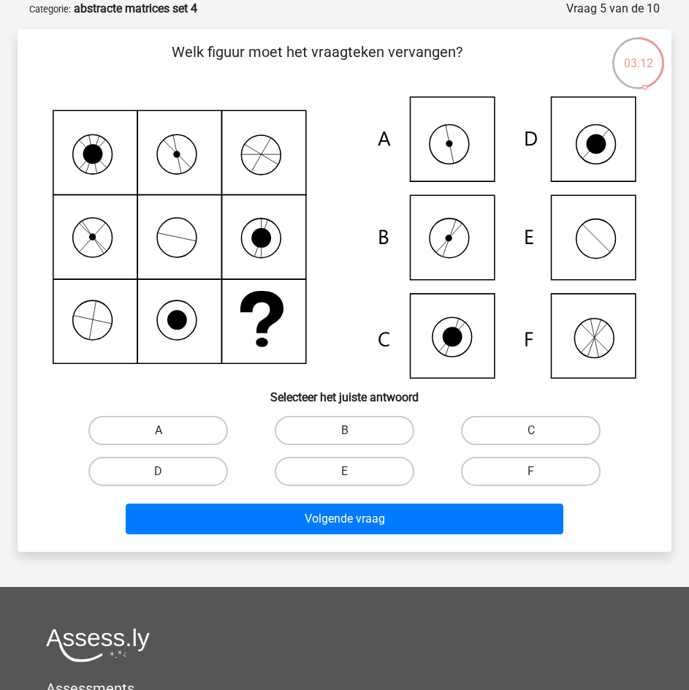
click at [205, 429] on label "A" at bounding box center [158, 430] width 140 height 29
click at [168, 430] on input "A" at bounding box center [163, 434] width 9 height 9
radio input "true"
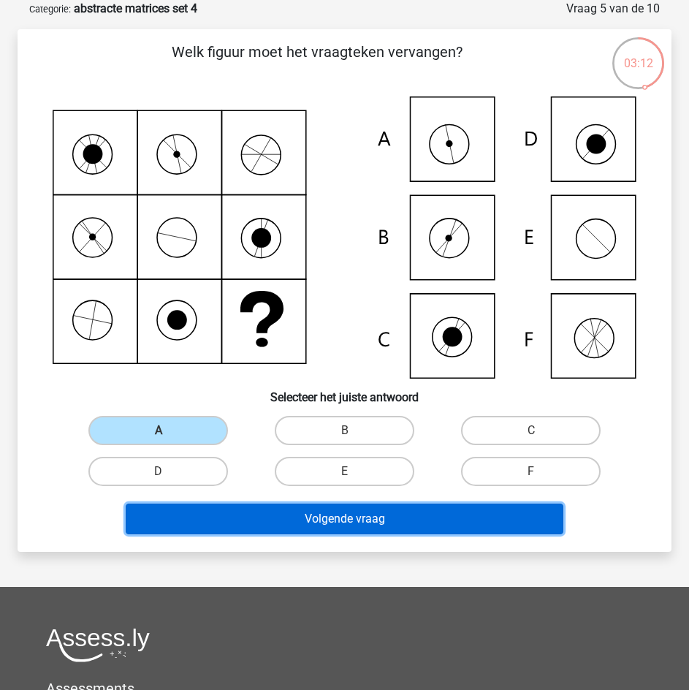
click at [267, 506] on button "Volgende vraag" at bounding box center [345, 518] width 438 height 31
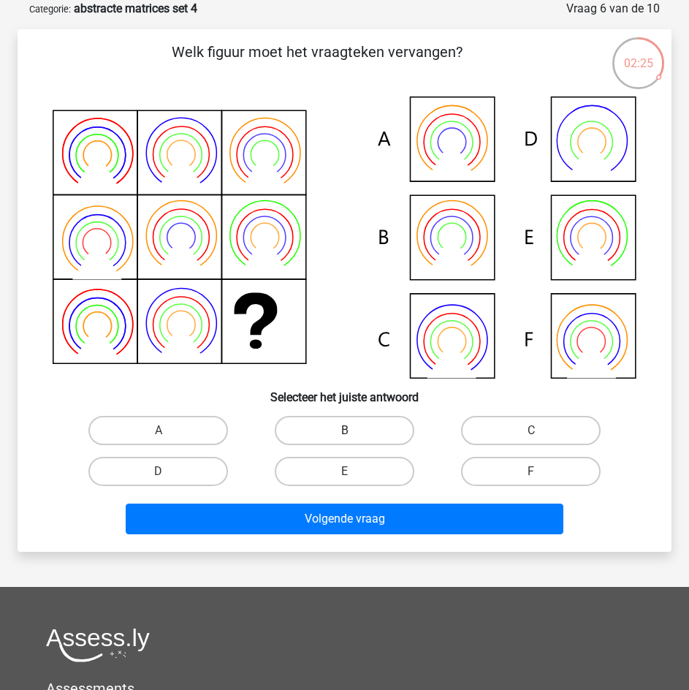
click at [309, 422] on label "B" at bounding box center [345, 430] width 140 height 29
click at [345, 430] on input "B" at bounding box center [349, 434] width 9 height 9
radio input "true"
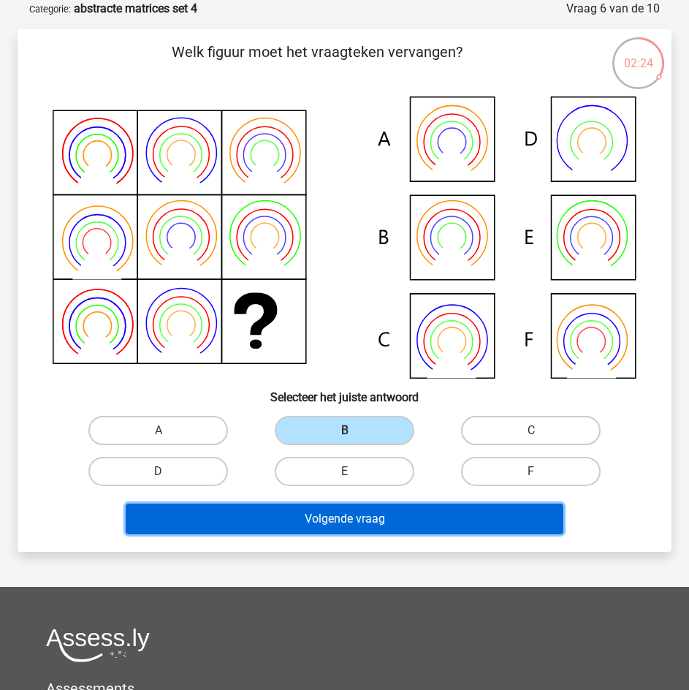
click at [370, 525] on button "Volgende vraag" at bounding box center [345, 518] width 438 height 31
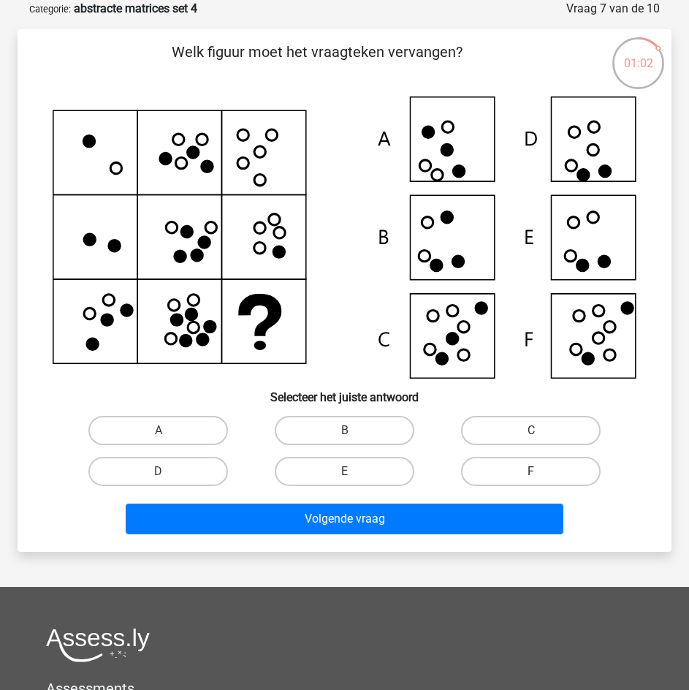
drag, startPoint x: 495, startPoint y: 470, endPoint x: 491, endPoint y: 482, distance: 13.2
click at [496, 470] on label "F" at bounding box center [531, 471] width 140 height 29
click at [531, 471] on input "F" at bounding box center [535, 475] width 9 height 9
radio input "true"
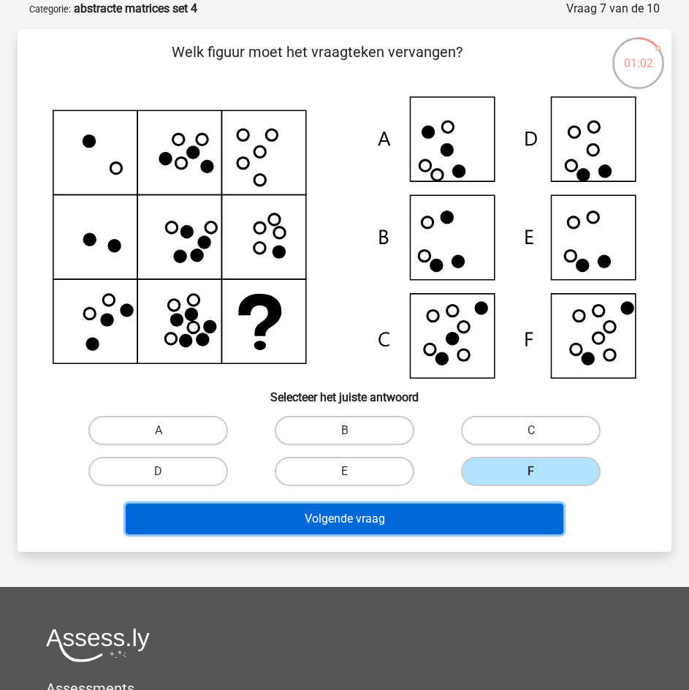
click at [465, 526] on button "Volgende vraag" at bounding box center [345, 518] width 438 height 31
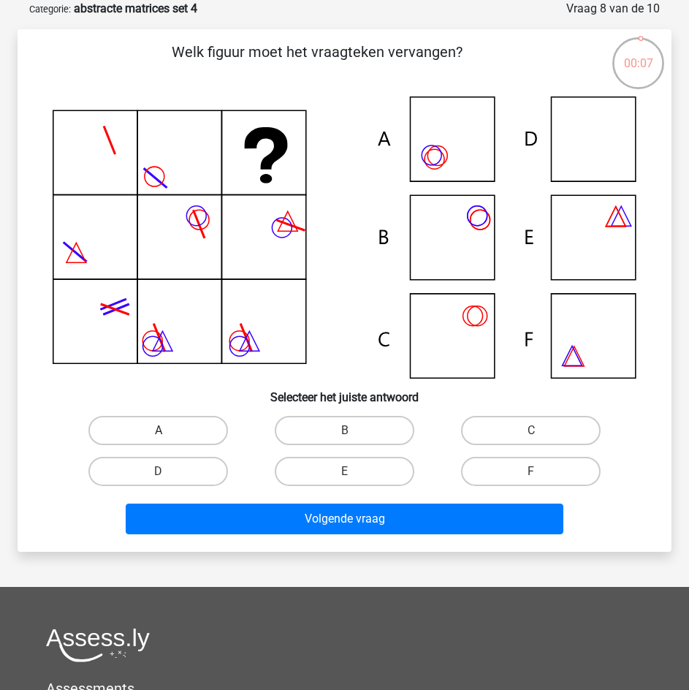
click at [212, 435] on label "A" at bounding box center [158, 430] width 140 height 29
click at [168, 435] on input "A" at bounding box center [163, 434] width 9 height 9
radio input "true"
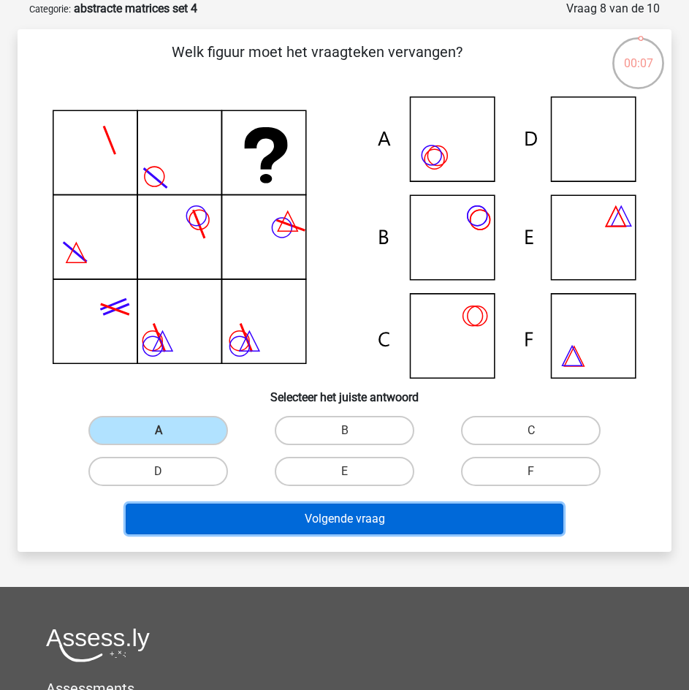
click at [246, 506] on button "Volgende vraag" at bounding box center [345, 518] width 438 height 31
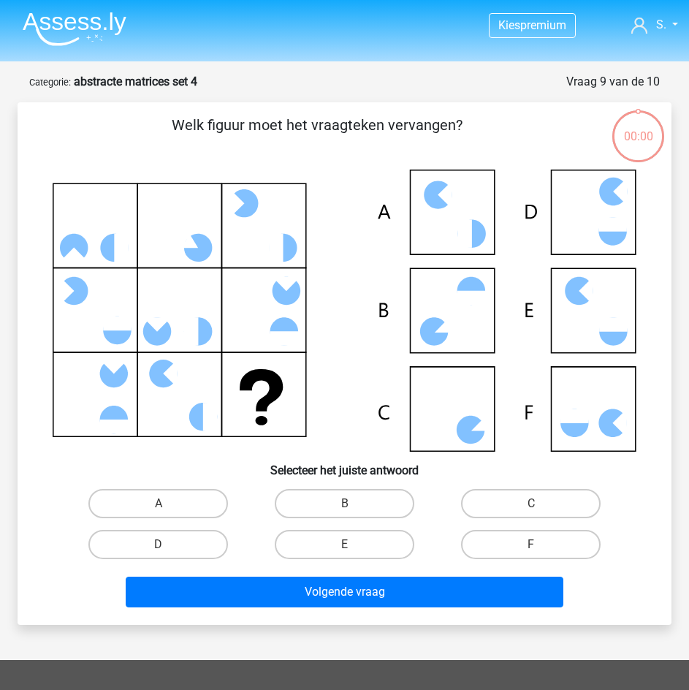
scroll to position [73, 0]
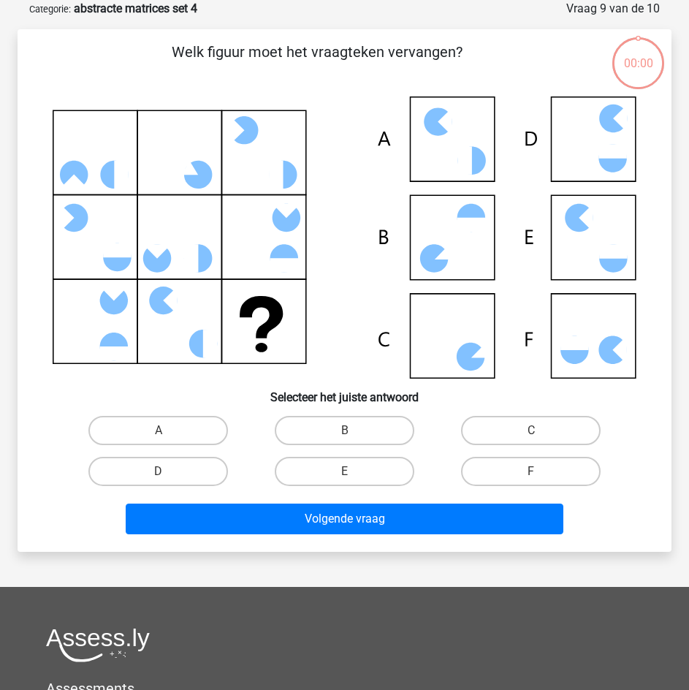
click at [326, 427] on label "B" at bounding box center [345, 430] width 140 height 29
click at [345, 430] on input "B" at bounding box center [349, 434] width 9 height 9
radio input "true"
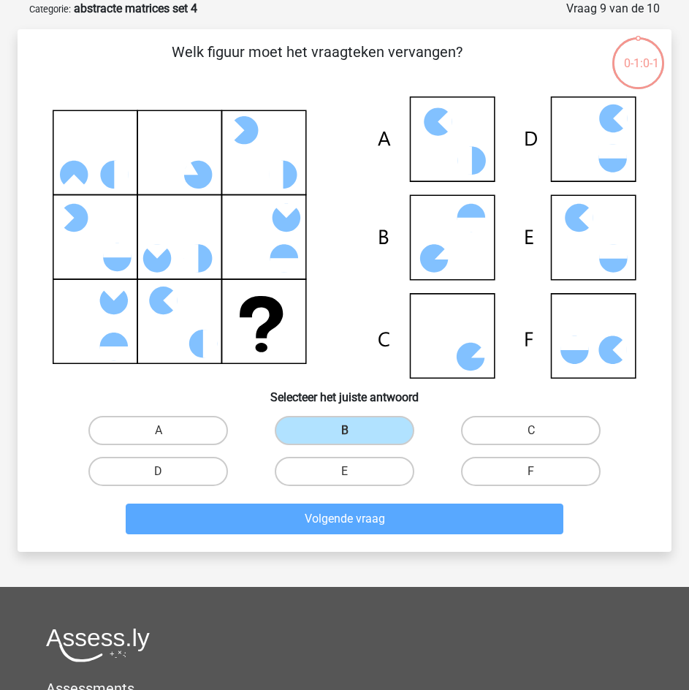
click at [319, 494] on div "Volgende vraag" at bounding box center [344, 516] width 607 height 48
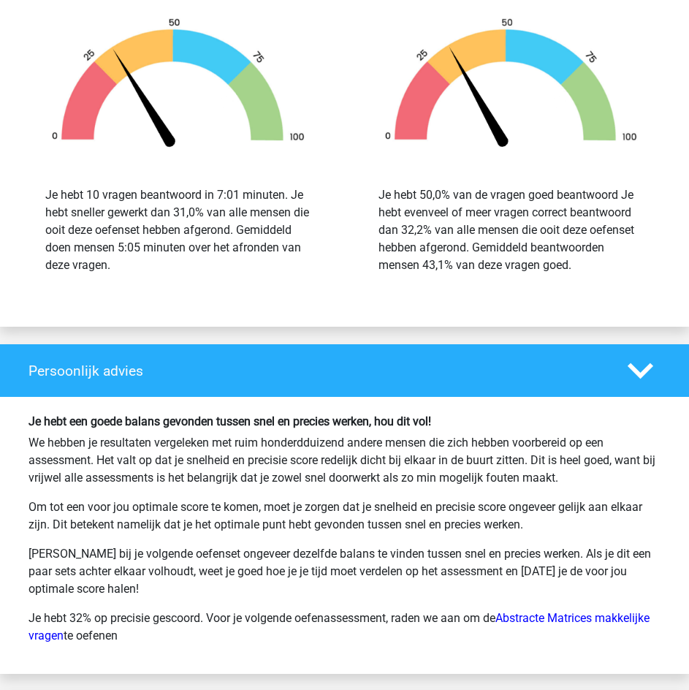
scroll to position [2046, 0]
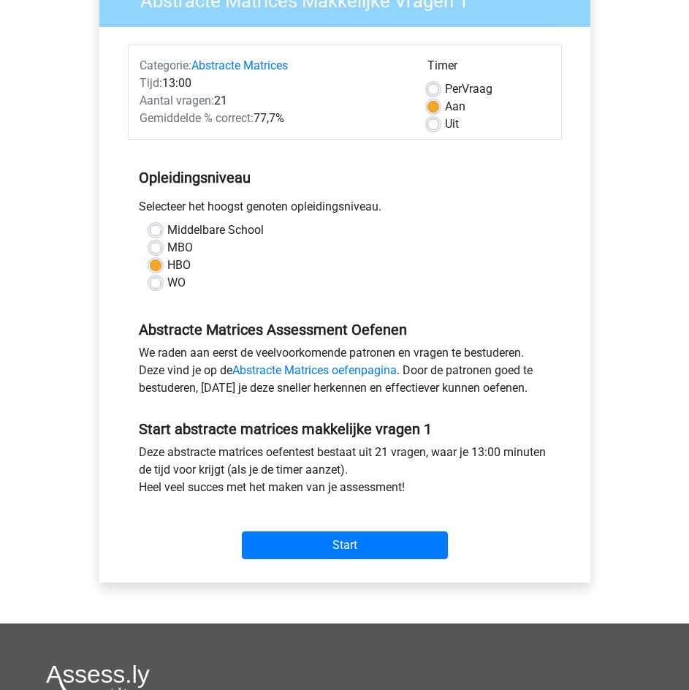
scroll to position [146, 0]
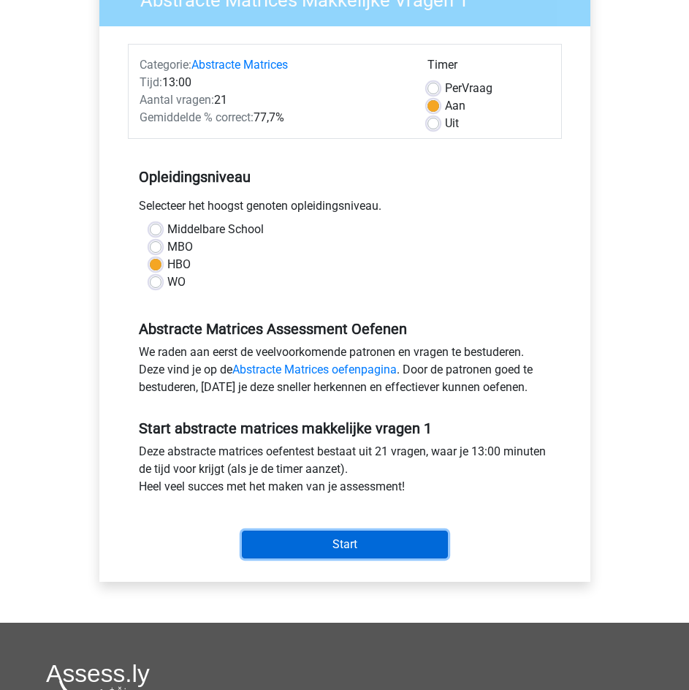
click at [371, 547] on input "Start" at bounding box center [345, 544] width 206 height 28
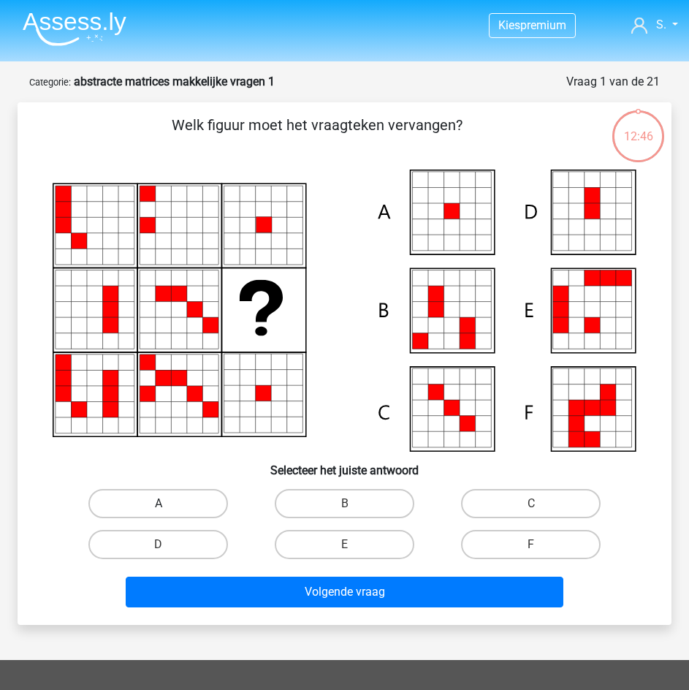
click at [188, 493] on label "A" at bounding box center [158, 503] width 140 height 29
click at [168, 503] on input "A" at bounding box center [163, 507] width 9 height 9
radio input "true"
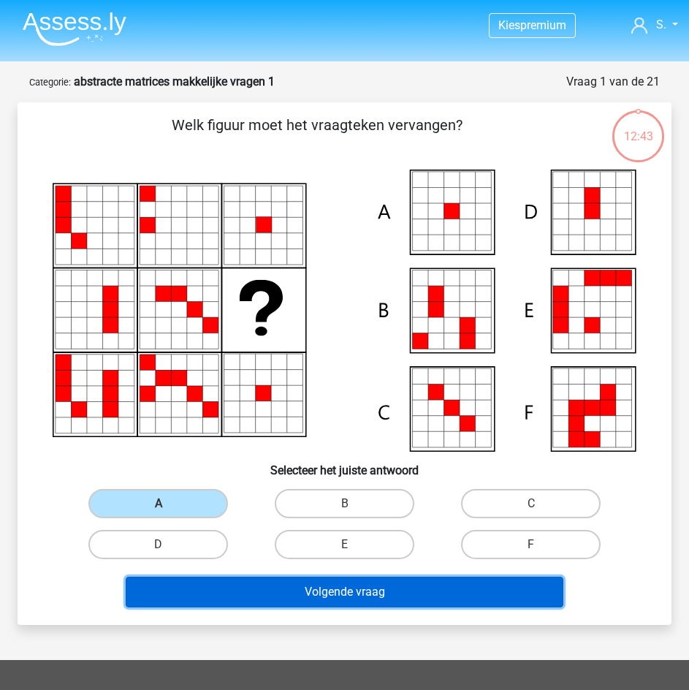
click at [269, 591] on button "Volgende vraag" at bounding box center [345, 591] width 438 height 31
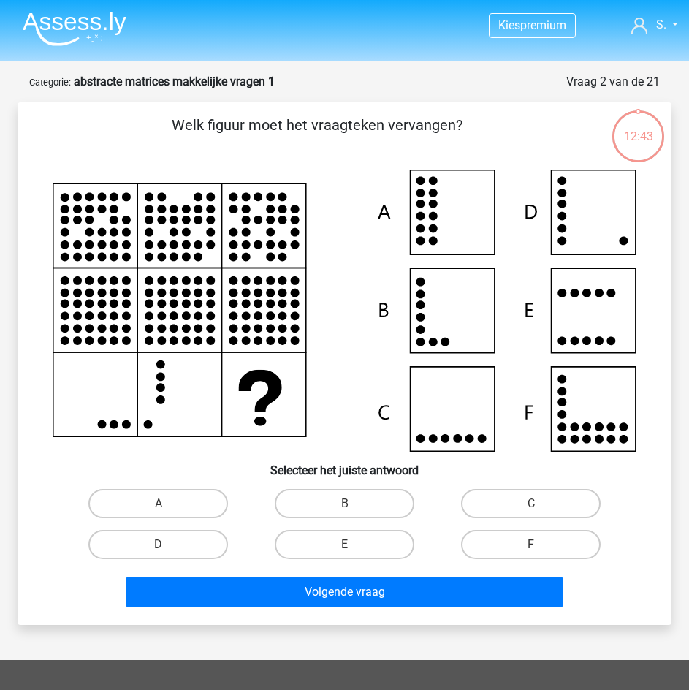
scroll to position [73, 0]
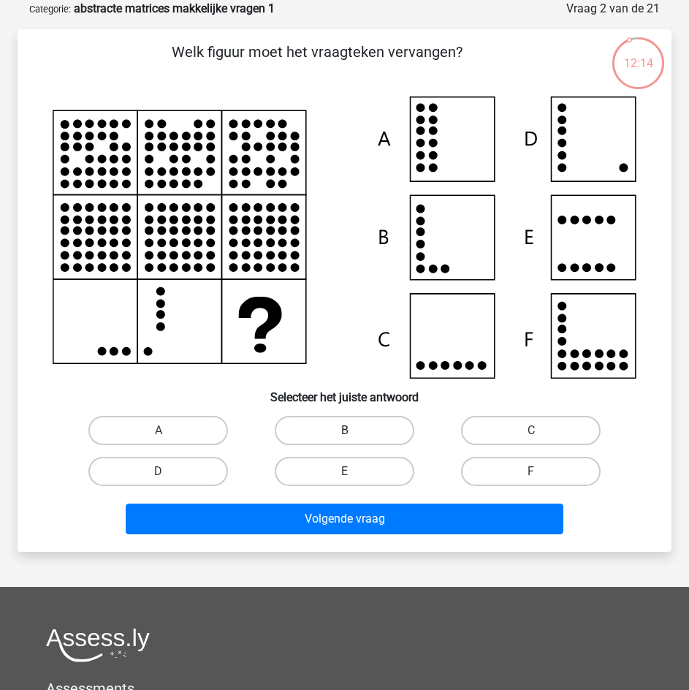
click at [305, 427] on label "B" at bounding box center [345, 430] width 140 height 29
click at [345, 430] on input "B" at bounding box center [349, 434] width 9 height 9
radio input "true"
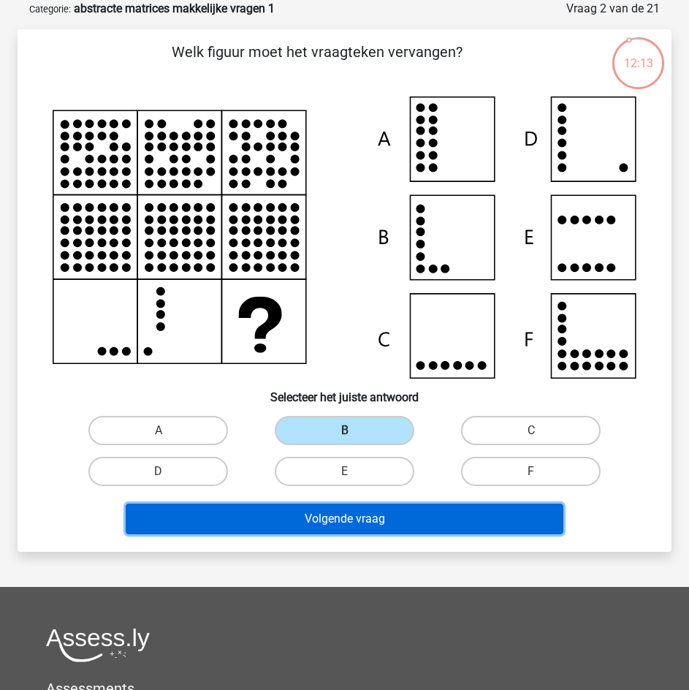
click at [302, 512] on button "Volgende vraag" at bounding box center [345, 518] width 438 height 31
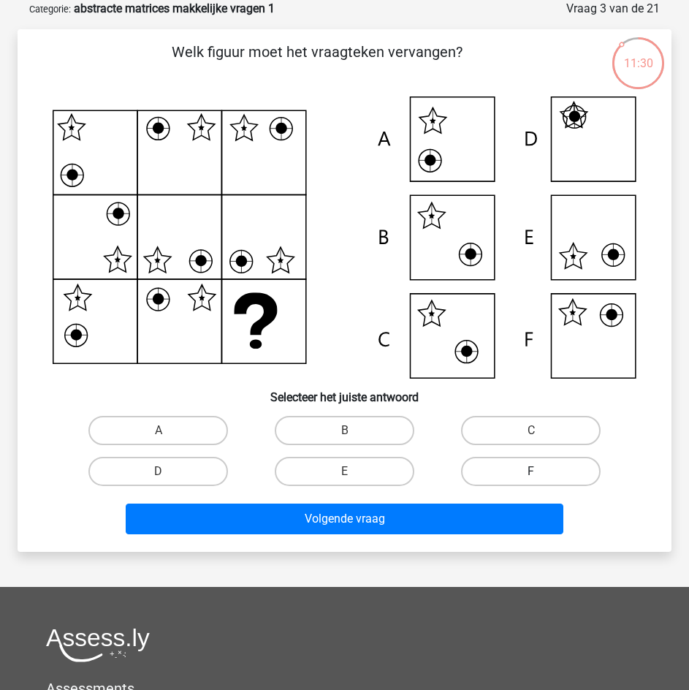
click at [474, 472] on label "F" at bounding box center [531, 471] width 140 height 29
click at [531, 472] on input "F" at bounding box center [535, 475] width 9 height 9
radio input "true"
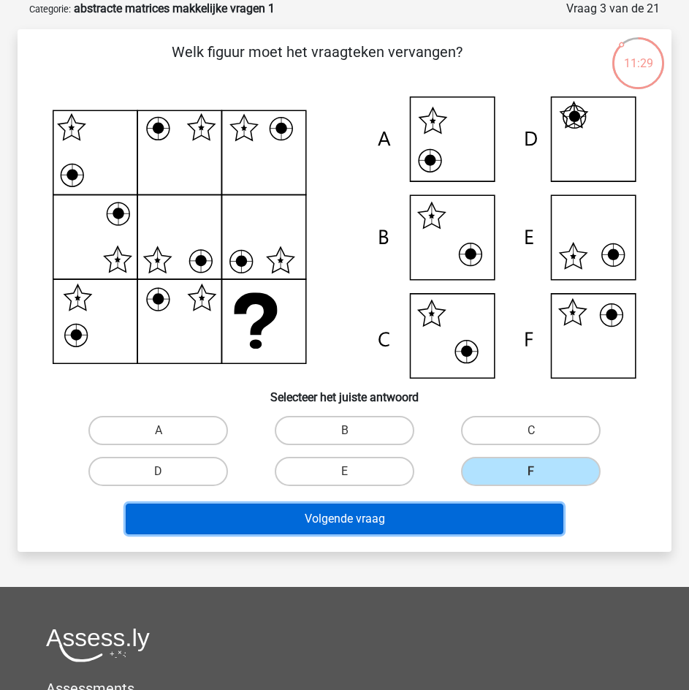
click at [454, 514] on button "Volgende vraag" at bounding box center [345, 518] width 438 height 31
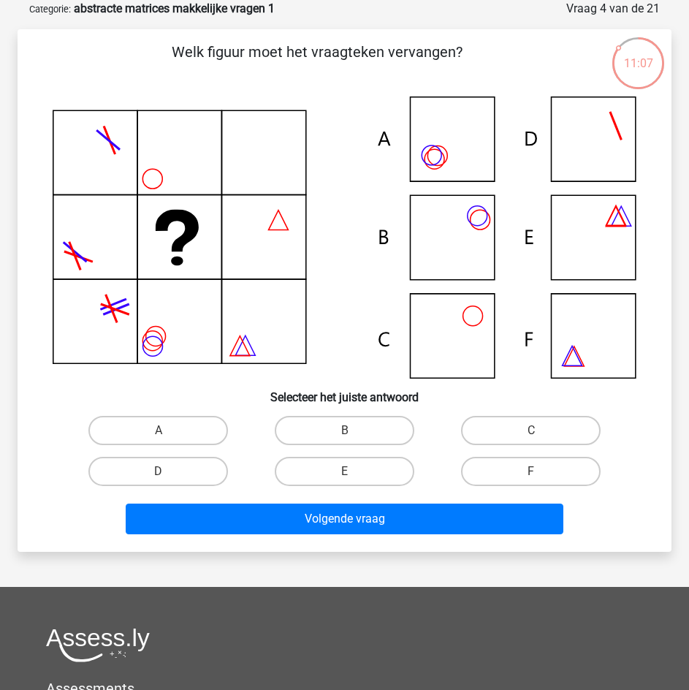
click at [351, 433] on input "B" at bounding box center [349, 434] width 9 height 9
radio input "true"
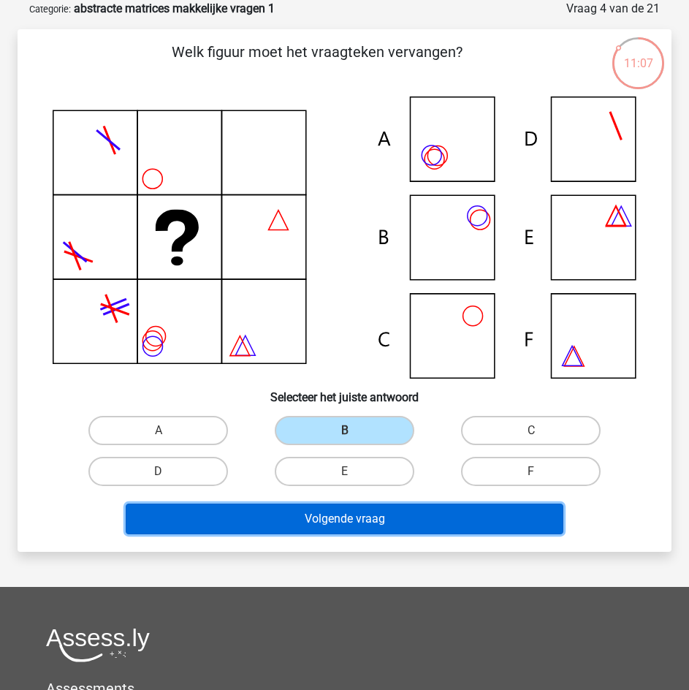
click at [353, 520] on button "Volgende vraag" at bounding box center [345, 518] width 438 height 31
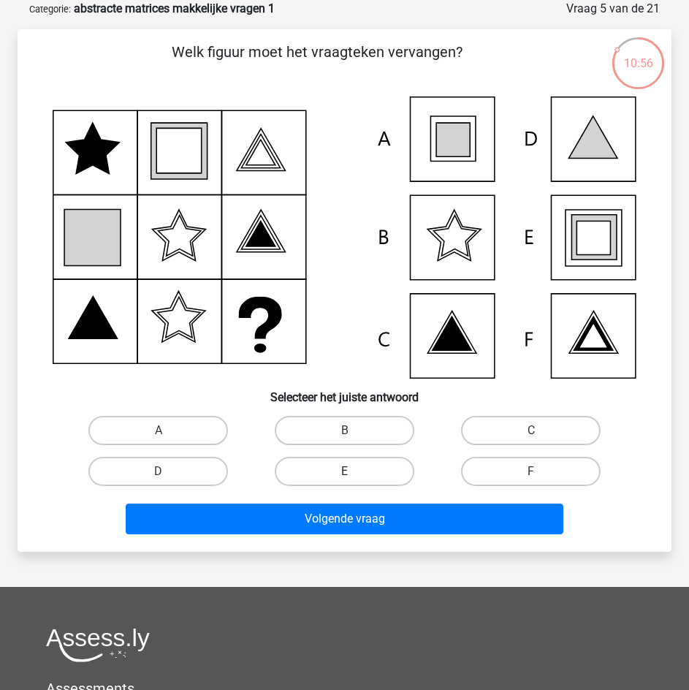
click at [355, 471] on label "E" at bounding box center [345, 471] width 140 height 29
click at [354, 471] on input "E" at bounding box center [349, 475] width 9 height 9
radio input "true"
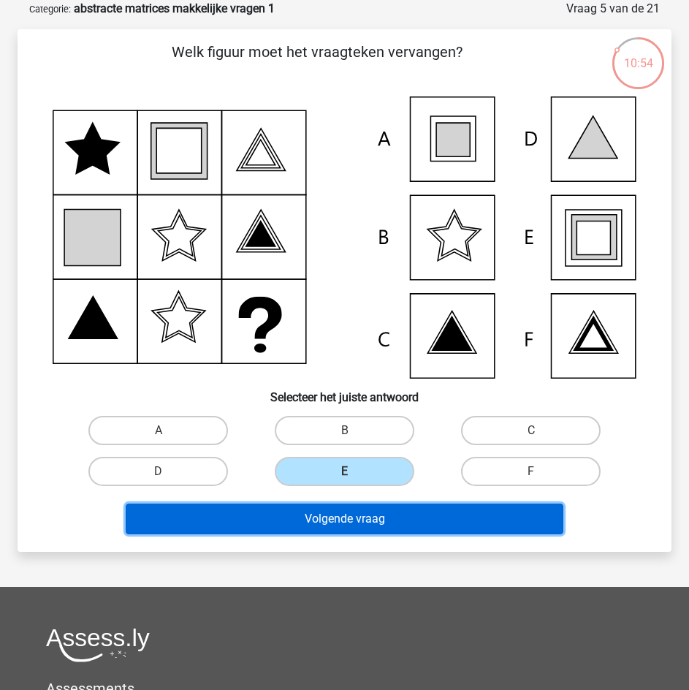
click at [354, 514] on button "Volgende vraag" at bounding box center [345, 518] width 438 height 31
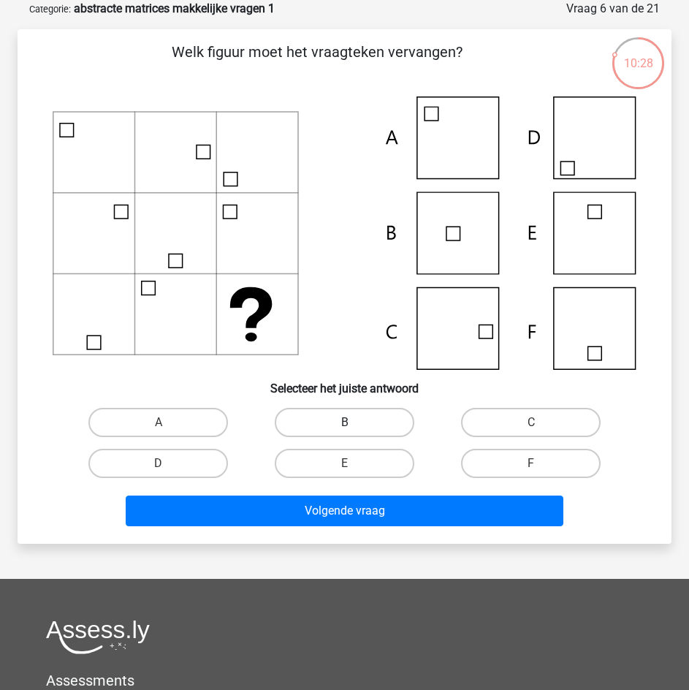
click at [346, 419] on label "B" at bounding box center [345, 422] width 140 height 29
click at [346, 422] on input "B" at bounding box center [349, 426] width 9 height 9
radio input "true"
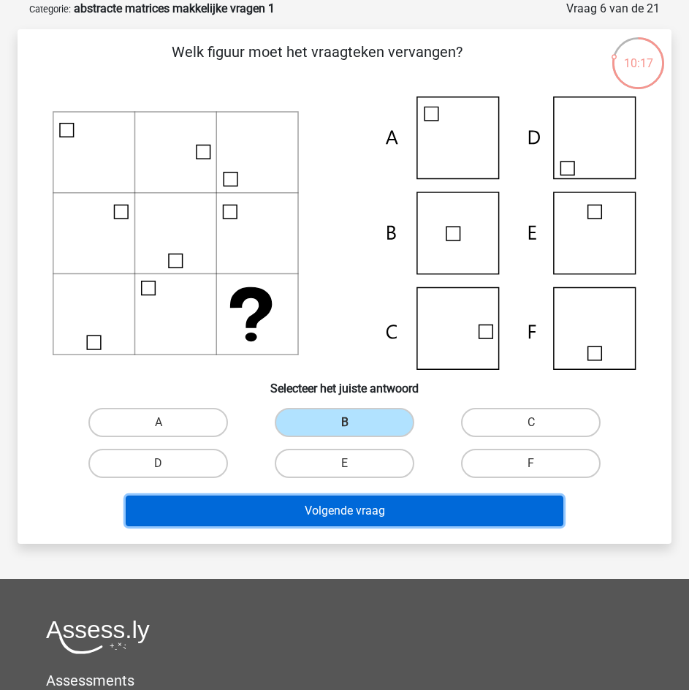
click at [338, 520] on button "Volgende vraag" at bounding box center [345, 510] width 438 height 31
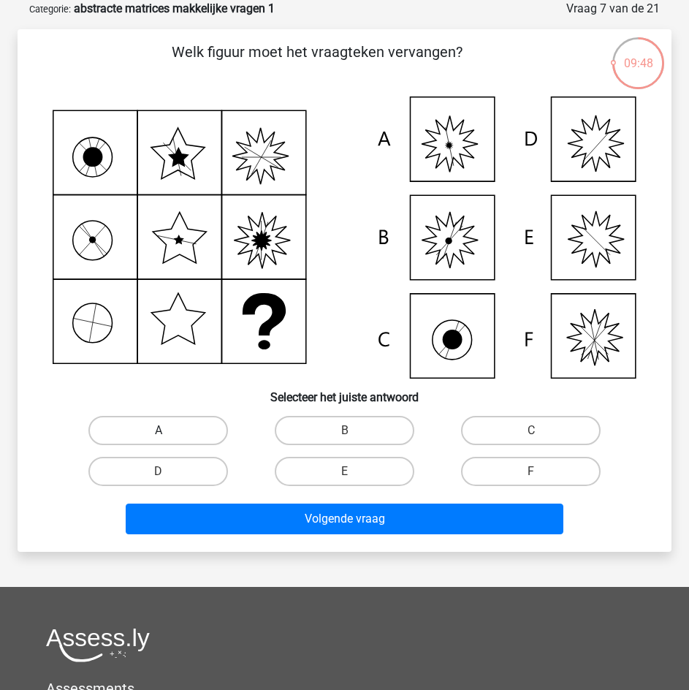
click at [209, 433] on label "A" at bounding box center [158, 430] width 140 height 29
click at [168, 433] on input "A" at bounding box center [163, 434] width 9 height 9
radio input "true"
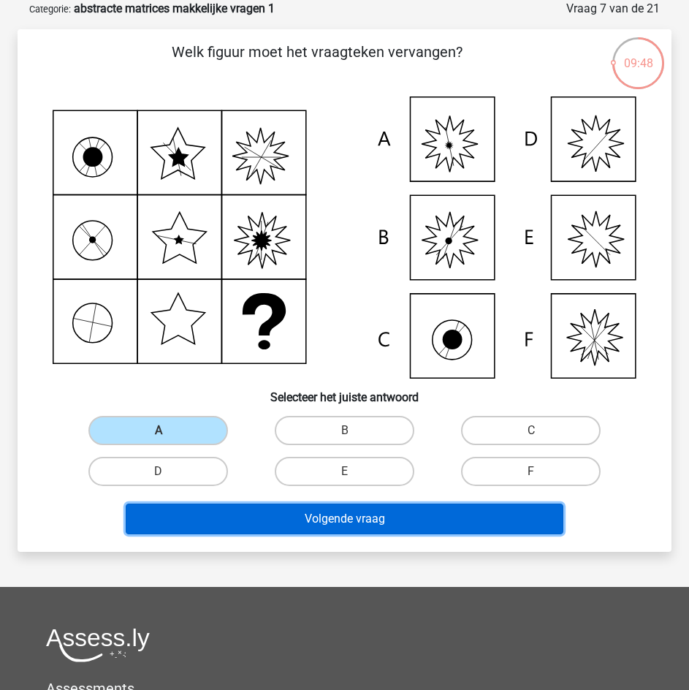
click at [224, 508] on button "Volgende vraag" at bounding box center [345, 518] width 438 height 31
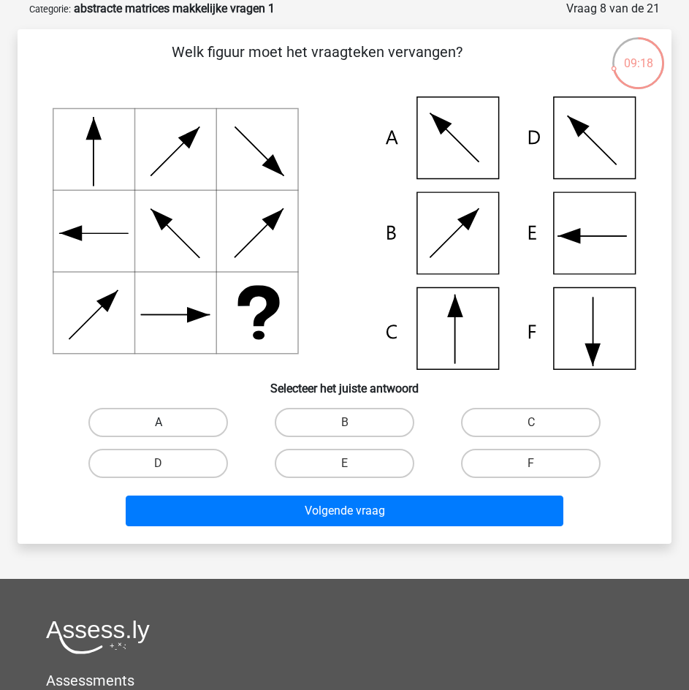
click at [189, 420] on label "A" at bounding box center [158, 422] width 140 height 29
click at [168, 422] on input "A" at bounding box center [163, 426] width 9 height 9
radio input "true"
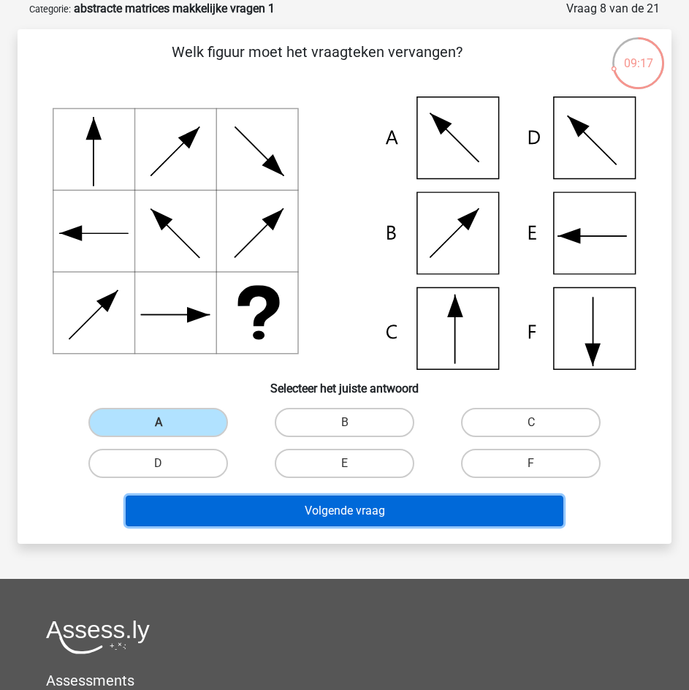
click at [235, 516] on button "Volgende vraag" at bounding box center [345, 510] width 438 height 31
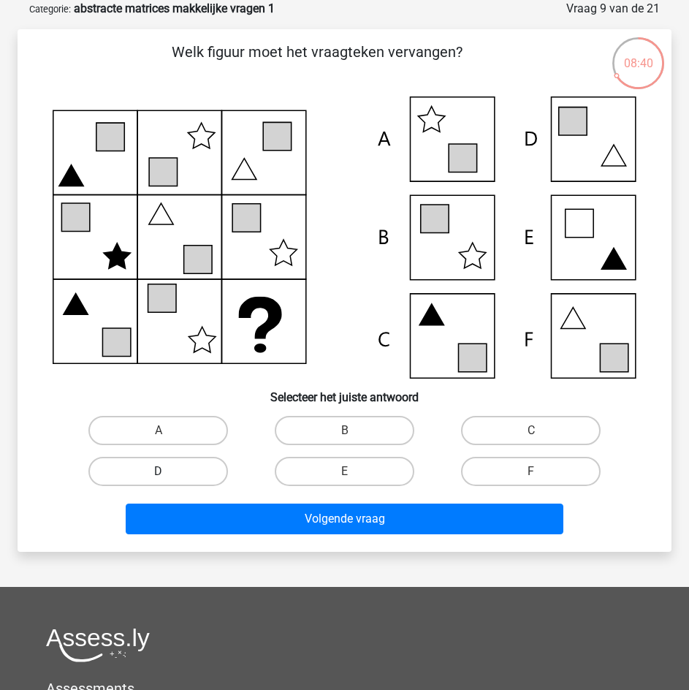
click at [197, 470] on label "D" at bounding box center [158, 471] width 140 height 29
click at [168, 471] on input "D" at bounding box center [163, 475] width 9 height 9
radio input "true"
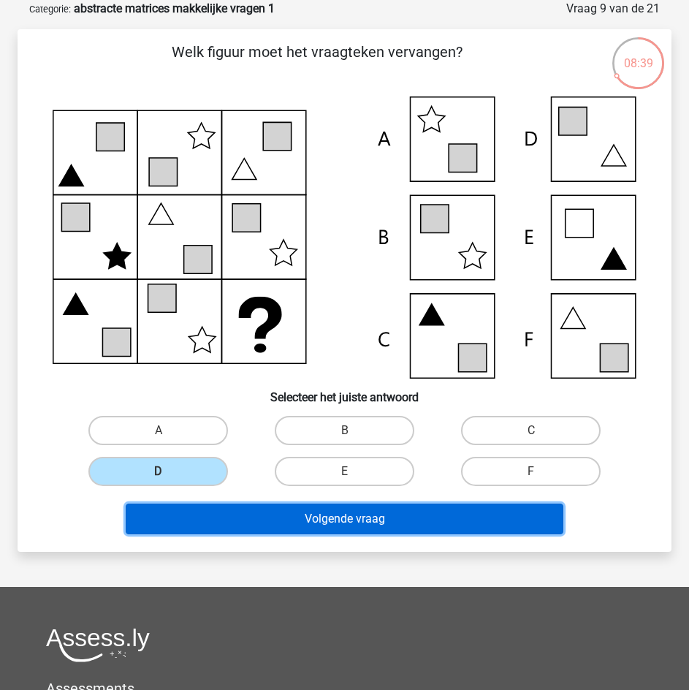
click at [224, 512] on button "Volgende vraag" at bounding box center [345, 518] width 438 height 31
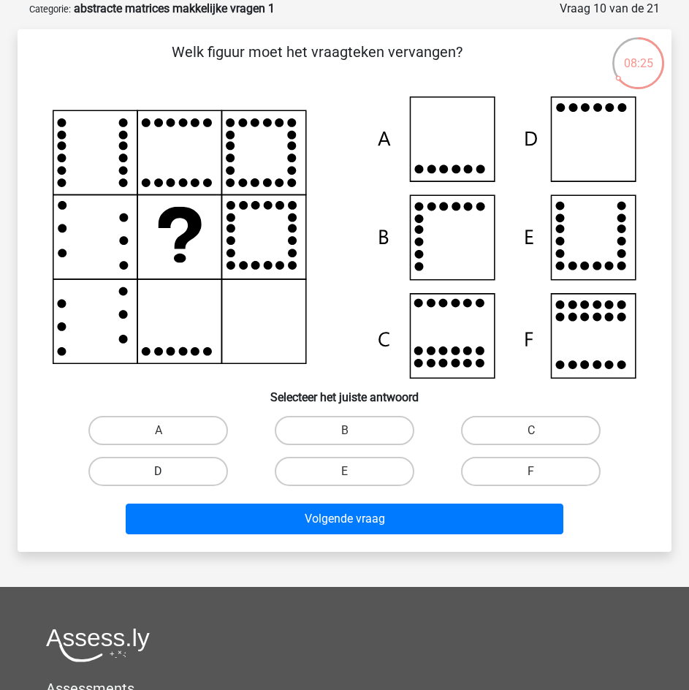
click at [209, 474] on label "D" at bounding box center [158, 471] width 140 height 29
click at [168, 474] on input "D" at bounding box center [163, 475] width 9 height 9
radio input "true"
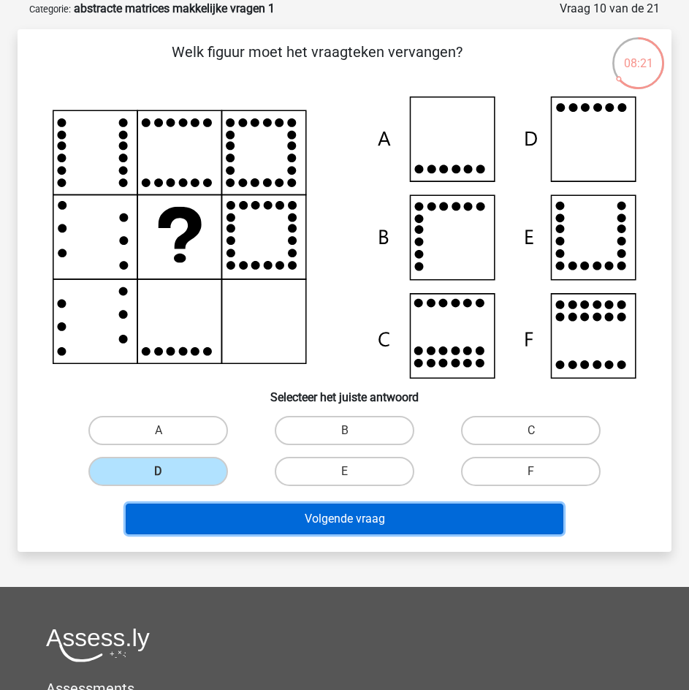
click at [285, 520] on button "Volgende vraag" at bounding box center [345, 518] width 438 height 31
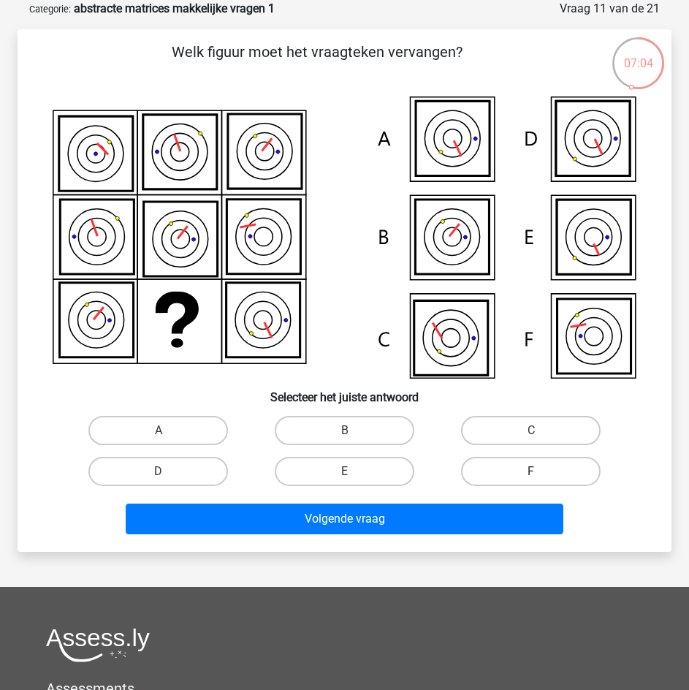
click at [481, 465] on label "F" at bounding box center [531, 471] width 140 height 29
click at [531, 471] on input "F" at bounding box center [535, 475] width 9 height 9
radio input "true"
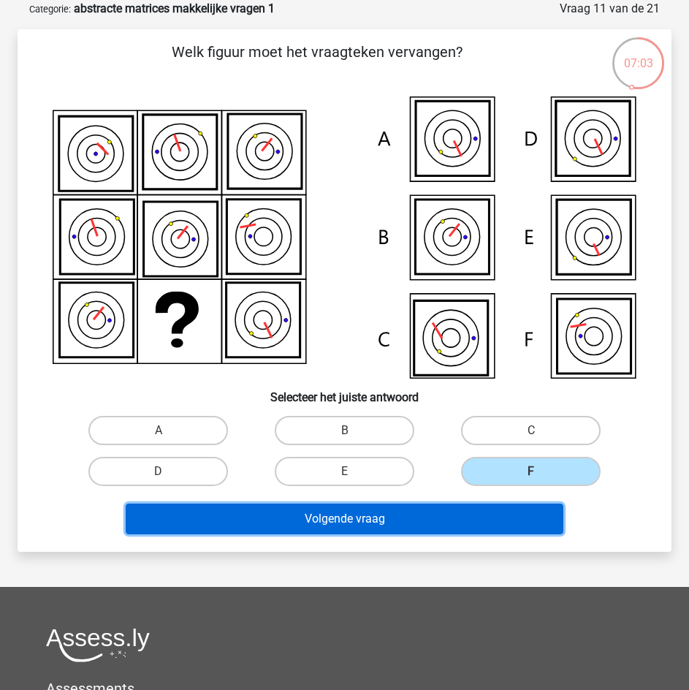
click at [463, 520] on button "Volgende vraag" at bounding box center [345, 518] width 438 height 31
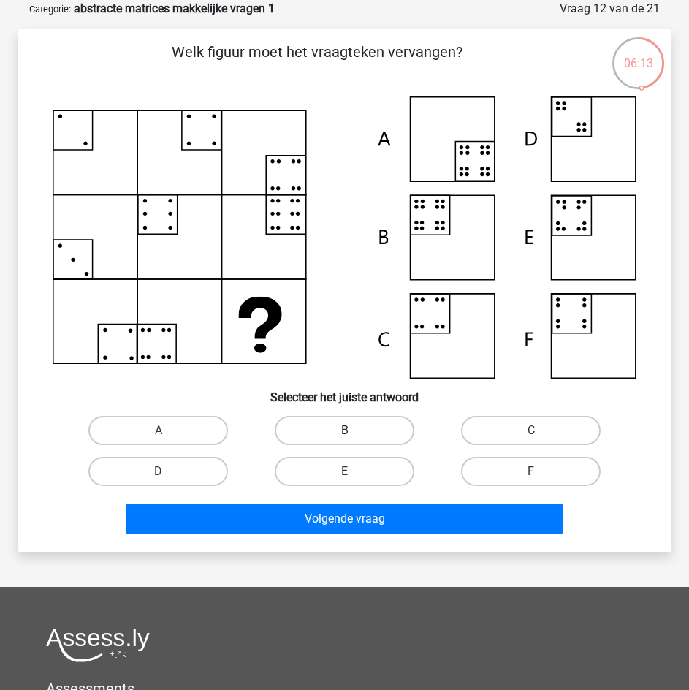
click at [383, 430] on label "B" at bounding box center [345, 430] width 140 height 29
click at [354, 430] on input "B" at bounding box center [349, 434] width 9 height 9
radio input "true"
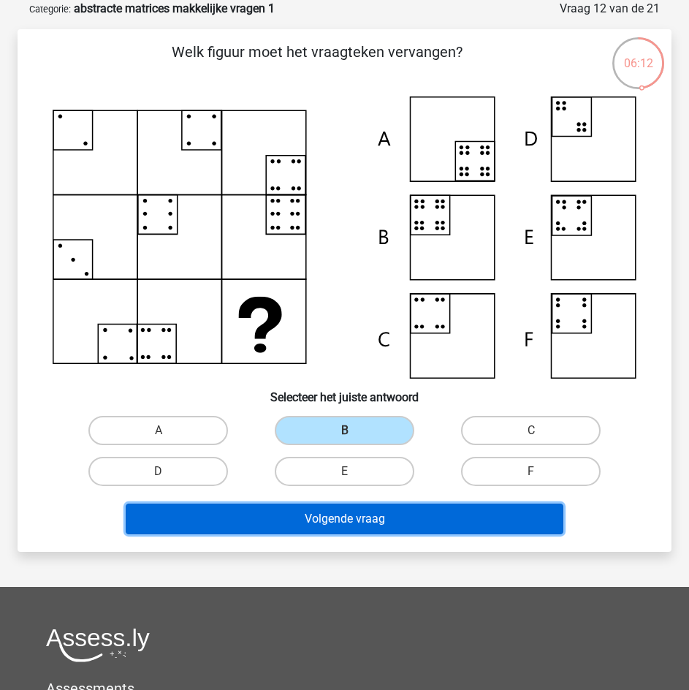
click at [408, 514] on button "Volgende vraag" at bounding box center [345, 518] width 438 height 31
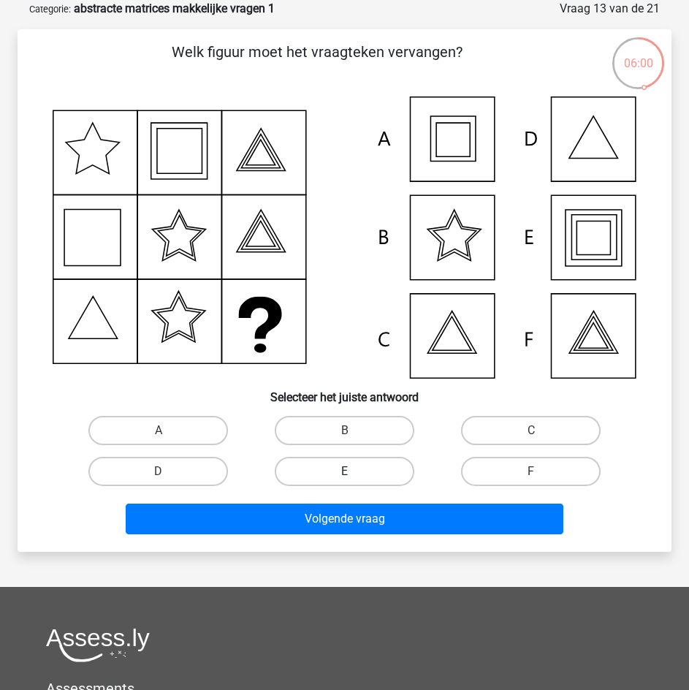
click at [374, 481] on label "E" at bounding box center [345, 471] width 140 height 29
click at [354, 481] on input "E" at bounding box center [349, 475] width 9 height 9
radio input "true"
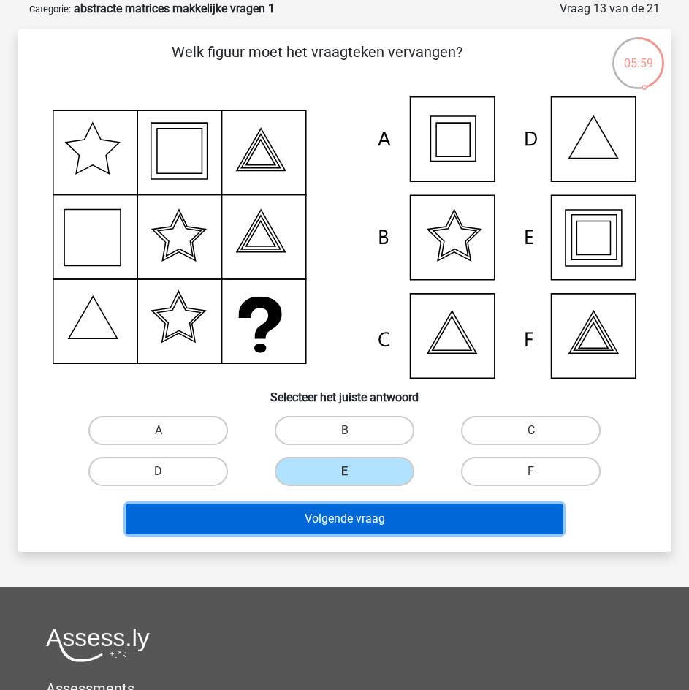
click at [383, 517] on button "Volgende vraag" at bounding box center [345, 518] width 438 height 31
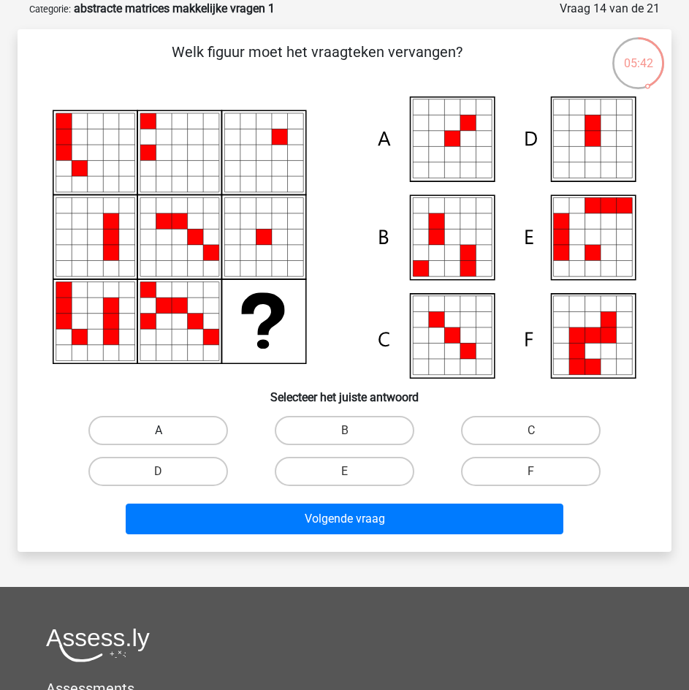
click at [197, 432] on label "A" at bounding box center [158, 430] width 140 height 29
click at [168, 432] on input "A" at bounding box center [163, 434] width 9 height 9
radio input "true"
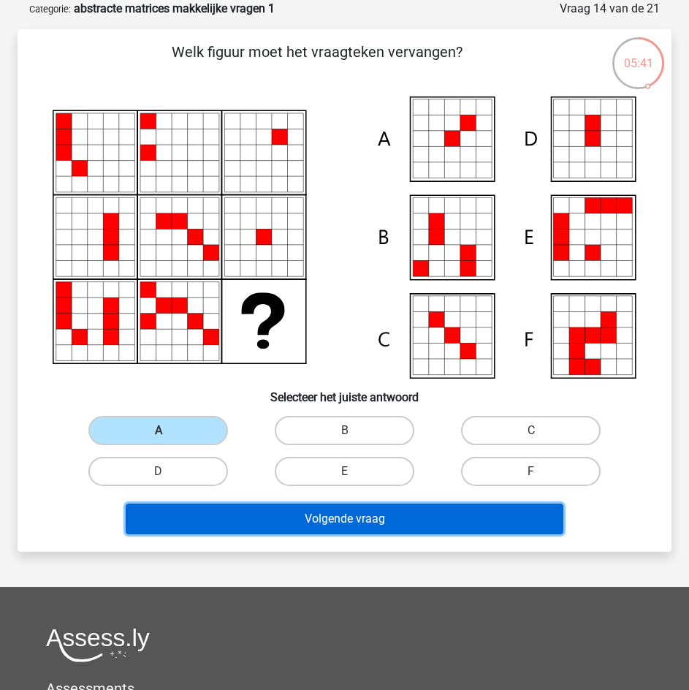
click at [244, 521] on button "Volgende vraag" at bounding box center [345, 518] width 438 height 31
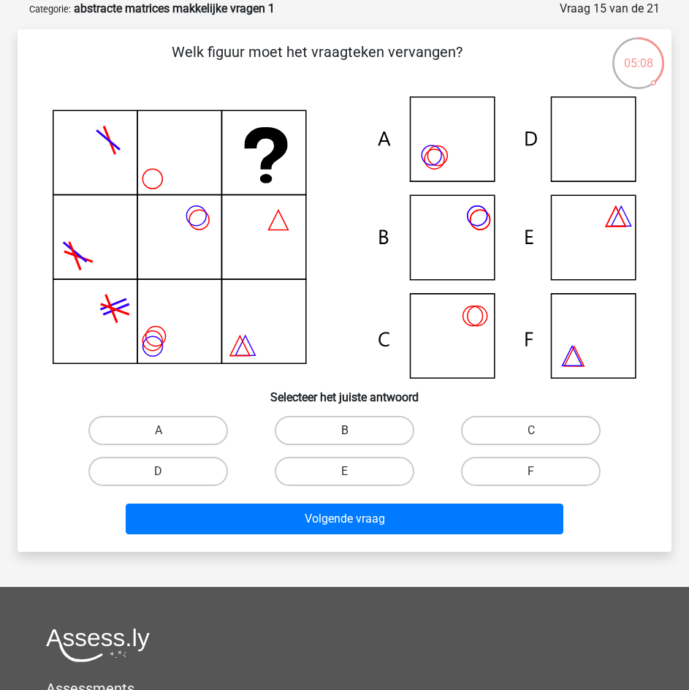
click at [303, 427] on label "B" at bounding box center [345, 430] width 140 height 29
click at [345, 430] on input "B" at bounding box center [349, 434] width 9 height 9
radio input "true"
click at [216, 465] on label "D" at bounding box center [158, 471] width 140 height 29
click at [168, 471] on input "D" at bounding box center [163, 475] width 9 height 9
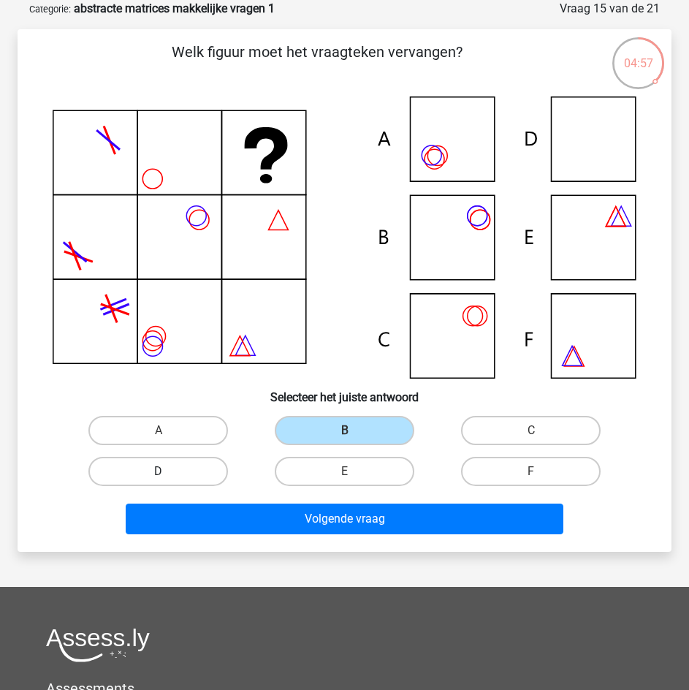
radio input "true"
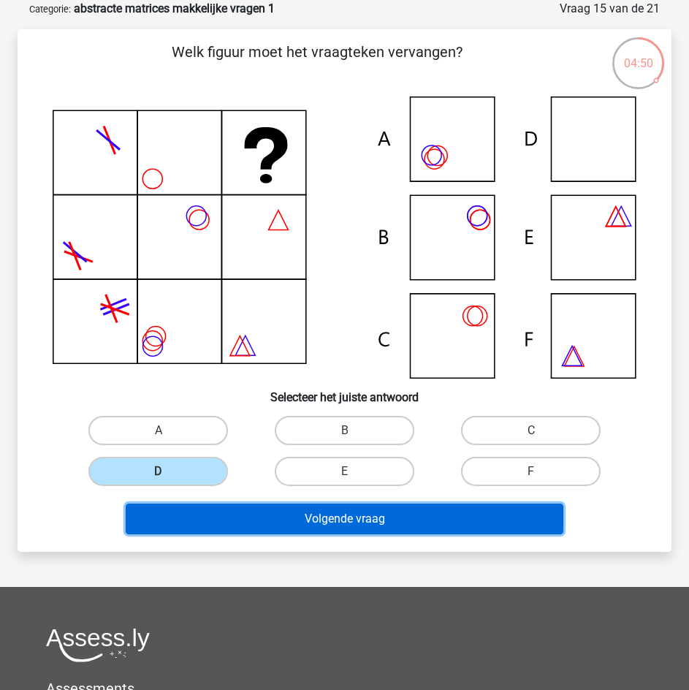
click at [270, 519] on button "Volgende vraag" at bounding box center [345, 518] width 438 height 31
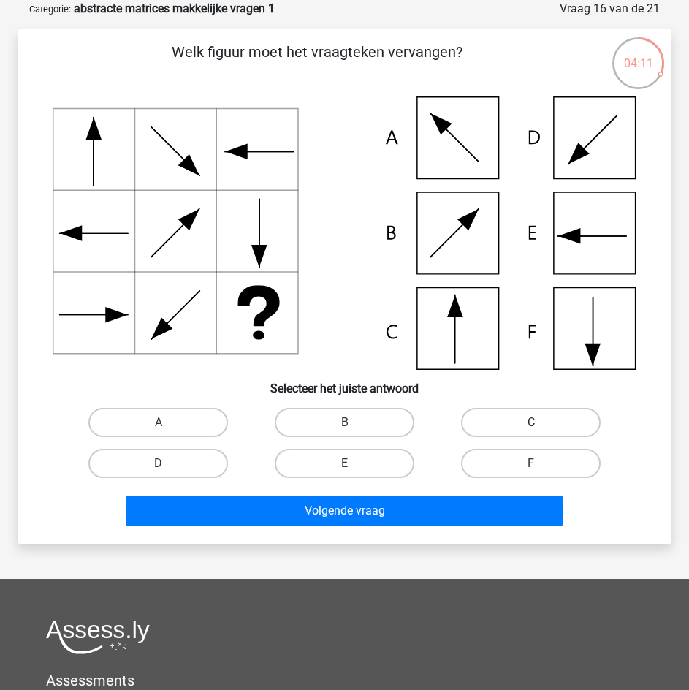
click at [477, 422] on label "C" at bounding box center [531, 422] width 140 height 29
click at [531, 422] on input "C" at bounding box center [535, 426] width 9 height 9
radio input "true"
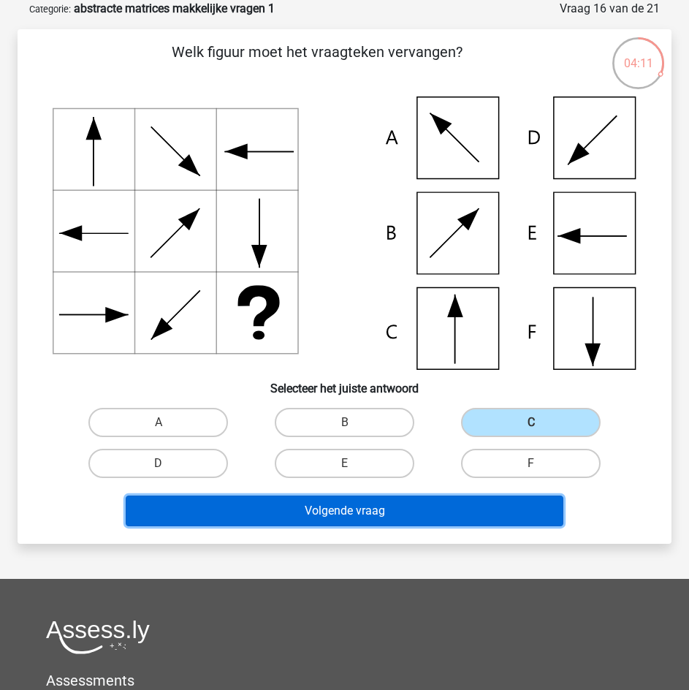
click at [436, 517] on button "Volgende vraag" at bounding box center [345, 510] width 438 height 31
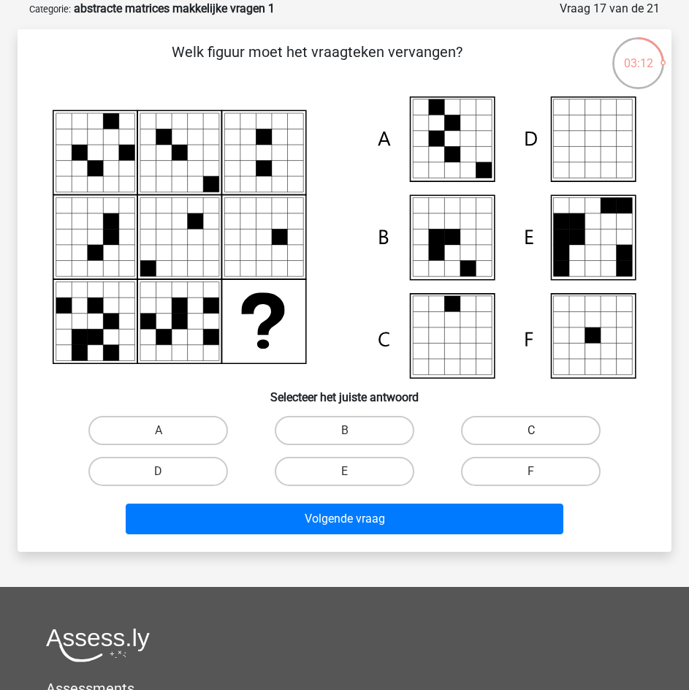
click at [472, 425] on label "C" at bounding box center [531, 430] width 140 height 29
click at [531, 430] on input "C" at bounding box center [535, 434] width 9 height 9
radio input "true"
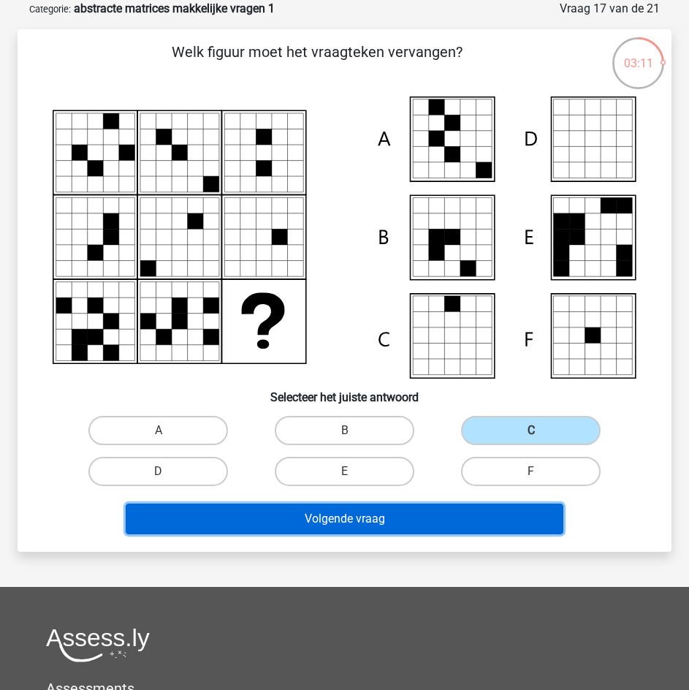
click at [425, 515] on button "Volgende vraag" at bounding box center [345, 518] width 438 height 31
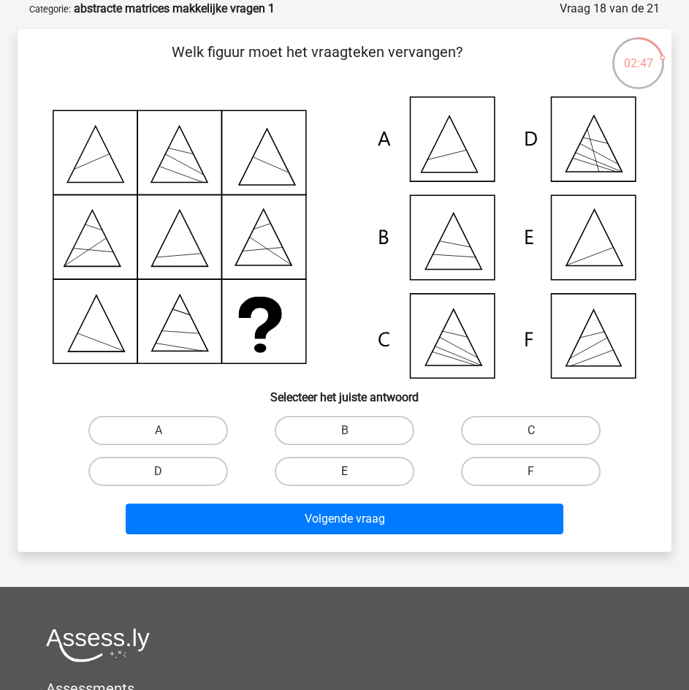
click at [400, 467] on label "E" at bounding box center [345, 471] width 140 height 29
click at [354, 471] on input "E" at bounding box center [349, 475] width 9 height 9
radio input "true"
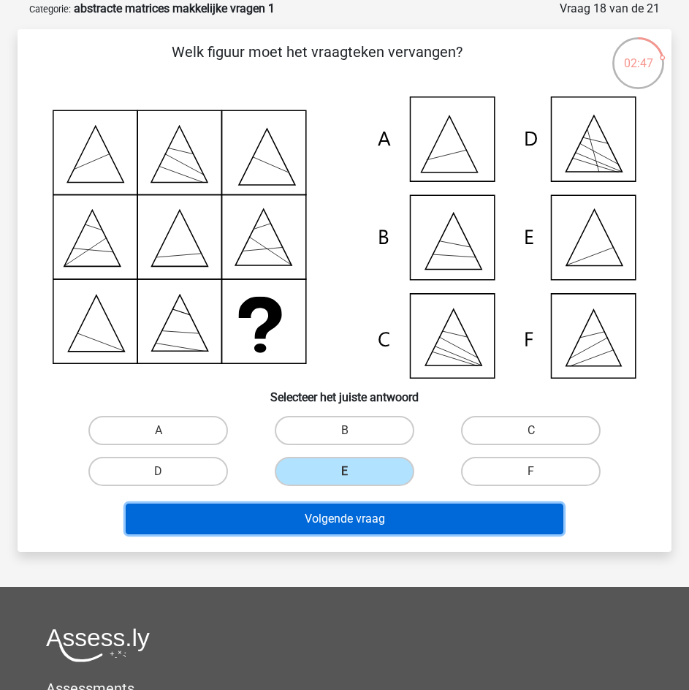
click at [403, 509] on button "Volgende vraag" at bounding box center [345, 518] width 438 height 31
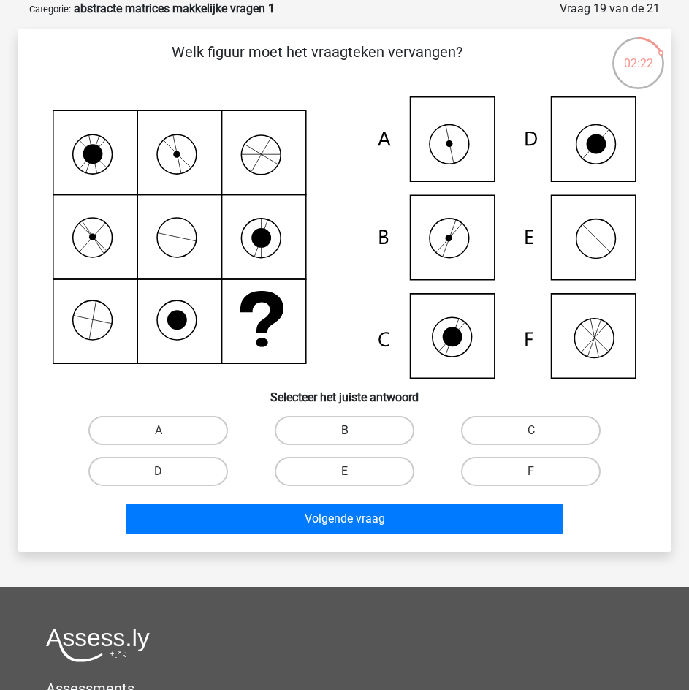
click at [372, 435] on label "B" at bounding box center [345, 430] width 140 height 29
click at [354, 435] on input "B" at bounding box center [349, 434] width 9 height 9
radio input "true"
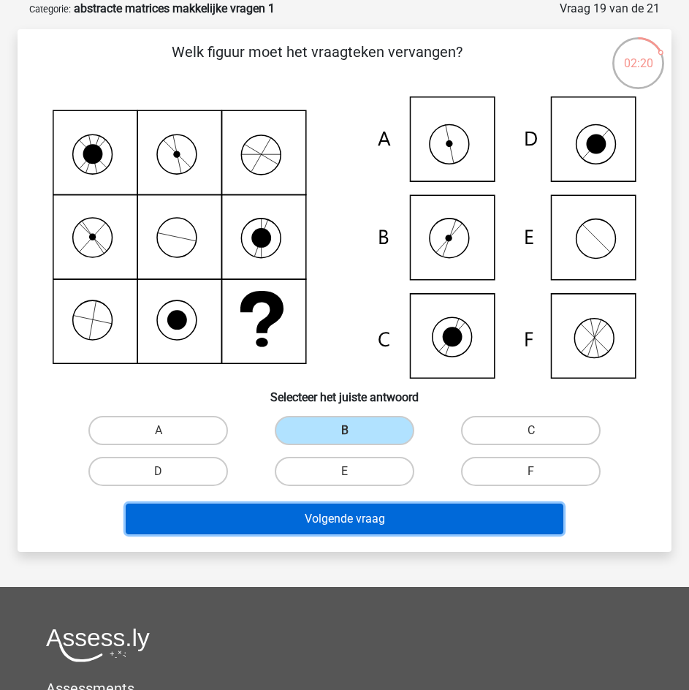
click at [416, 522] on button "Volgende vraag" at bounding box center [345, 518] width 438 height 31
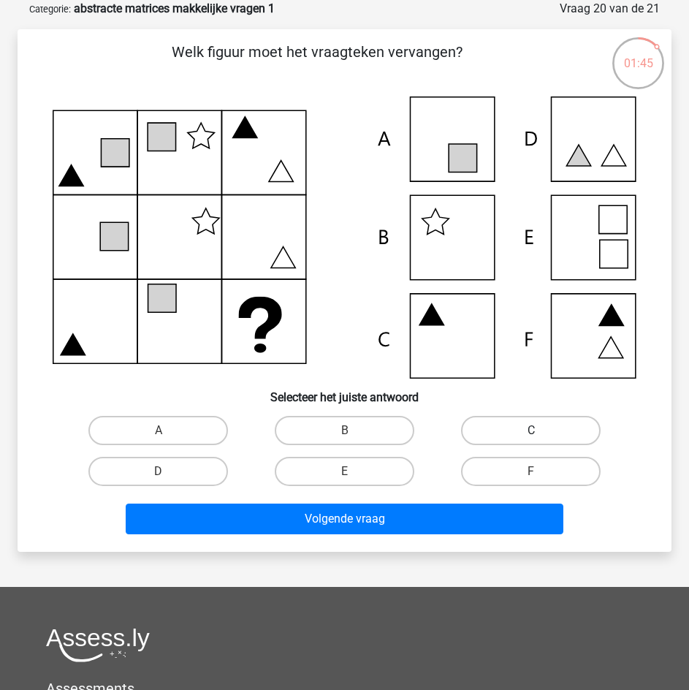
click at [487, 434] on label "C" at bounding box center [531, 430] width 140 height 29
click at [531, 434] on input "C" at bounding box center [535, 434] width 9 height 9
radio input "true"
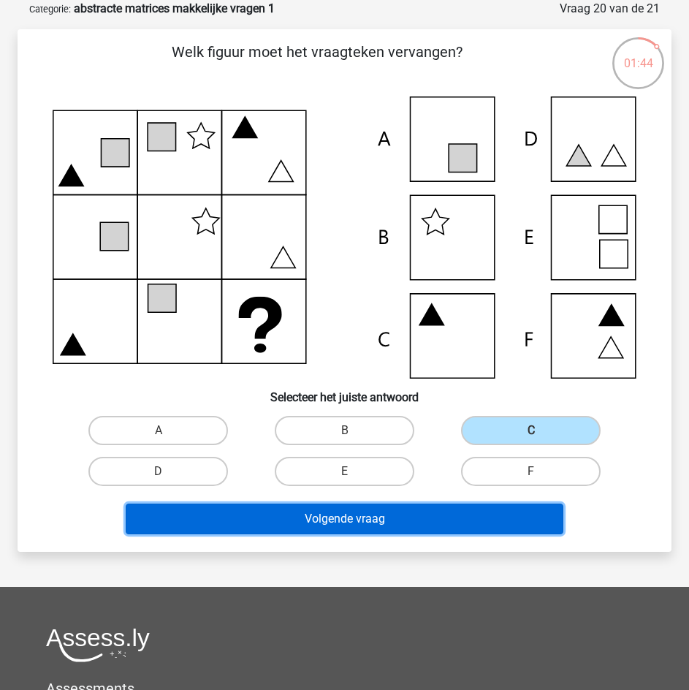
click at [463, 519] on button "Volgende vraag" at bounding box center [345, 518] width 438 height 31
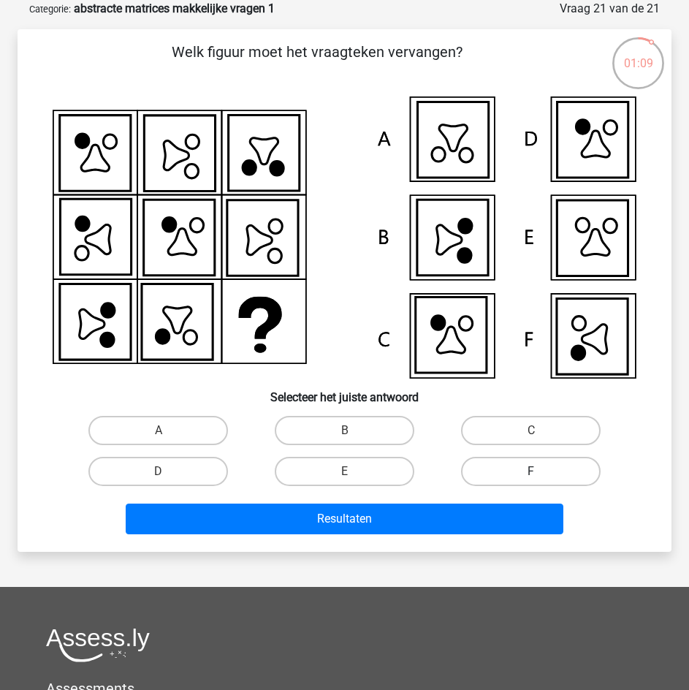
click at [527, 476] on label "F" at bounding box center [531, 471] width 140 height 29
click at [531, 476] on input "F" at bounding box center [535, 475] width 9 height 9
radio input "true"
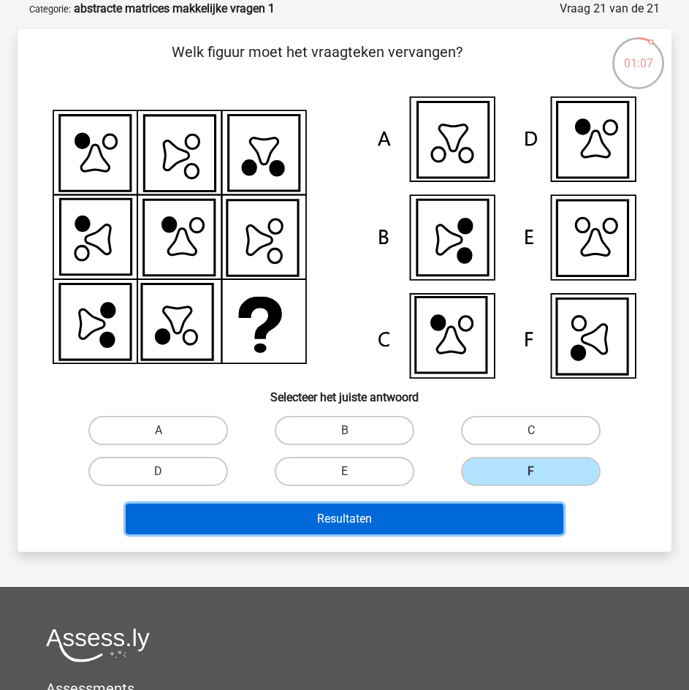
click at [501, 517] on button "Resultaten" at bounding box center [345, 518] width 438 height 31
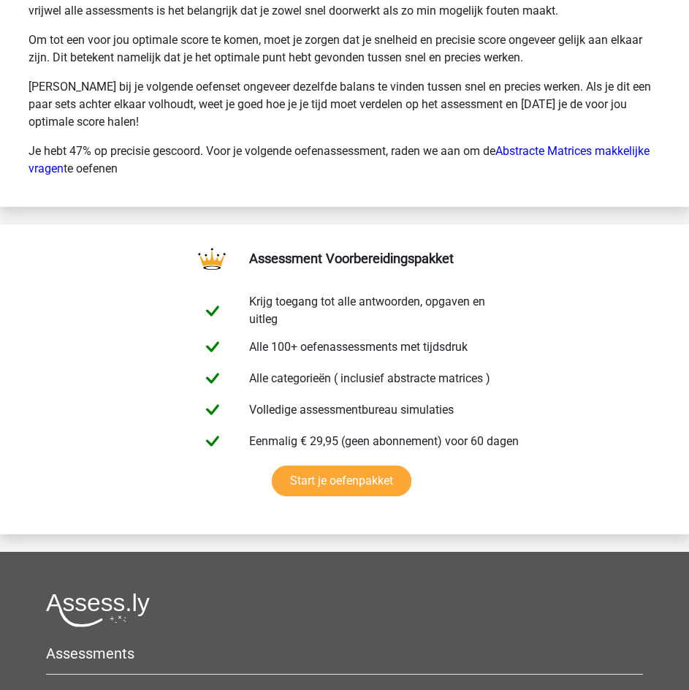
scroll to position [3173, 0]
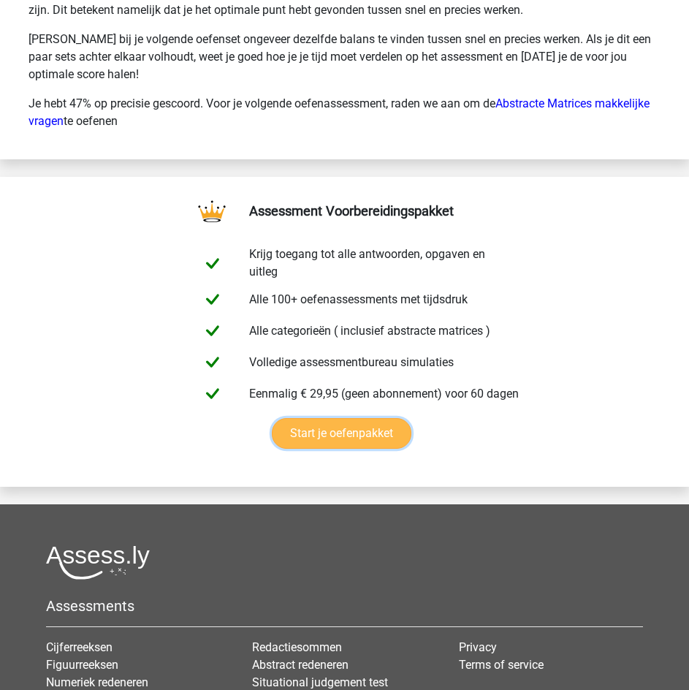
click at [368, 449] on link "Start je oefenpakket" at bounding box center [342, 433] width 140 height 31
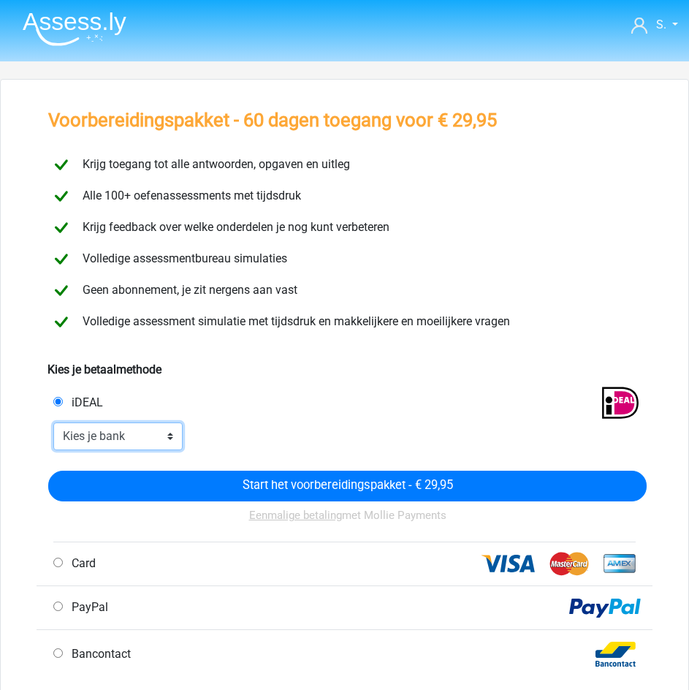
click at [152, 435] on select "Kies je bank ABN AMRO ING Rabobank ASN Bank bunq Knab N26 NN Regiobank Revolut …" at bounding box center [117, 436] width 129 height 28
select select "ideal_ABNANL2A"
click at [53, 422] on select "Kies je bank ABN AMRO ING Rabobank ASN Bank bunq Knab N26 NN Regiobank Revolut …" at bounding box center [117, 436] width 129 height 28
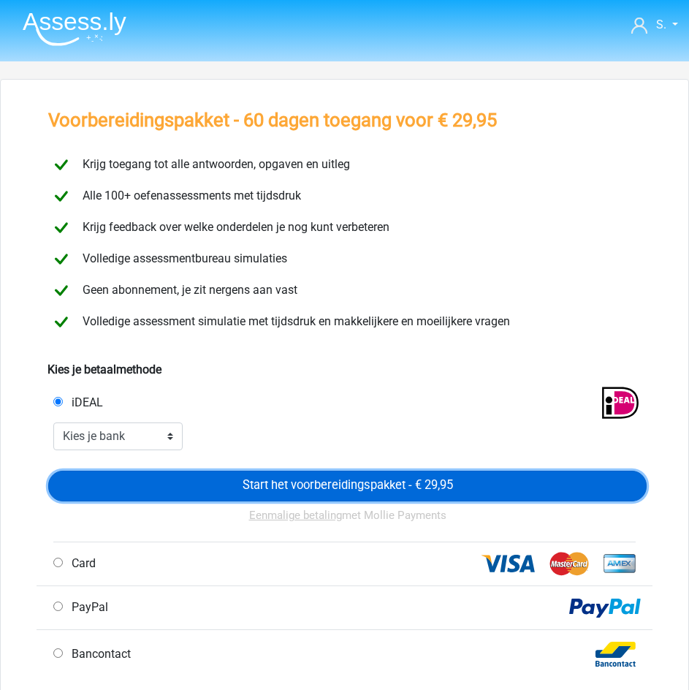
click at [319, 484] on input "Start het voorbereidingspakket - € 29,95" at bounding box center [347, 486] width 598 height 31
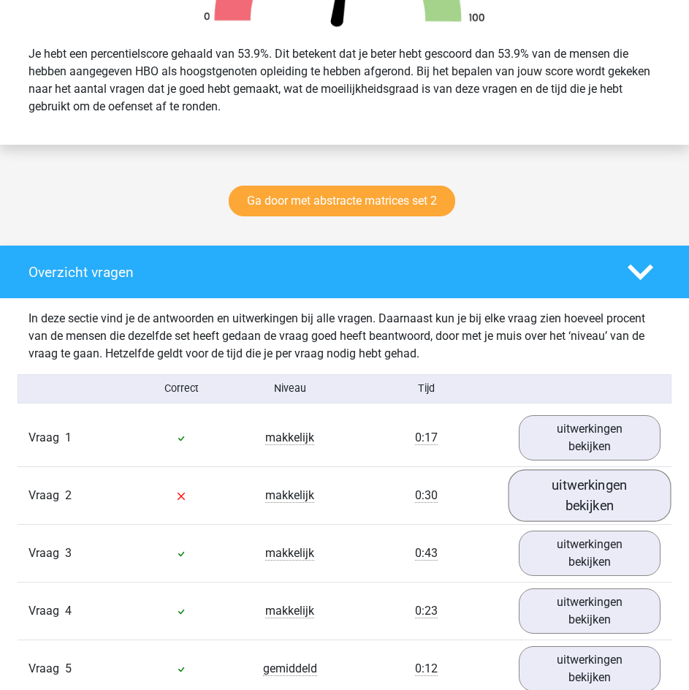
scroll to position [1023, 0]
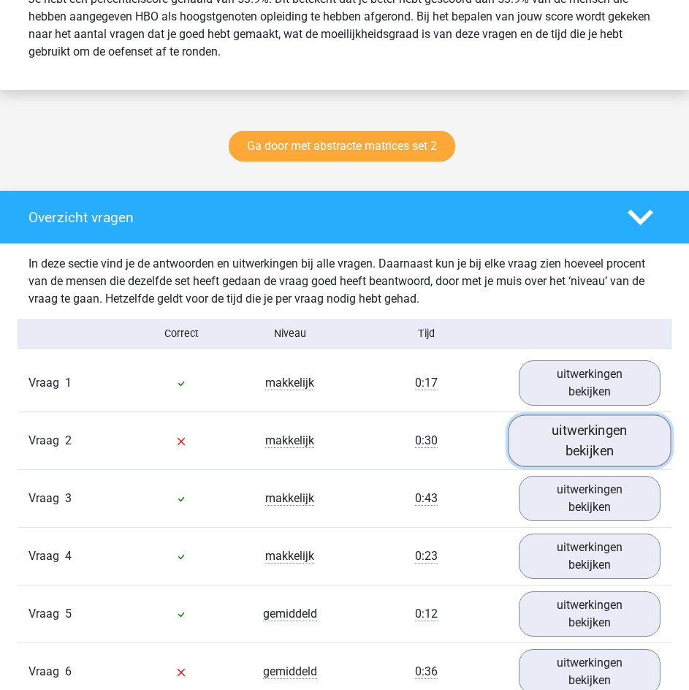
click at [581, 444] on link "uitwerkingen bekijken" at bounding box center [590, 440] width 163 height 52
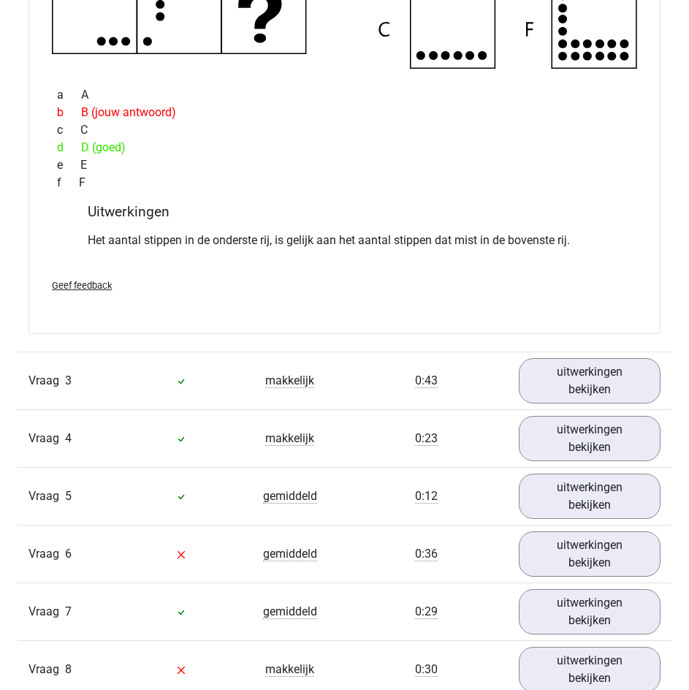
scroll to position [1827, 0]
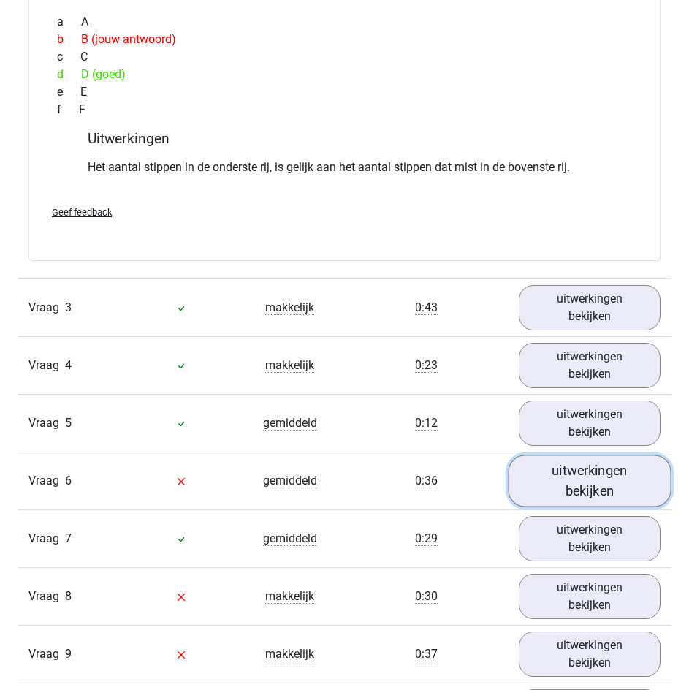
click at [556, 474] on link "uitwerkingen bekijken" at bounding box center [590, 480] width 163 height 52
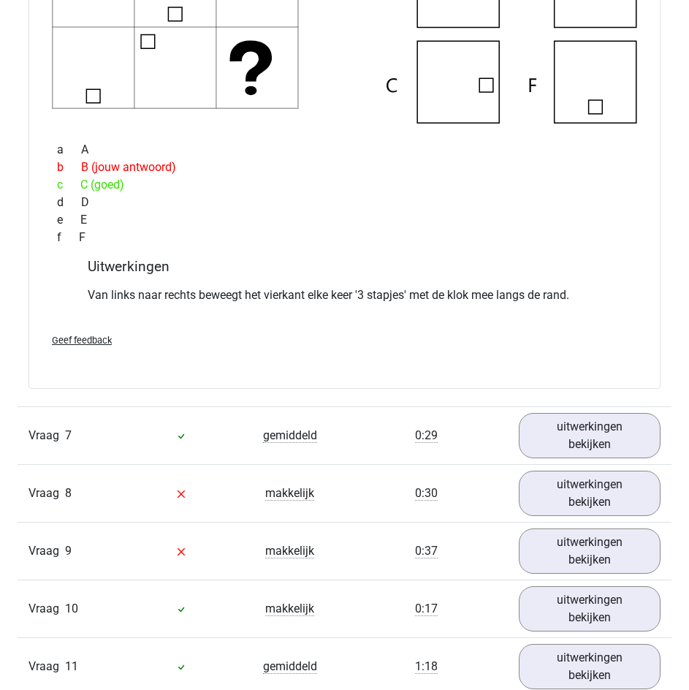
scroll to position [2557, 0]
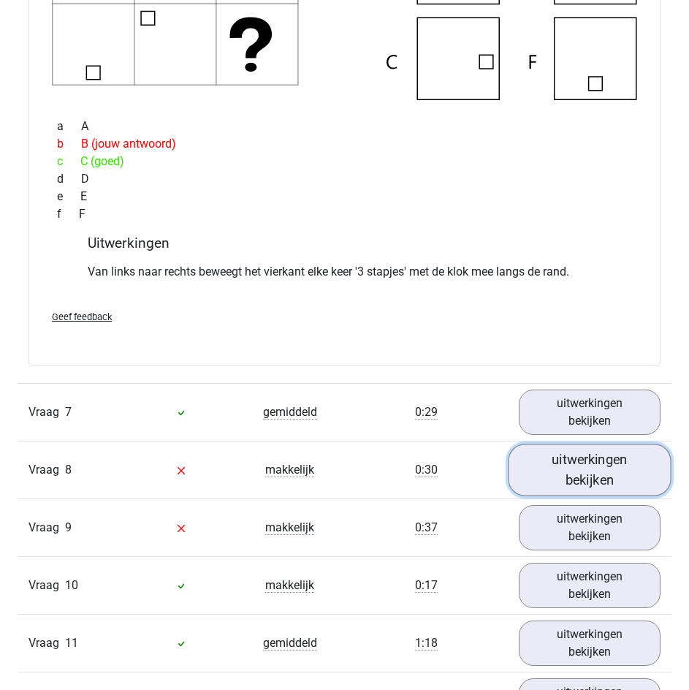
click at [577, 456] on link "uitwerkingen bekijken" at bounding box center [590, 470] width 163 height 52
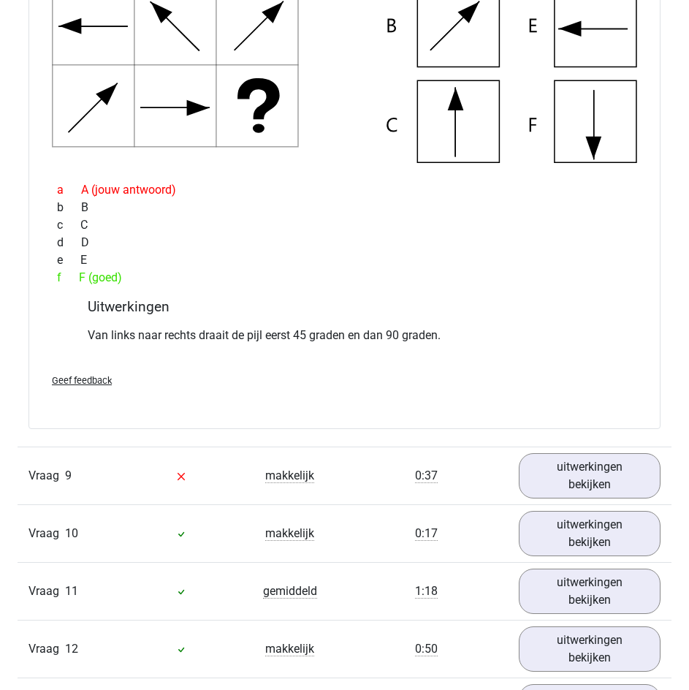
scroll to position [3215, 0]
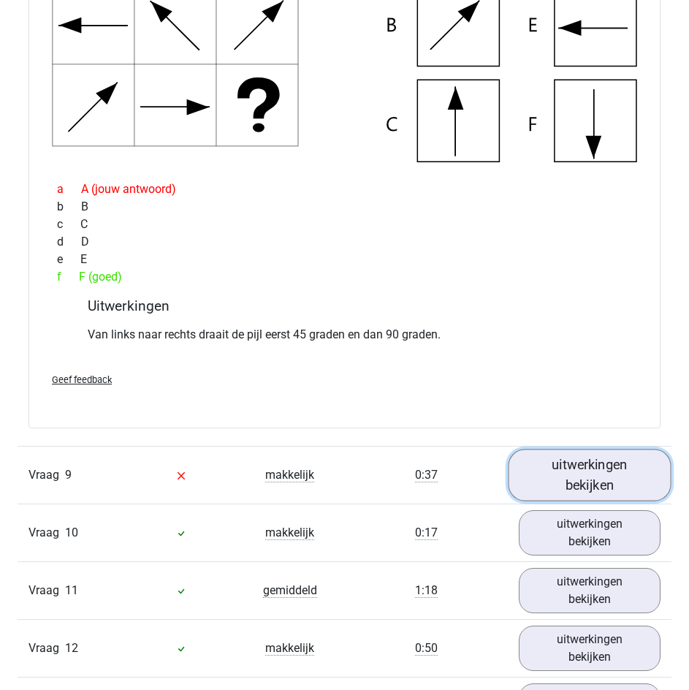
click at [602, 469] on link "uitwerkingen bekijken" at bounding box center [590, 475] width 163 height 52
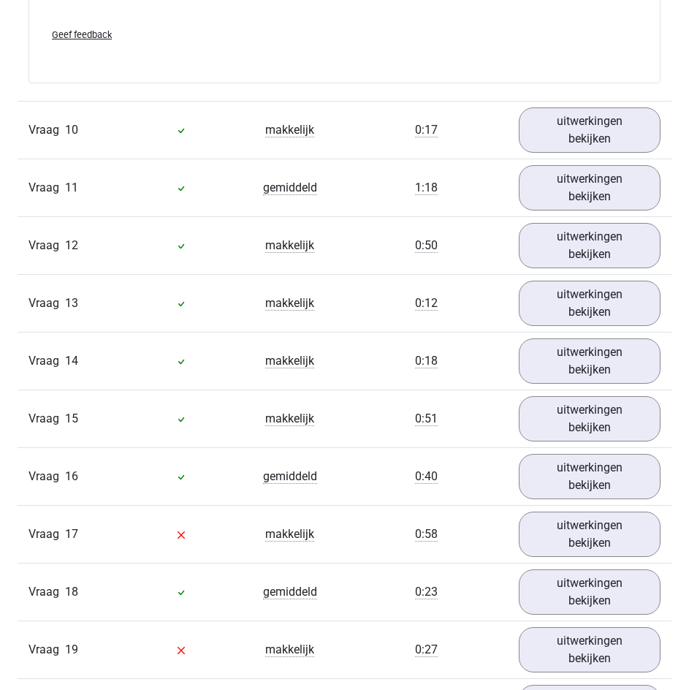
scroll to position [4384, 0]
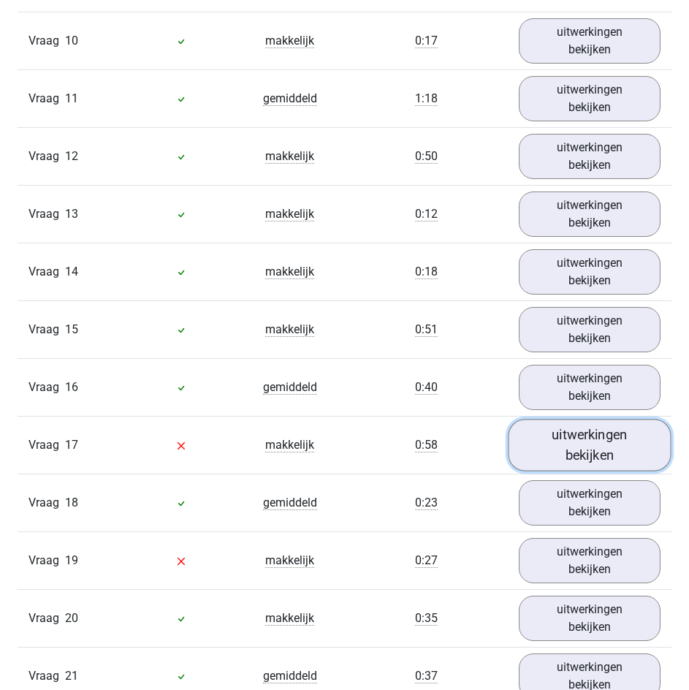
click at [563, 457] on link "uitwerkingen bekijken" at bounding box center [590, 445] width 163 height 52
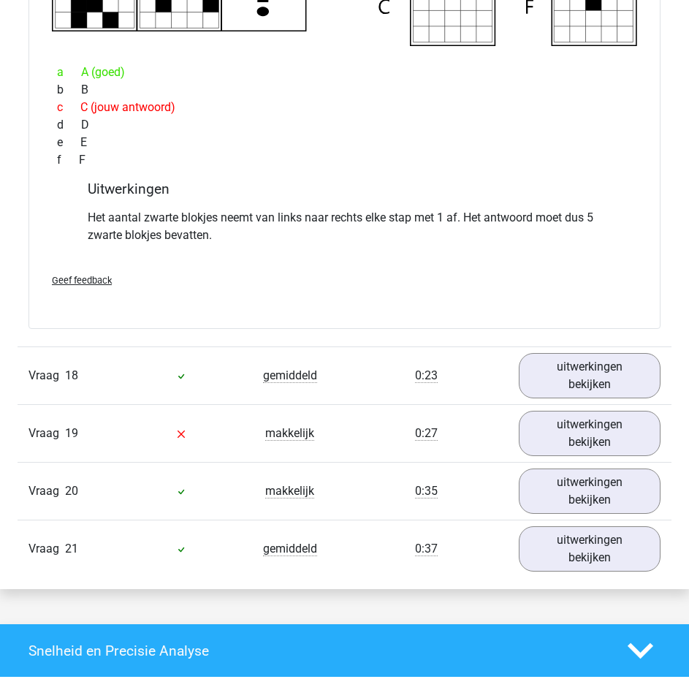
scroll to position [5188, 0]
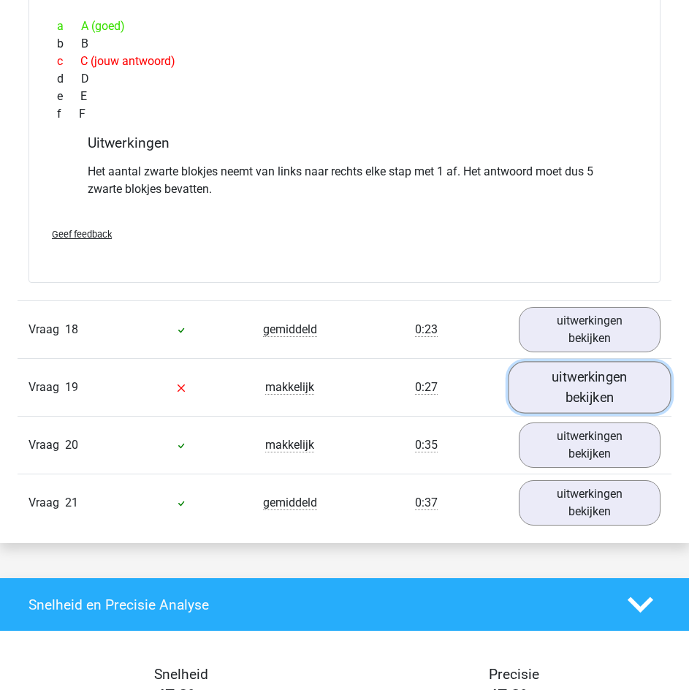
click at [574, 388] on link "uitwerkingen bekijken" at bounding box center [590, 388] width 163 height 52
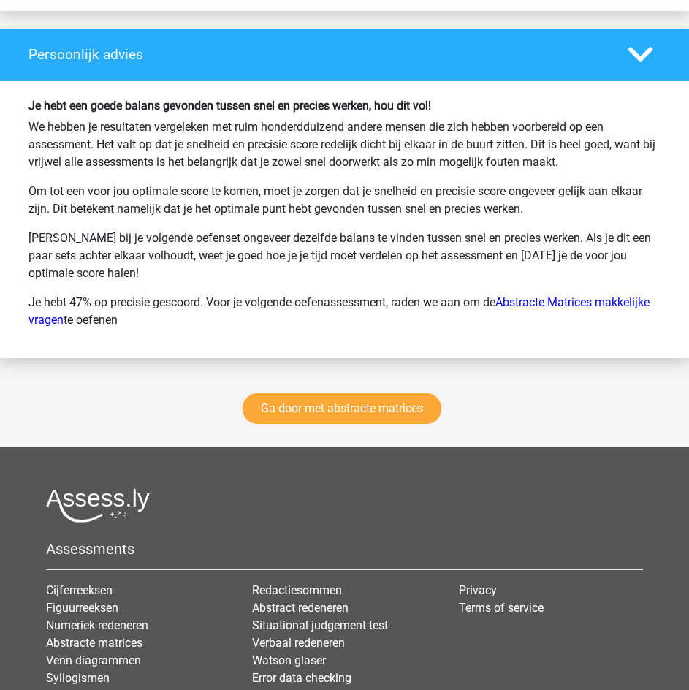
scroll to position [6941, 0]
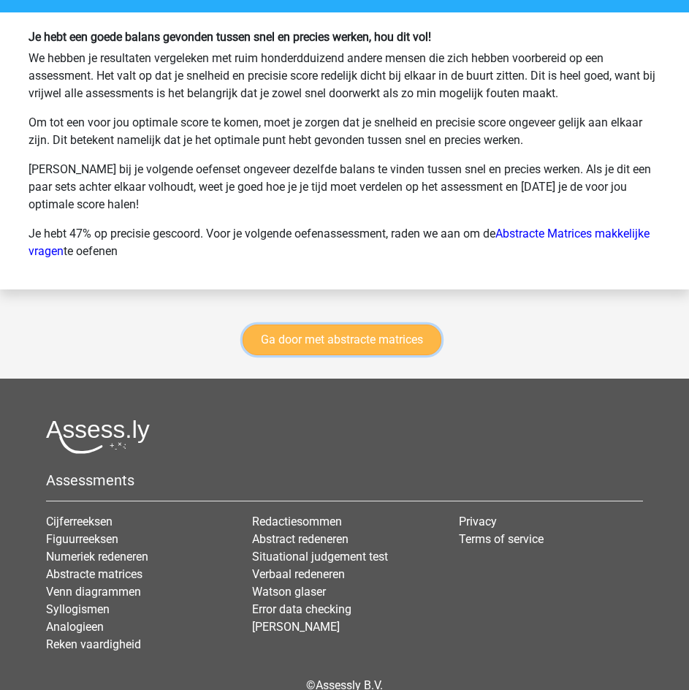
click at [351, 348] on link "Ga door met abstracte matrices" at bounding box center [342, 339] width 199 height 31
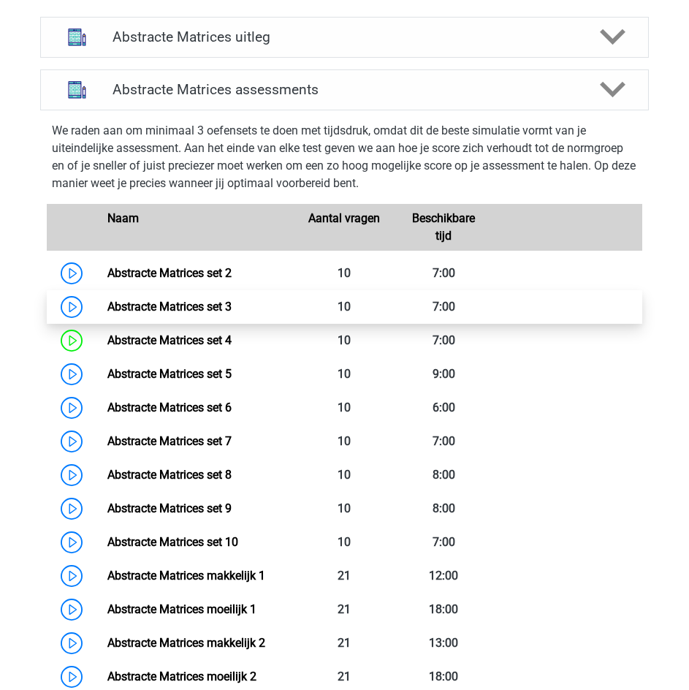
scroll to position [651, 0]
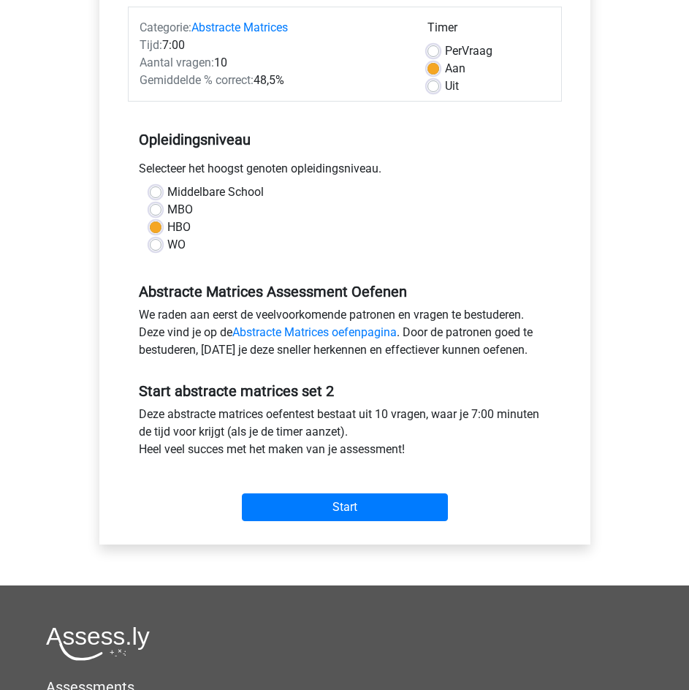
scroll to position [292, 0]
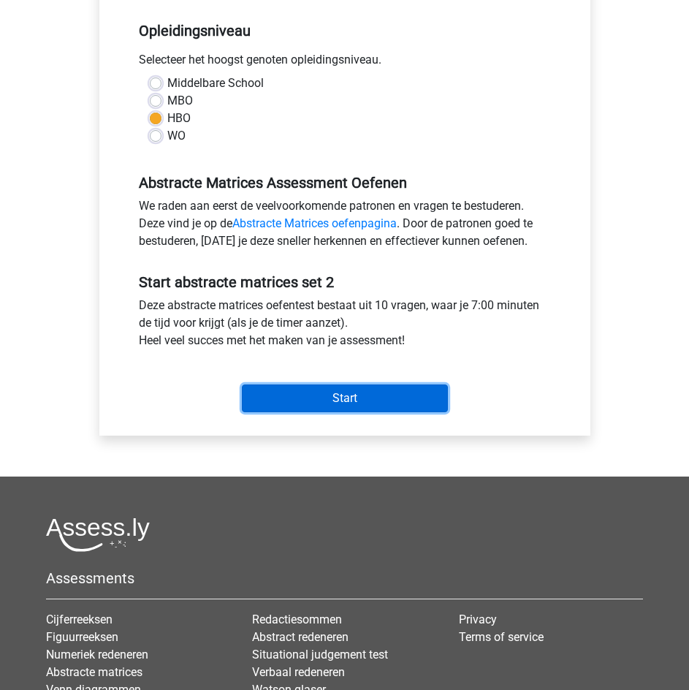
click at [373, 397] on input "Start" at bounding box center [345, 398] width 206 height 28
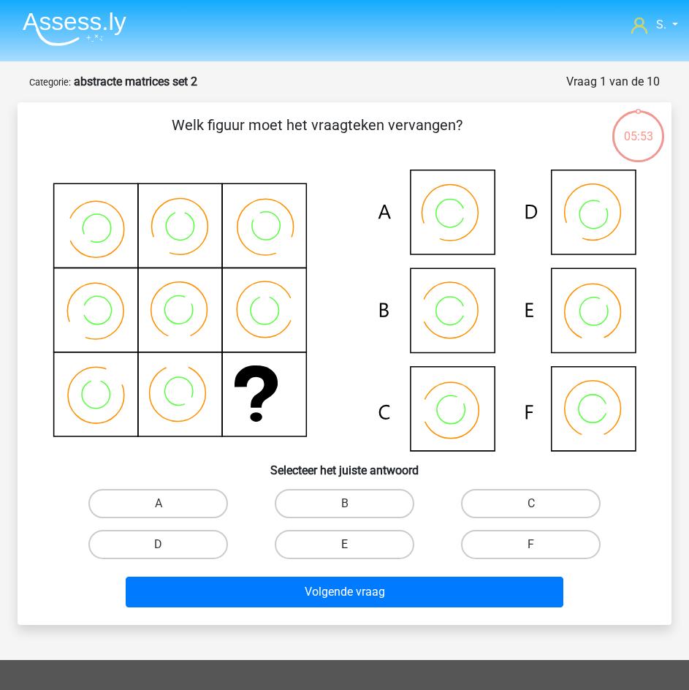
click at [367, 547] on label "E" at bounding box center [345, 544] width 140 height 29
click at [354, 547] on input "E" at bounding box center [349, 548] width 9 height 9
radio input "true"
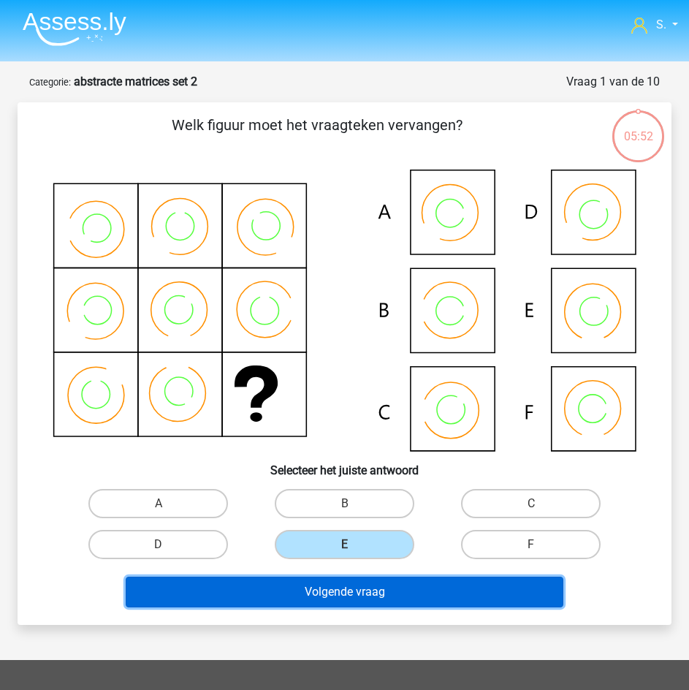
click at [369, 588] on button "Volgende vraag" at bounding box center [345, 591] width 438 height 31
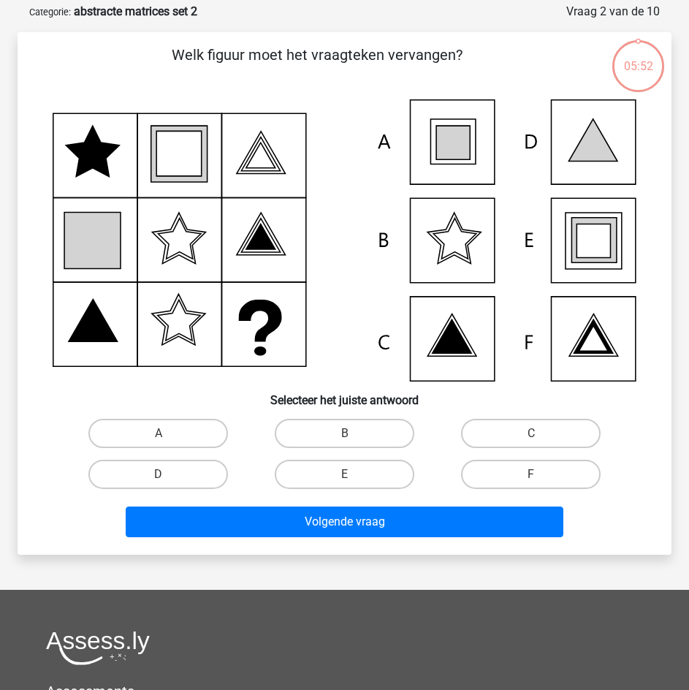
scroll to position [73, 0]
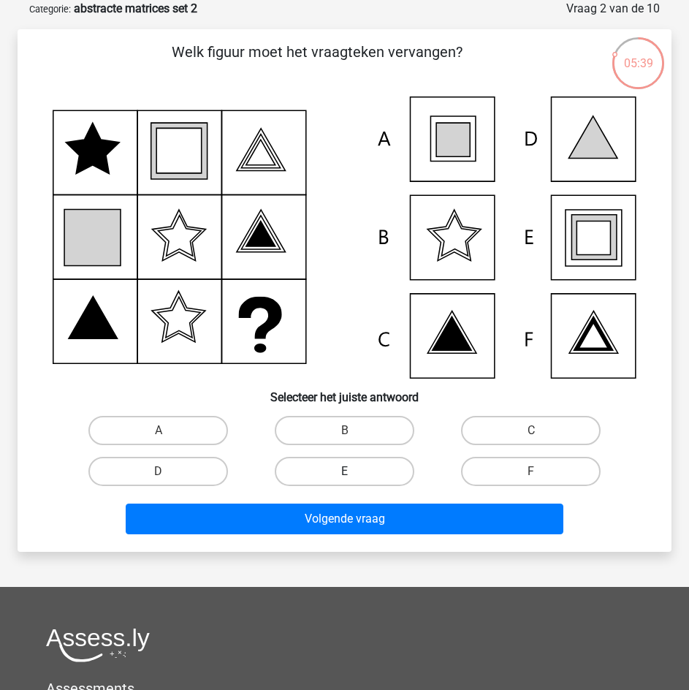
click at [371, 476] on label "E" at bounding box center [345, 471] width 140 height 29
click at [354, 476] on input "E" at bounding box center [349, 475] width 9 height 9
radio input "true"
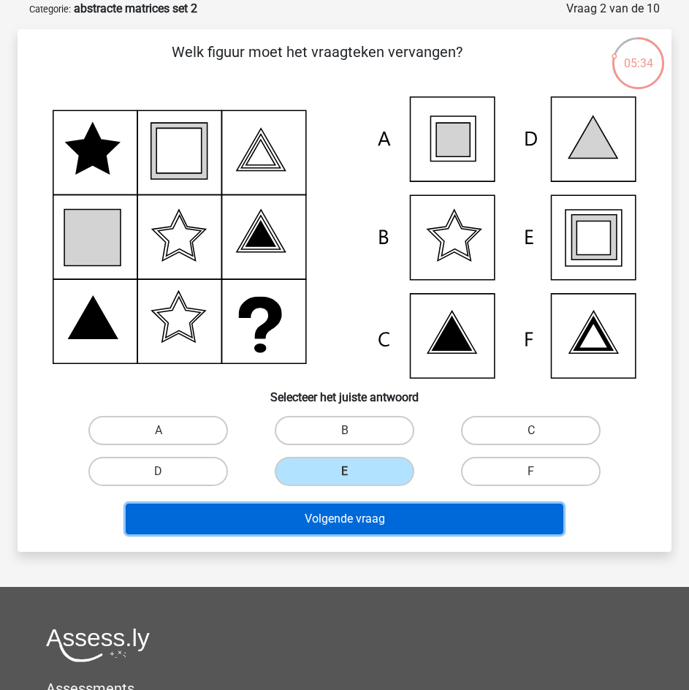
click at [378, 524] on button "Volgende vraag" at bounding box center [345, 518] width 438 height 31
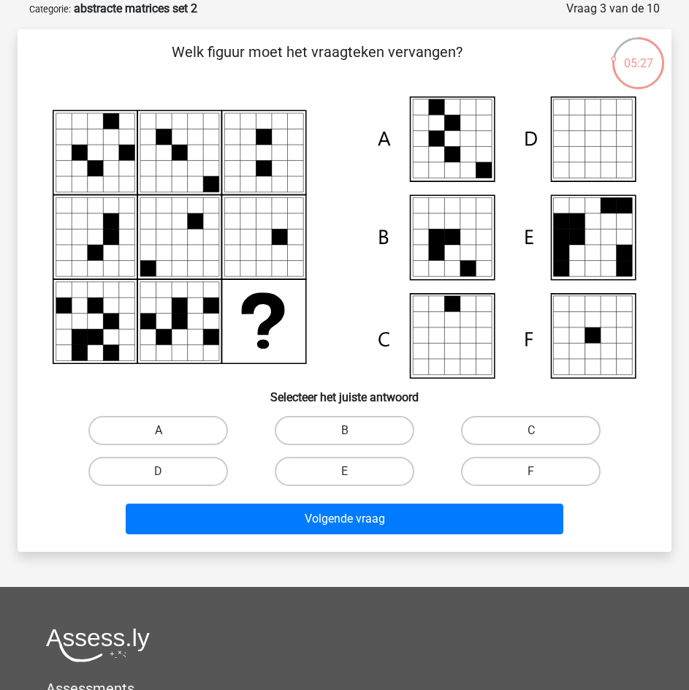
click at [208, 435] on label "A" at bounding box center [158, 430] width 140 height 29
click at [168, 435] on input "A" at bounding box center [163, 434] width 9 height 9
radio input "true"
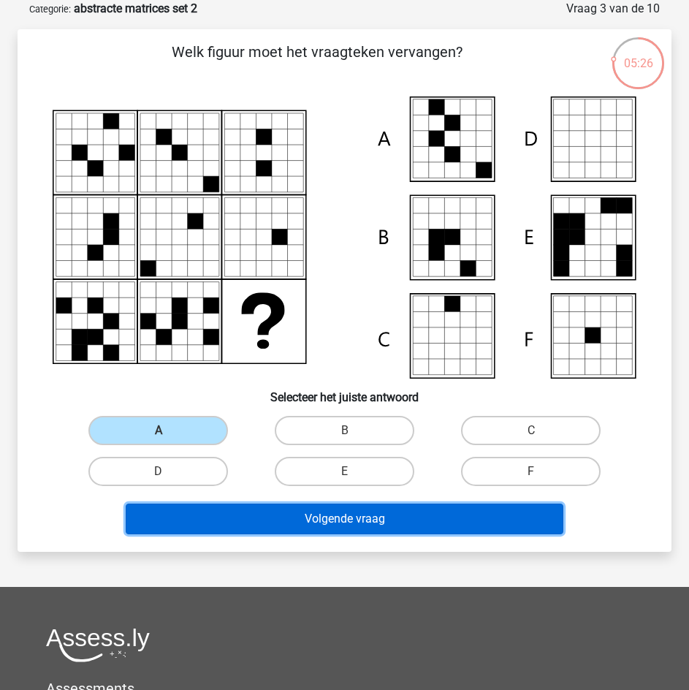
click at [265, 514] on button "Volgende vraag" at bounding box center [345, 518] width 438 height 31
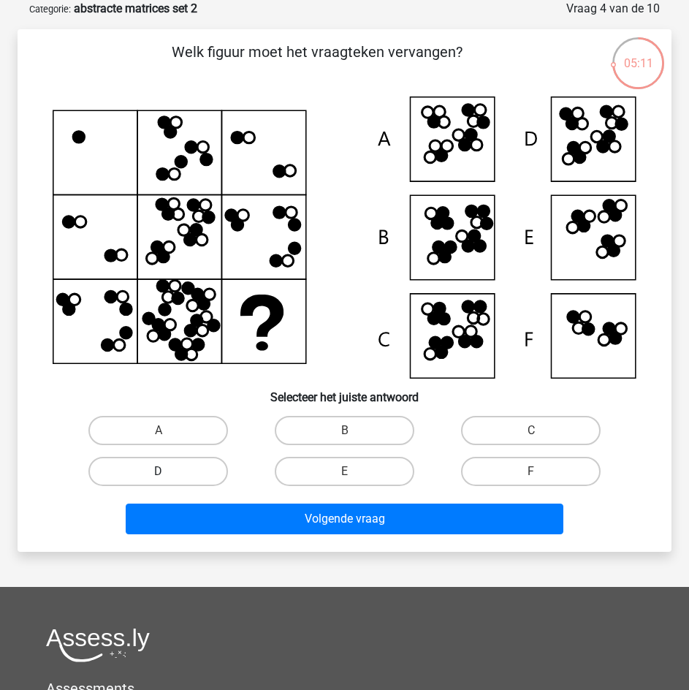
click at [209, 464] on label "D" at bounding box center [158, 471] width 140 height 29
click at [168, 471] on input "D" at bounding box center [163, 475] width 9 height 9
radio input "true"
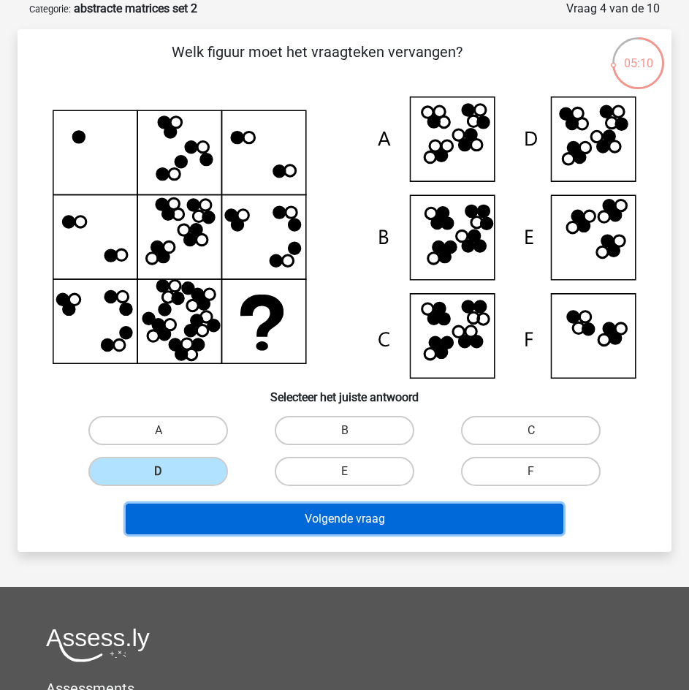
click at [256, 506] on button "Volgende vraag" at bounding box center [345, 518] width 438 height 31
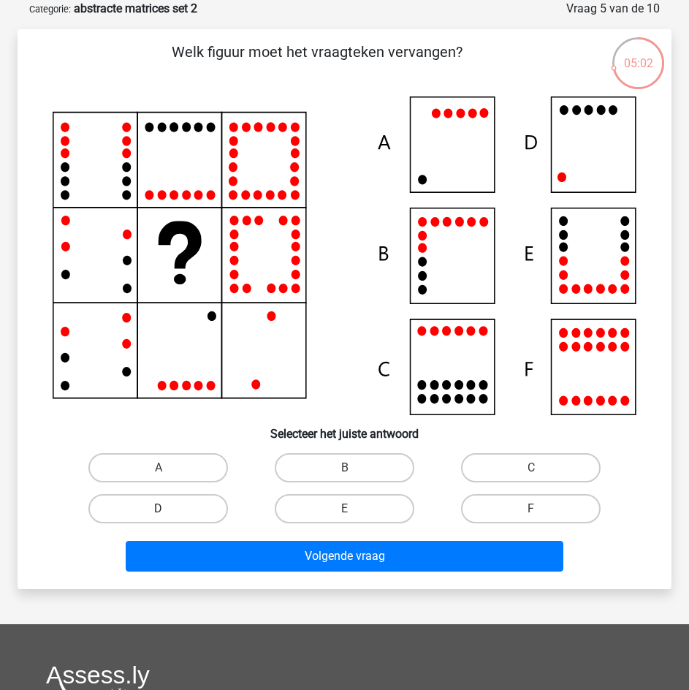
click at [202, 502] on label "D" at bounding box center [158, 508] width 140 height 29
click at [168, 509] on input "D" at bounding box center [163, 513] width 9 height 9
radio input "true"
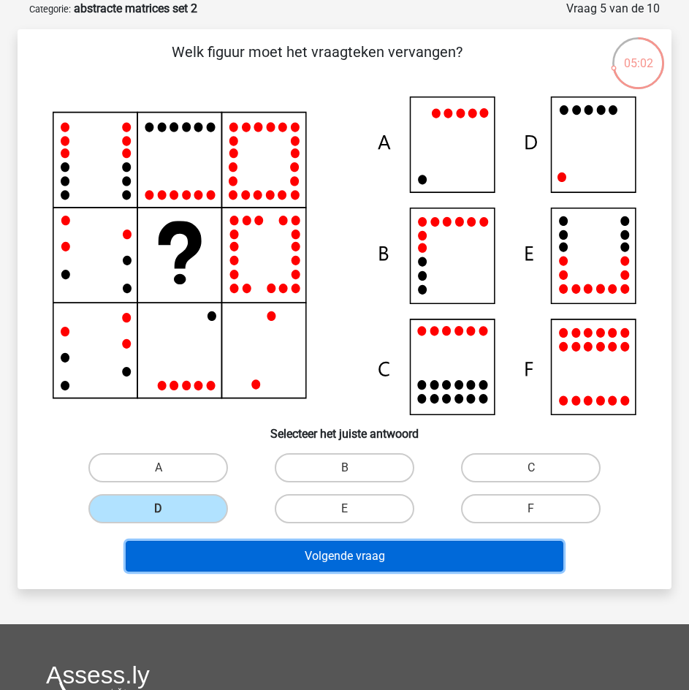
click at [246, 545] on button "Volgende vraag" at bounding box center [345, 556] width 438 height 31
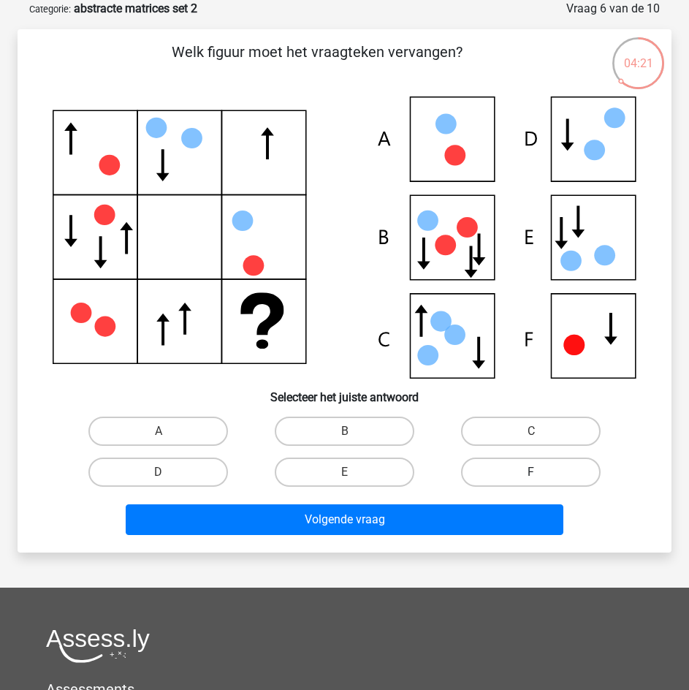
click at [519, 467] on label "F" at bounding box center [531, 471] width 140 height 29
click at [531, 472] on input "F" at bounding box center [535, 476] width 9 height 9
radio input "true"
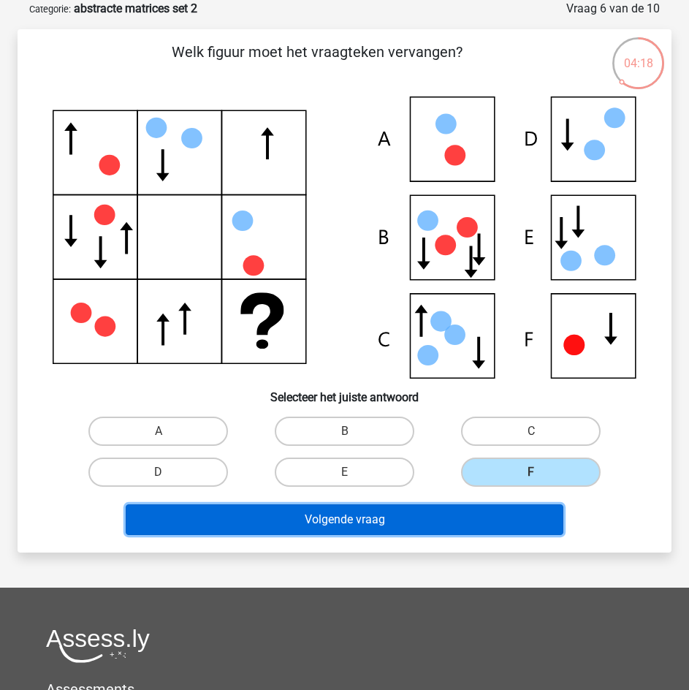
click at [509, 520] on button "Volgende vraag" at bounding box center [345, 519] width 438 height 31
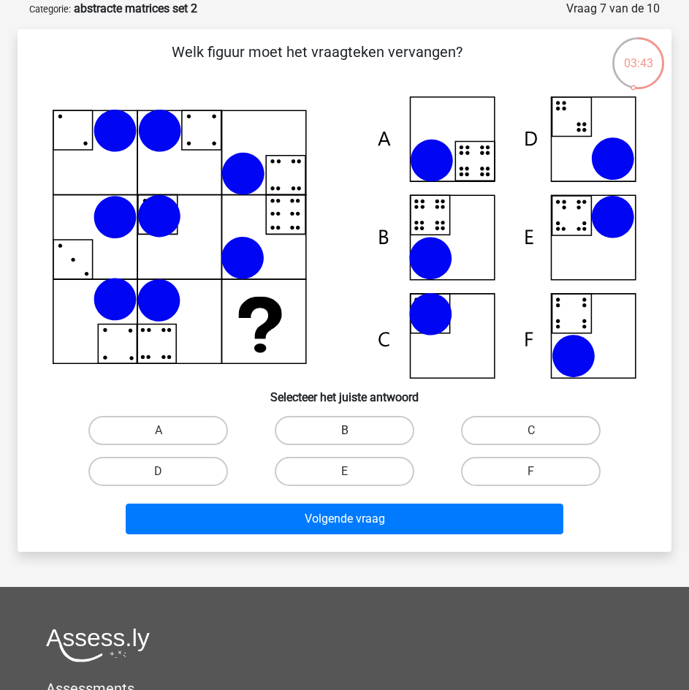
click at [304, 419] on label "B" at bounding box center [345, 430] width 140 height 29
click at [345, 430] on input "B" at bounding box center [349, 434] width 9 height 9
radio input "true"
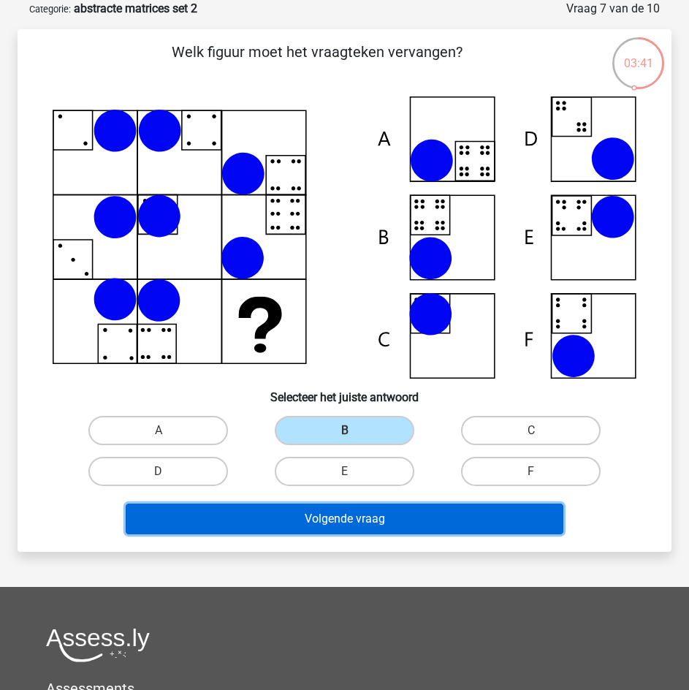
click at [336, 515] on button "Volgende vraag" at bounding box center [345, 518] width 438 height 31
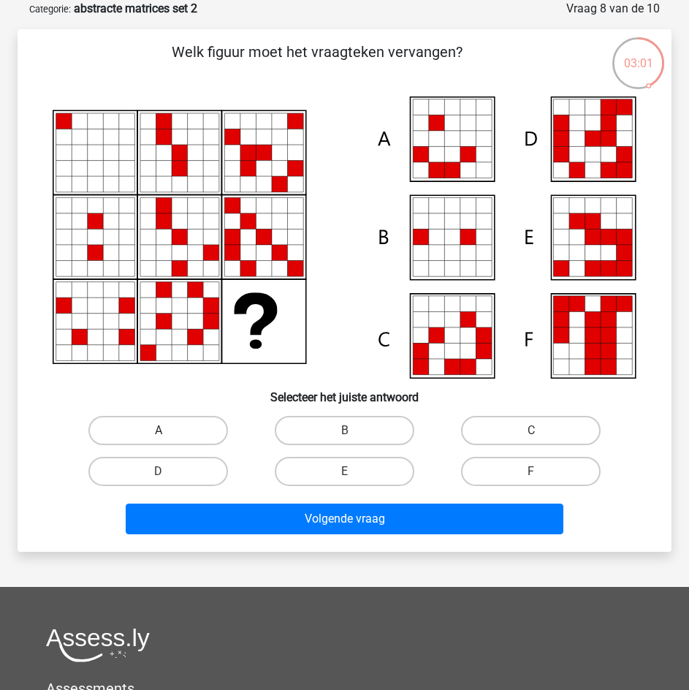
click at [189, 432] on label "A" at bounding box center [158, 430] width 140 height 29
click at [168, 432] on input "A" at bounding box center [163, 434] width 9 height 9
radio input "true"
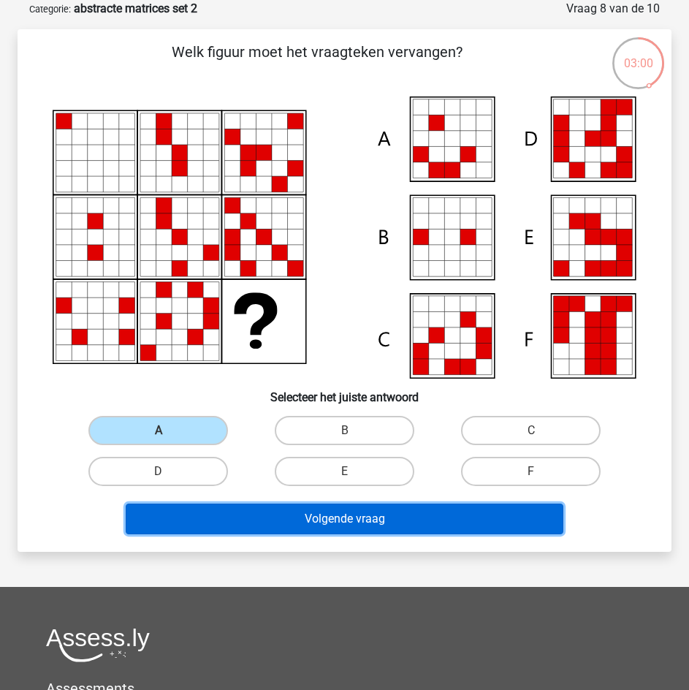
click at [295, 511] on button "Volgende vraag" at bounding box center [345, 518] width 438 height 31
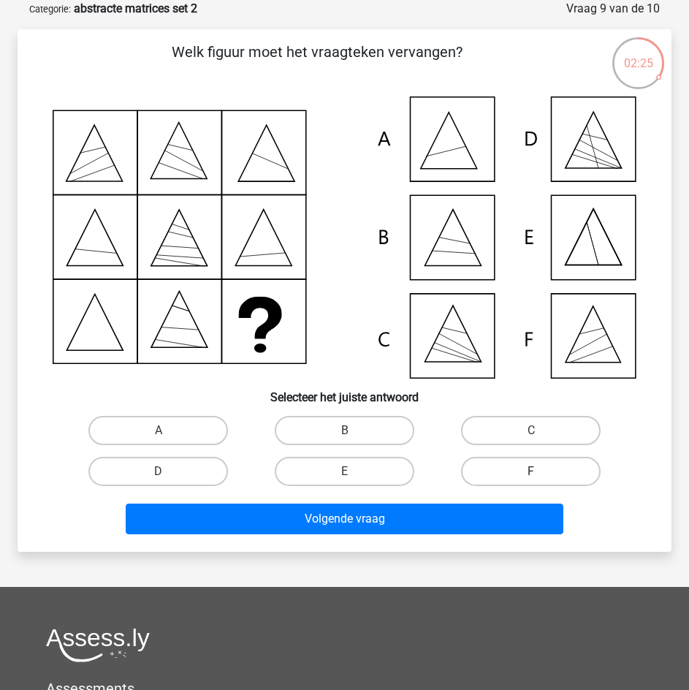
click at [518, 470] on label "F" at bounding box center [531, 471] width 140 height 29
click at [531, 471] on input "F" at bounding box center [535, 475] width 9 height 9
radio input "true"
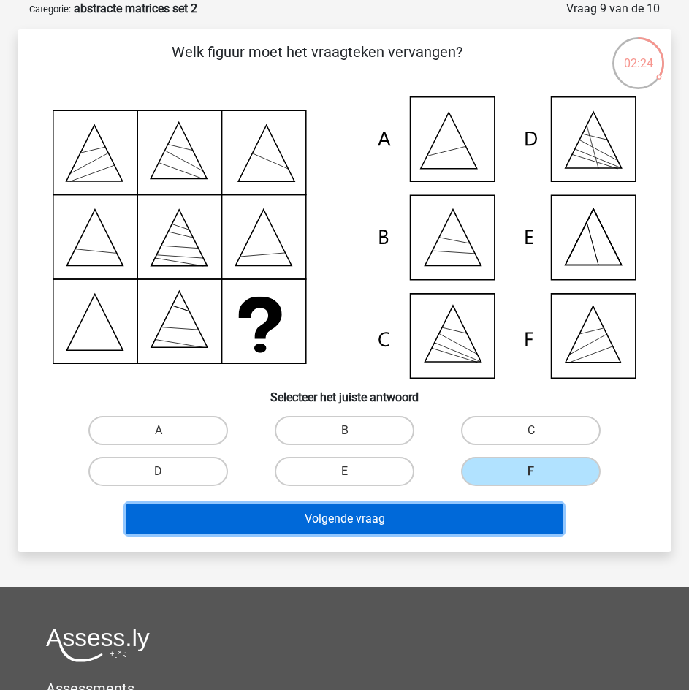
click at [484, 518] on button "Volgende vraag" at bounding box center [345, 518] width 438 height 31
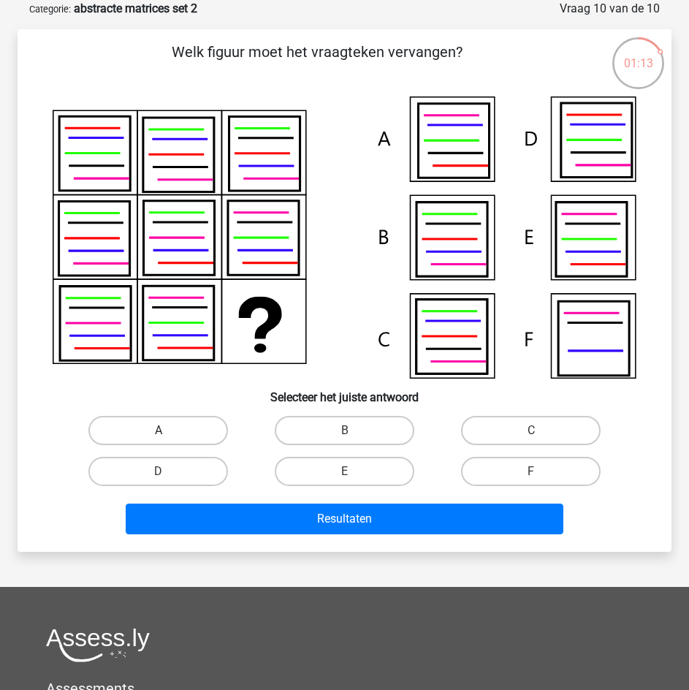
click at [202, 426] on label "A" at bounding box center [158, 430] width 140 height 29
click at [168, 430] on input "A" at bounding box center [163, 434] width 9 height 9
radio input "true"
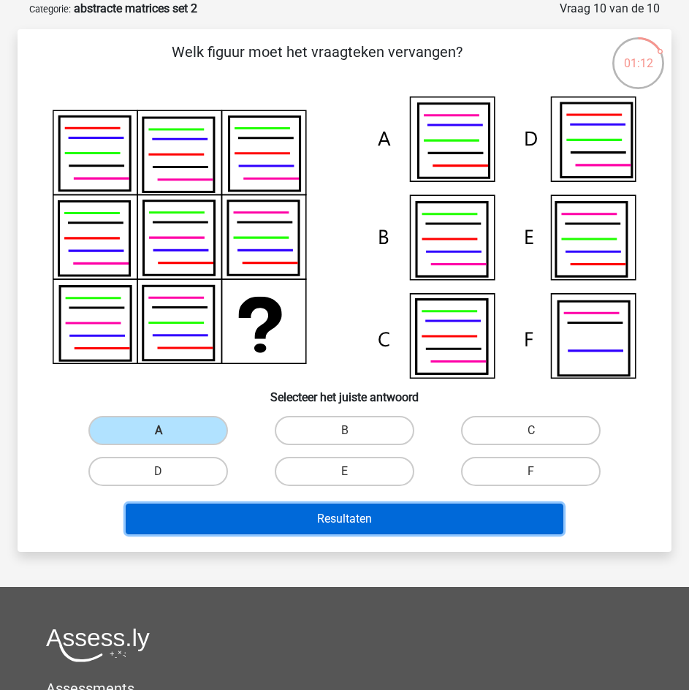
click at [311, 511] on button "Resultaten" at bounding box center [345, 518] width 438 height 31
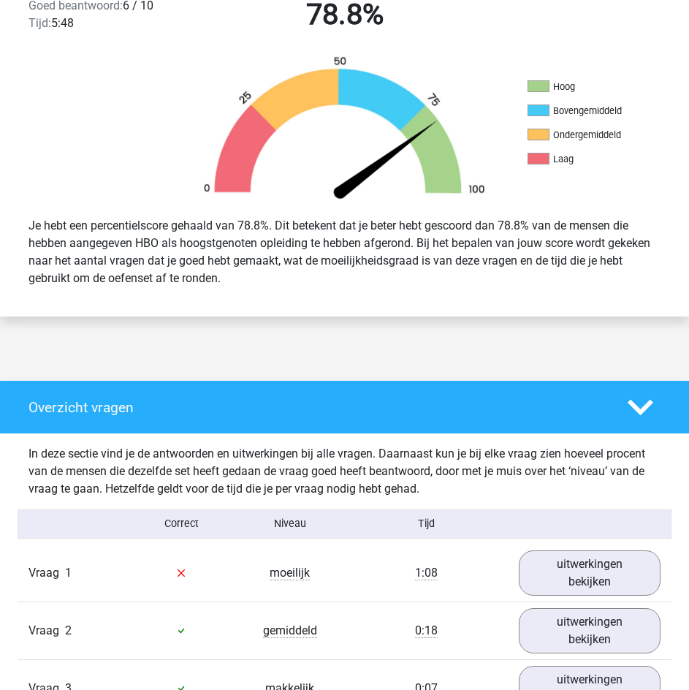
scroll to position [438, 0]
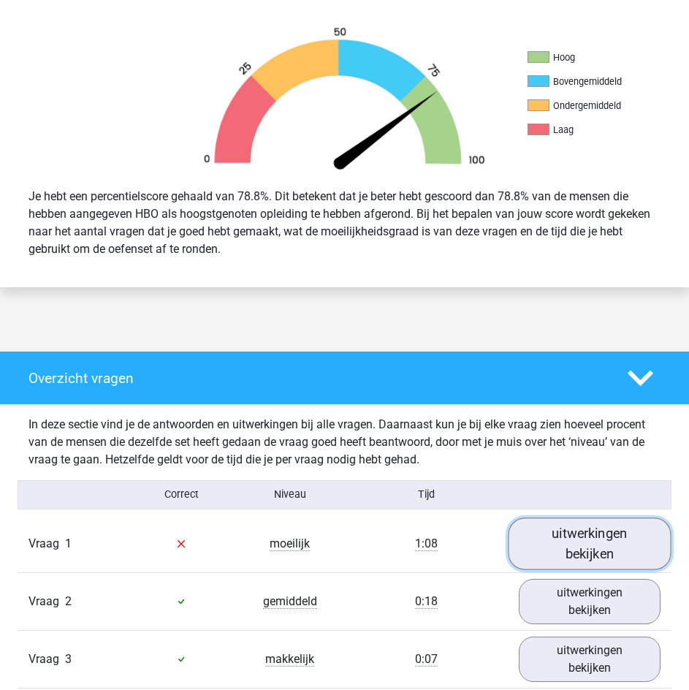
click at [600, 542] on link "uitwerkingen bekijken" at bounding box center [590, 543] width 163 height 52
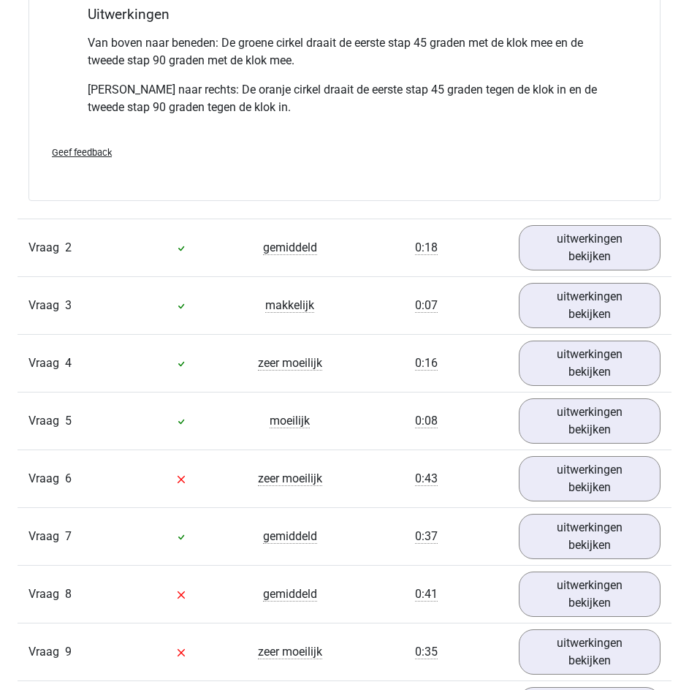
scroll to position [1534, 0]
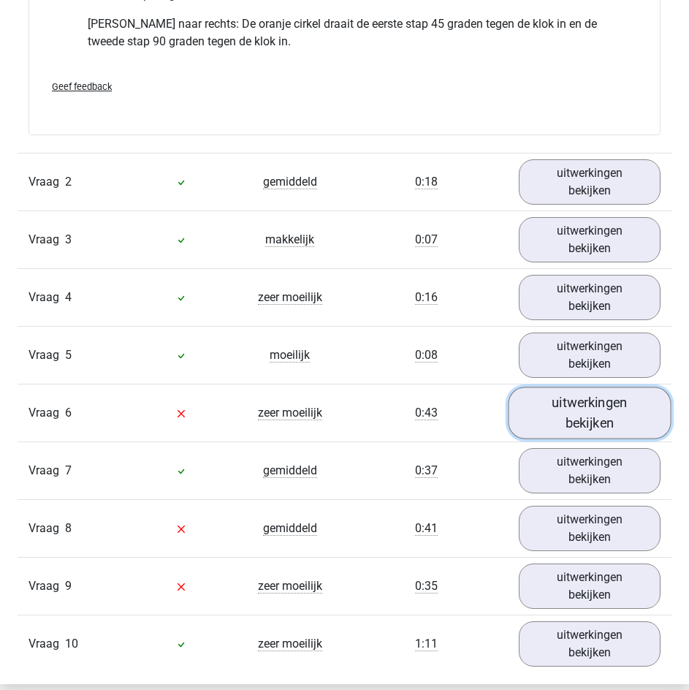
click at [562, 403] on link "uitwerkingen bekijken" at bounding box center [590, 413] width 163 height 52
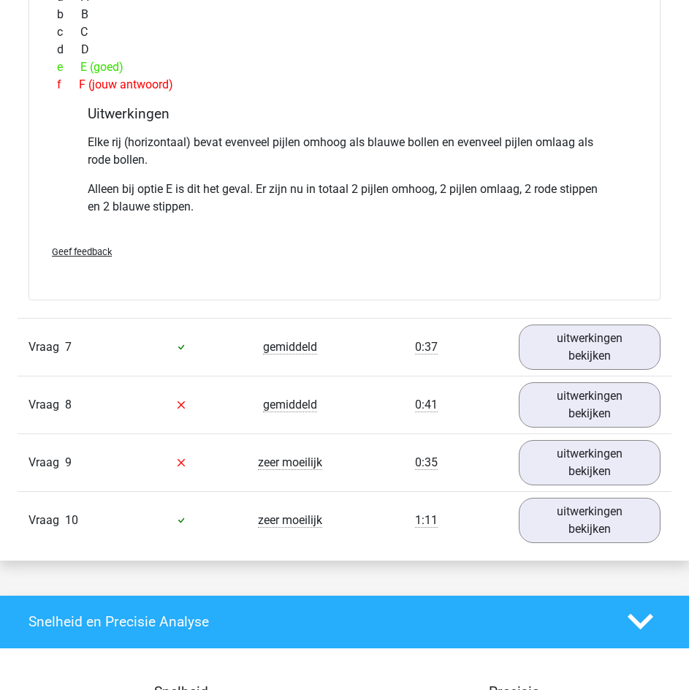
scroll to position [2338, 0]
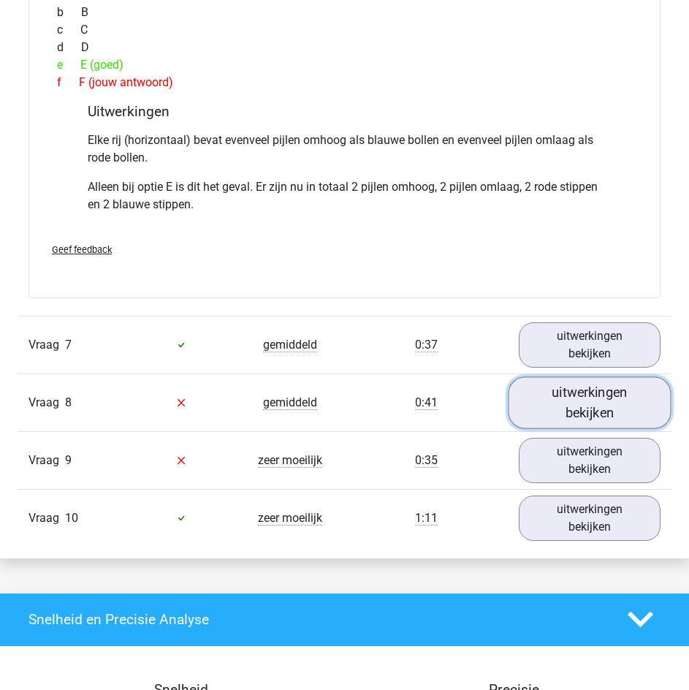
click at [560, 400] on link "uitwerkingen bekijken" at bounding box center [590, 402] width 163 height 52
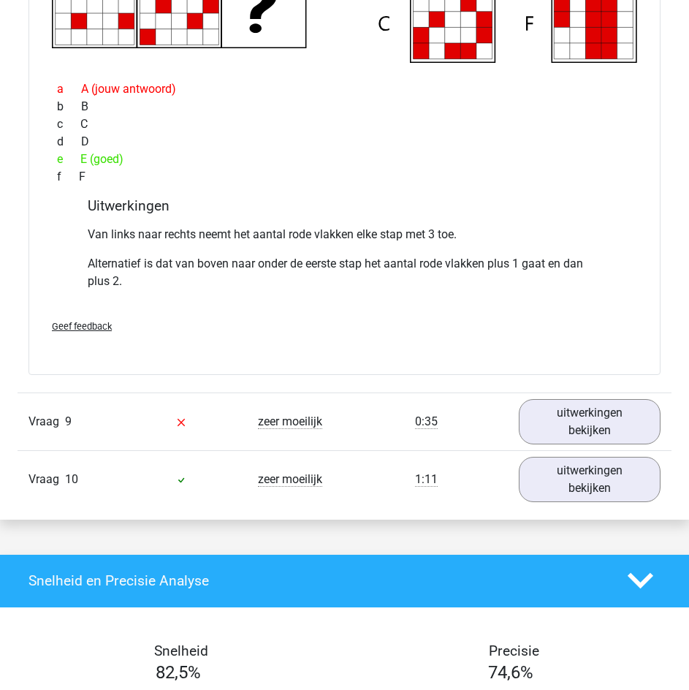
scroll to position [3069, 0]
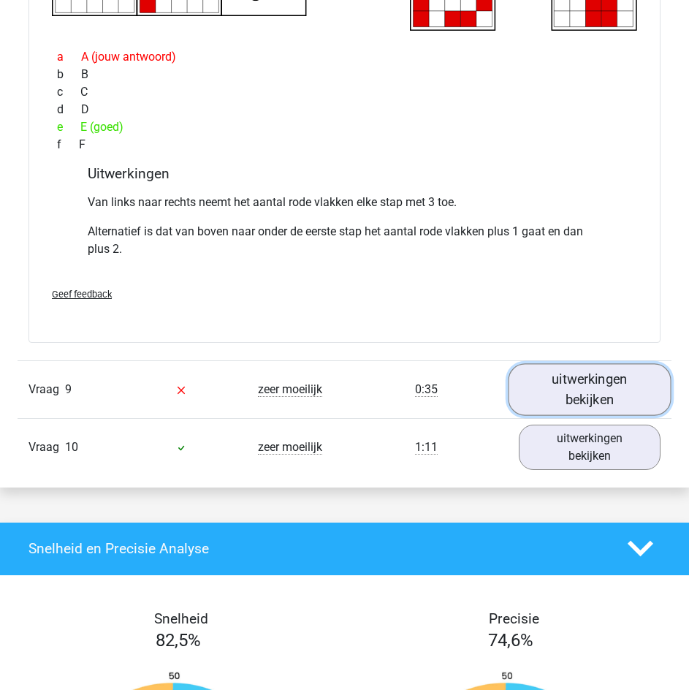
click at [579, 382] on link "uitwerkingen bekijken" at bounding box center [590, 389] width 163 height 52
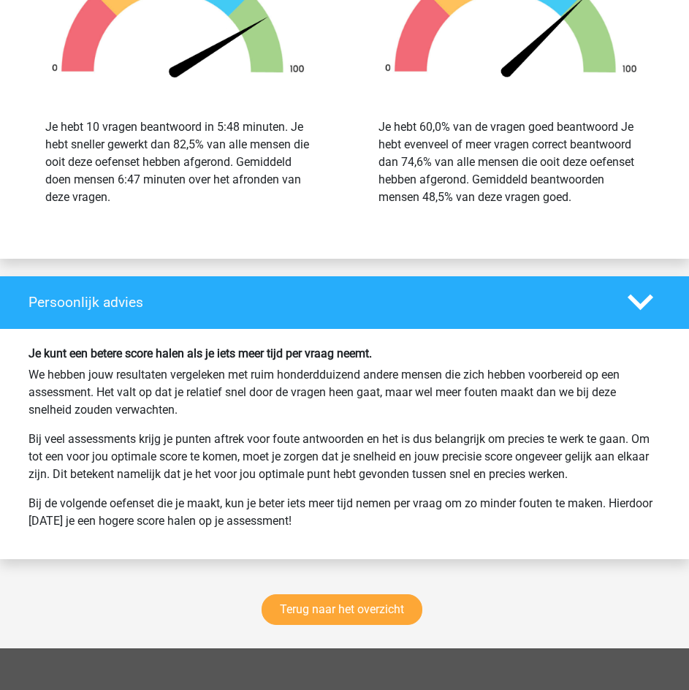
scroll to position [4457, 0]
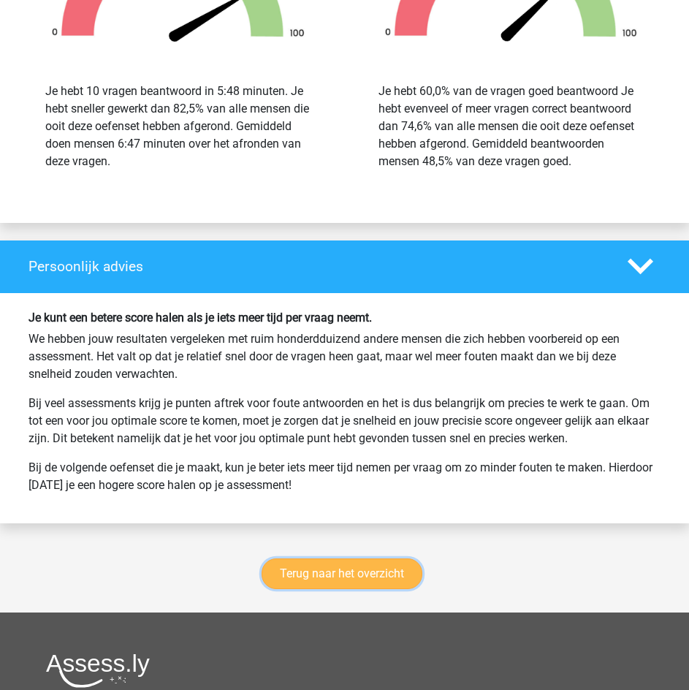
click at [351, 566] on link "Terug naar het overzicht" at bounding box center [342, 573] width 161 height 31
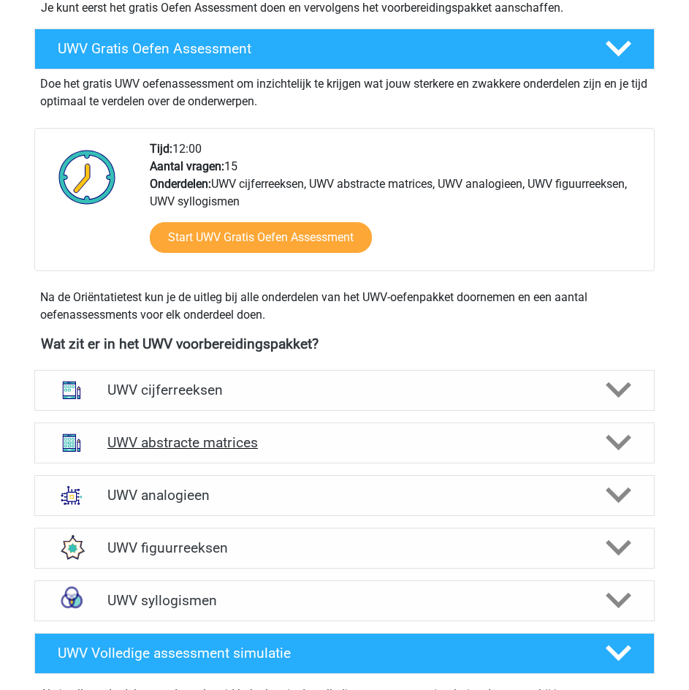
scroll to position [438, 0]
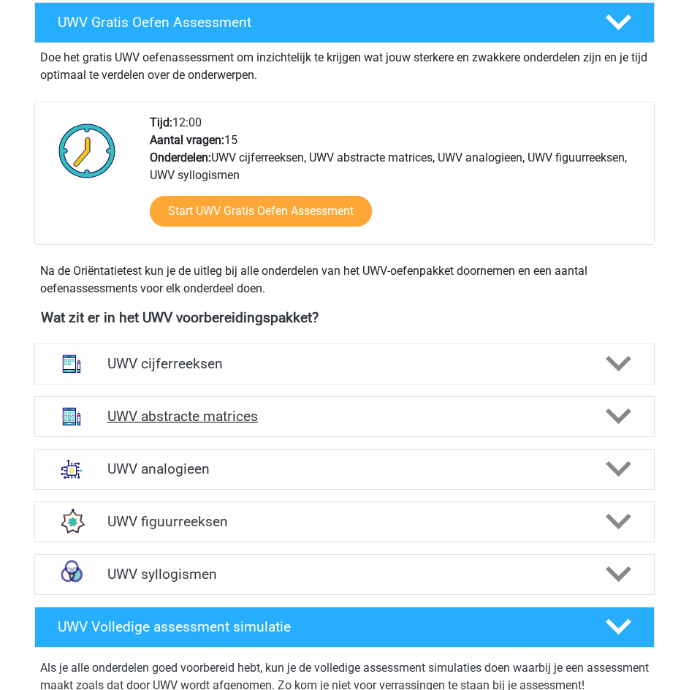
click at [359, 425] on div "UWV abstracte matrices" at bounding box center [344, 416] width 620 height 41
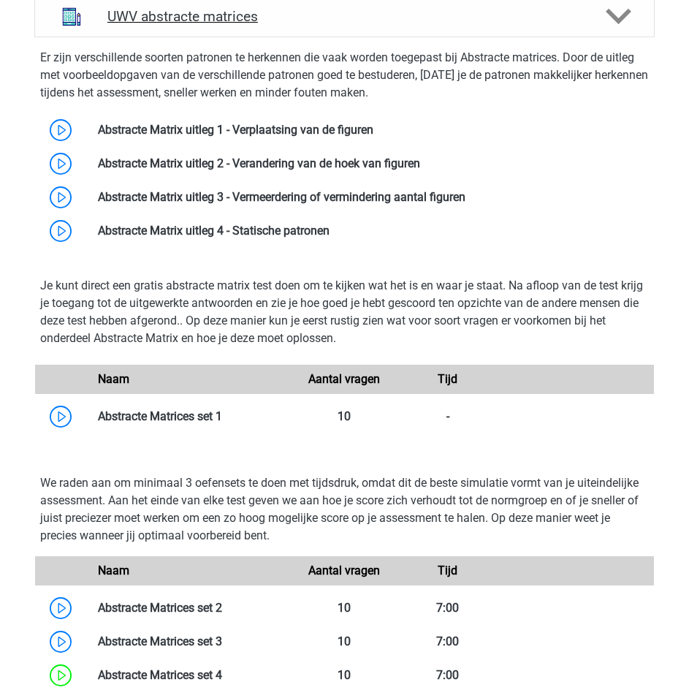
scroll to position [950, 0]
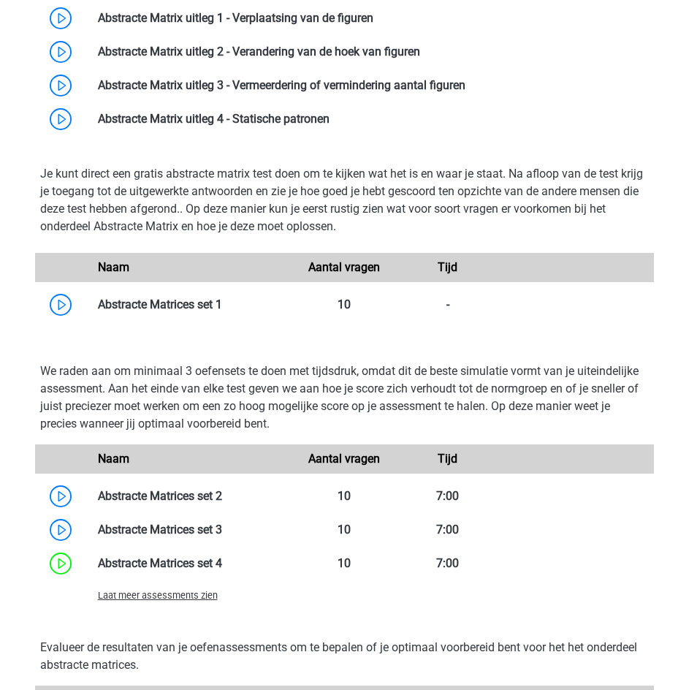
click at [181, 595] on span "Laat meer assessments zien" at bounding box center [158, 595] width 120 height 11
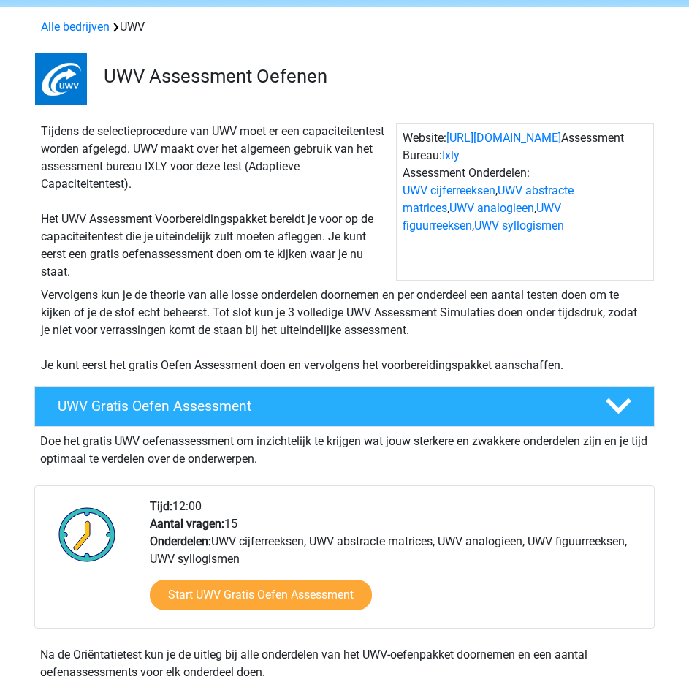
scroll to position [0, 0]
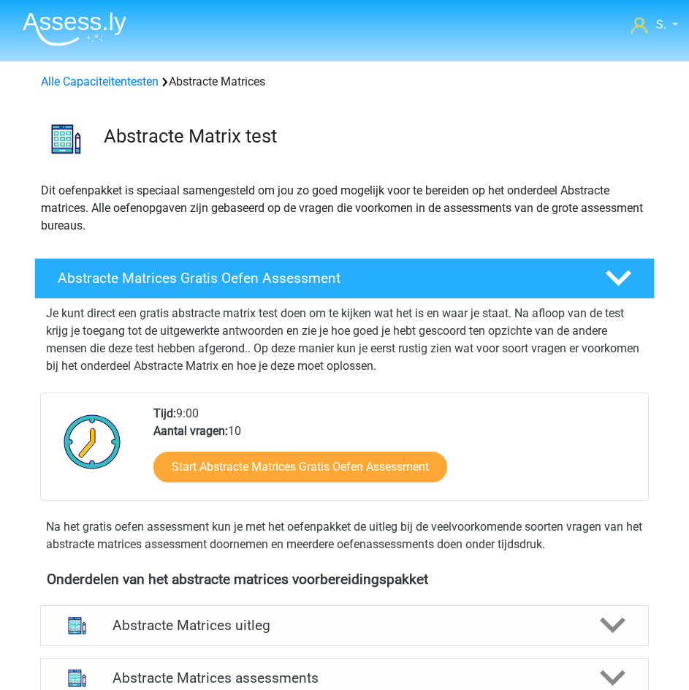
scroll to position [651, 0]
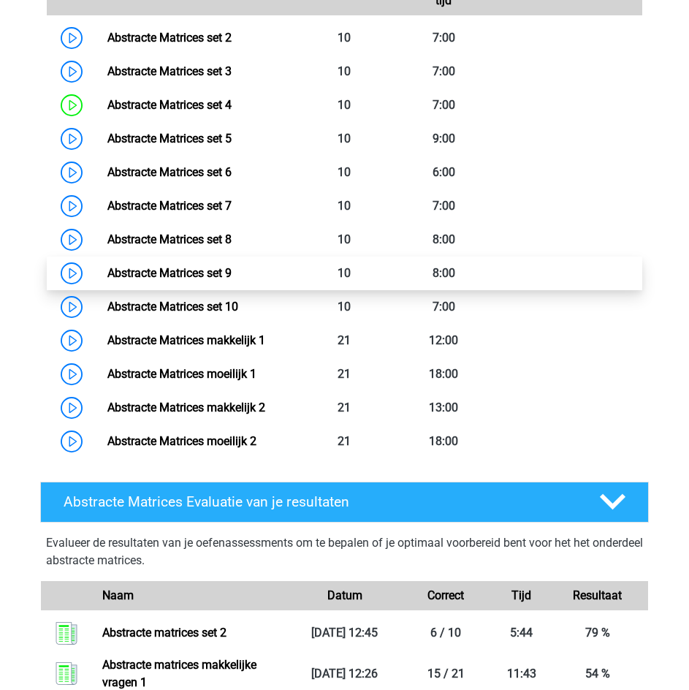
scroll to position [797, 0]
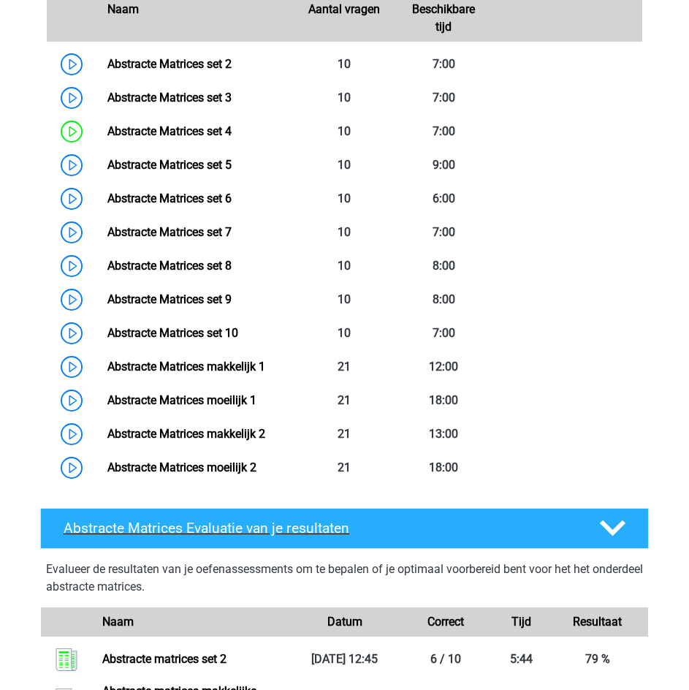
click at [619, 529] on polygon at bounding box center [613, 528] width 26 height 16
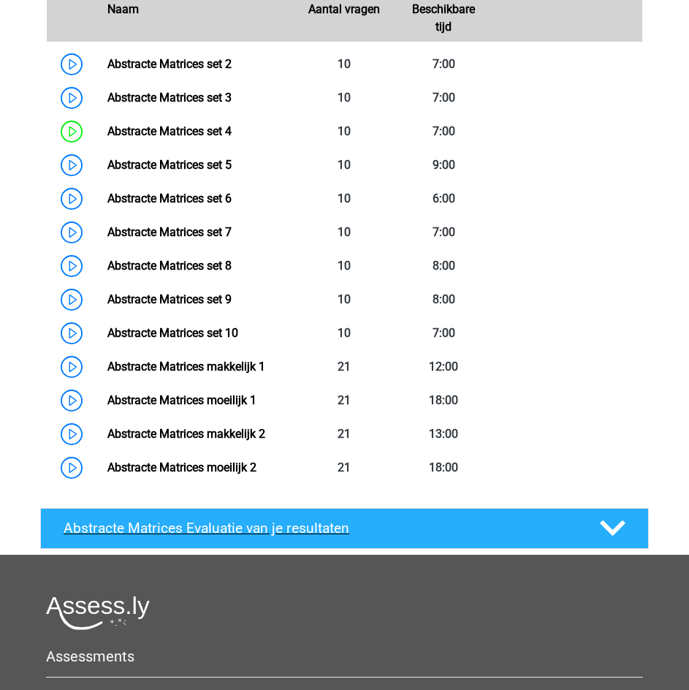
click at [622, 521] on polygon at bounding box center [613, 528] width 26 height 16
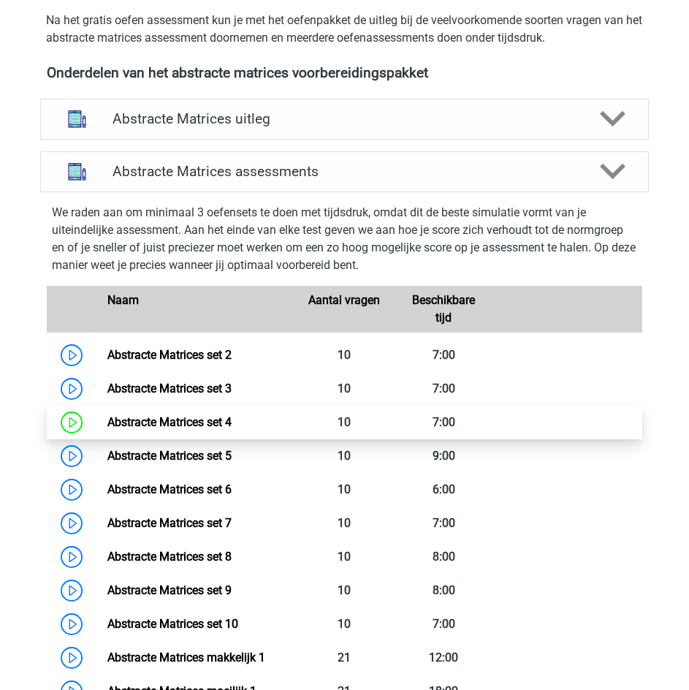
scroll to position [505, 0]
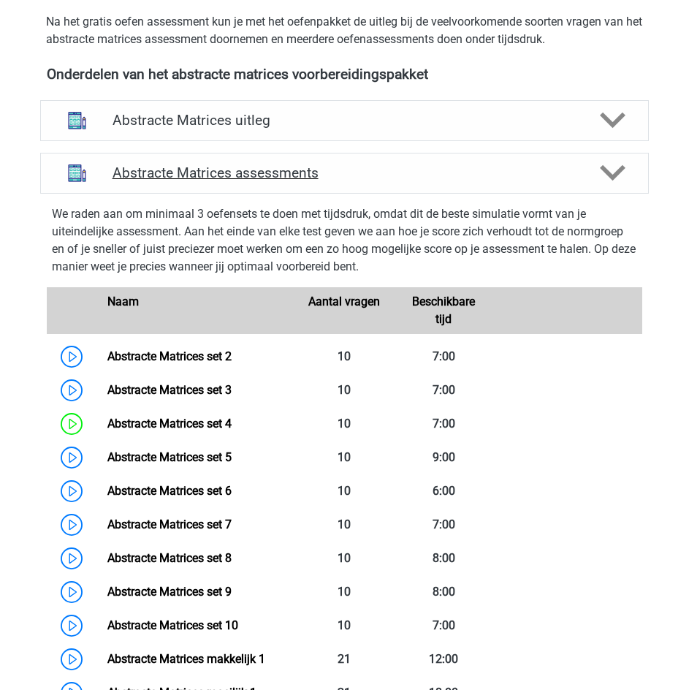
click at [608, 158] on div "Abstracte Matrices assessments" at bounding box center [344, 173] width 609 height 41
click at [612, 172] on icon at bounding box center [613, 173] width 26 height 26
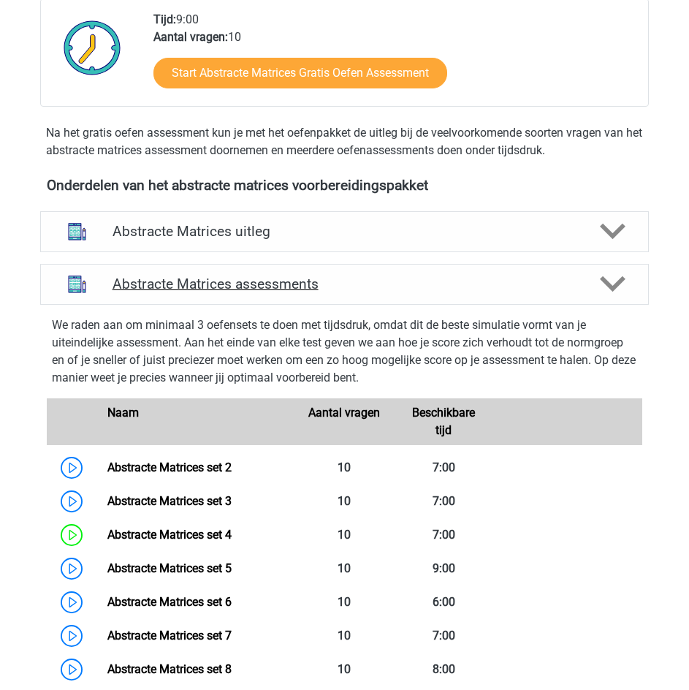
scroll to position [359, 0]
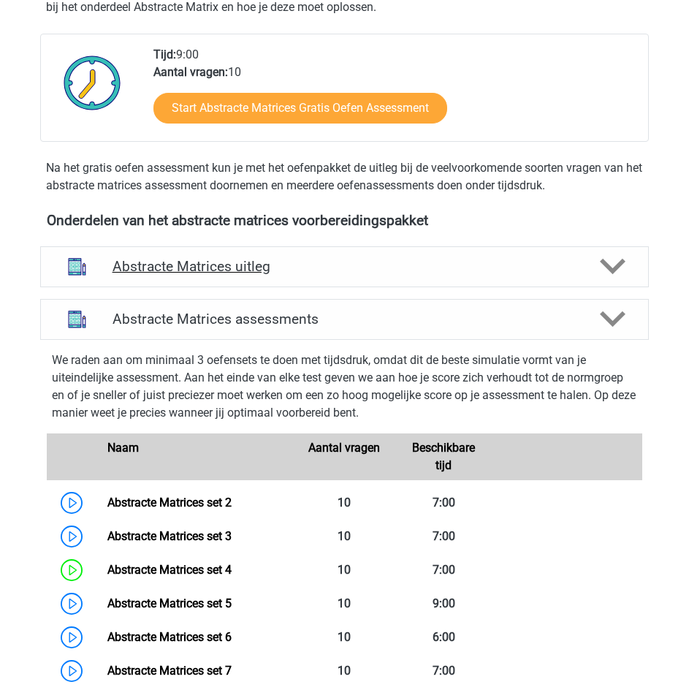
click at [612, 270] on polygon at bounding box center [613, 267] width 26 height 16
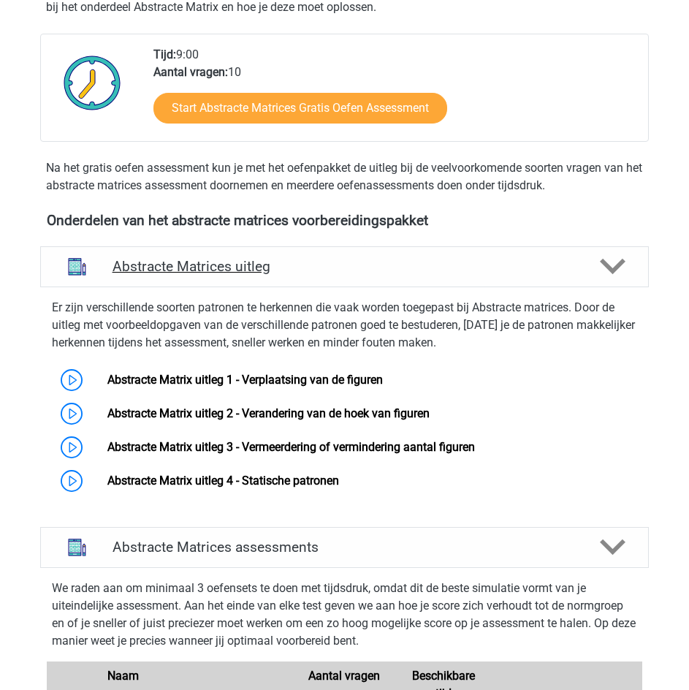
click at [612, 267] on icon at bounding box center [613, 267] width 26 height 26
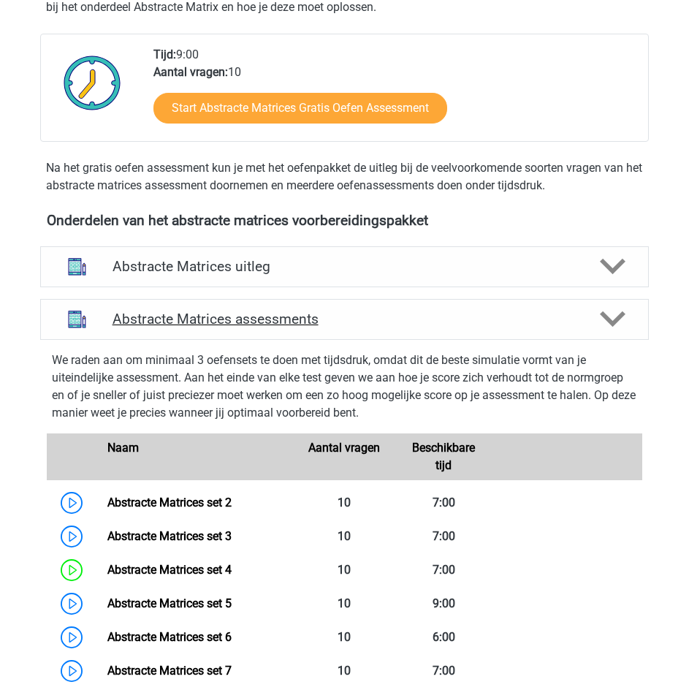
click at [617, 315] on icon at bounding box center [613, 319] width 26 height 26
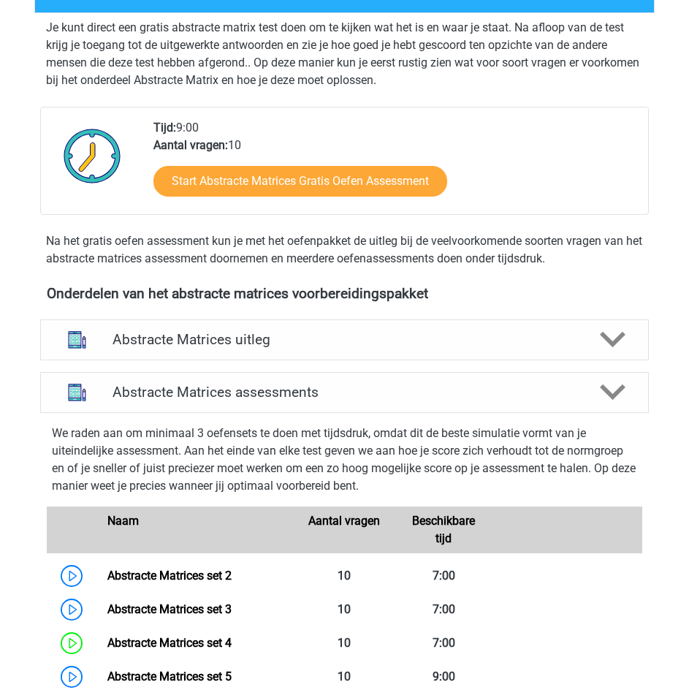
scroll to position [0, 0]
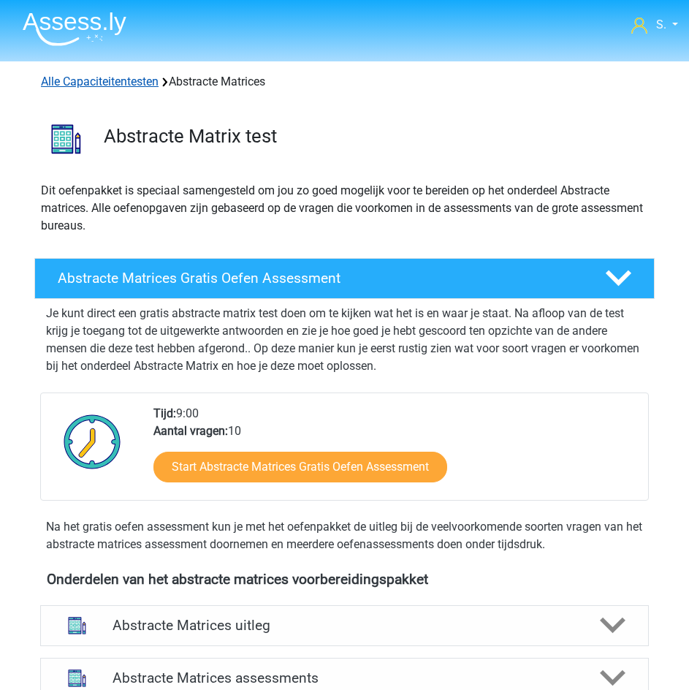
click at [114, 83] on link "Alle Capaciteitentesten" at bounding box center [100, 82] width 118 height 14
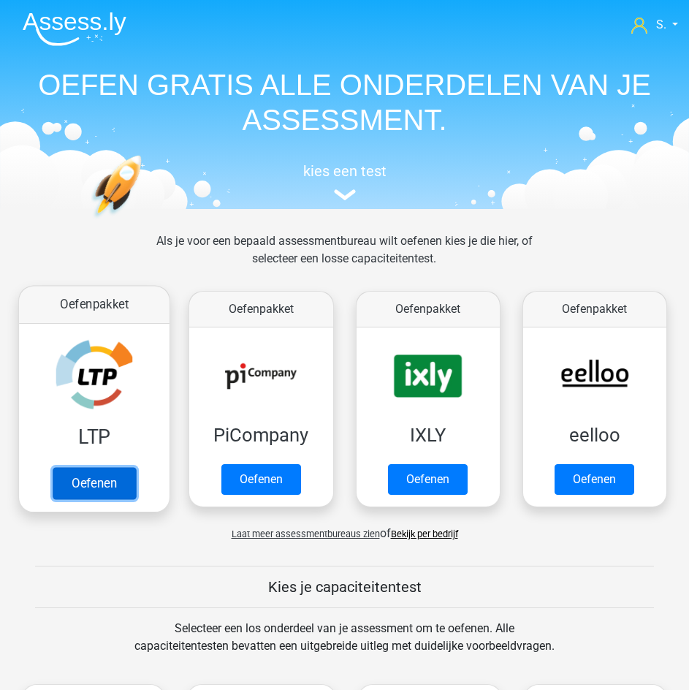
click at [87, 468] on link "Oefenen" at bounding box center [94, 484] width 83 height 32
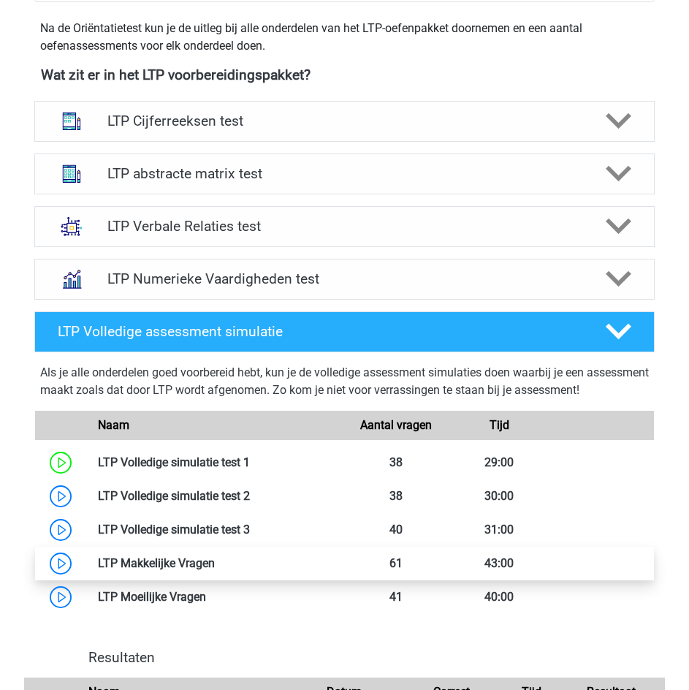
scroll to position [511, 0]
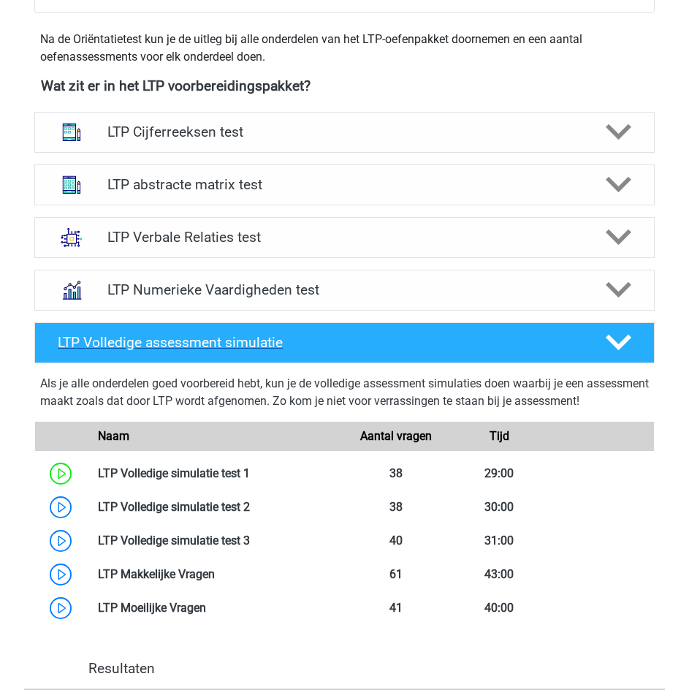
click at [627, 346] on icon at bounding box center [619, 343] width 26 height 26
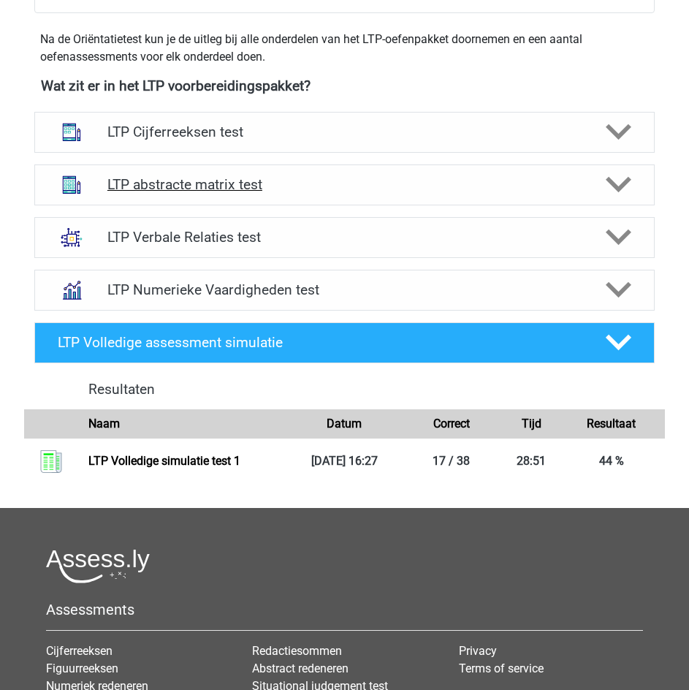
click at [617, 189] on polygon at bounding box center [619, 185] width 26 height 16
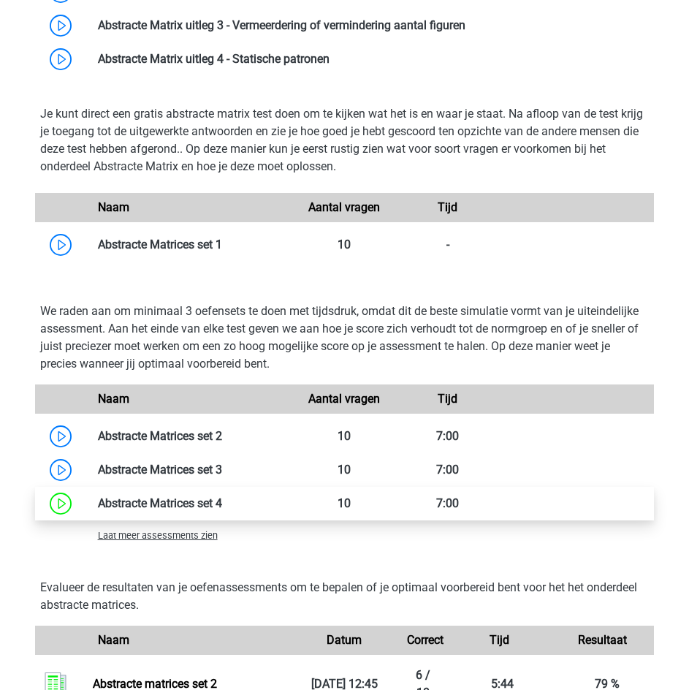
scroll to position [877, 0]
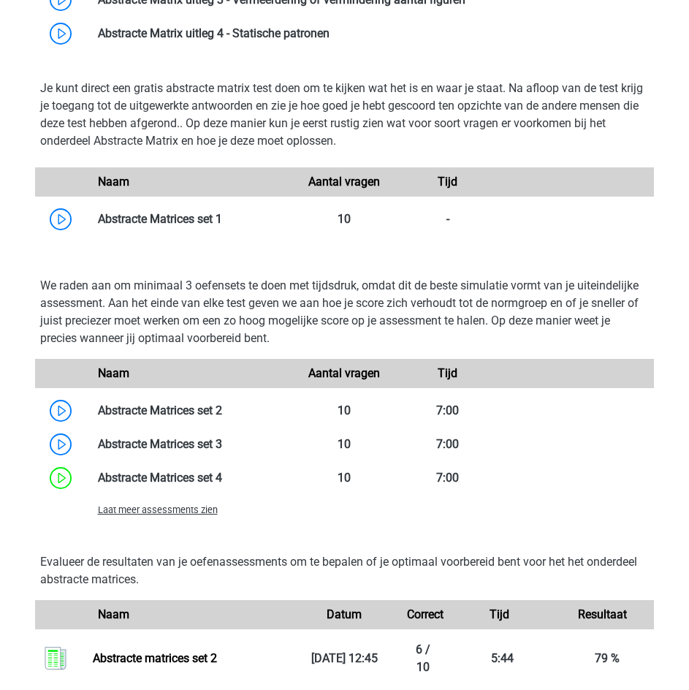
click at [180, 509] on span "Laat meer assessments zien" at bounding box center [158, 509] width 120 height 11
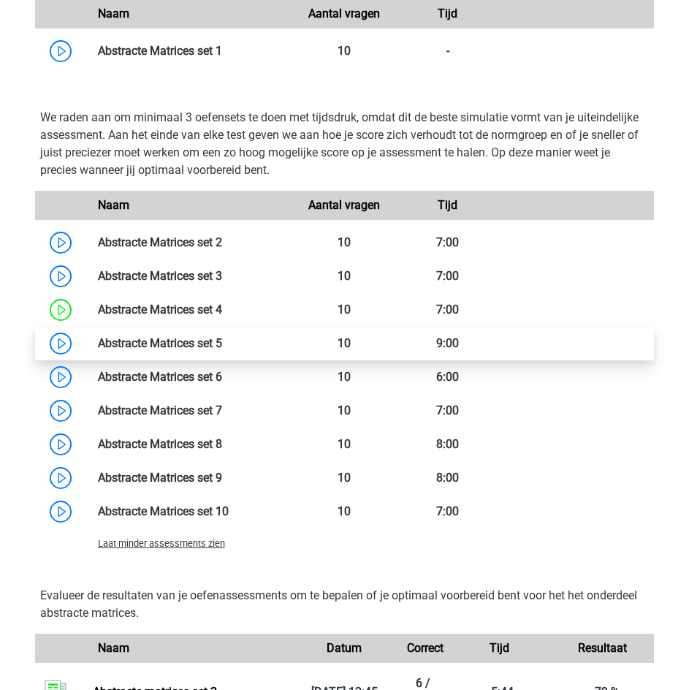
scroll to position [1023, 0]
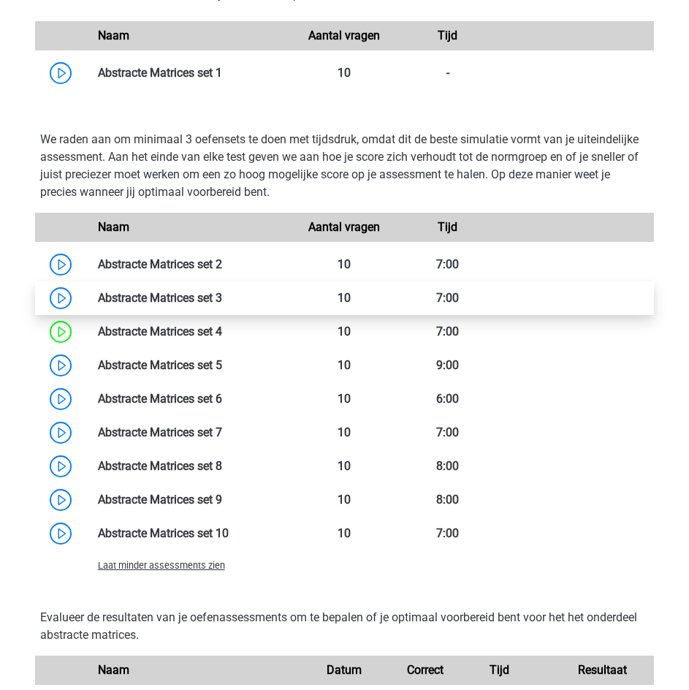
click at [222, 300] on link at bounding box center [222, 298] width 0 height 14
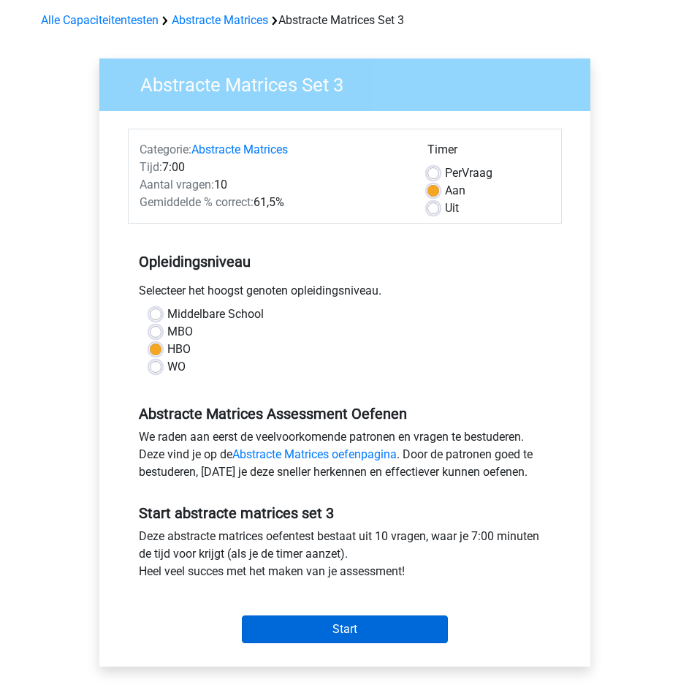
scroll to position [146, 0]
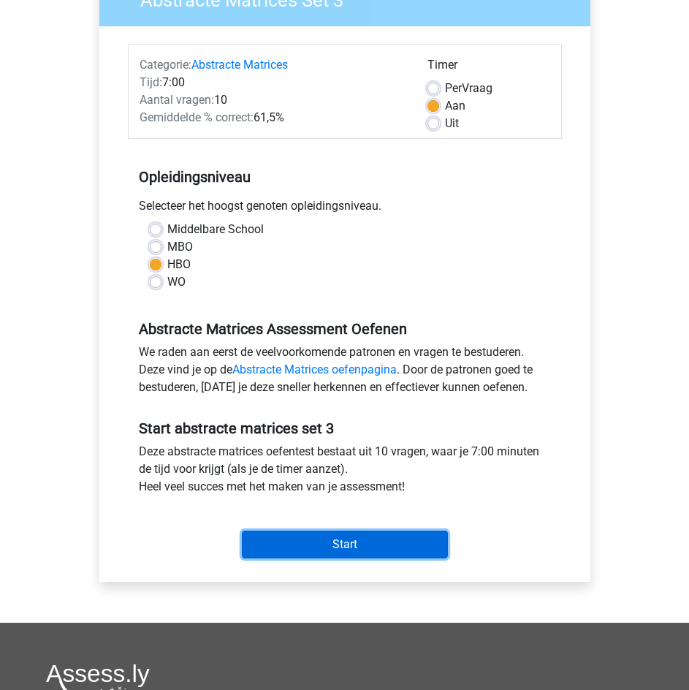
click at [357, 547] on input "Start" at bounding box center [345, 544] width 206 height 28
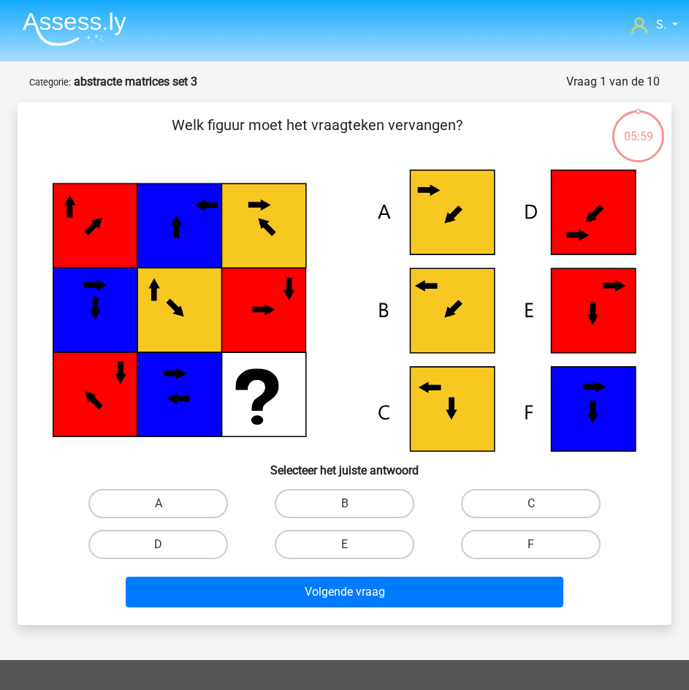
click at [347, 504] on input "B" at bounding box center [349, 507] width 9 height 9
radio input "true"
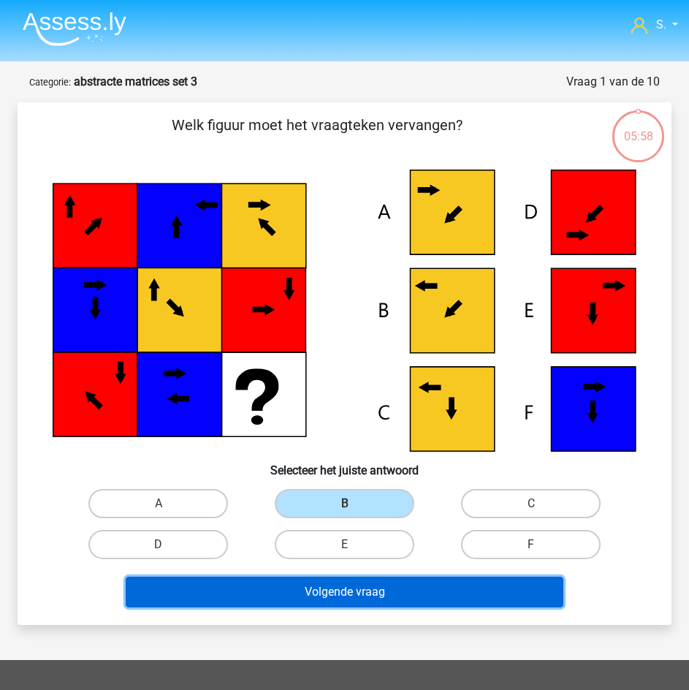
click at [355, 587] on button "Volgende vraag" at bounding box center [345, 591] width 438 height 31
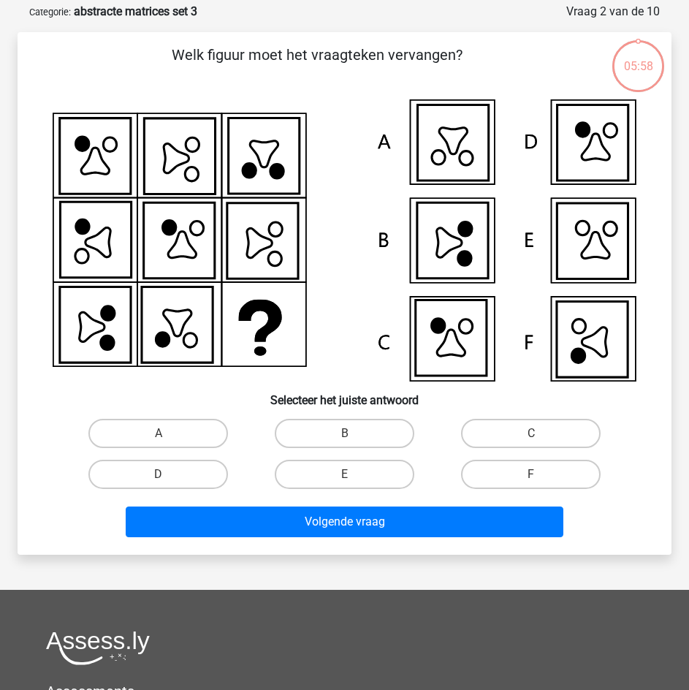
scroll to position [73, 0]
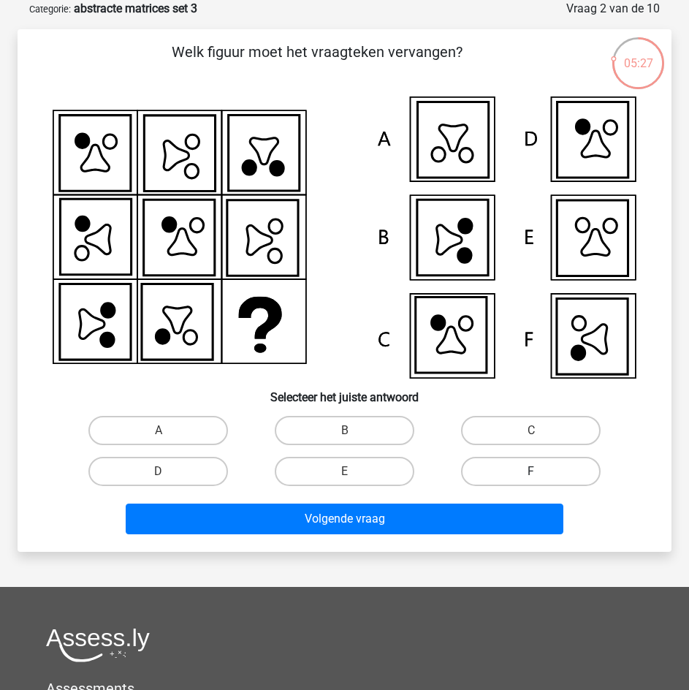
click at [541, 471] on label "F" at bounding box center [531, 471] width 140 height 29
click at [541, 471] on input "F" at bounding box center [535, 475] width 9 height 9
radio input "true"
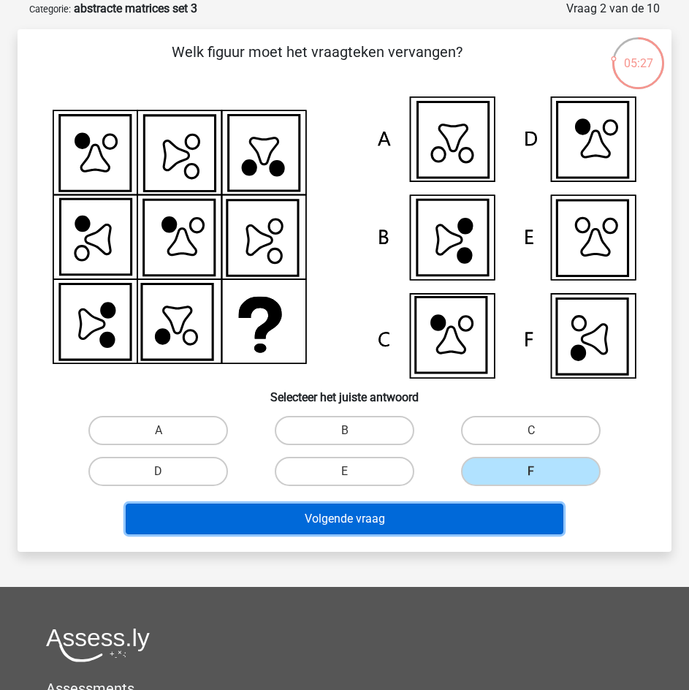
click at [530, 508] on button "Volgende vraag" at bounding box center [345, 518] width 438 height 31
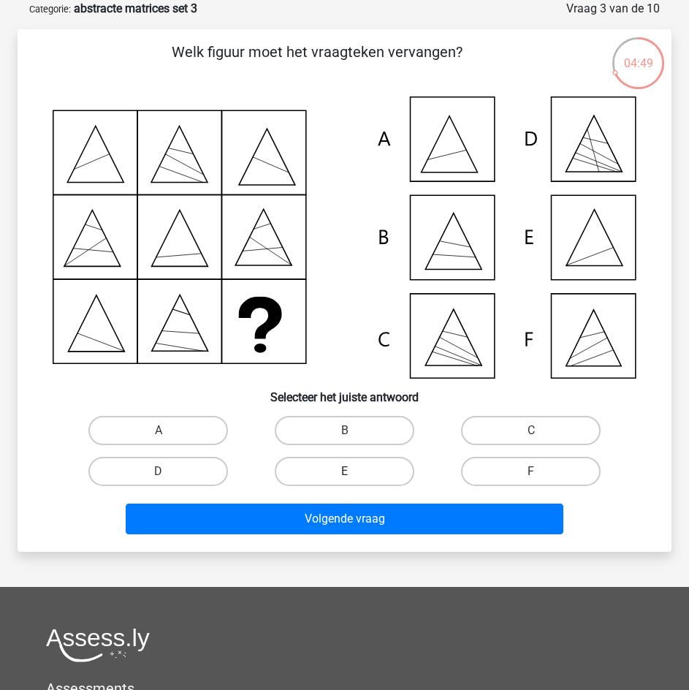
click at [300, 471] on label "E" at bounding box center [345, 471] width 140 height 29
click at [345, 471] on input "E" at bounding box center [349, 475] width 9 height 9
radio input "true"
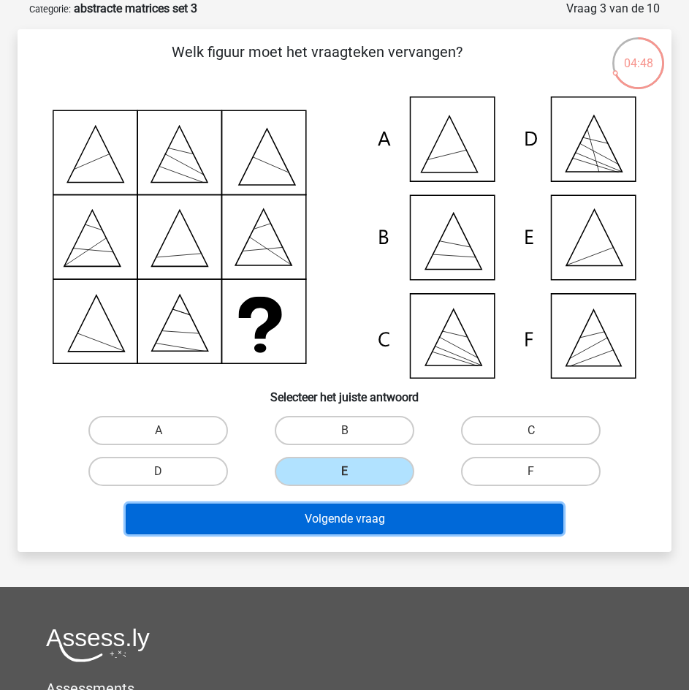
click at [314, 522] on button "Volgende vraag" at bounding box center [345, 518] width 438 height 31
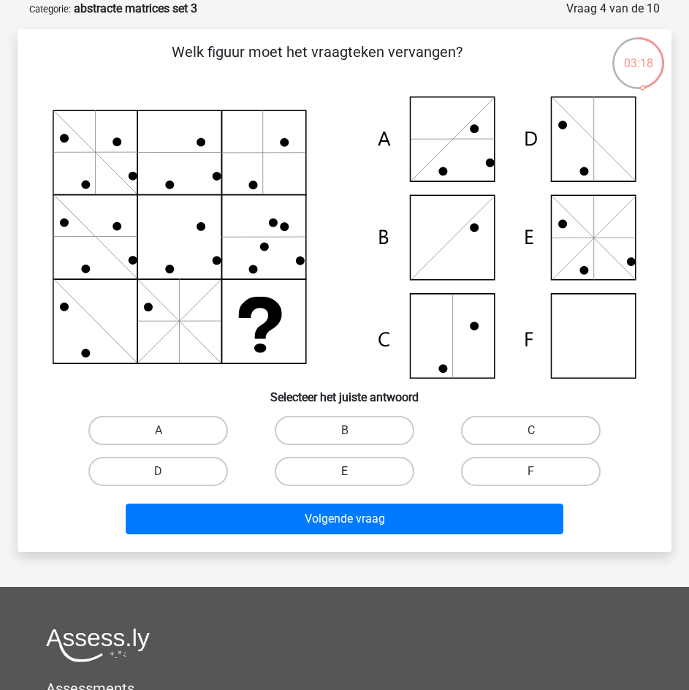
click at [334, 463] on label "E" at bounding box center [345, 471] width 140 height 29
click at [345, 471] on input "E" at bounding box center [349, 475] width 9 height 9
radio input "true"
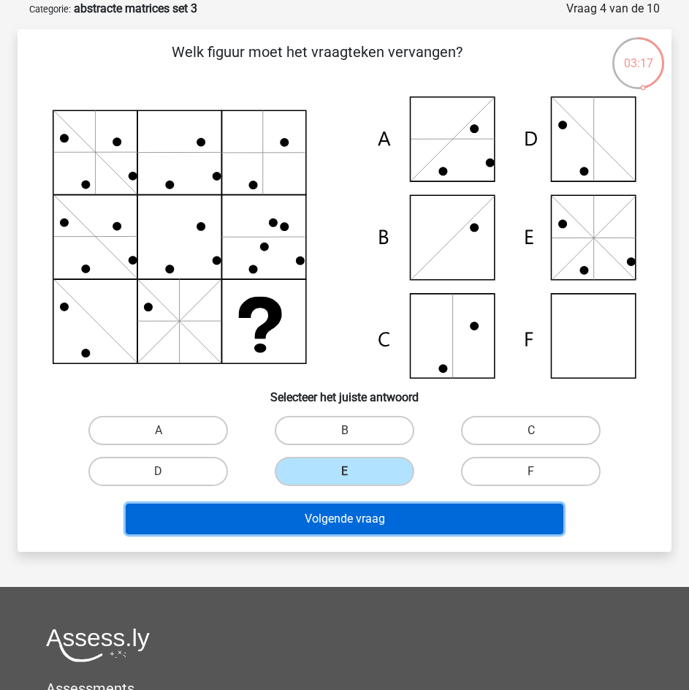
click at [376, 516] on button "Volgende vraag" at bounding box center [345, 518] width 438 height 31
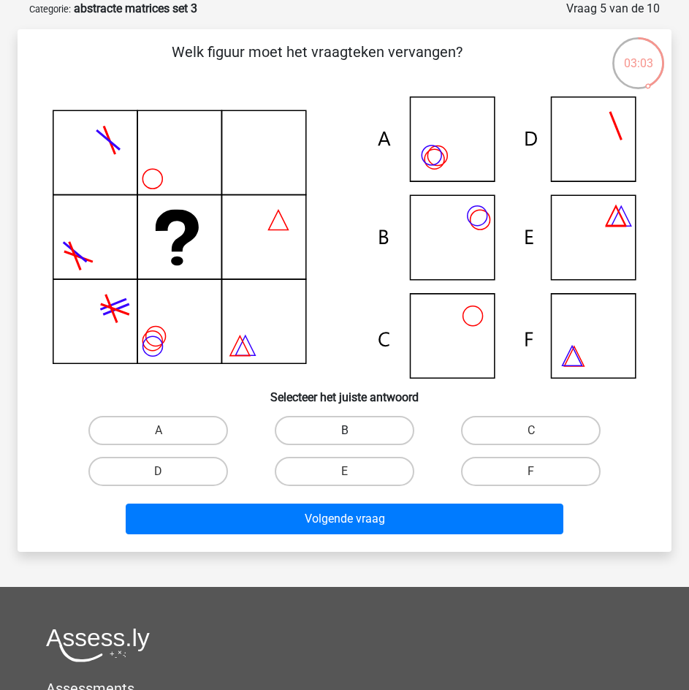
click at [373, 429] on label "B" at bounding box center [345, 430] width 140 height 29
click at [354, 430] on input "B" at bounding box center [349, 434] width 9 height 9
radio input "true"
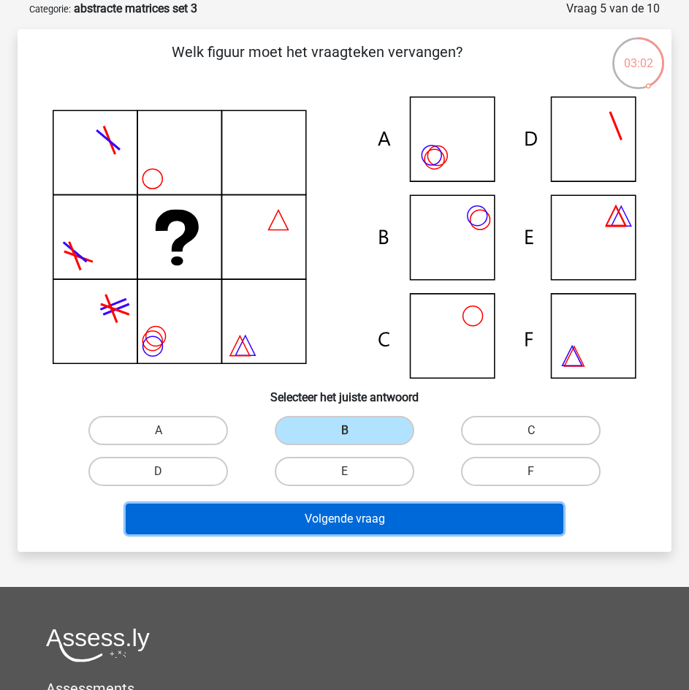
click at [387, 511] on button "Volgende vraag" at bounding box center [345, 518] width 438 height 31
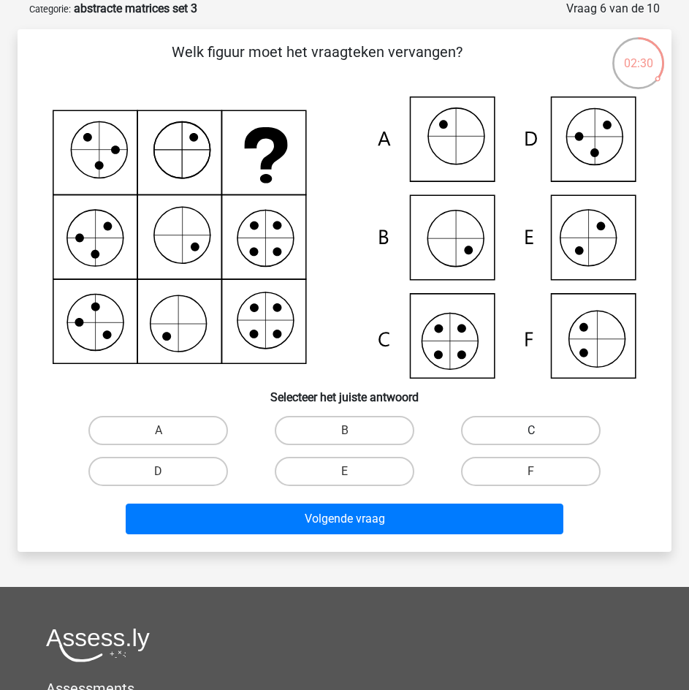
click at [504, 423] on label "C" at bounding box center [531, 430] width 140 height 29
click at [531, 430] on input "C" at bounding box center [535, 434] width 9 height 9
radio input "true"
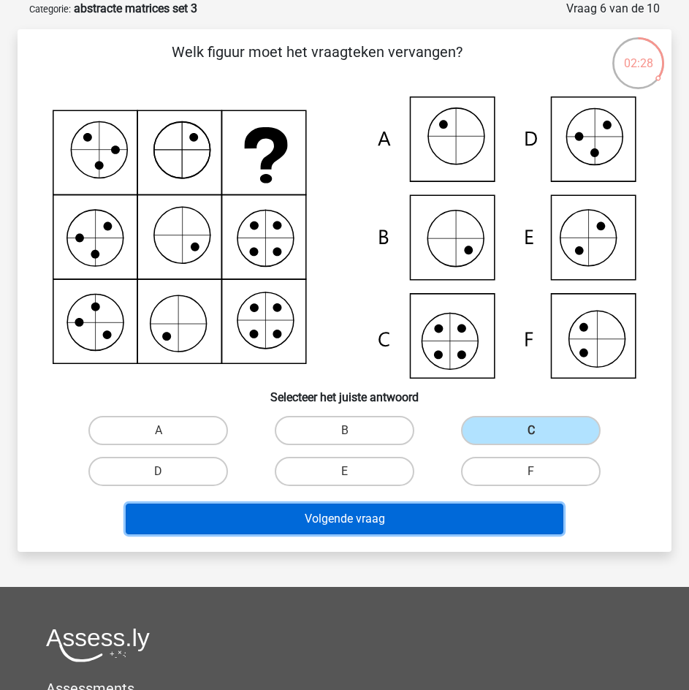
click at [476, 509] on button "Volgende vraag" at bounding box center [345, 518] width 438 height 31
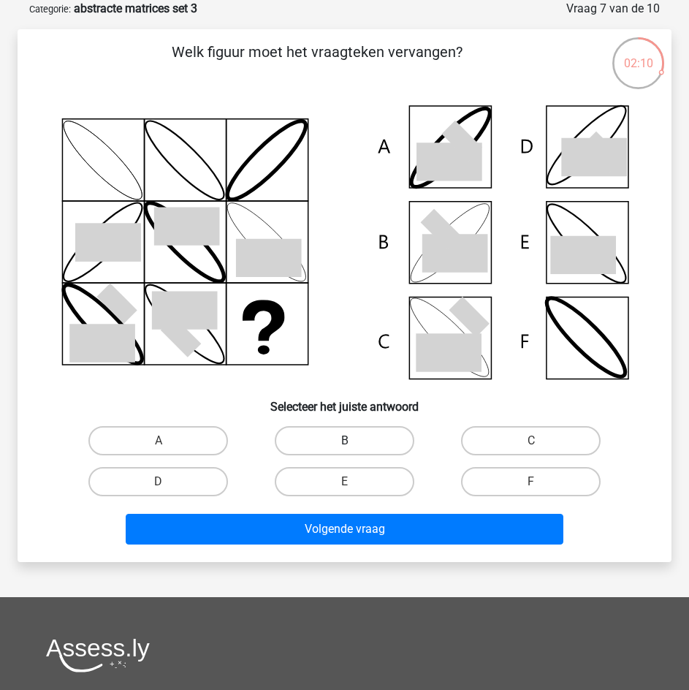
click at [400, 438] on label "B" at bounding box center [345, 440] width 140 height 29
click at [354, 441] on input "B" at bounding box center [349, 445] width 9 height 9
radio input "true"
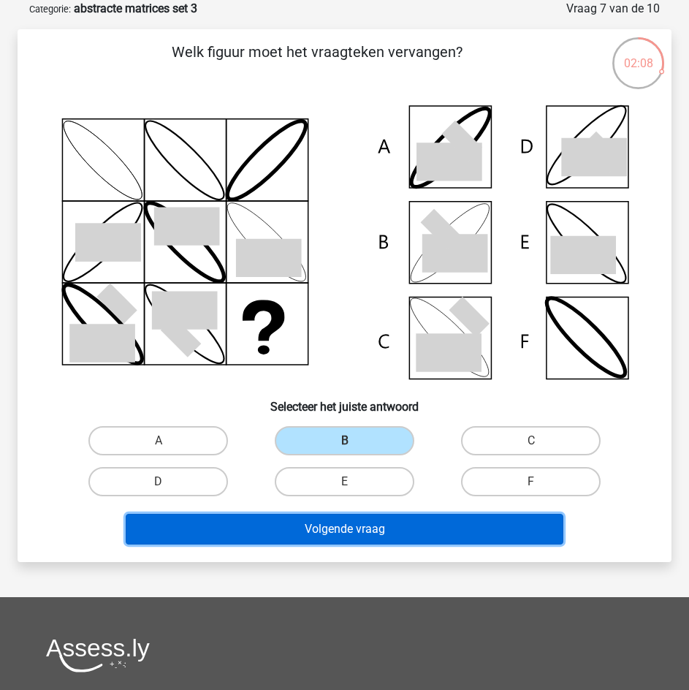
click at [434, 523] on button "Volgende vraag" at bounding box center [345, 529] width 438 height 31
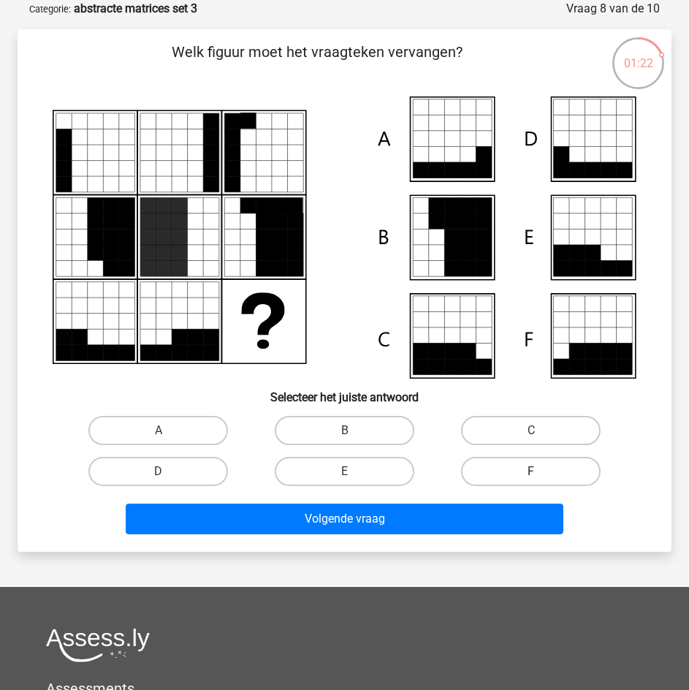
click at [478, 468] on label "F" at bounding box center [531, 471] width 140 height 29
click at [531, 471] on input "F" at bounding box center [535, 475] width 9 height 9
radio input "true"
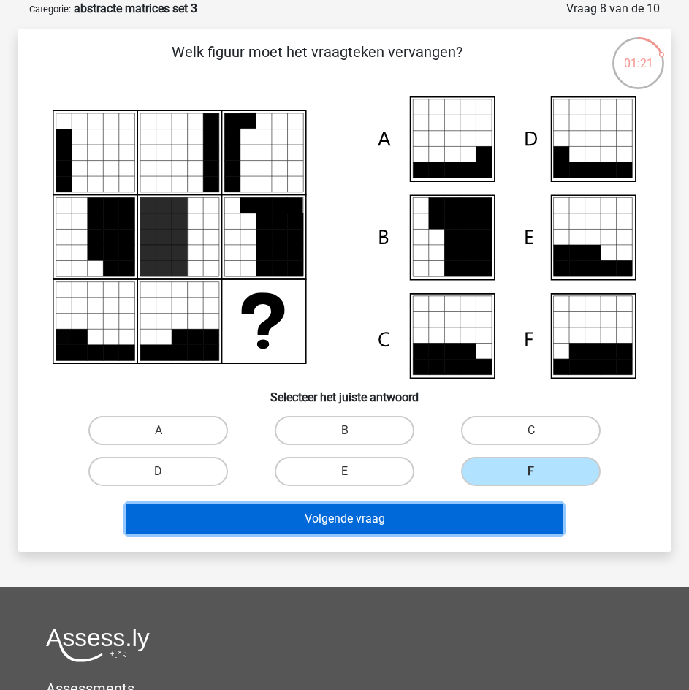
click at [477, 513] on button "Volgende vraag" at bounding box center [345, 518] width 438 height 31
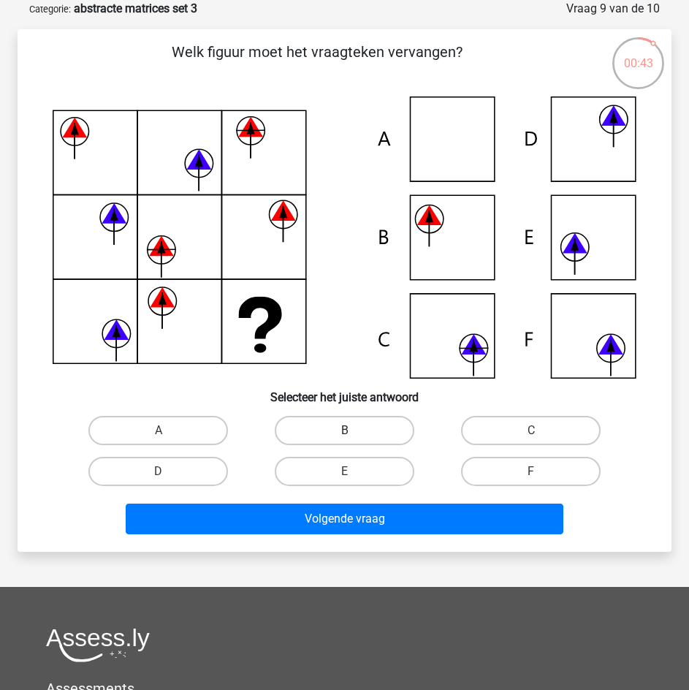
click at [392, 440] on label "B" at bounding box center [345, 430] width 140 height 29
click at [354, 440] on input "B" at bounding box center [349, 434] width 9 height 9
radio input "true"
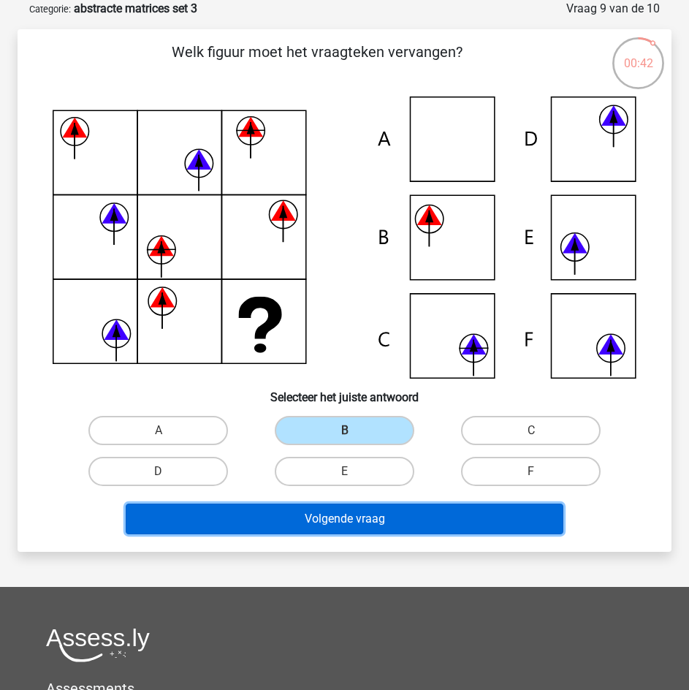
click at [423, 509] on button "Volgende vraag" at bounding box center [345, 518] width 438 height 31
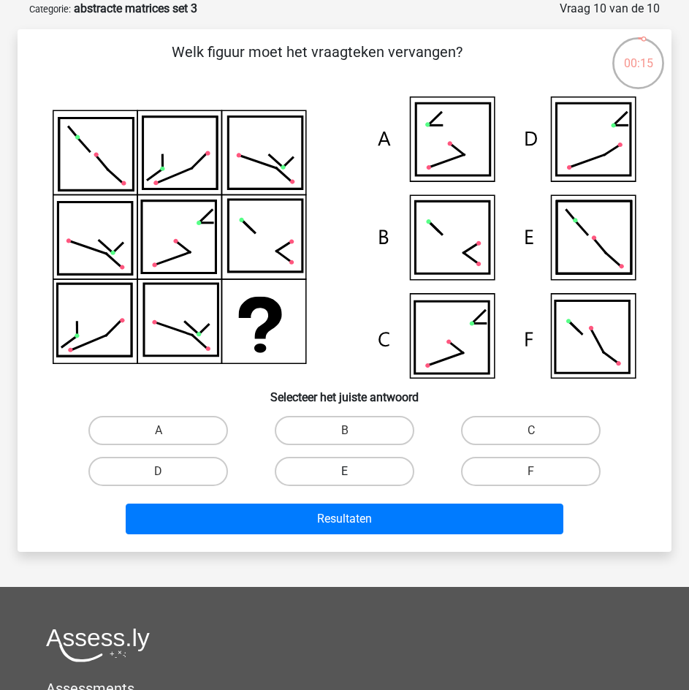
click at [403, 473] on label "E" at bounding box center [345, 471] width 140 height 29
click at [354, 473] on input "E" at bounding box center [349, 475] width 9 height 9
radio input "true"
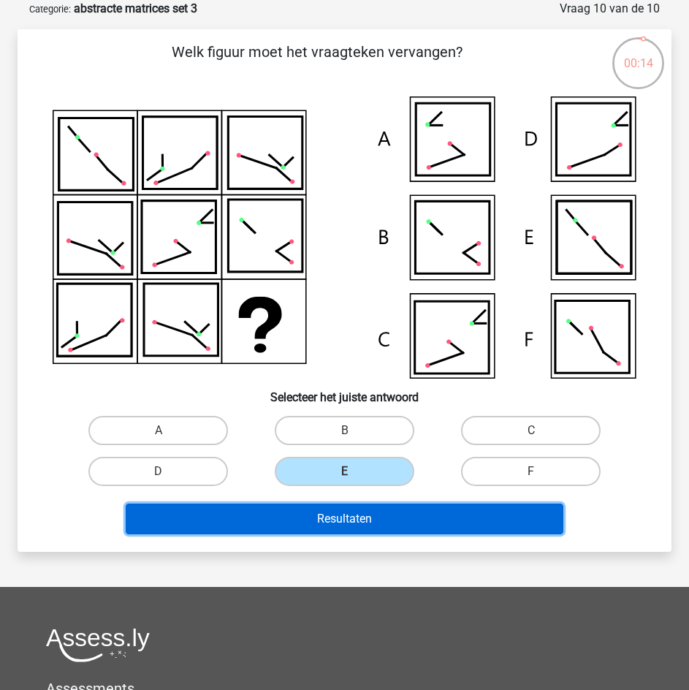
click at [428, 513] on button "Resultaten" at bounding box center [345, 518] width 438 height 31
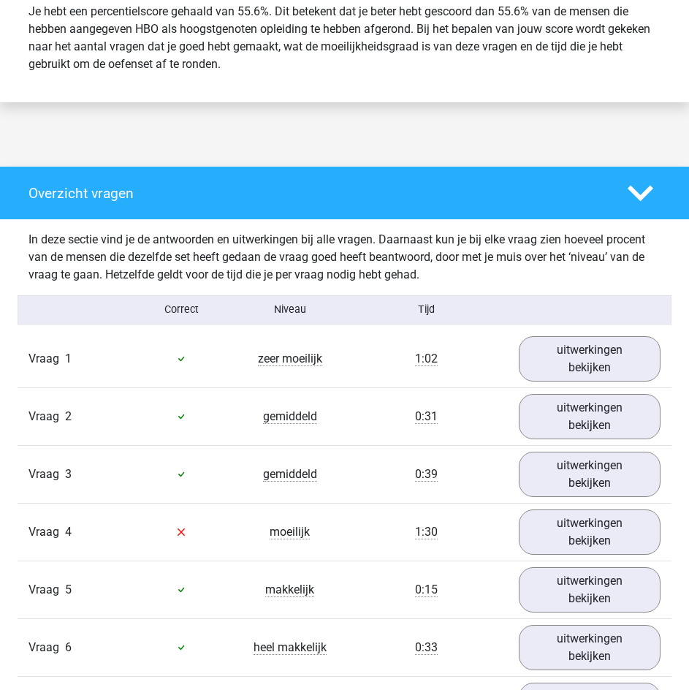
scroll to position [658, 0]
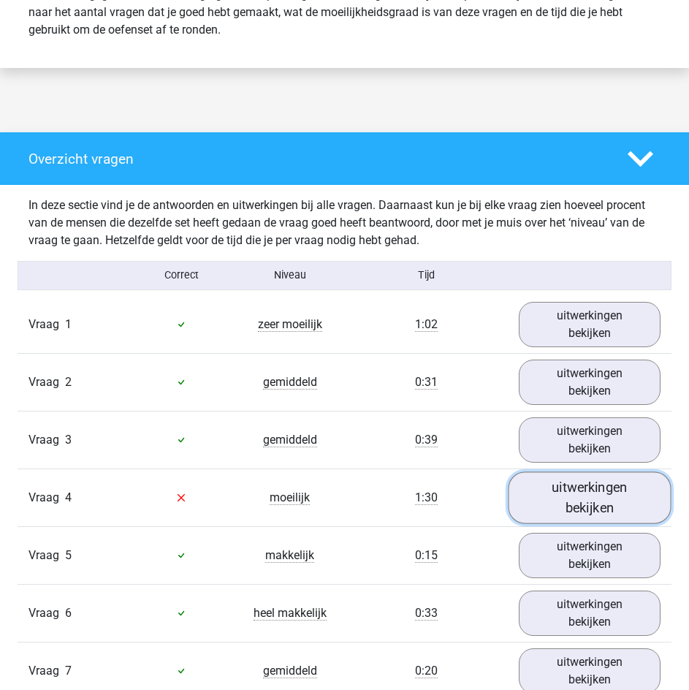
click at [560, 497] on link "uitwerkingen bekijken" at bounding box center [590, 497] width 163 height 52
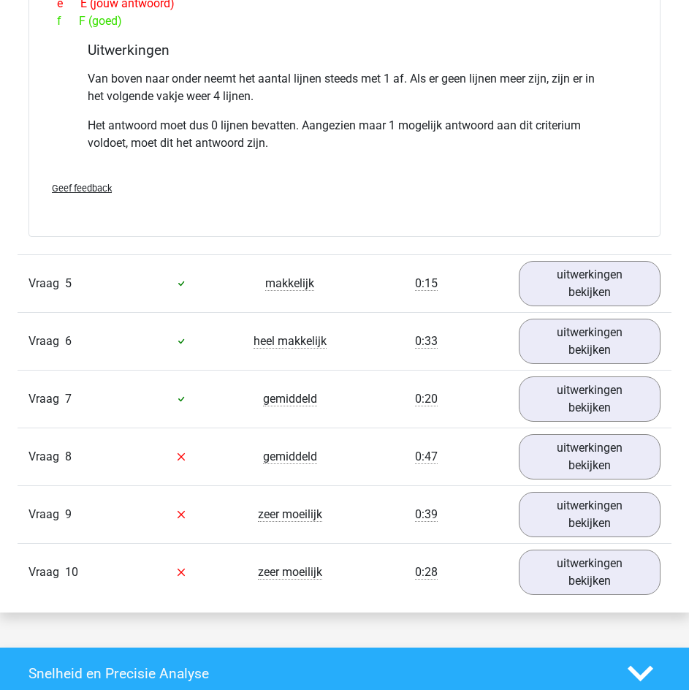
scroll to position [1607, 0]
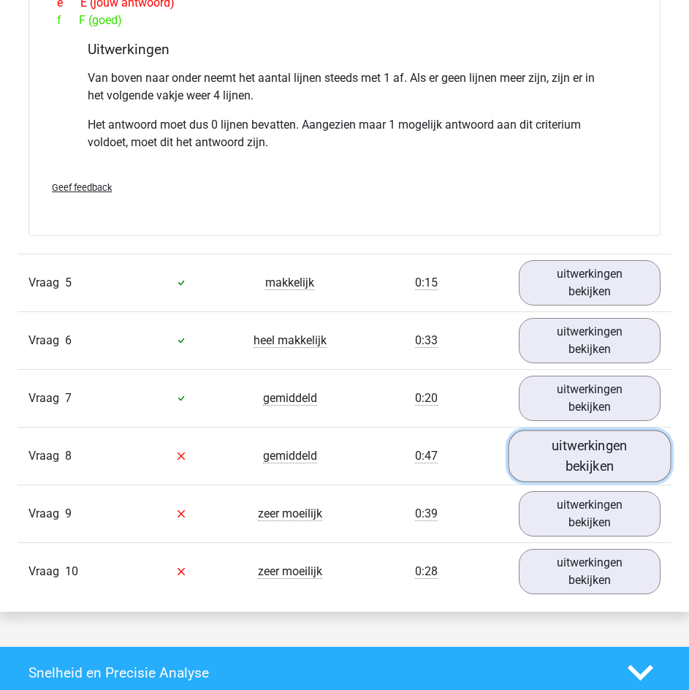
click at [560, 465] on link "uitwerkingen bekijken" at bounding box center [590, 456] width 163 height 52
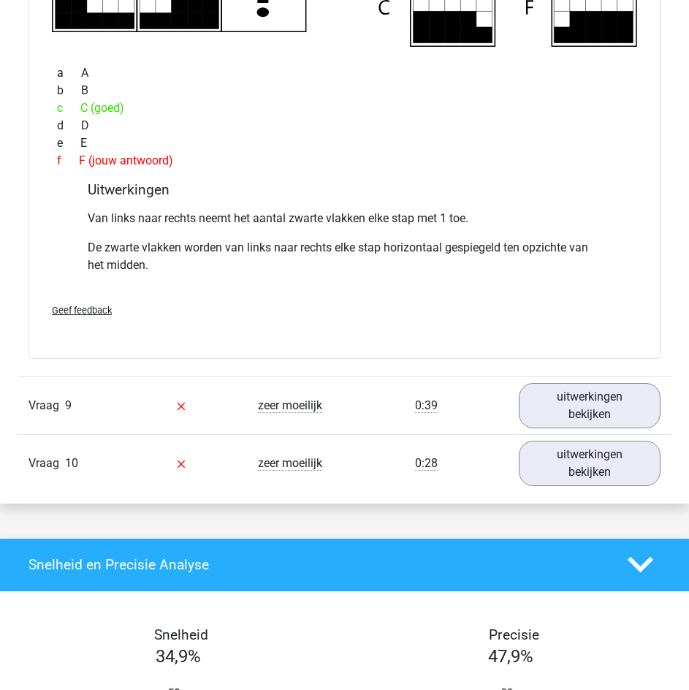
scroll to position [2411, 0]
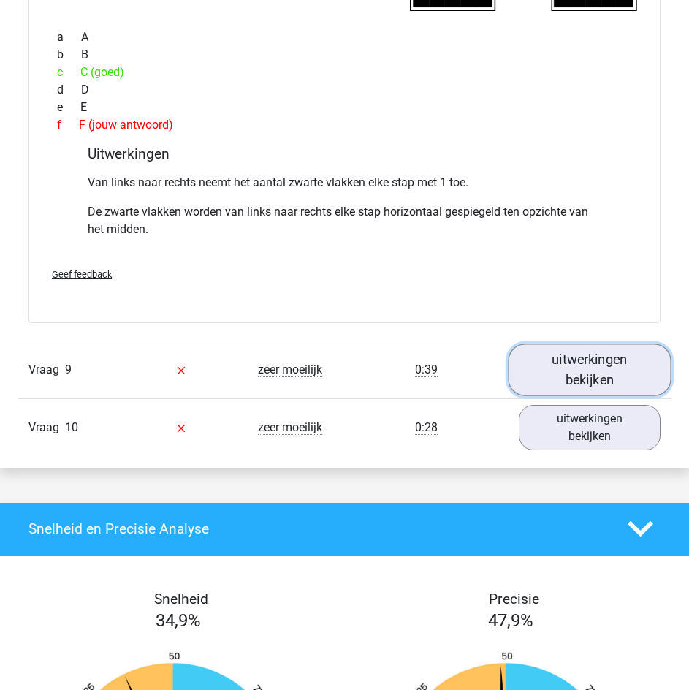
click at [544, 370] on link "uitwerkingen bekijken" at bounding box center [590, 369] width 163 height 52
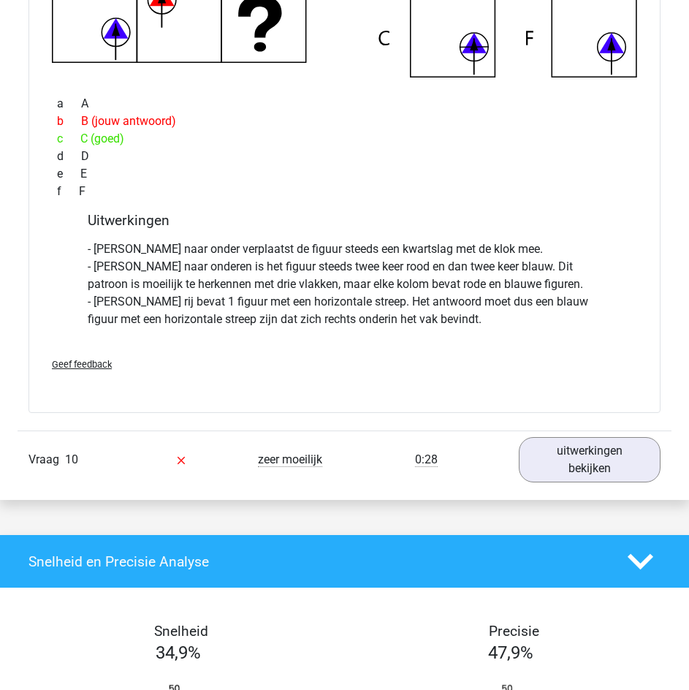
scroll to position [3142, 0]
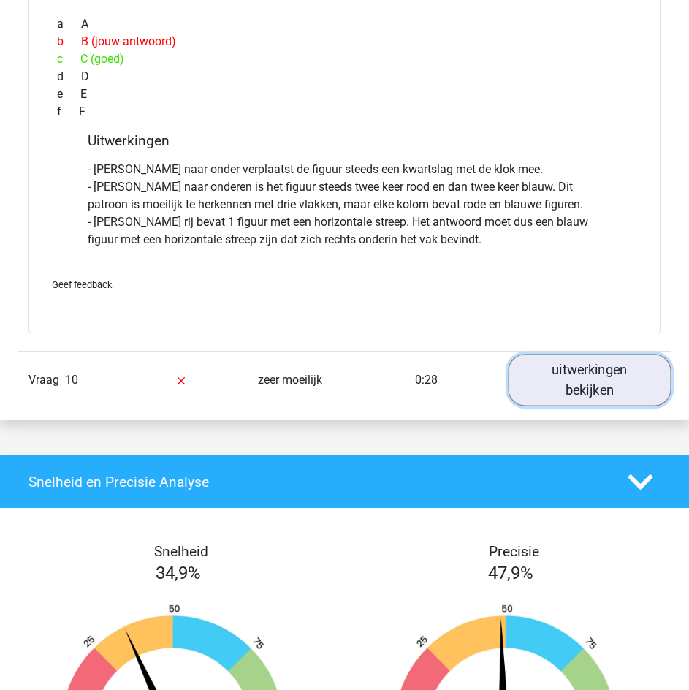
click at [554, 379] on link "uitwerkingen bekijken" at bounding box center [590, 380] width 163 height 52
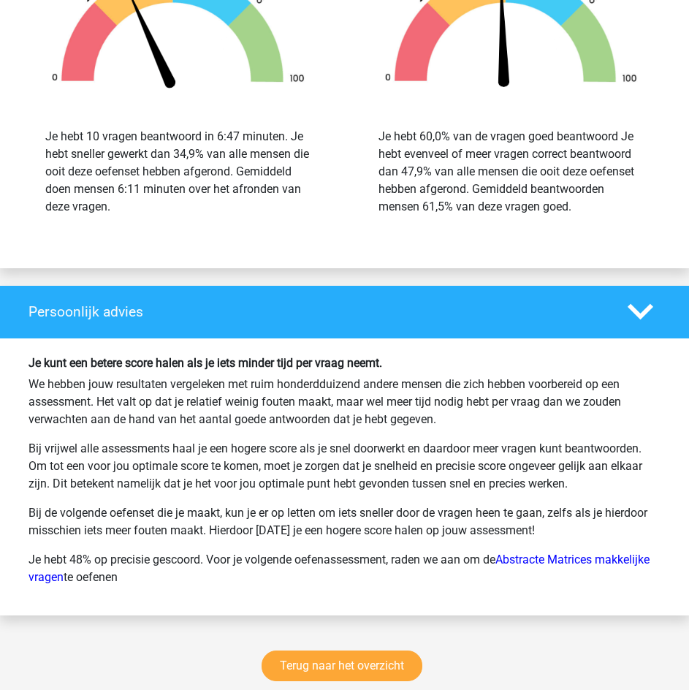
scroll to position [4311, 0]
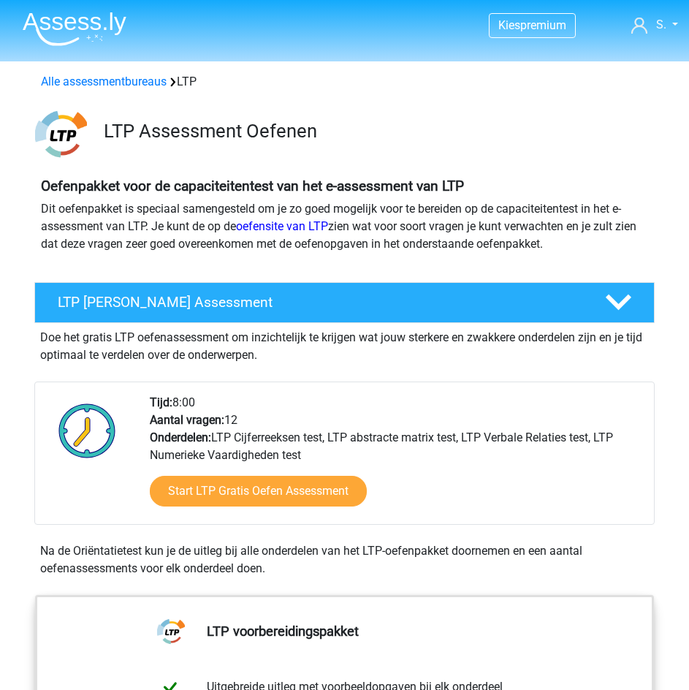
scroll to position [1534, 0]
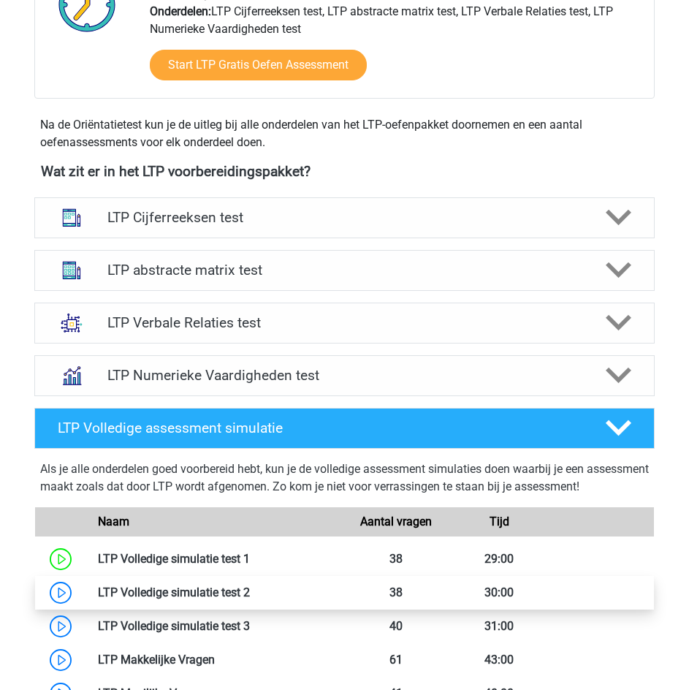
scroll to position [410, 0]
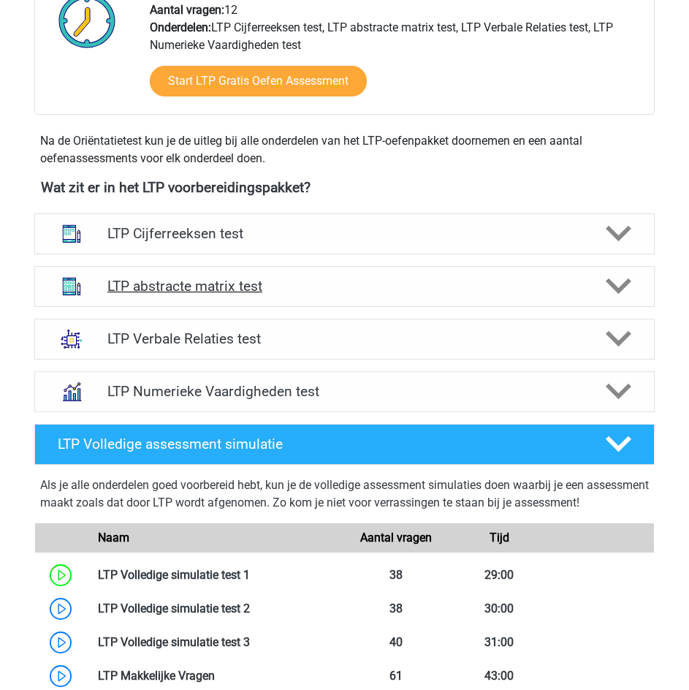
click at [305, 284] on h4 "LTP abstracte matrix test" at bounding box center [344, 286] width 474 height 17
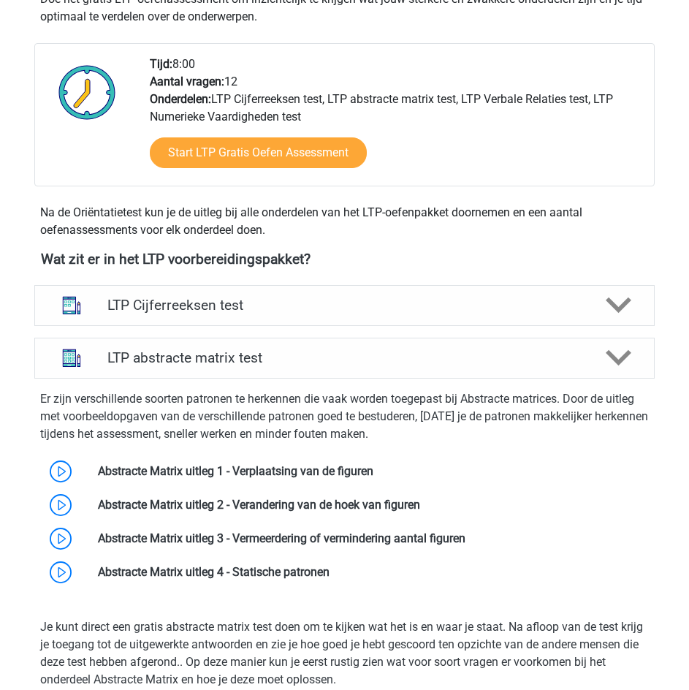
scroll to position [337, 0]
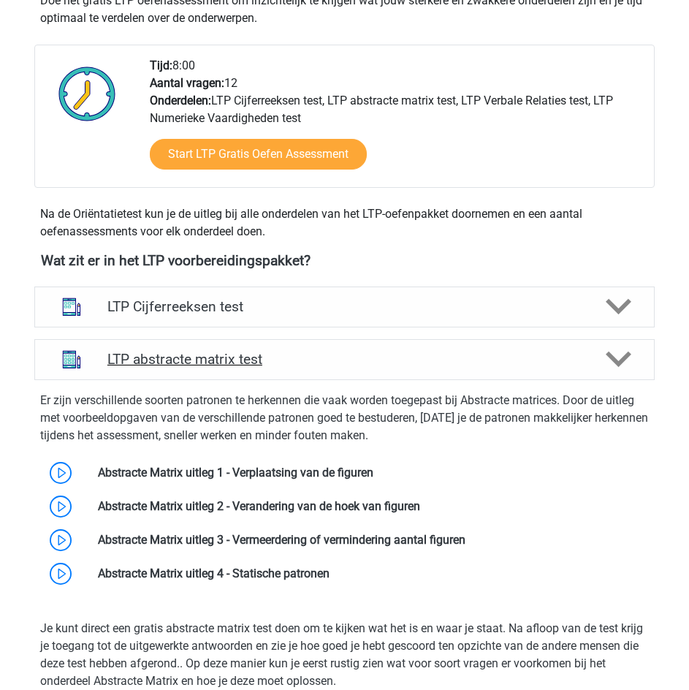
click at [264, 353] on h4 "LTP abstracte matrix test" at bounding box center [344, 359] width 474 height 17
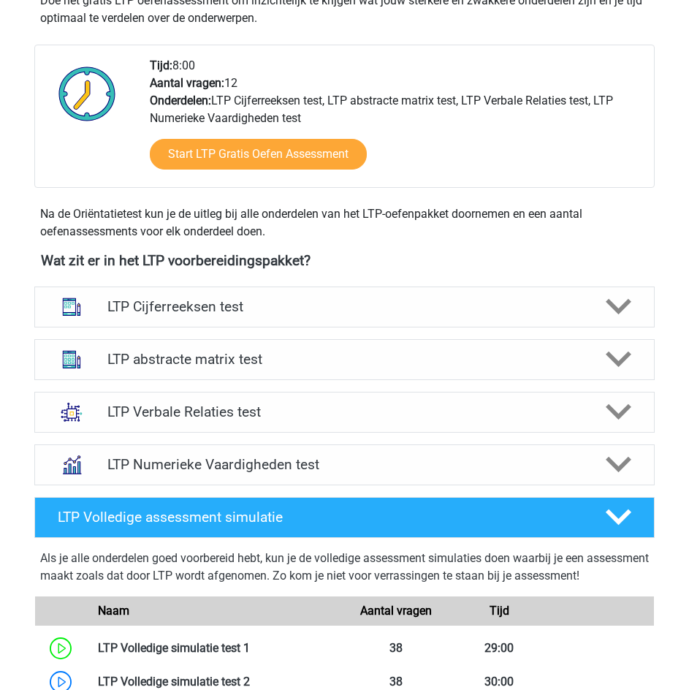
click at [675, 438] on div "LTP Numerieke Vaardigheden test Er zijn verschillende soorten patronen te herke…" at bounding box center [344, 464] width 677 height 53
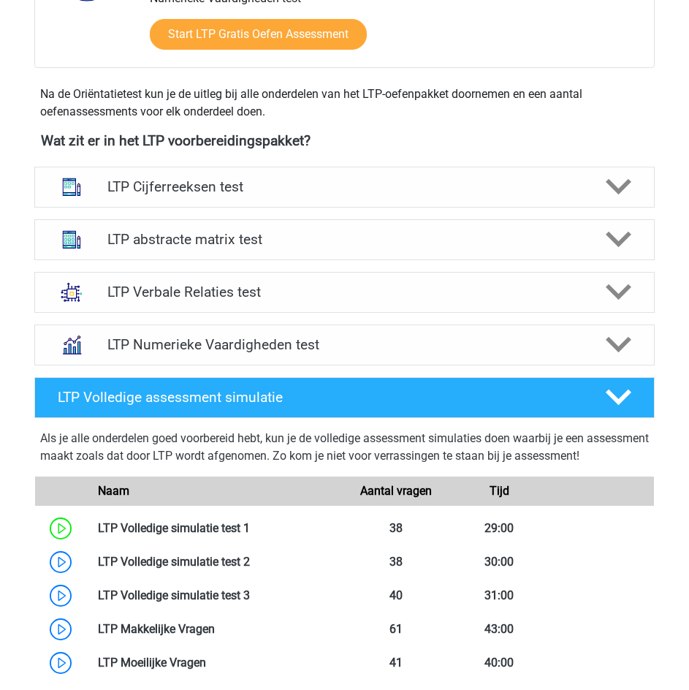
scroll to position [483, 0]
